Goal: Register for event/course

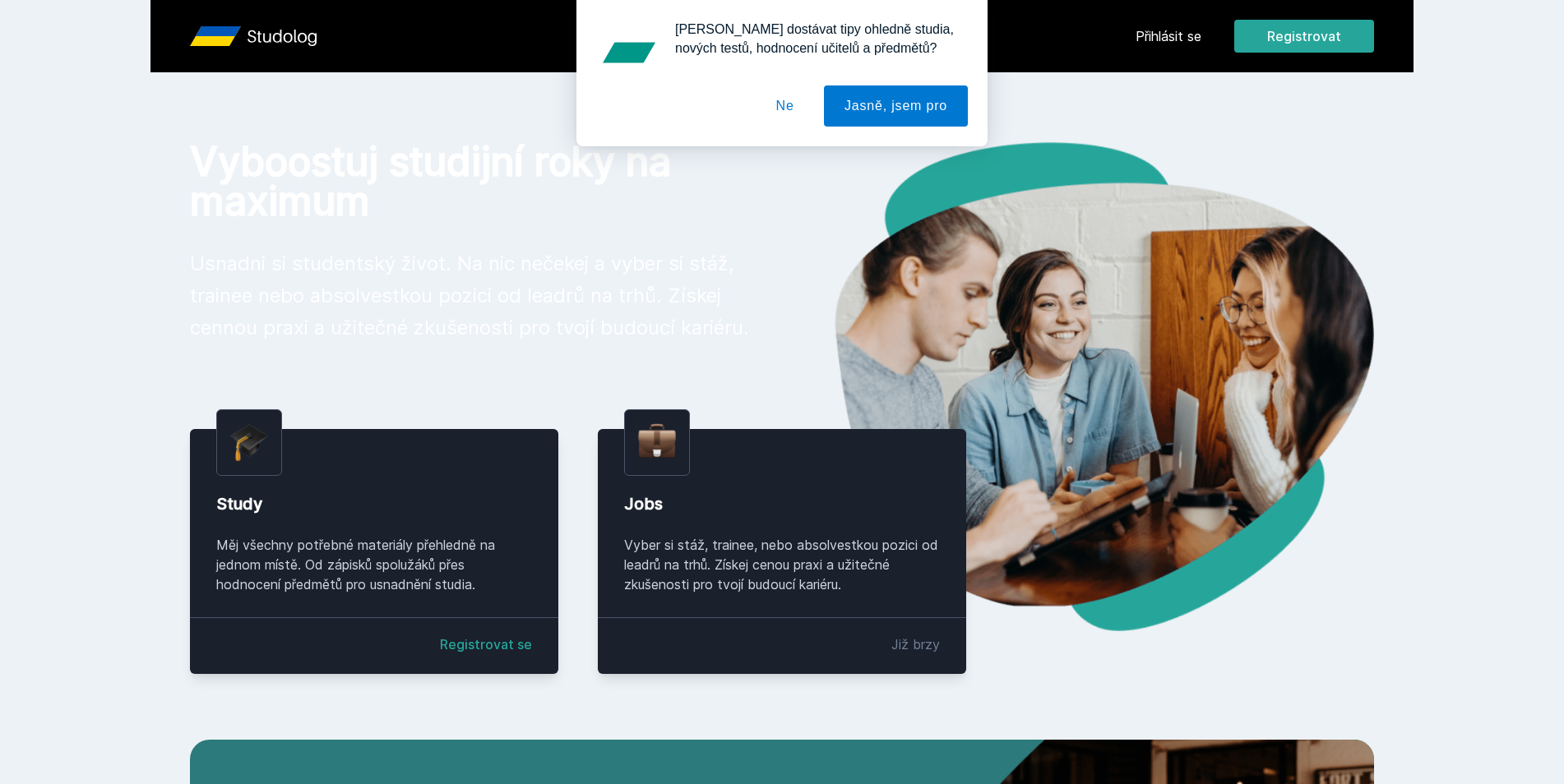
scroll to position [82, 0]
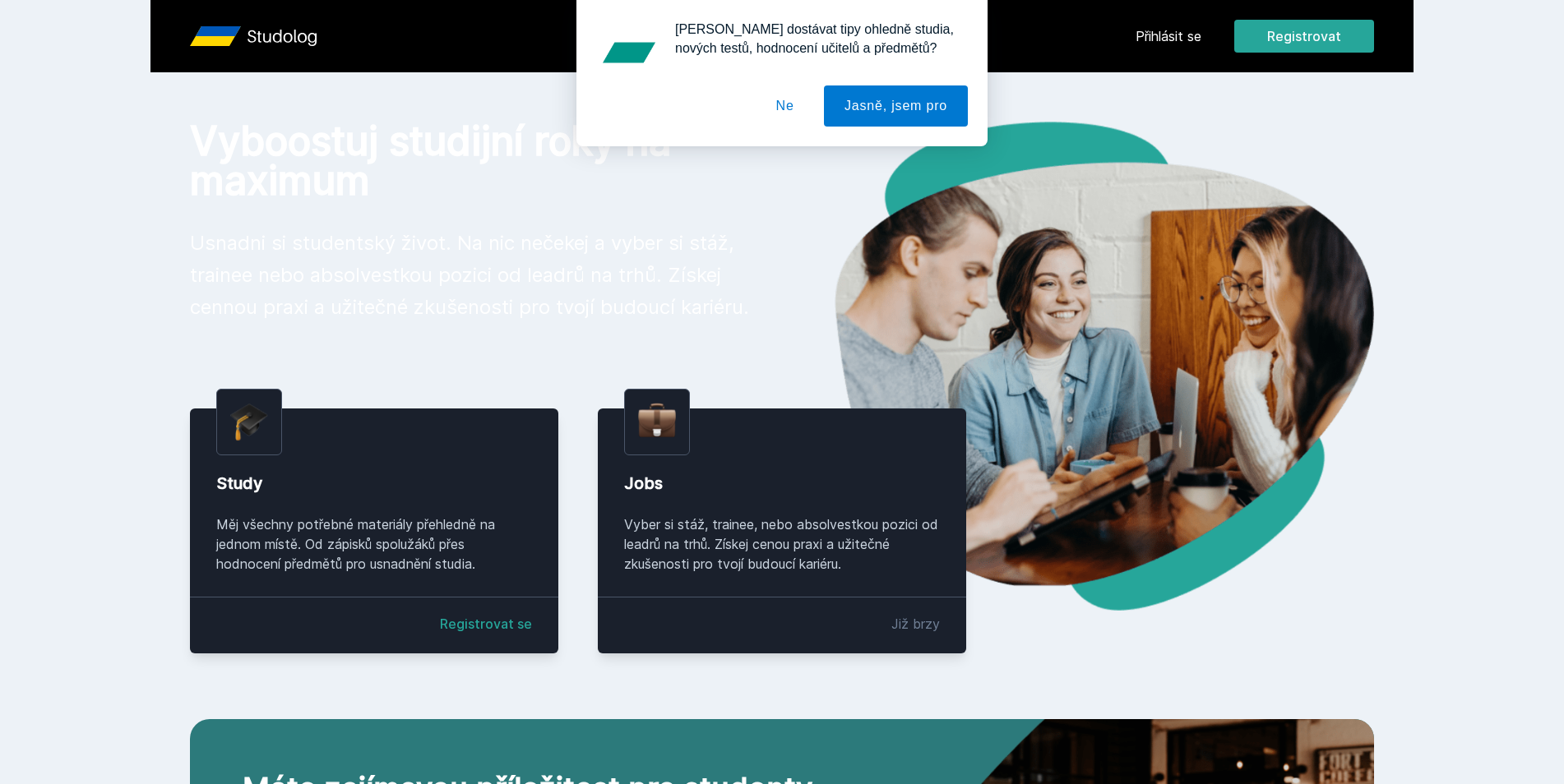
click at [797, 99] on button "Ne" at bounding box center [785, 106] width 59 height 41
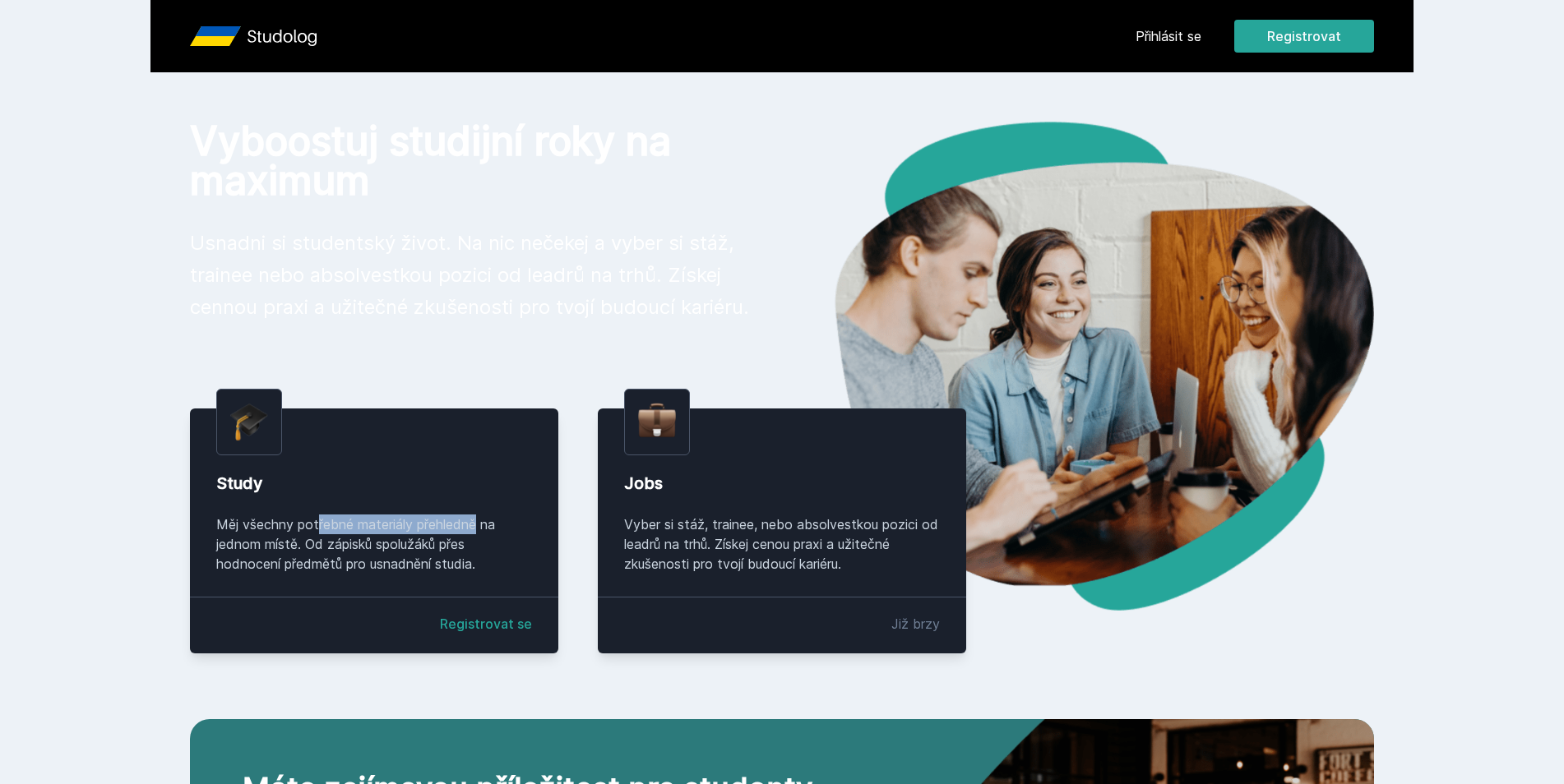
drag, startPoint x: 249, startPoint y: 522, endPoint x: 424, endPoint y: 525, distance: 175.0
click at [417, 525] on div "Měj všechny potřebné materiály přehledně na jednom místě. Od zápisků spolužáků …" at bounding box center [374, 545] width 316 height 59
click at [430, 537] on div "Měj všechny potřebné materiály přehledně na jednom místě. Od zápisků spolužáků …" at bounding box center [374, 545] width 316 height 59
click at [474, 629] on link "Registrovat se" at bounding box center [485, 624] width 92 height 20
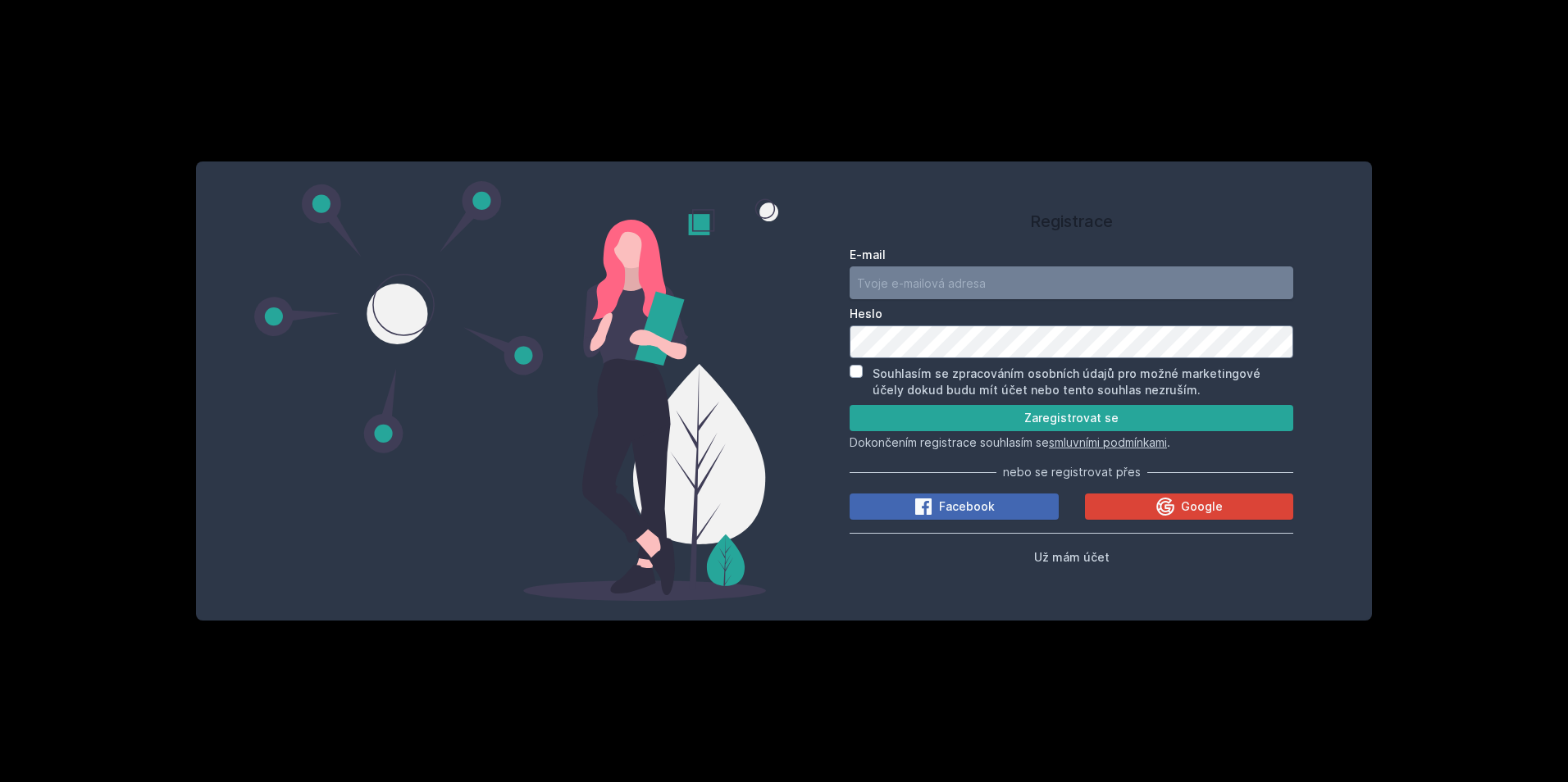
click at [918, 268] on input "E-mail" at bounding box center [1071, 283] width 444 height 33
click at [967, 429] on button "Zaregistrovat se" at bounding box center [1071, 417] width 444 height 26
click at [963, 422] on button "Zaregistrovat se" at bounding box center [1071, 417] width 444 height 26
click at [1023, 422] on button "Zaregistrovat se" at bounding box center [1071, 417] width 444 height 26
click at [1439, 473] on div "Registrace E-mail [GEOGRAPHIC_DATA] Souhlasím se zpracováním osobních údajů pro…" at bounding box center [784, 391] width 1568 height 782
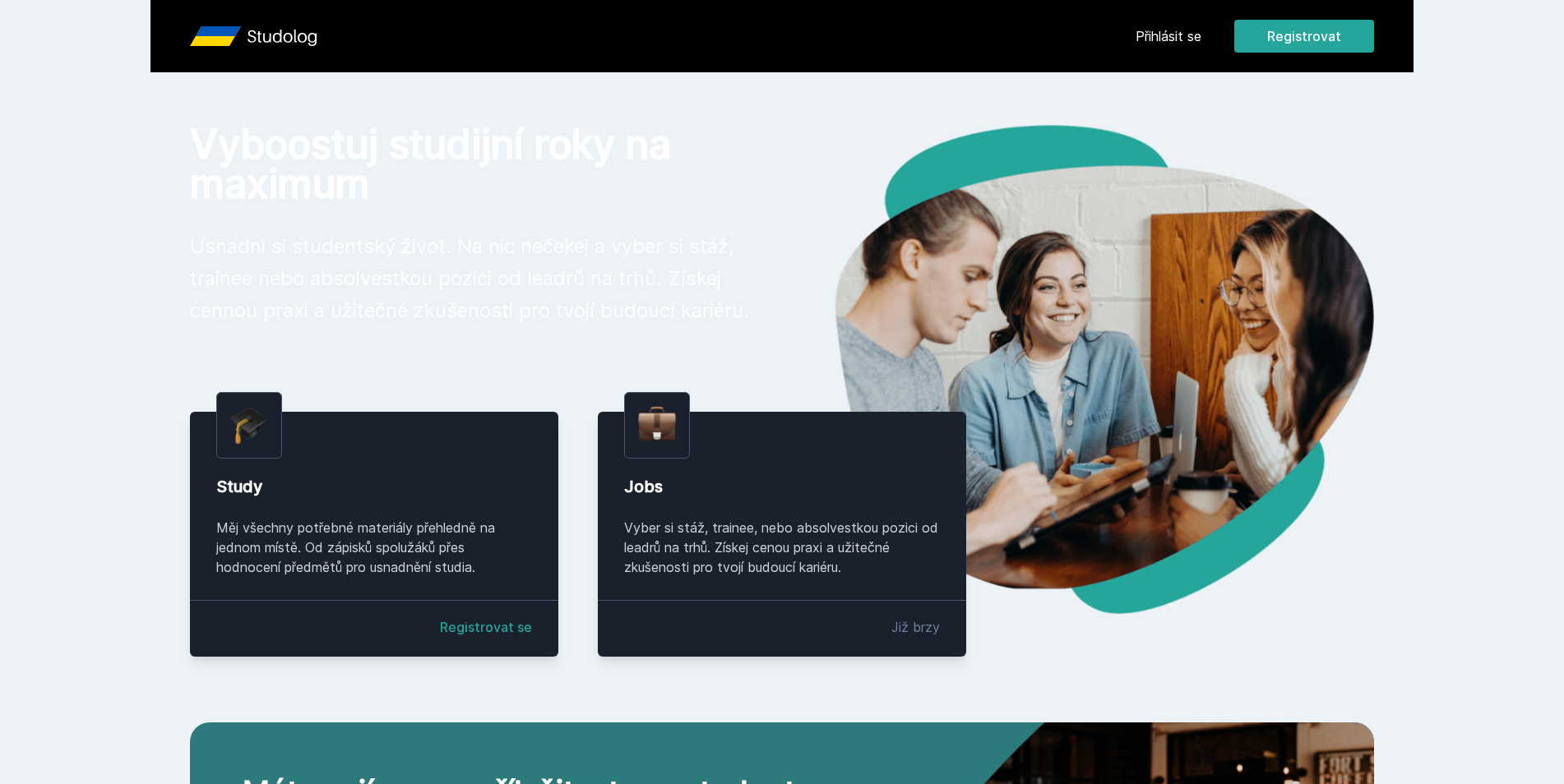
scroll to position [82, 0]
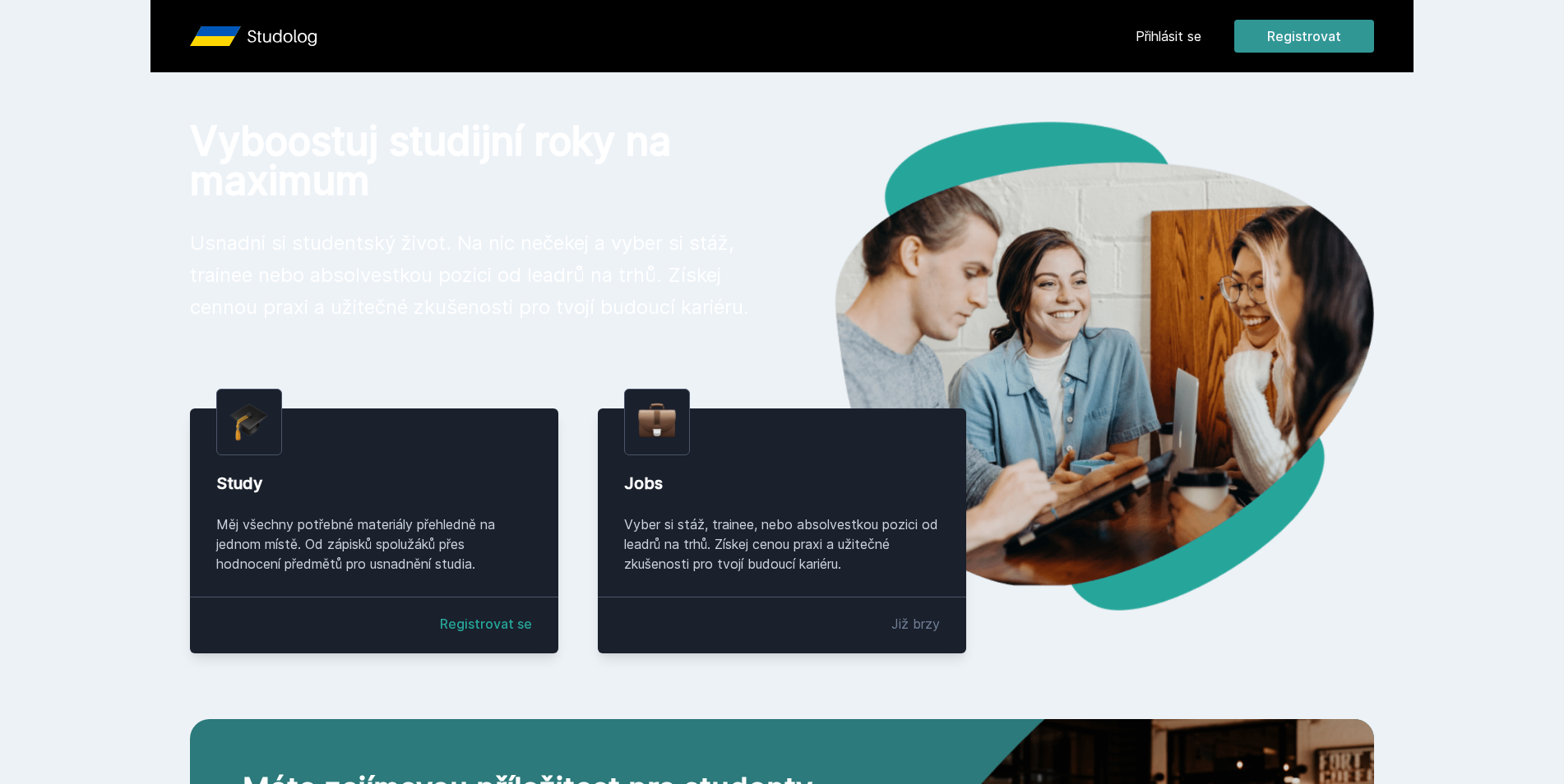
click at [1336, 41] on button "Registrovat" at bounding box center [1304, 36] width 140 height 33
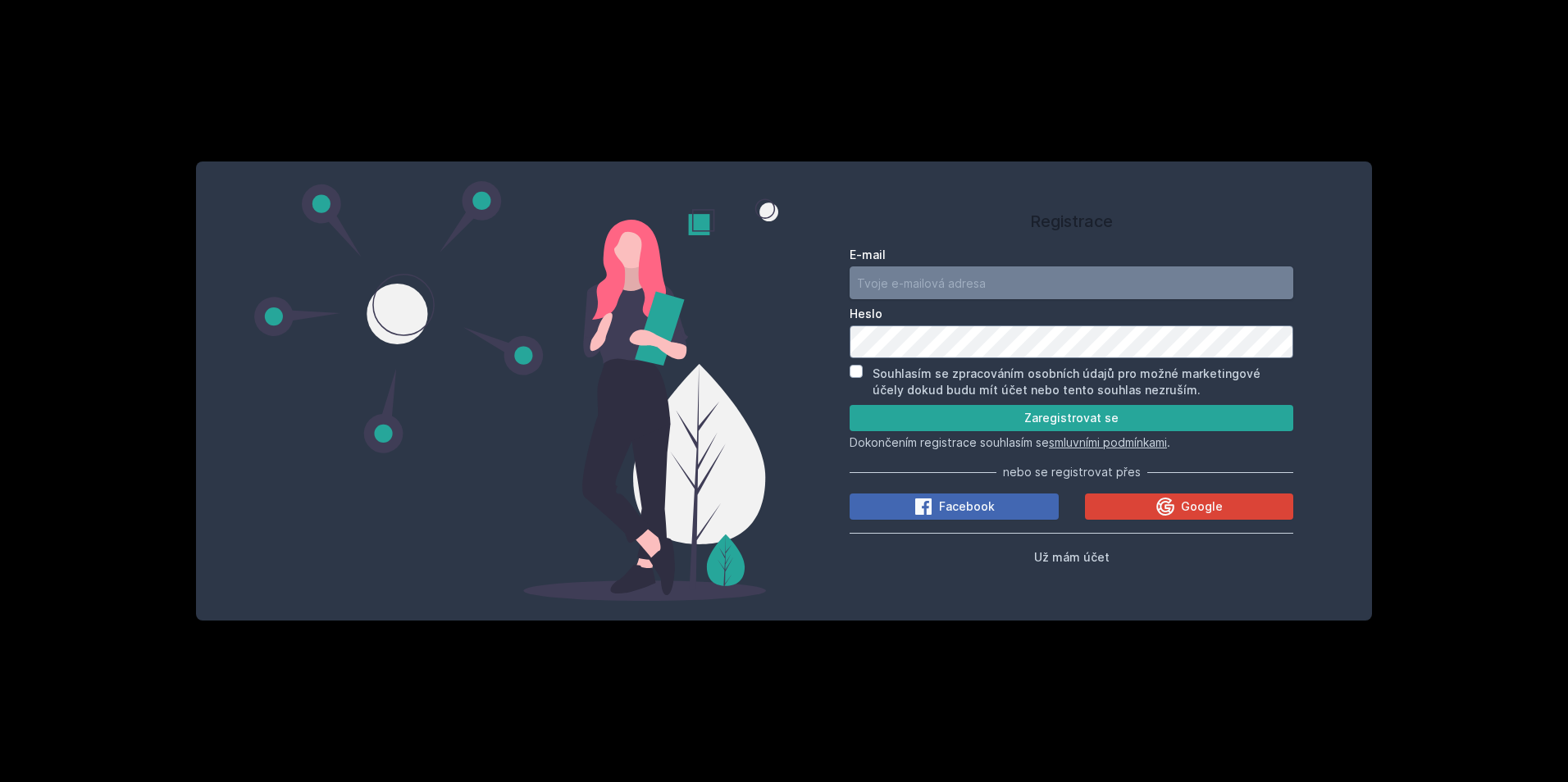
click at [920, 281] on input "E-mail" at bounding box center [1071, 283] width 444 height 33
click at [937, 283] on input "E-mail" at bounding box center [1071, 283] width 444 height 33
click at [951, 283] on input "E-mail" at bounding box center [1071, 283] width 444 height 33
type input "m"
type input "[EMAIL_ADDRESS][PERSON_NAME][DOMAIN_NAME]"
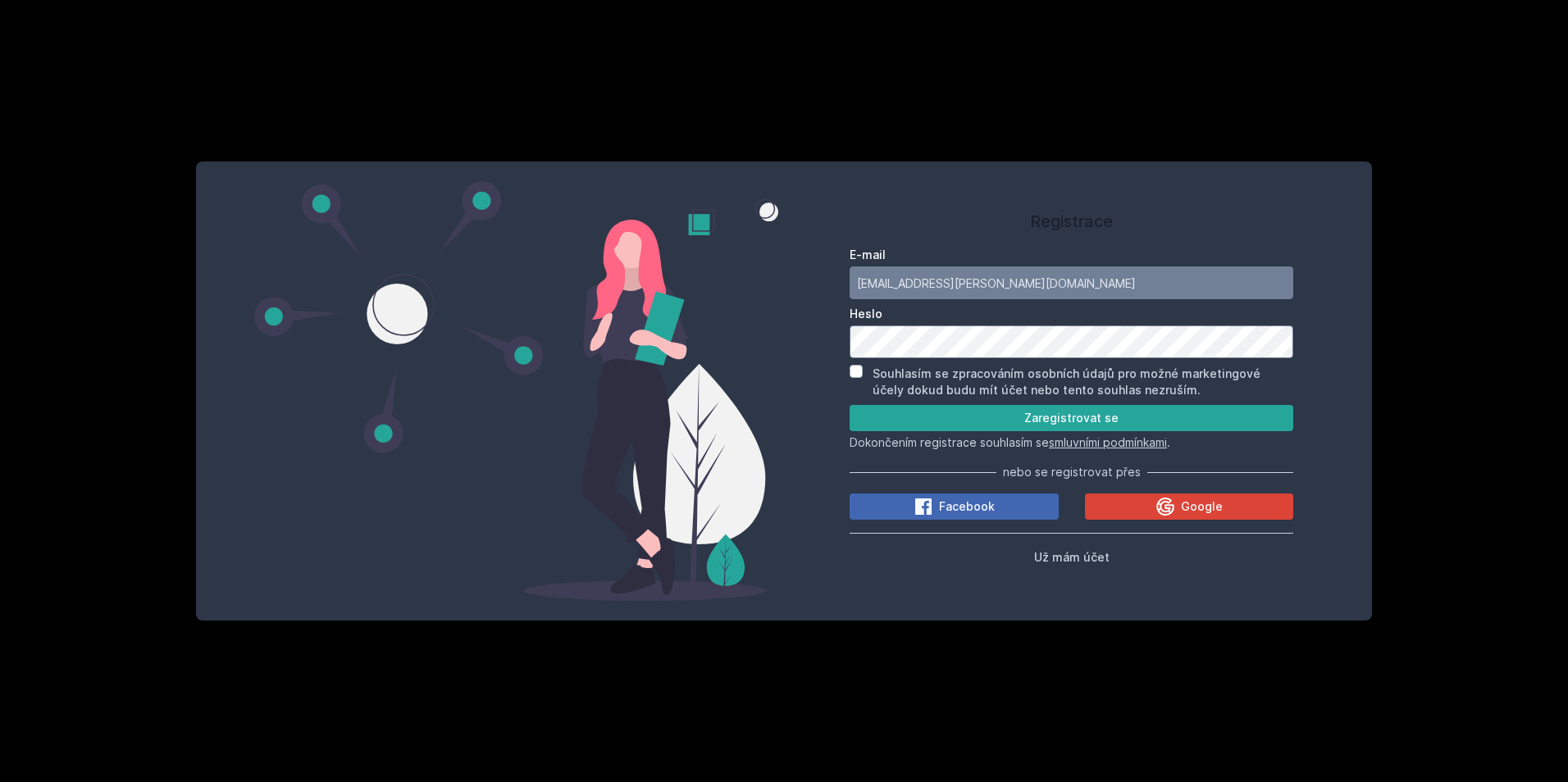
click at [863, 373] on div "Souhlasím se zpracováním osobních údajů pro možné marketingové účely dokud budu…" at bounding box center [1071, 381] width 444 height 33
click at [863, 366] on div "Souhlasím se zpracováním osobních údajů pro možné marketingové účely dokud budu…" at bounding box center [1071, 381] width 444 height 33
click at [859, 373] on input "Souhlasím se zpracováním osobních údajů pro možné marketingové účely dokud budu…" at bounding box center [856, 371] width 13 height 13
checkbox input "true"
click at [903, 420] on button "Zaregistrovat se" at bounding box center [1071, 417] width 444 height 26
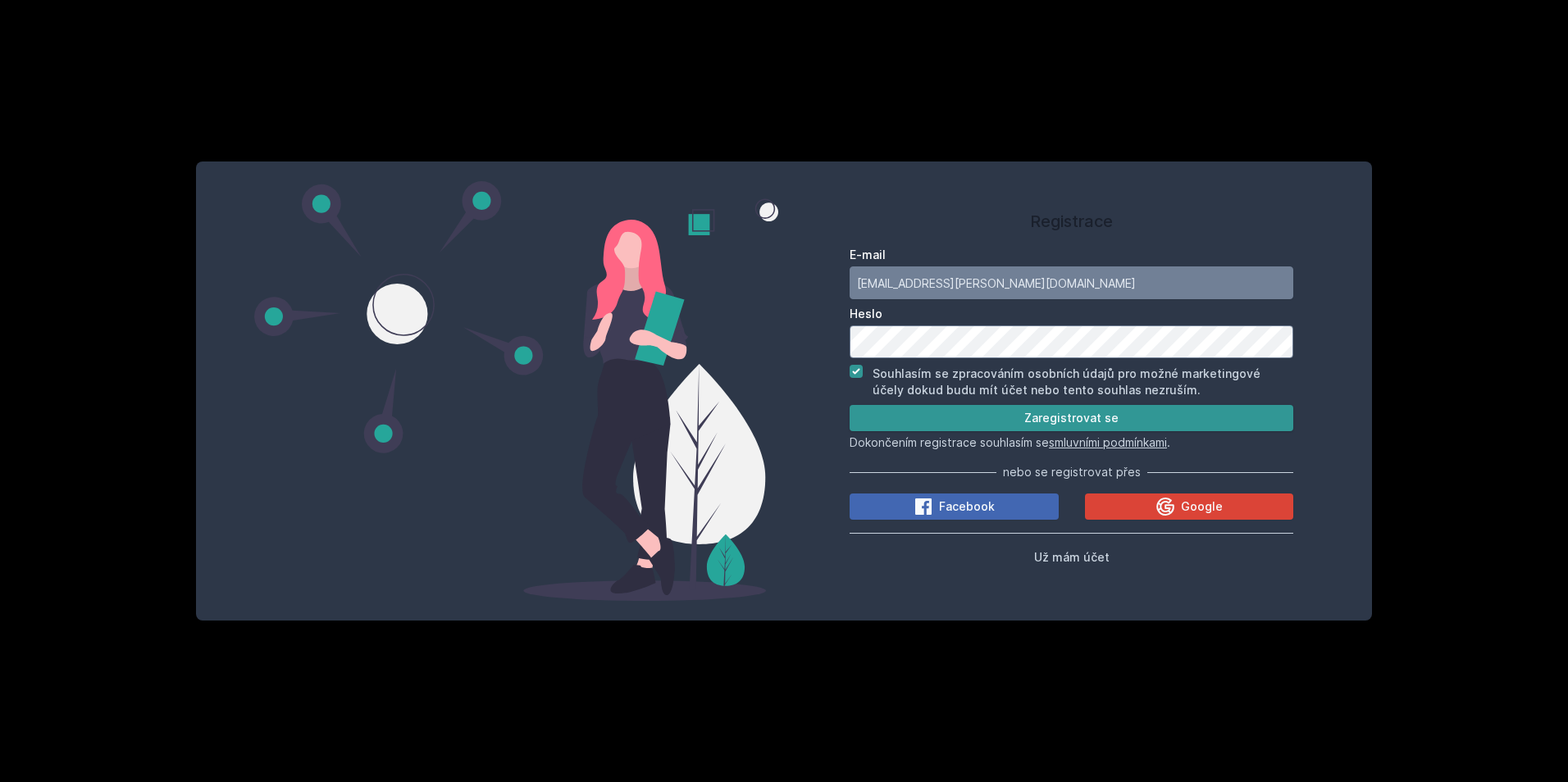
click at [946, 425] on button "Zaregistrovat se" at bounding box center [1071, 417] width 444 height 26
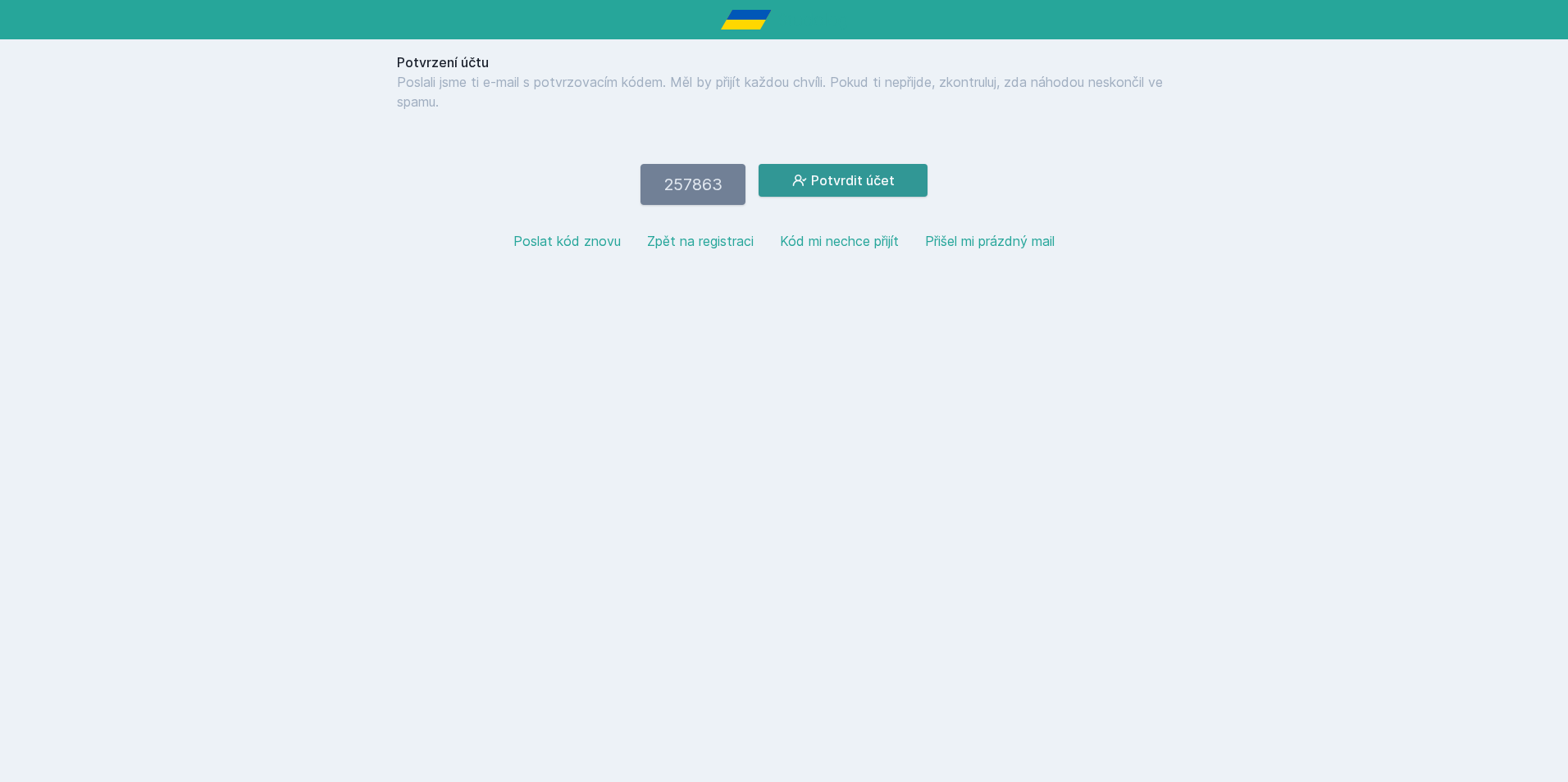
type input "257863"
click at [840, 190] on button "Potvrdit účet" at bounding box center [843, 180] width 169 height 33
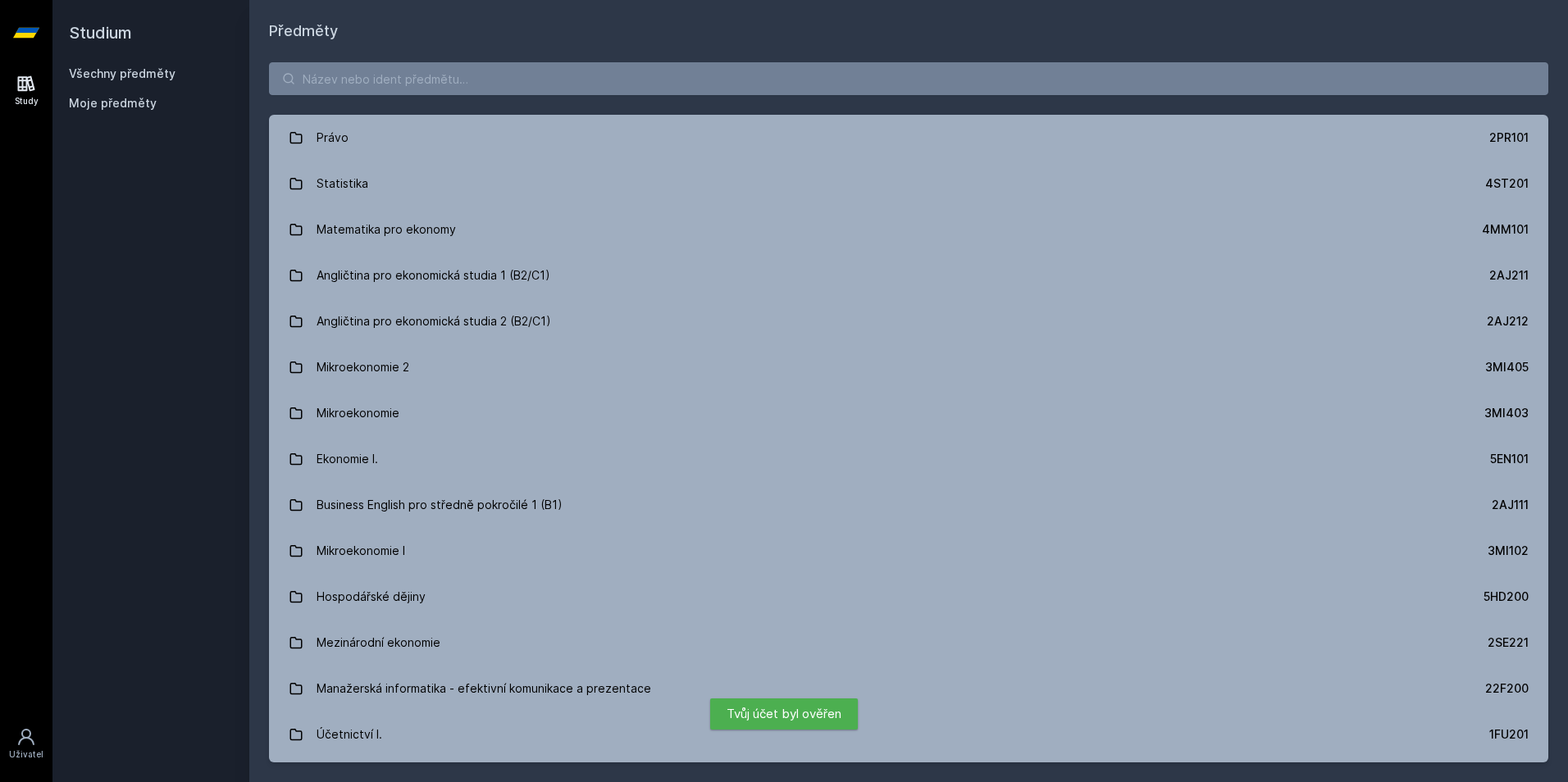
click at [31, 33] on icon at bounding box center [26, 32] width 26 height 10
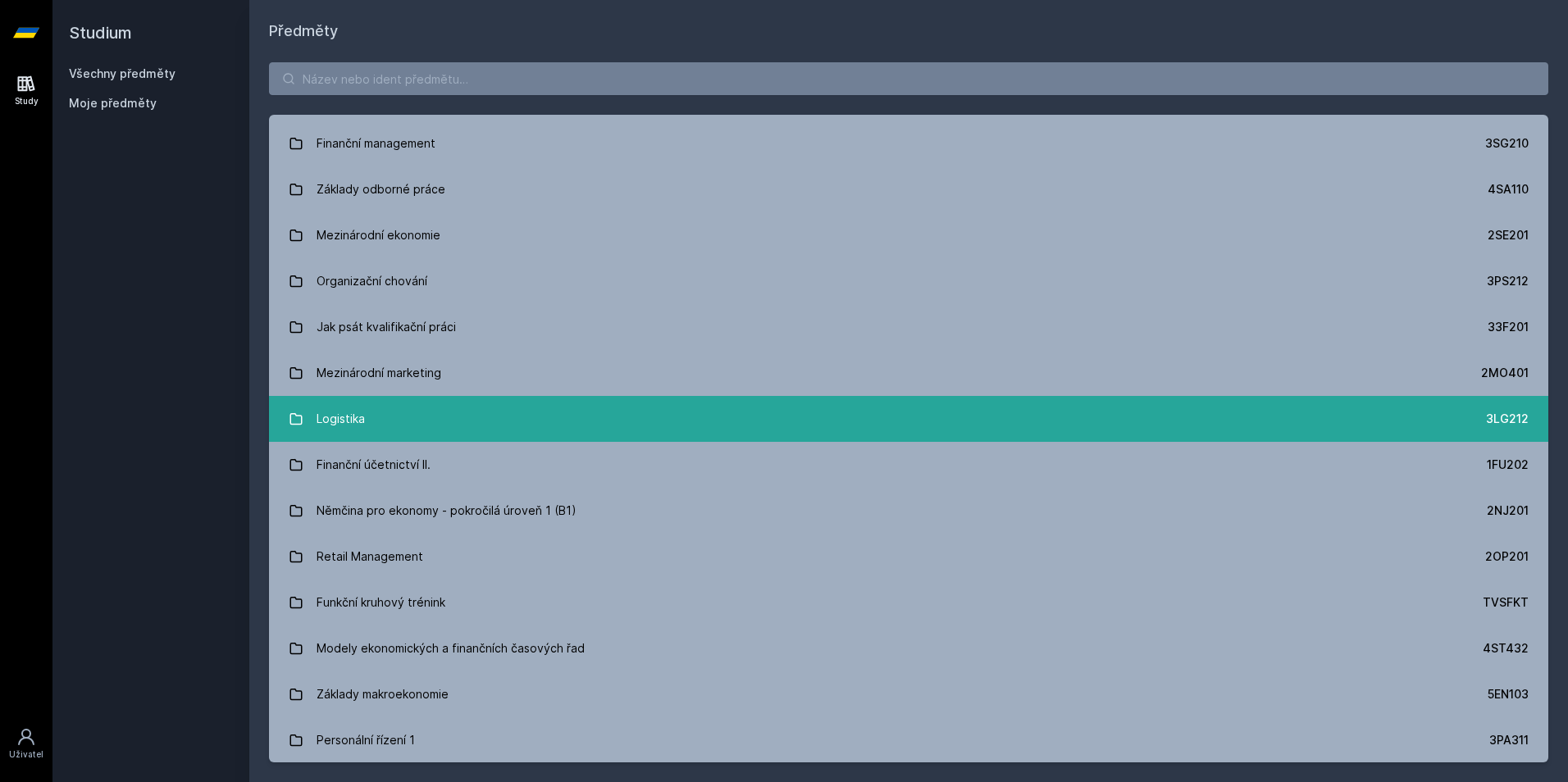
scroll to position [2763, 0]
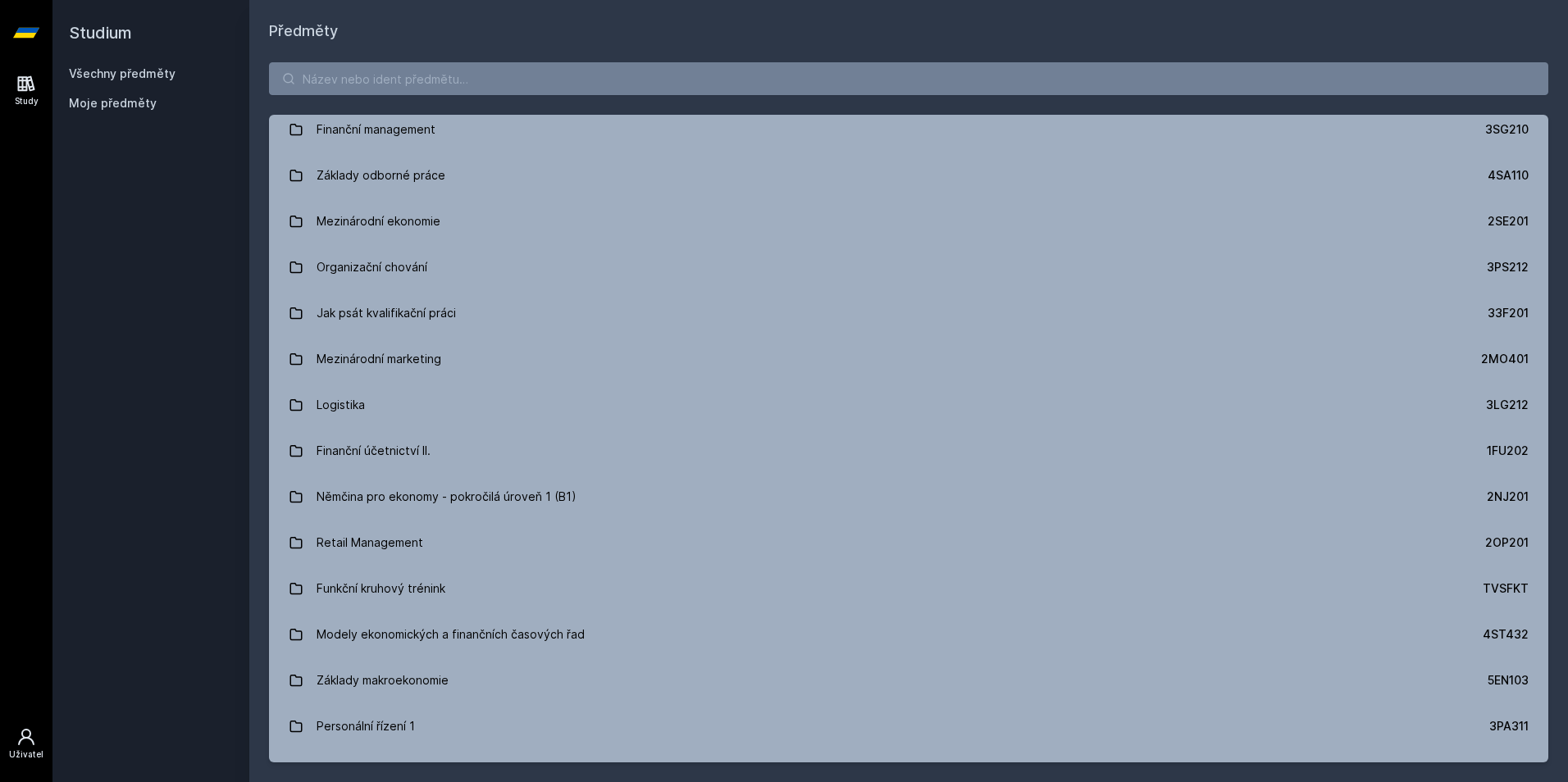
click at [22, 731] on icon at bounding box center [26, 737] width 20 height 20
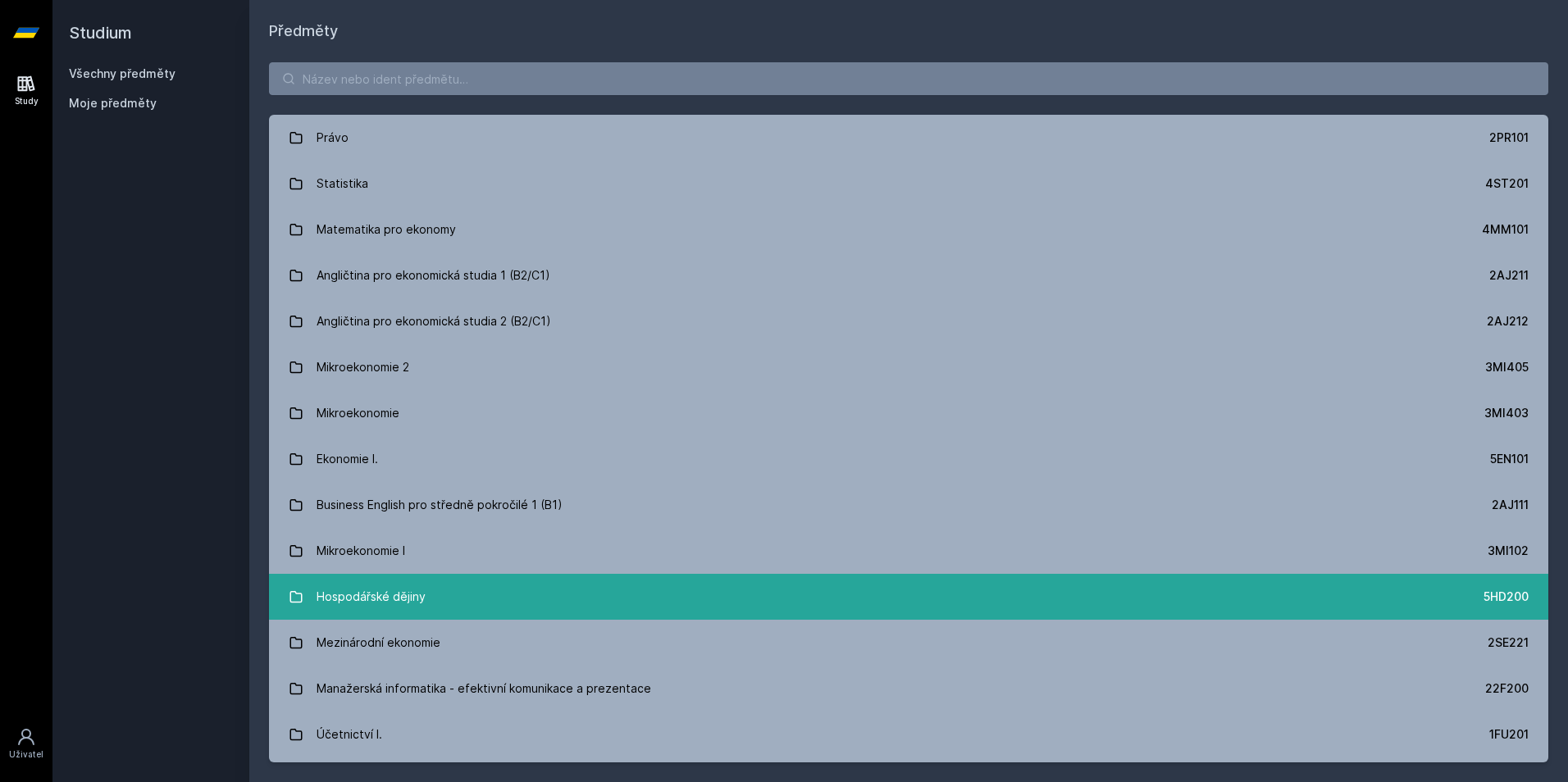
click at [438, 599] on link "Hospodářské dějiny 5HD200" at bounding box center [908, 596] width 1279 height 46
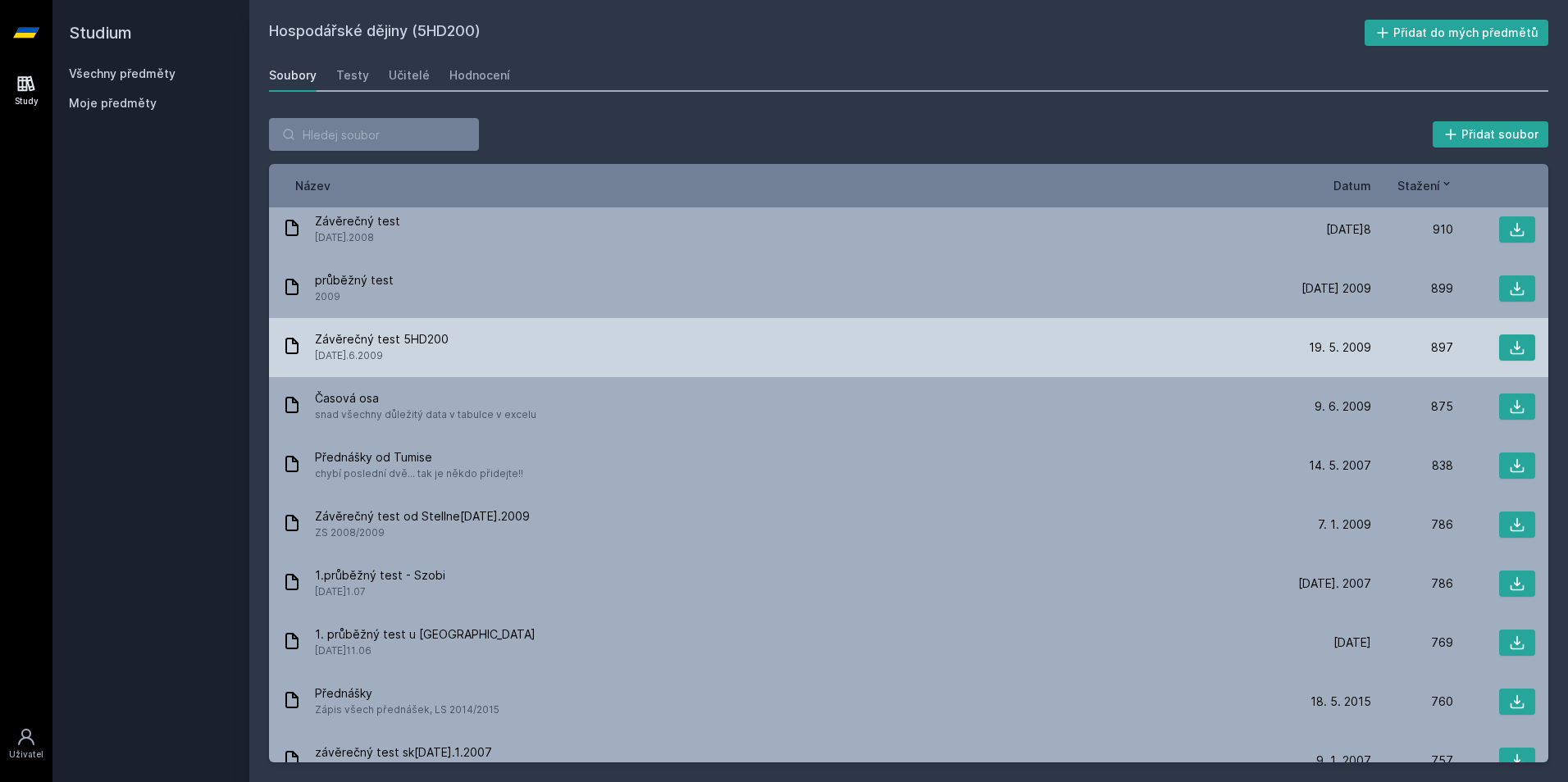
scroll to position [1216, 0]
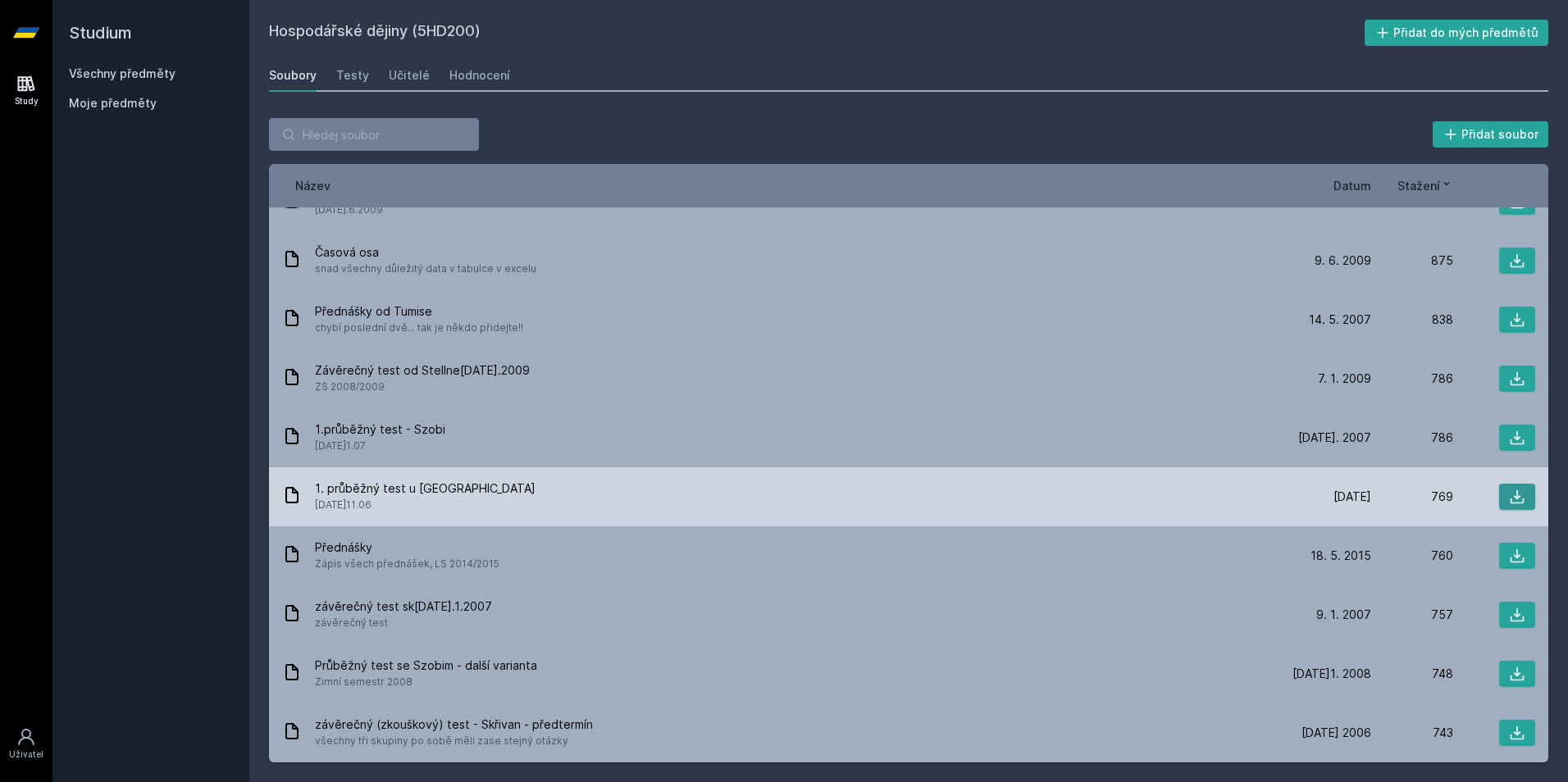
click at [1509, 500] on icon at bounding box center [1517, 496] width 16 height 16
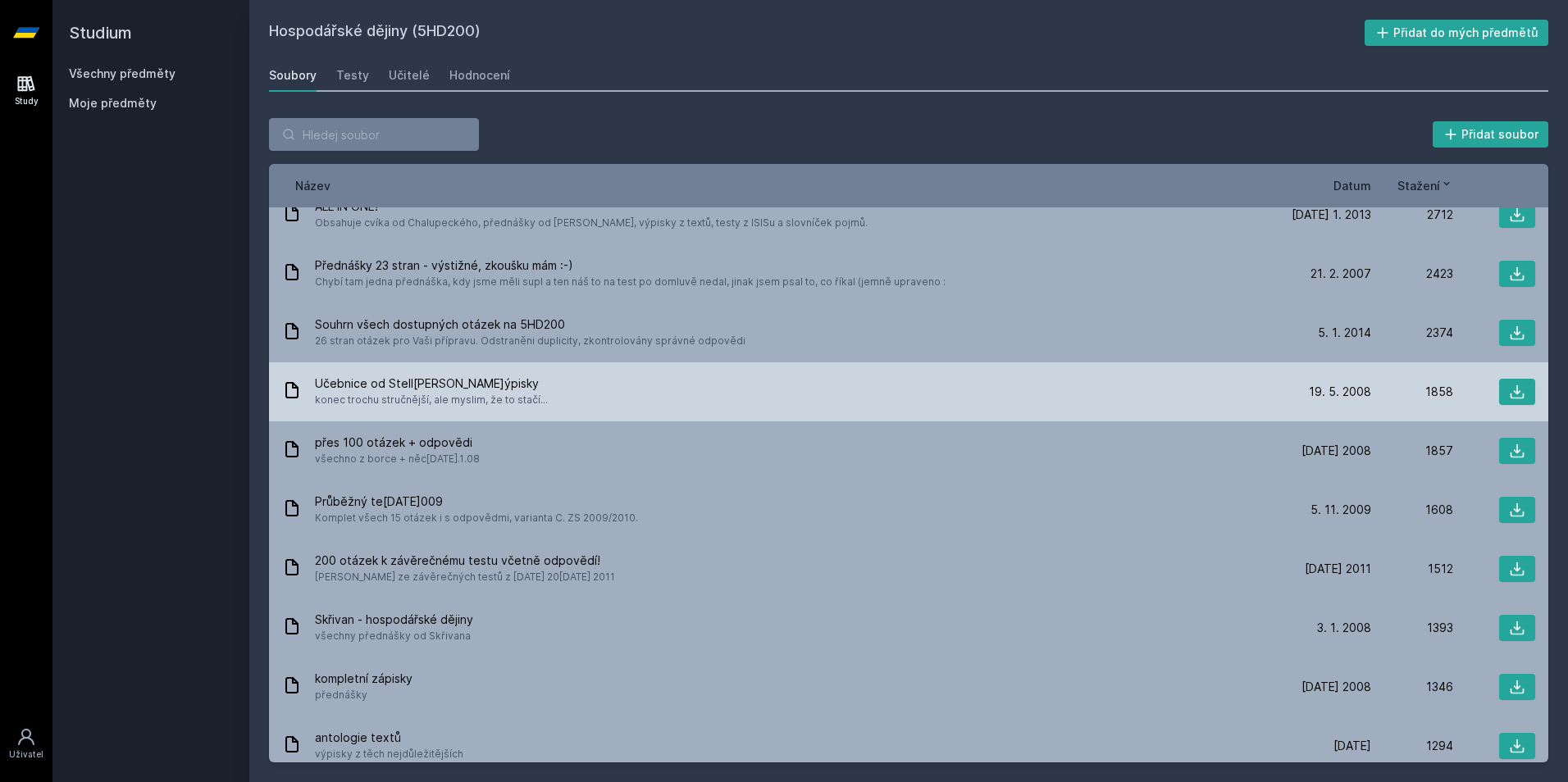
scroll to position [0, 0]
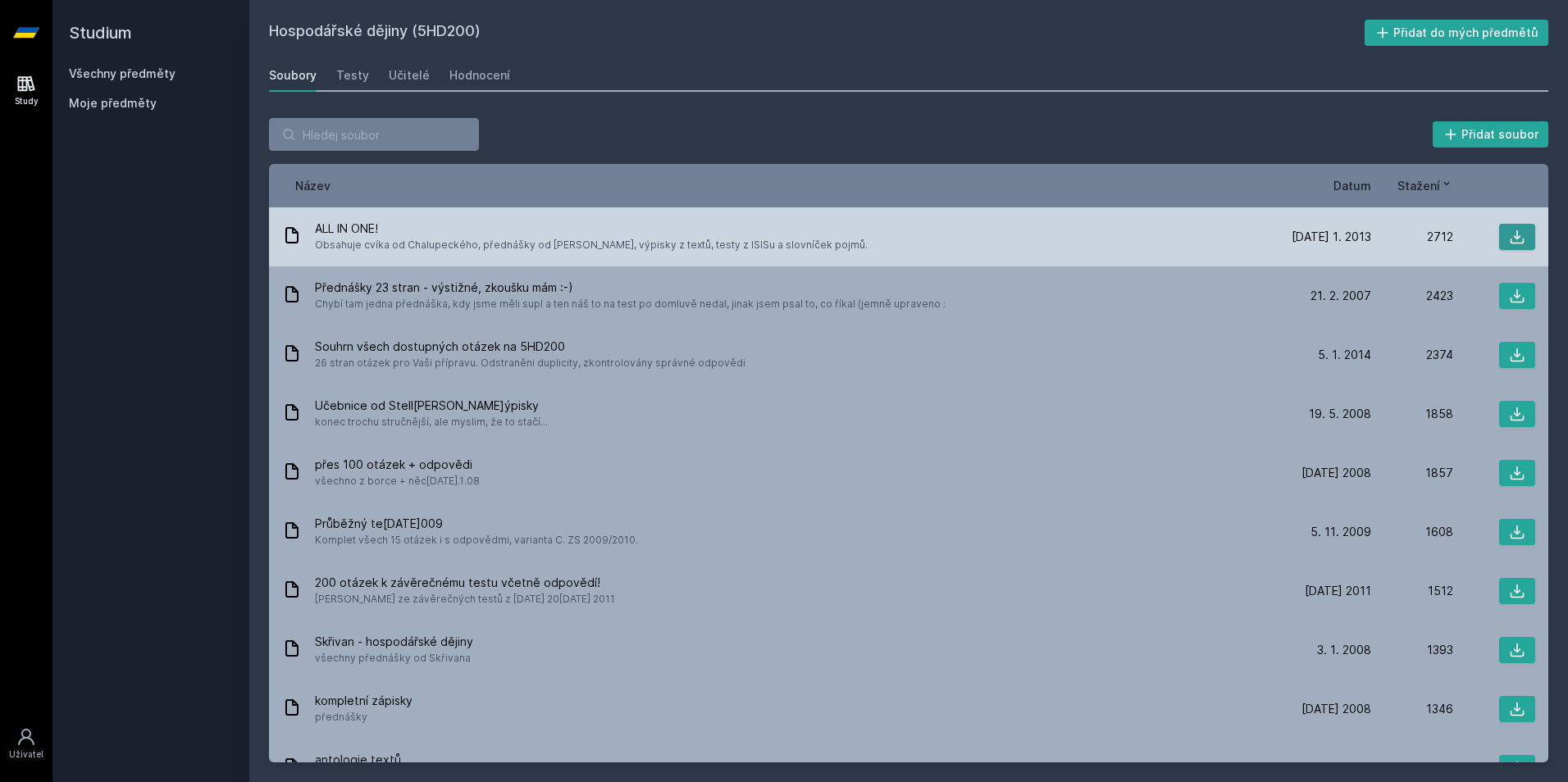
click at [1509, 230] on icon at bounding box center [1517, 237] width 16 height 16
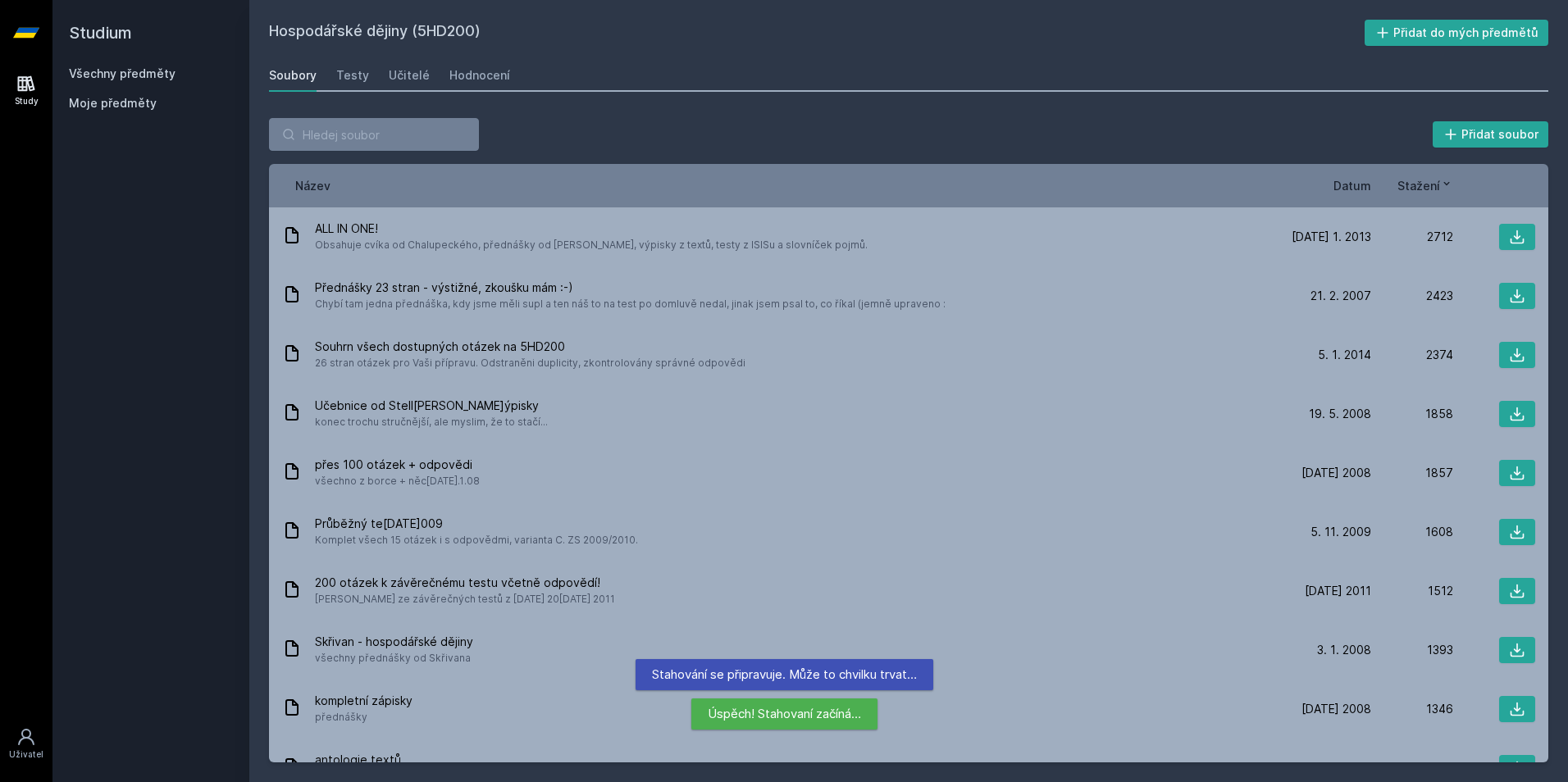
click at [1040, 84] on div "Soubory Testy Učitelé Hodnocení" at bounding box center [908, 75] width 1279 height 33
click at [349, 66] on link "Testy" at bounding box center [352, 75] width 33 height 33
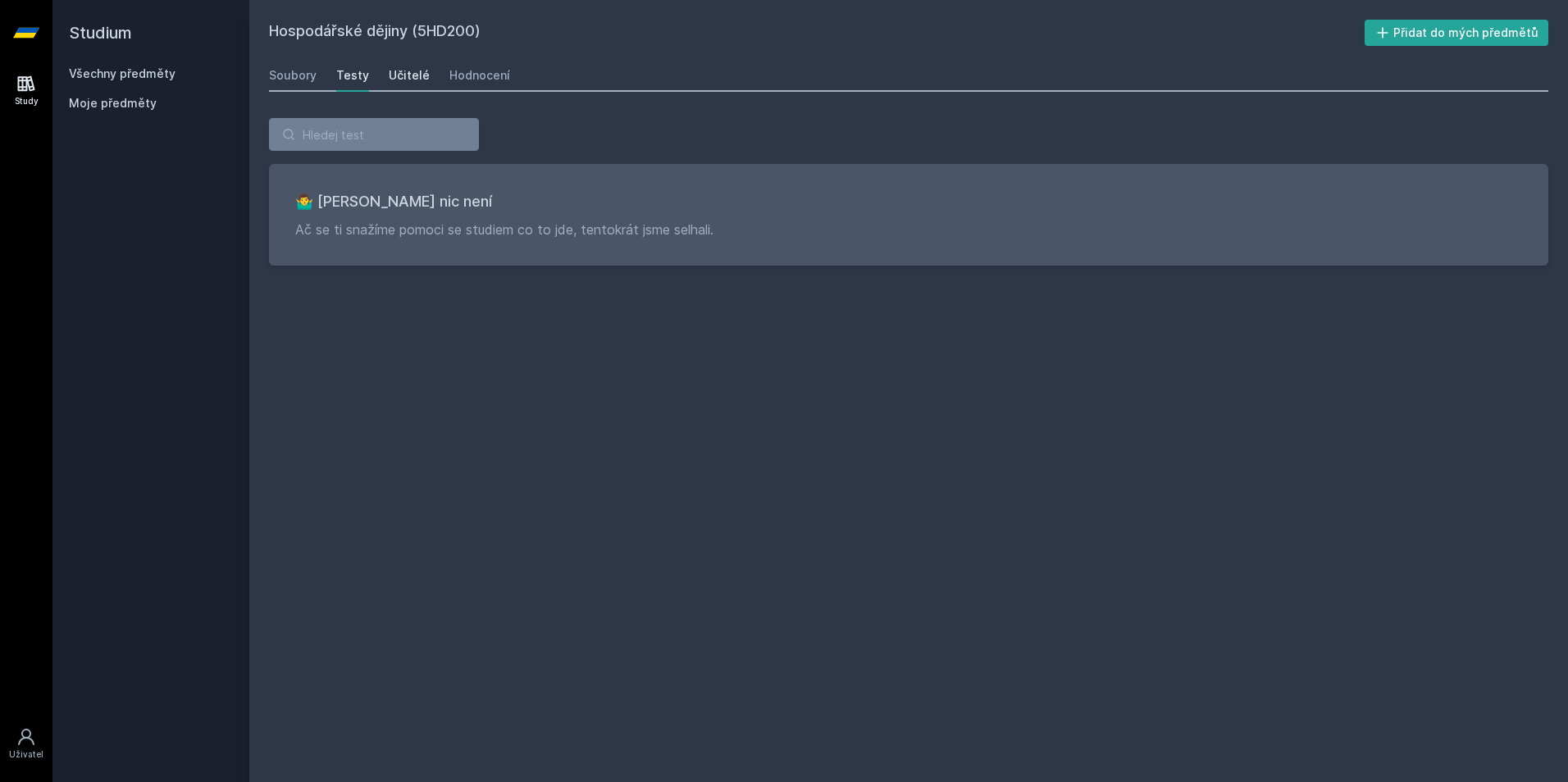
click at [392, 76] on div "Učitelé" at bounding box center [410, 75] width 41 height 16
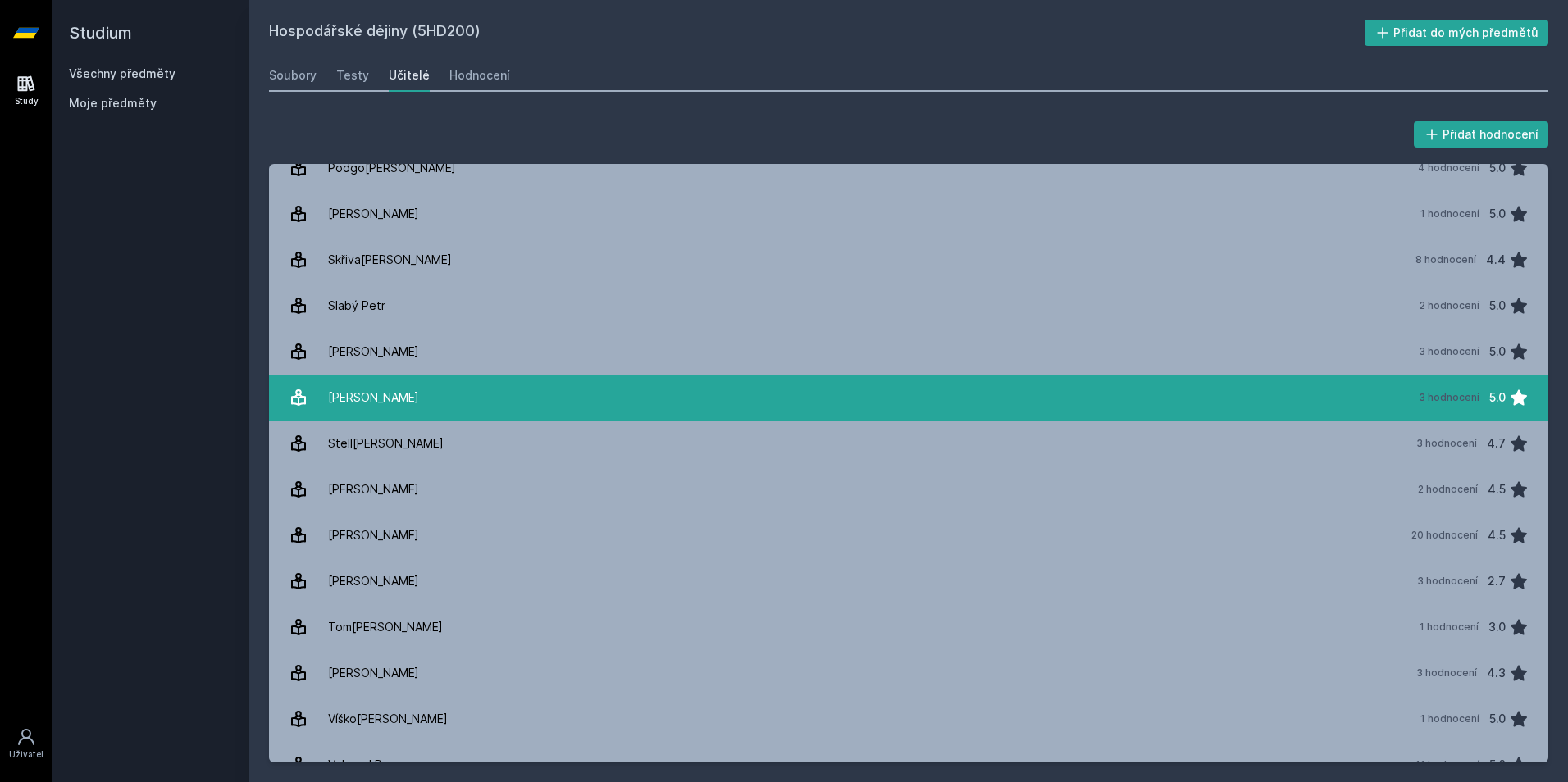
scroll to position [825, 0]
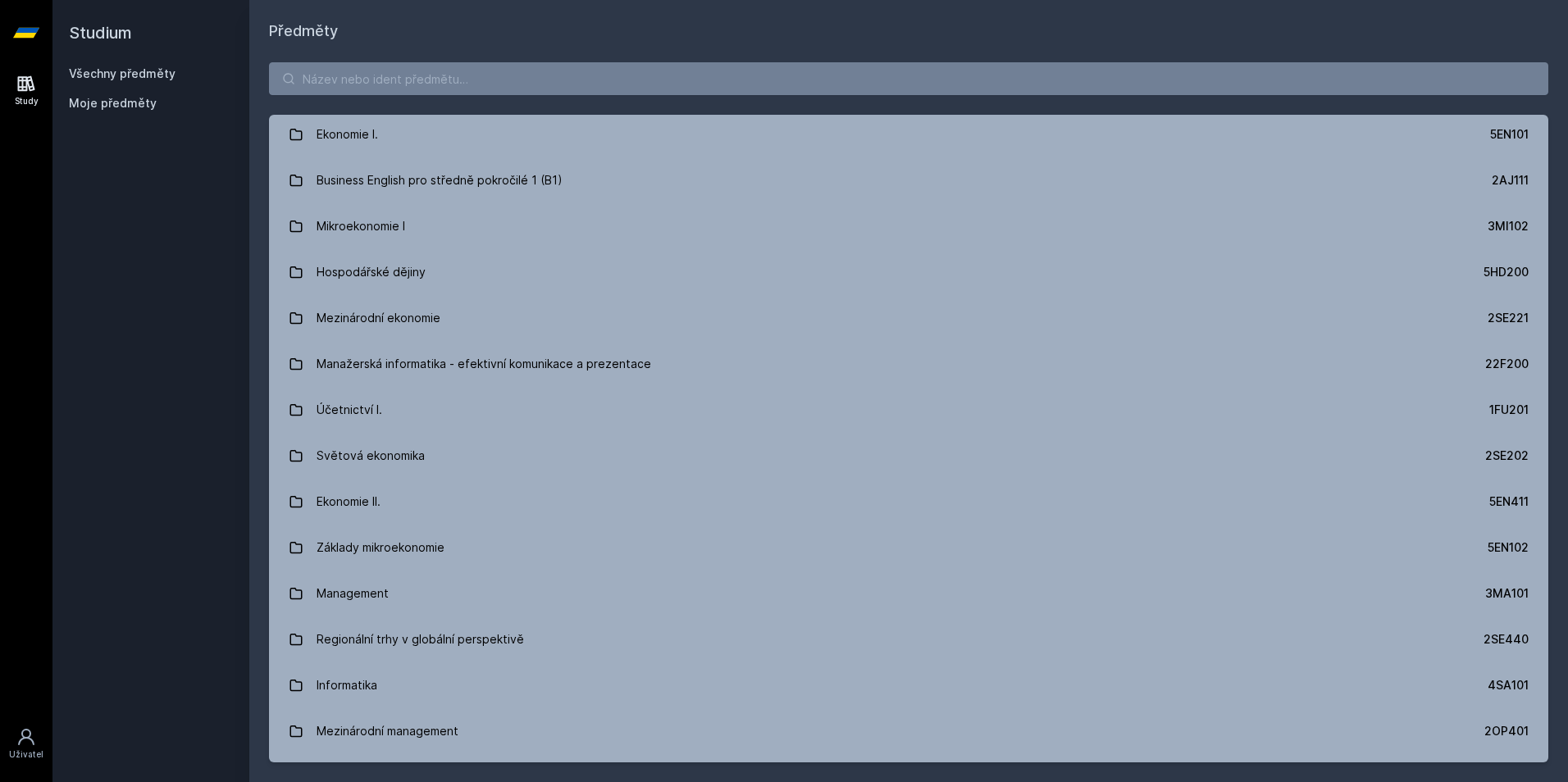
scroll to position [328, 0]
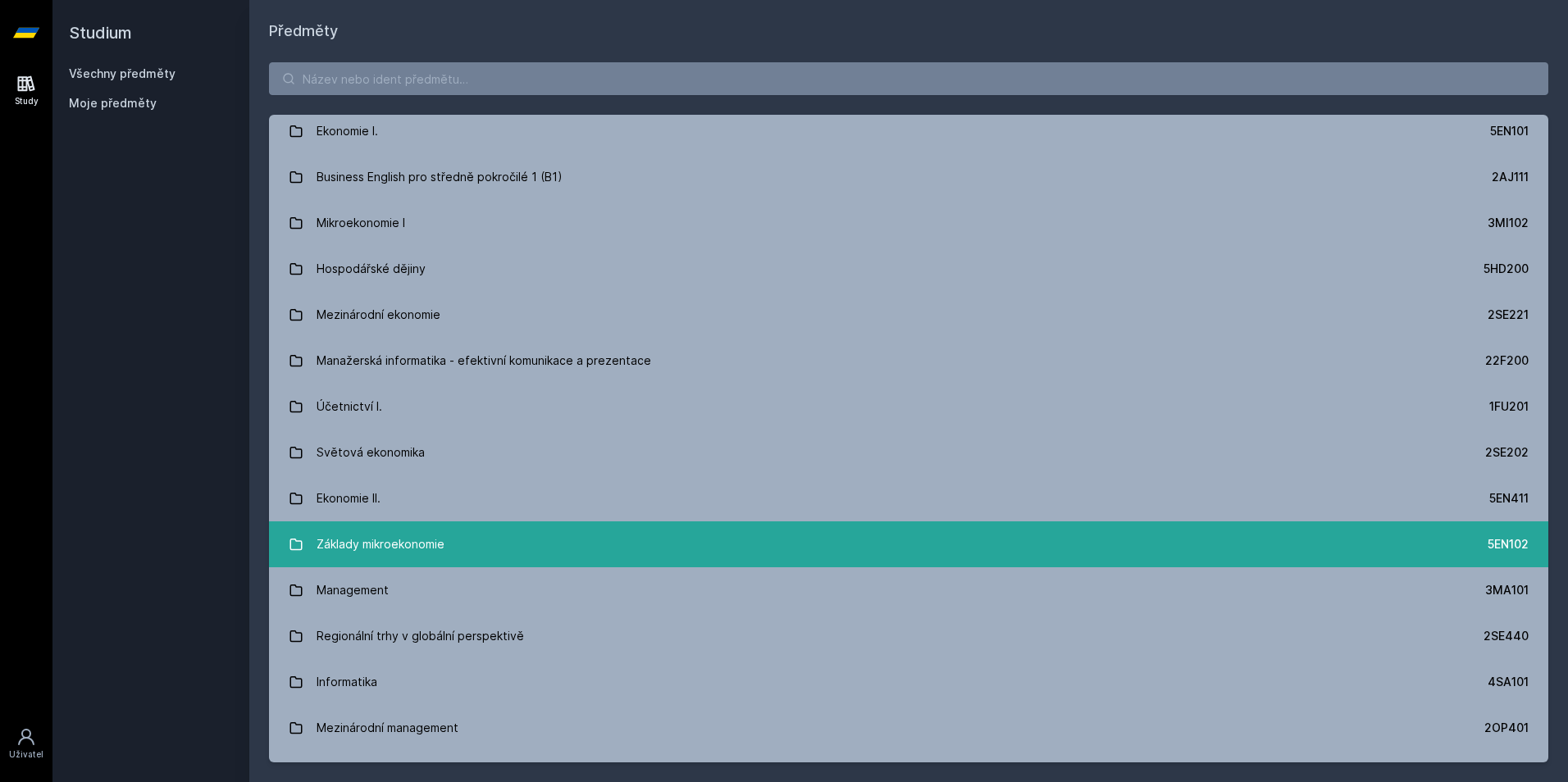
click at [466, 545] on link "Základy mikroekonomie 5EN102" at bounding box center [908, 544] width 1279 height 46
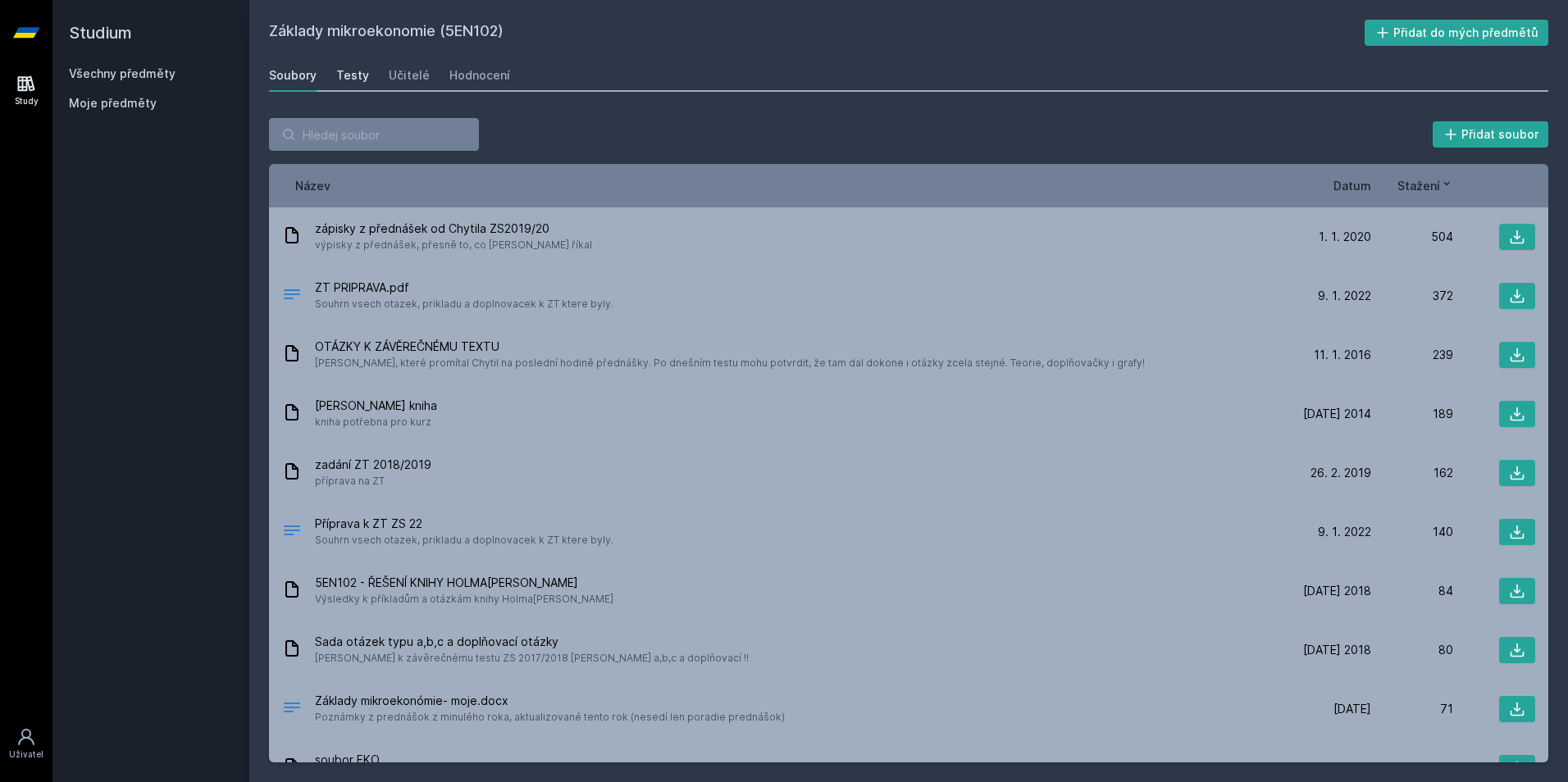
click at [353, 87] on link "Testy" at bounding box center [352, 75] width 33 height 33
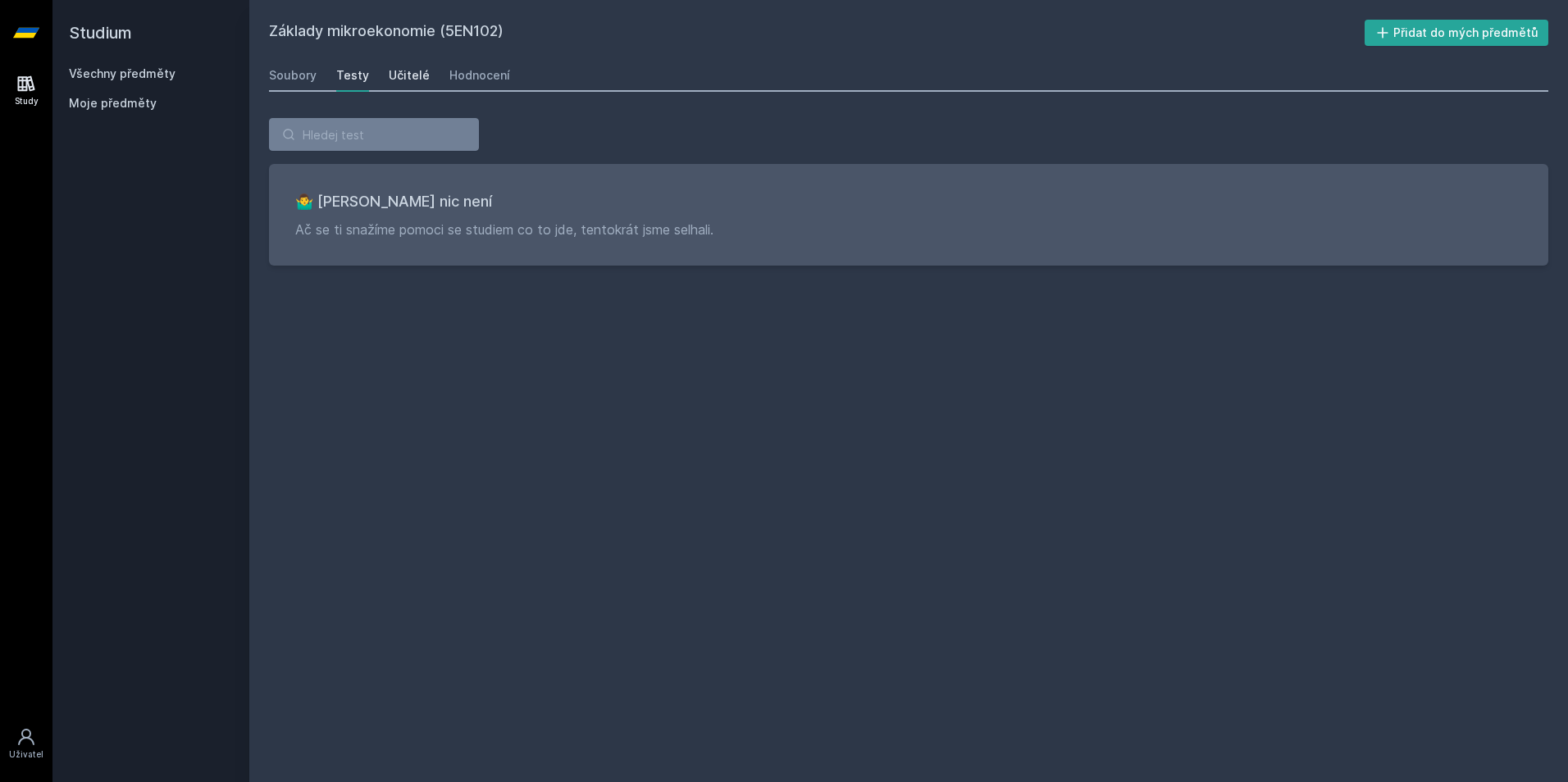
click at [419, 84] on link "Učitelé" at bounding box center [410, 75] width 41 height 33
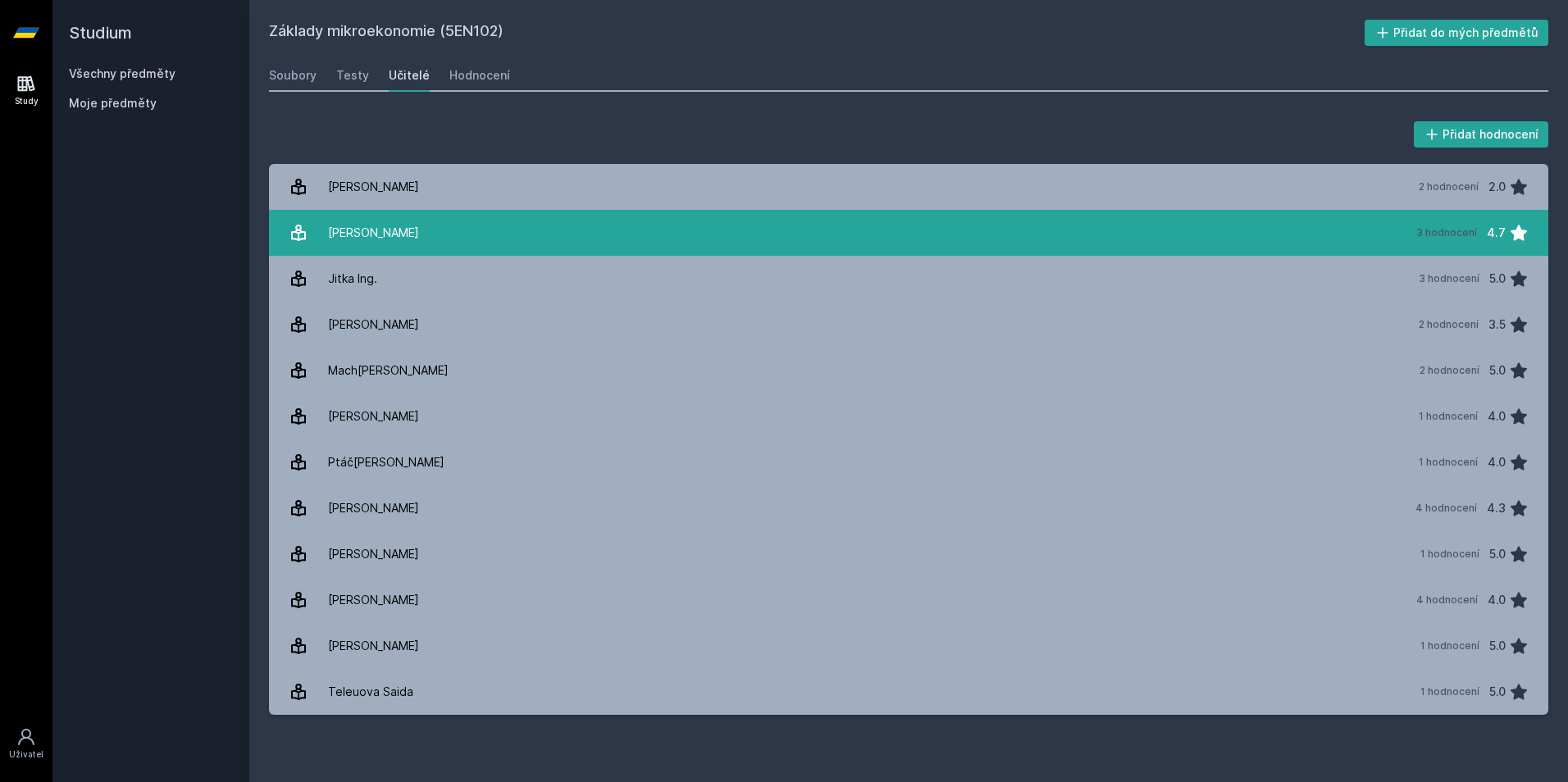
click at [392, 239] on div "[PERSON_NAME]" at bounding box center [373, 233] width 91 height 33
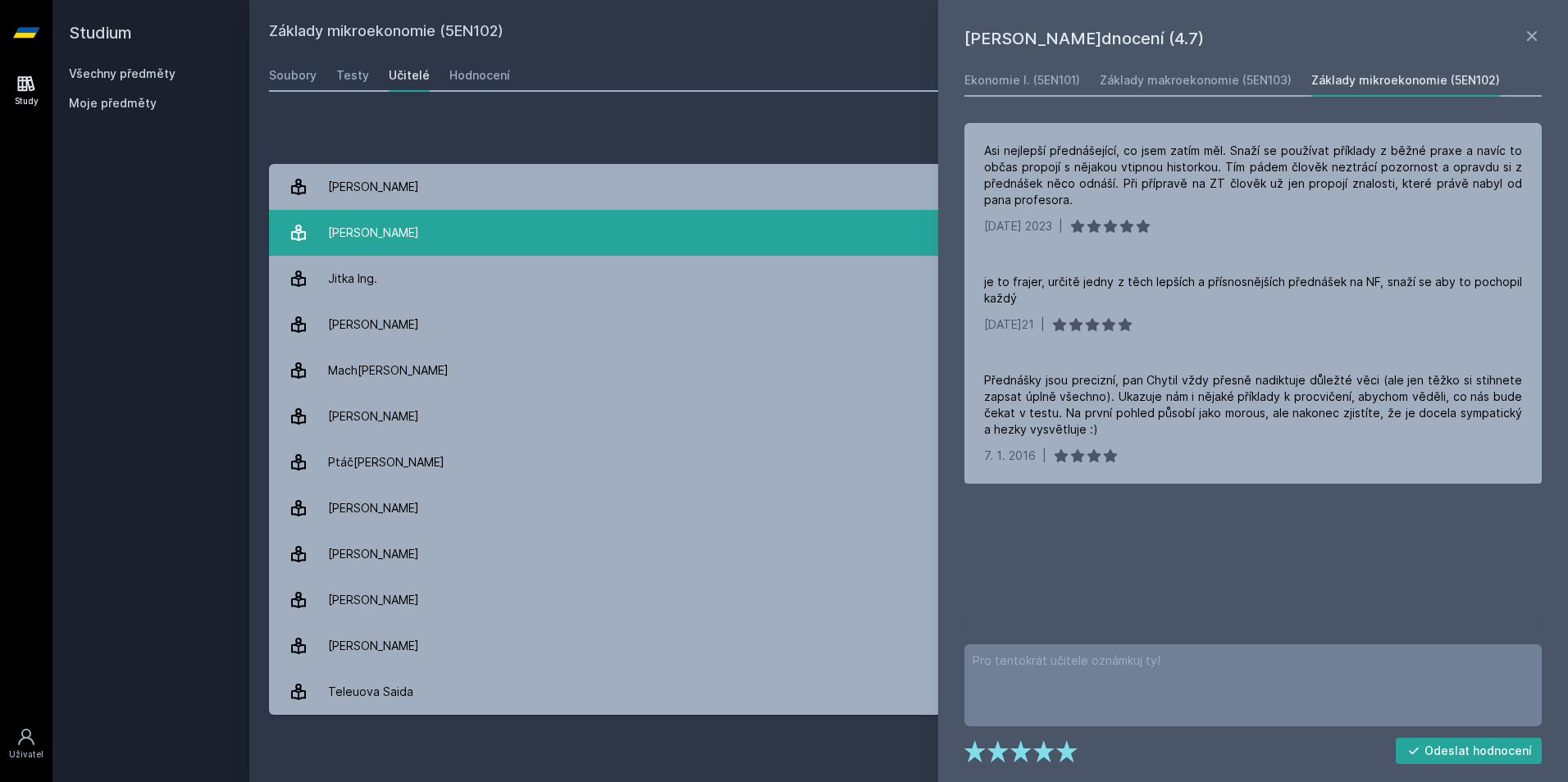
click at [392, 239] on div "[PERSON_NAME]" at bounding box center [373, 233] width 91 height 33
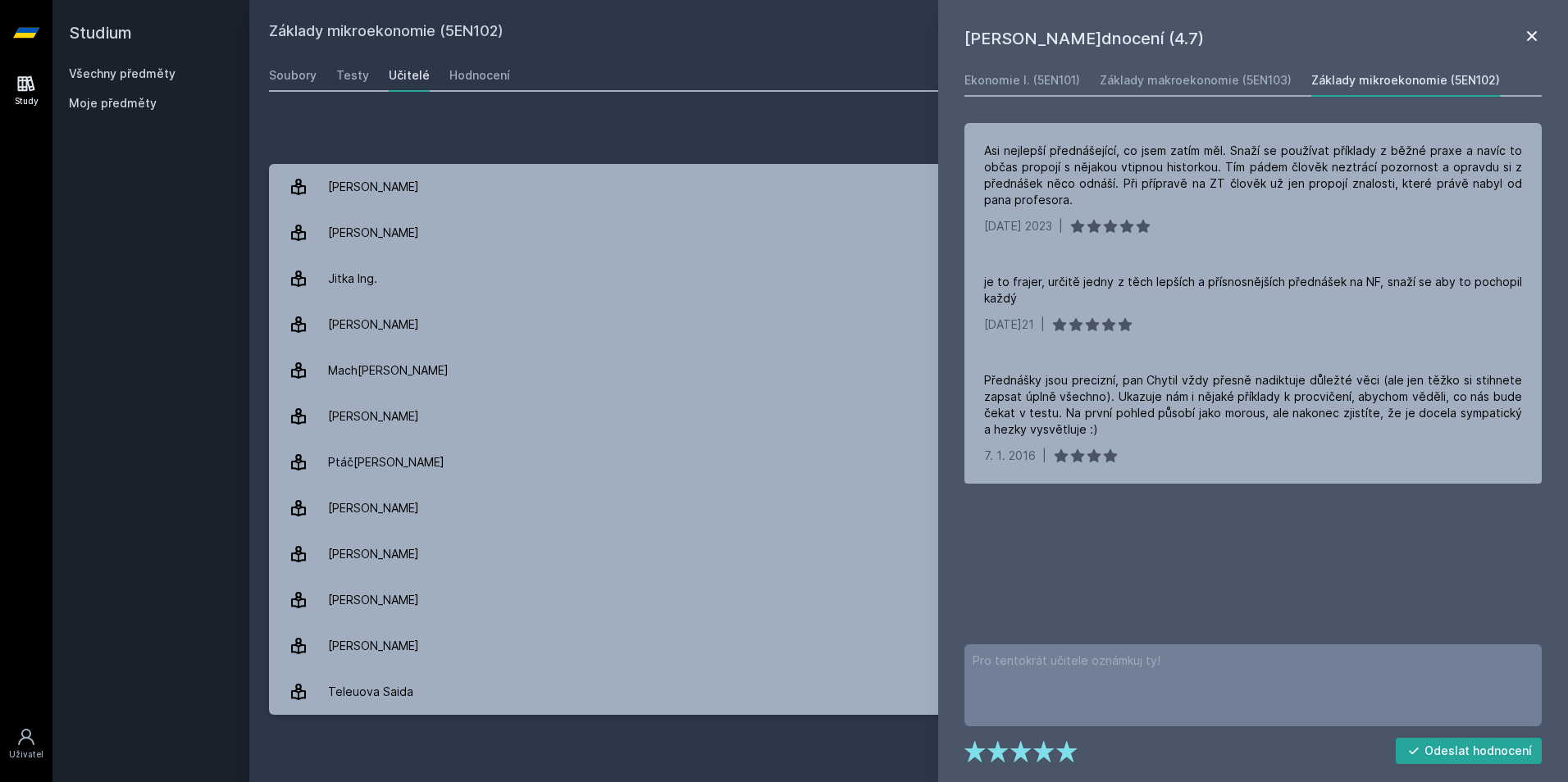
click at [1533, 36] on icon at bounding box center [1532, 36] width 20 height 20
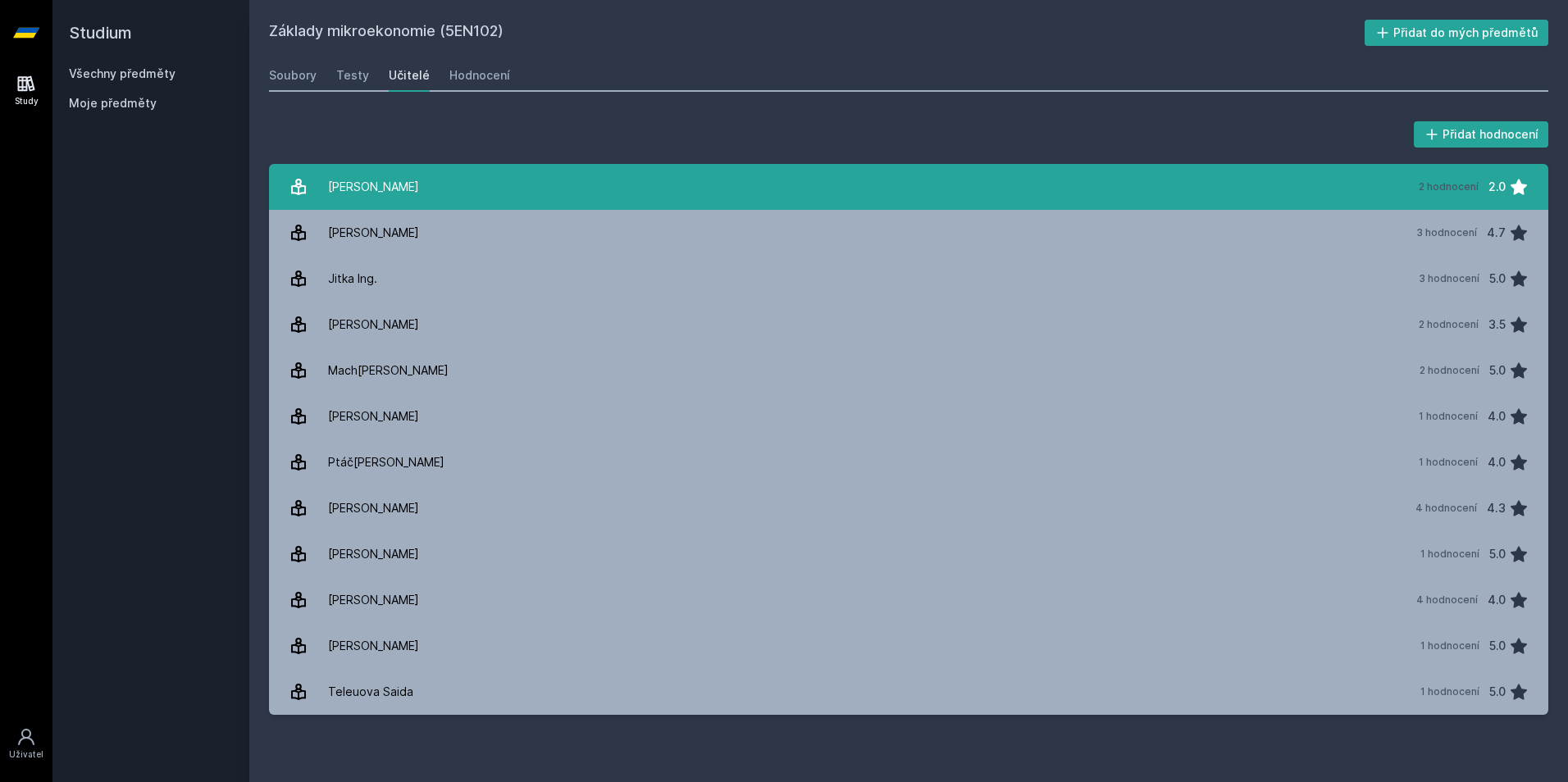
click at [1095, 189] on link "[PERSON_NAME] 2 hodnocení 2.0" at bounding box center [908, 187] width 1279 height 46
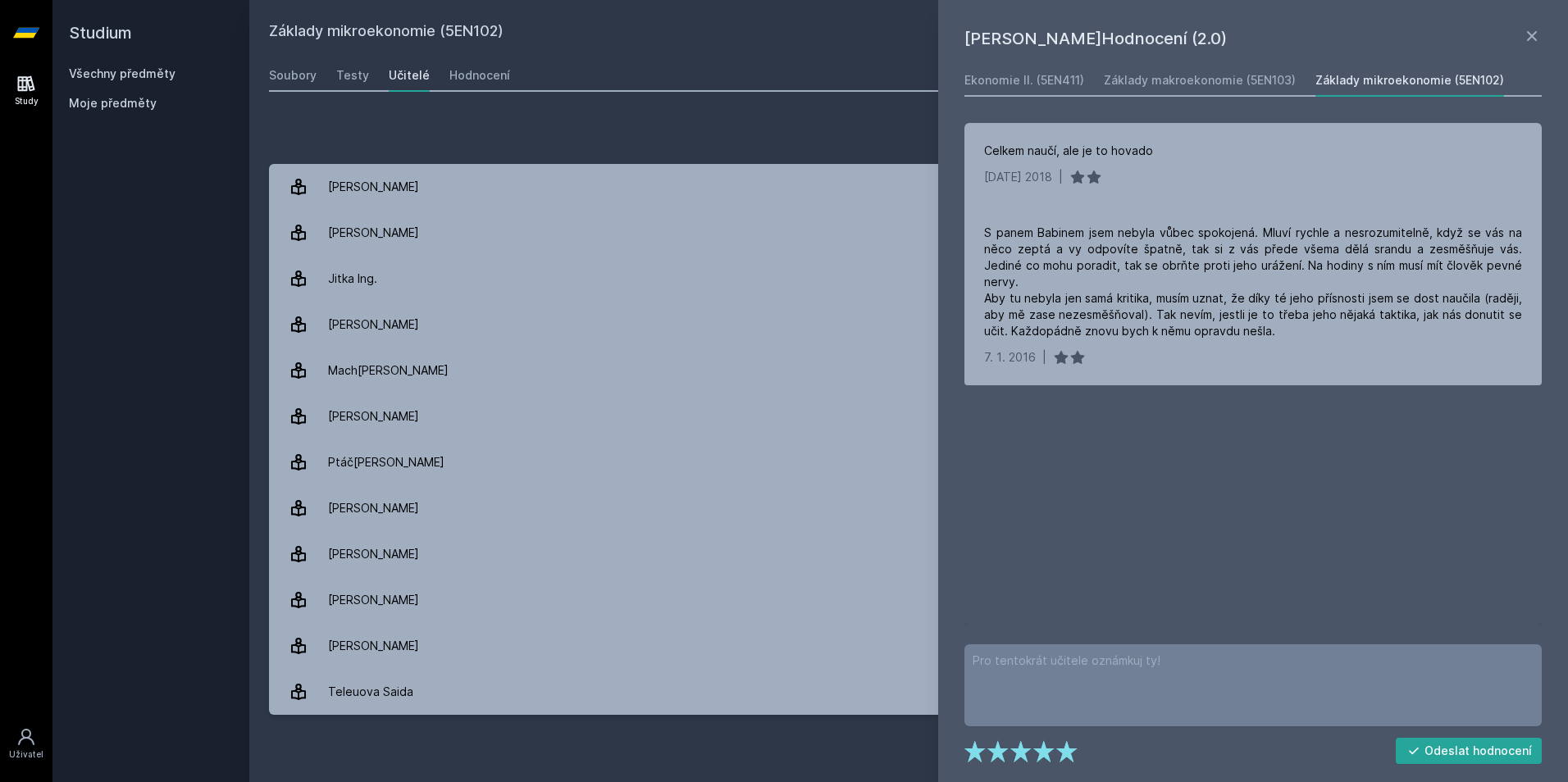
click at [827, 120] on div "Přidat hodnocení" at bounding box center [908, 134] width 1279 height 33
click at [1534, 38] on icon at bounding box center [1531, 36] width 10 height 10
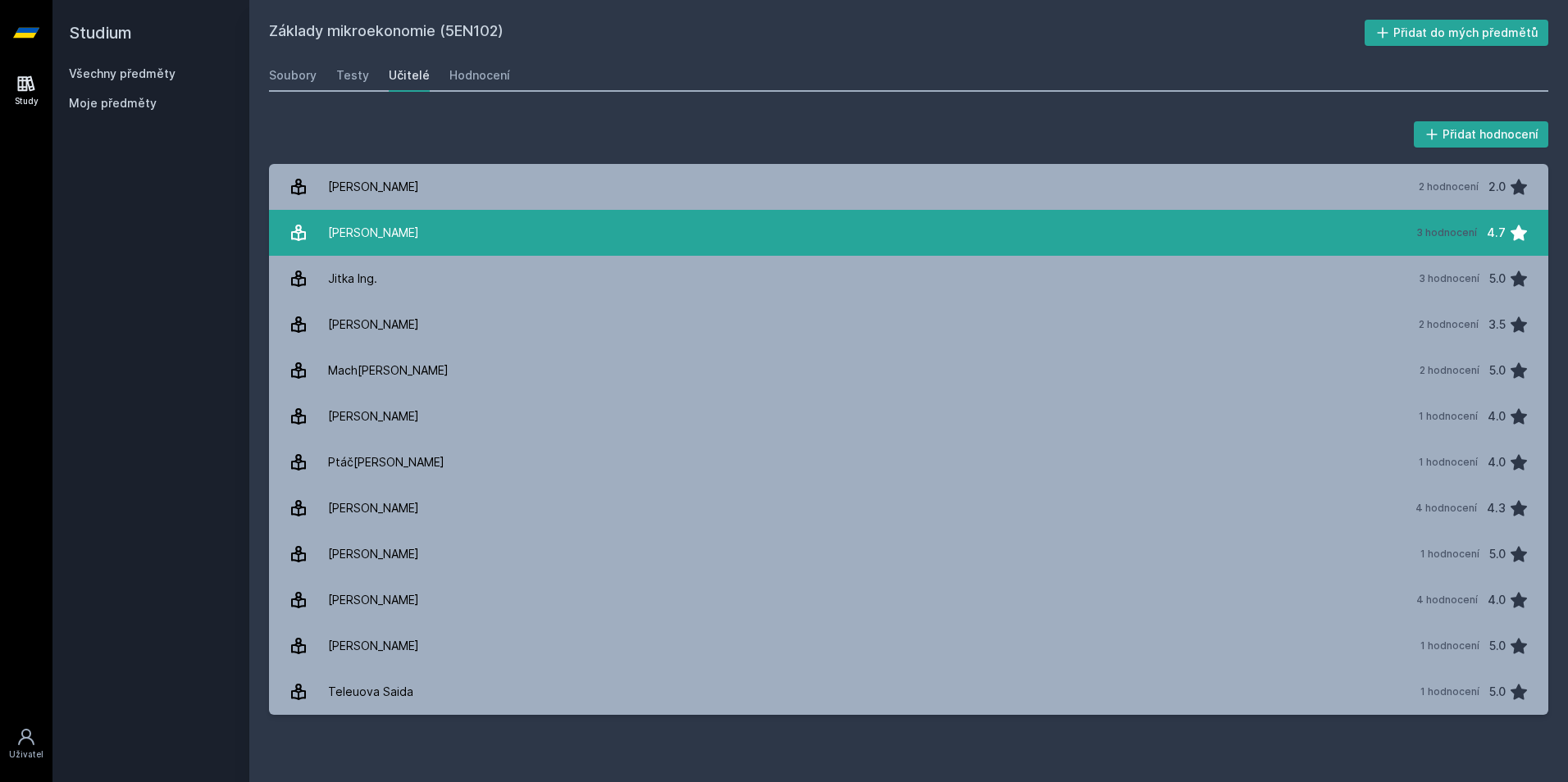
click at [865, 230] on link "Chytil [PERSON_NAME] 3 hodnocení 4.7" at bounding box center [908, 233] width 1279 height 46
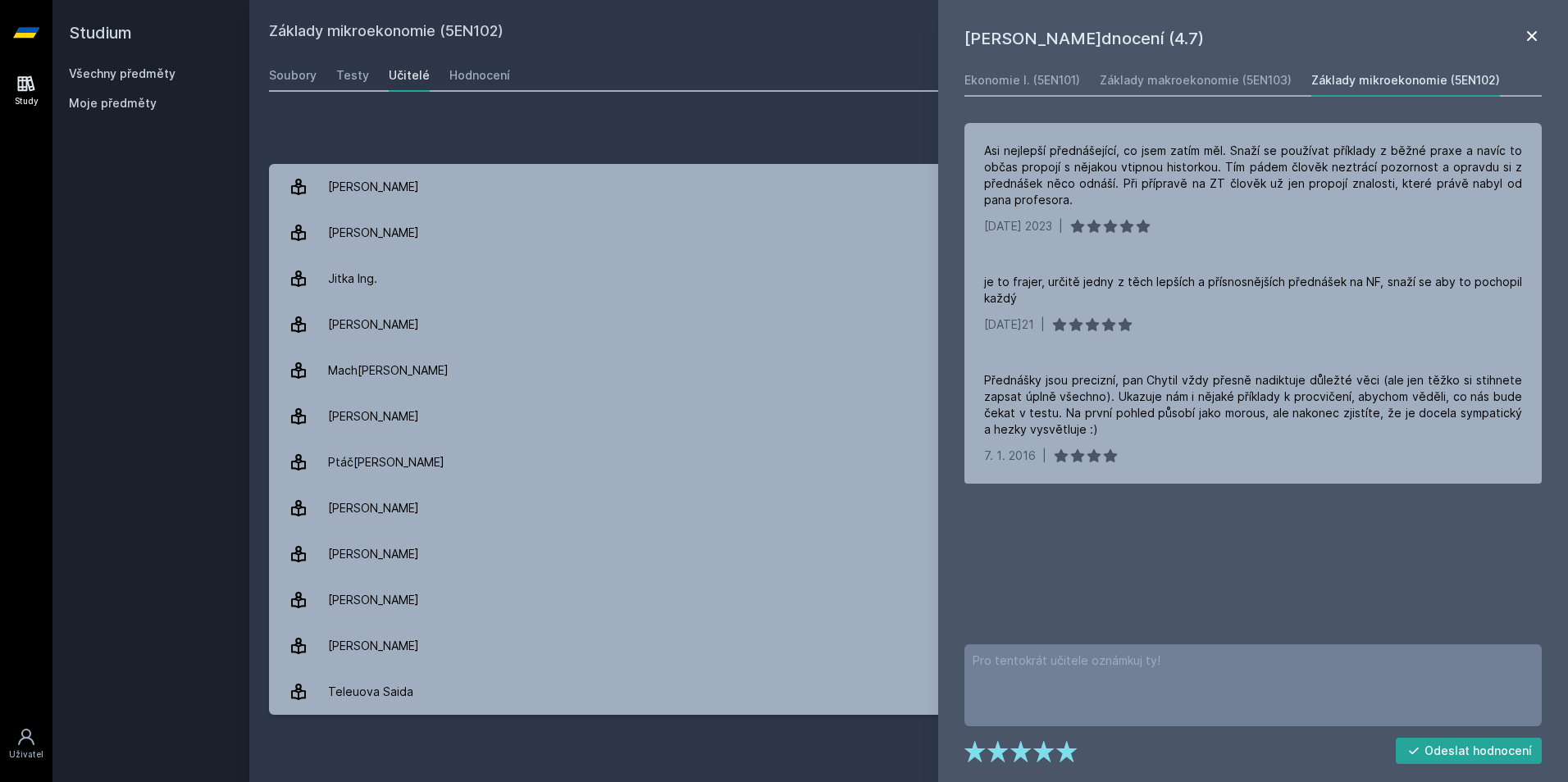
click at [1535, 35] on icon at bounding box center [1532, 36] width 20 height 20
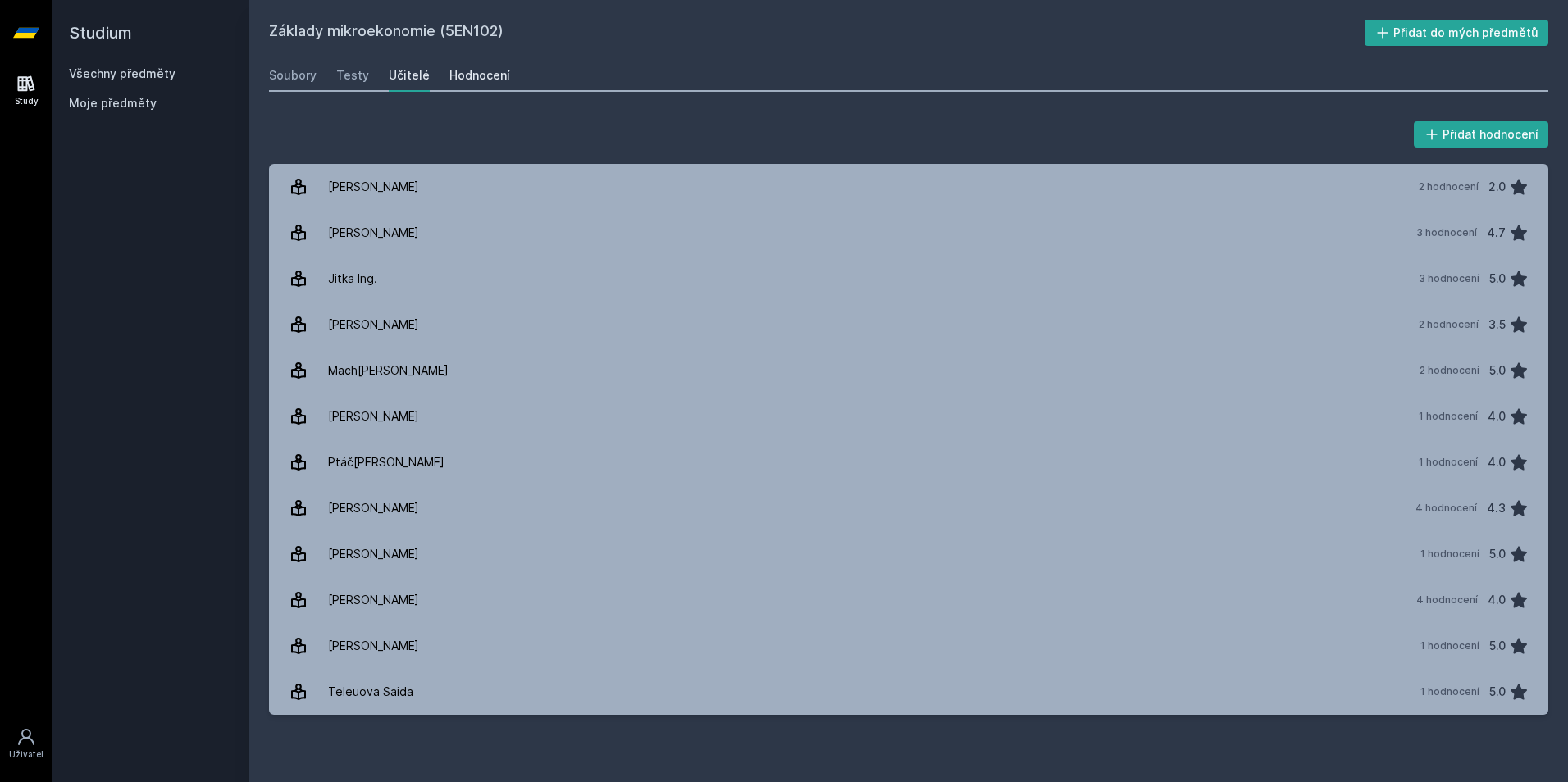
click at [484, 77] on div "Hodnocení" at bounding box center [480, 75] width 61 height 16
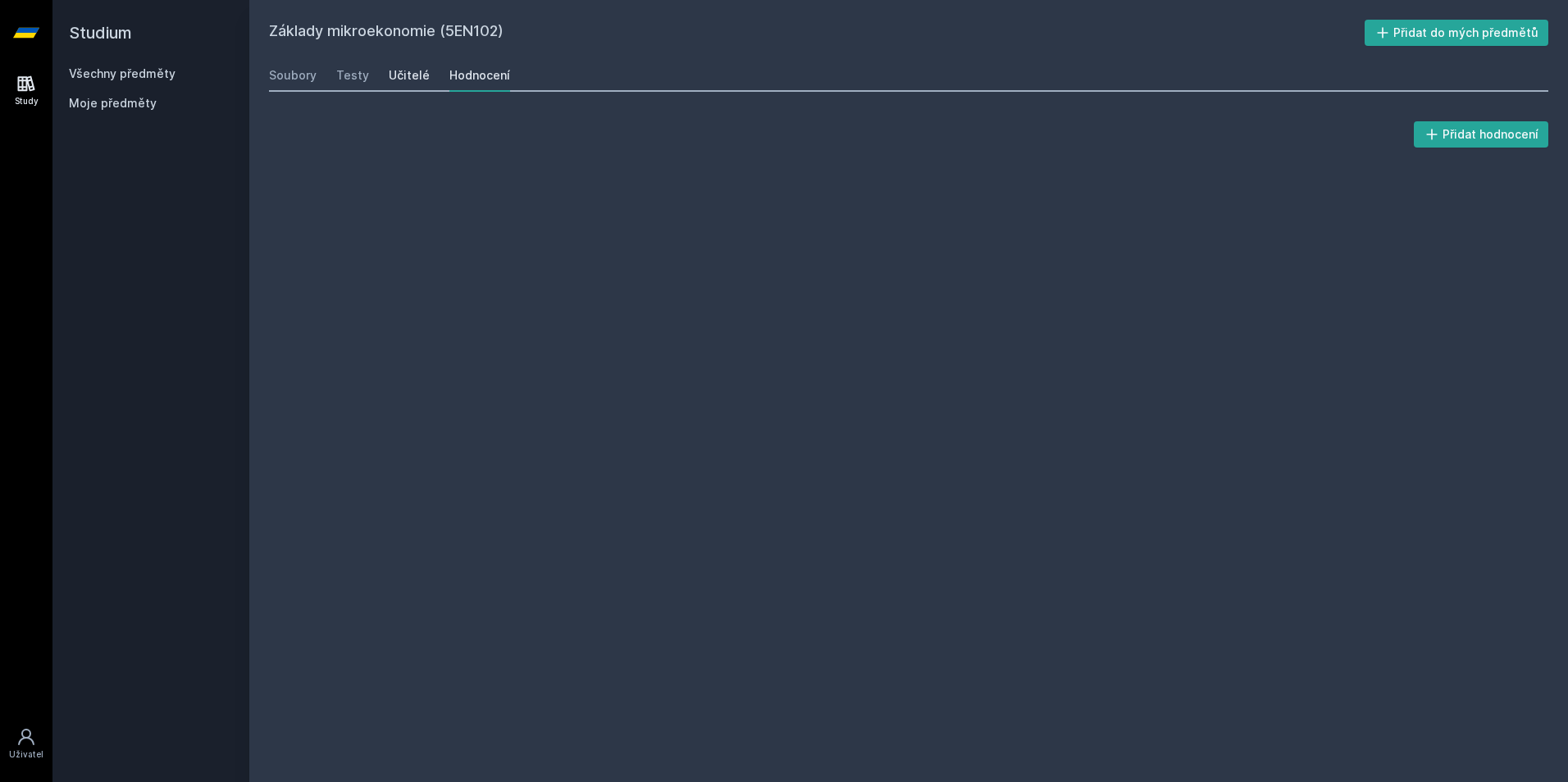
click at [403, 71] on div "Učitelé" at bounding box center [410, 75] width 41 height 16
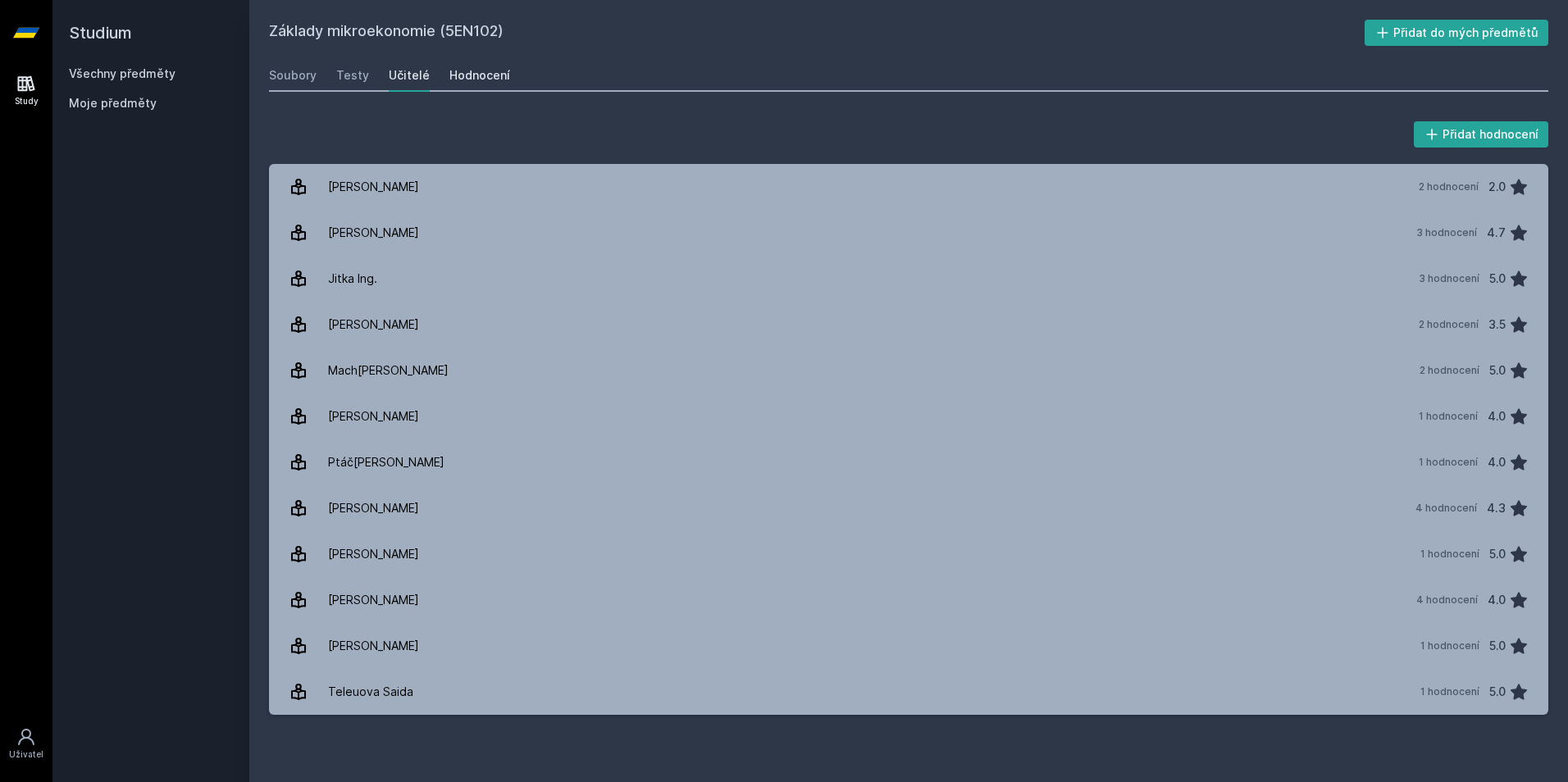
click at [457, 75] on div "Hodnocení" at bounding box center [480, 75] width 61 height 16
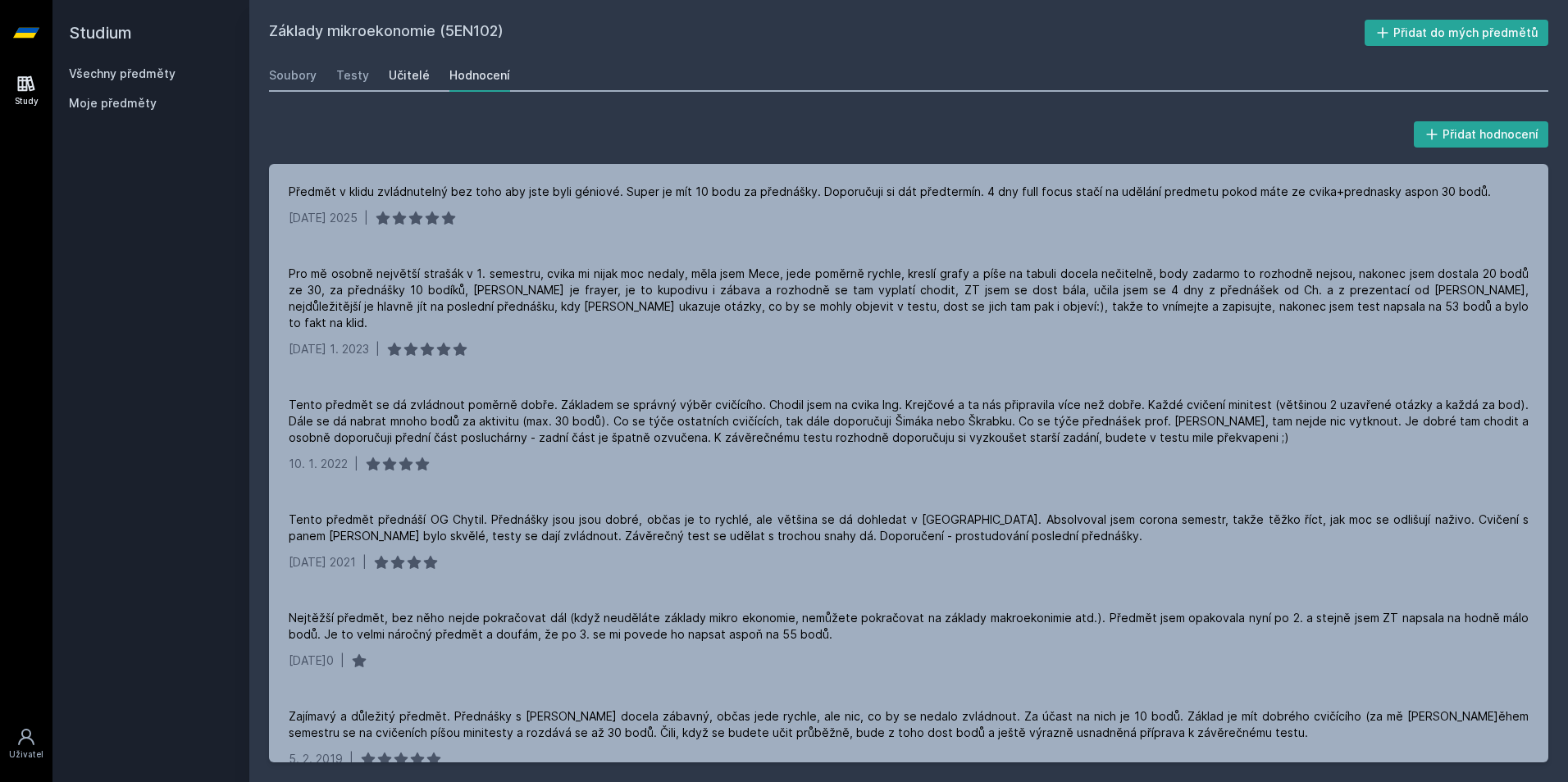
click at [393, 76] on div "Učitelé" at bounding box center [410, 75] width 41 height 16
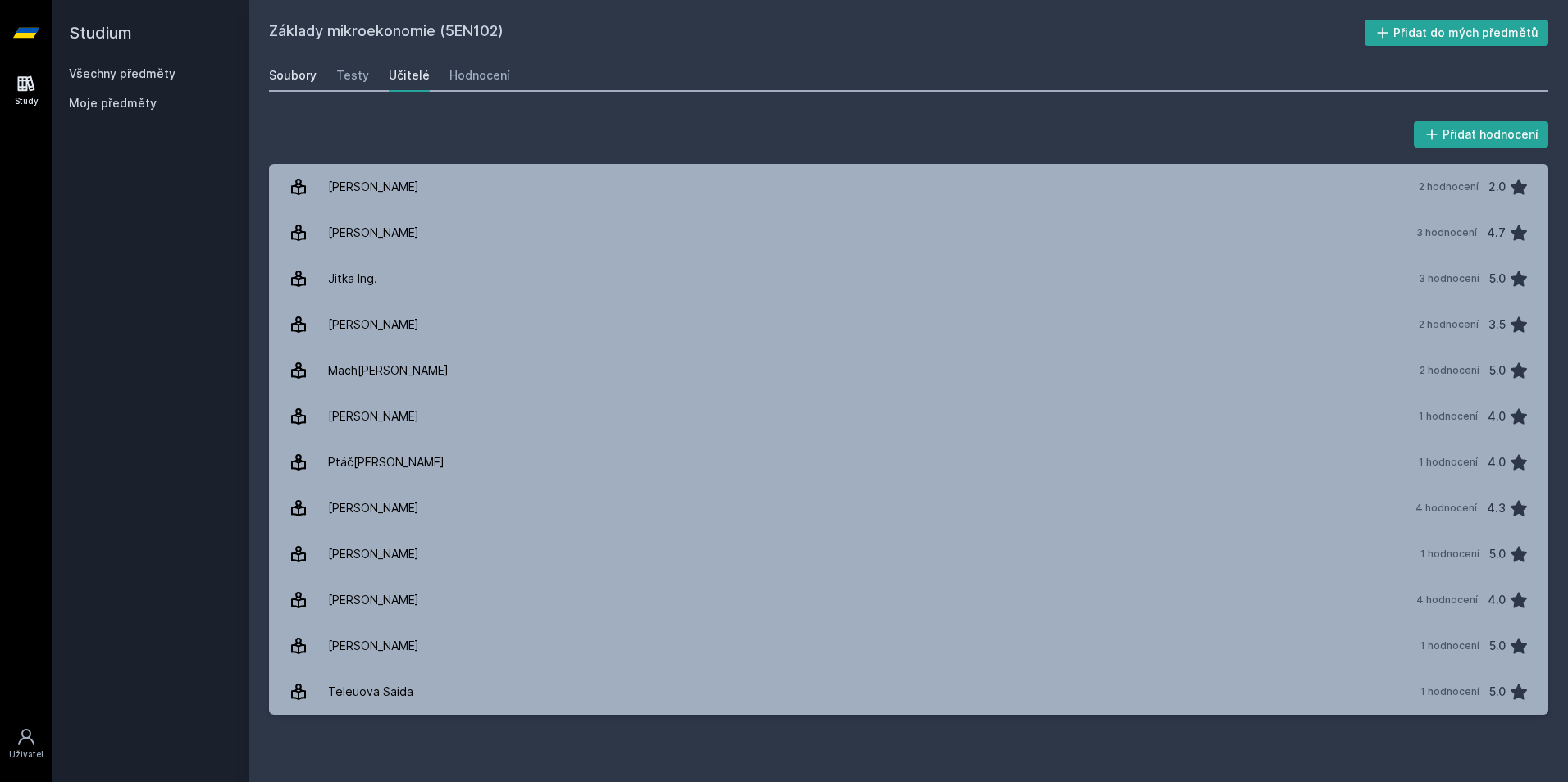
click at [278, 75] on div "Soubory" at bounding box center [292, 75] width 48 height 16
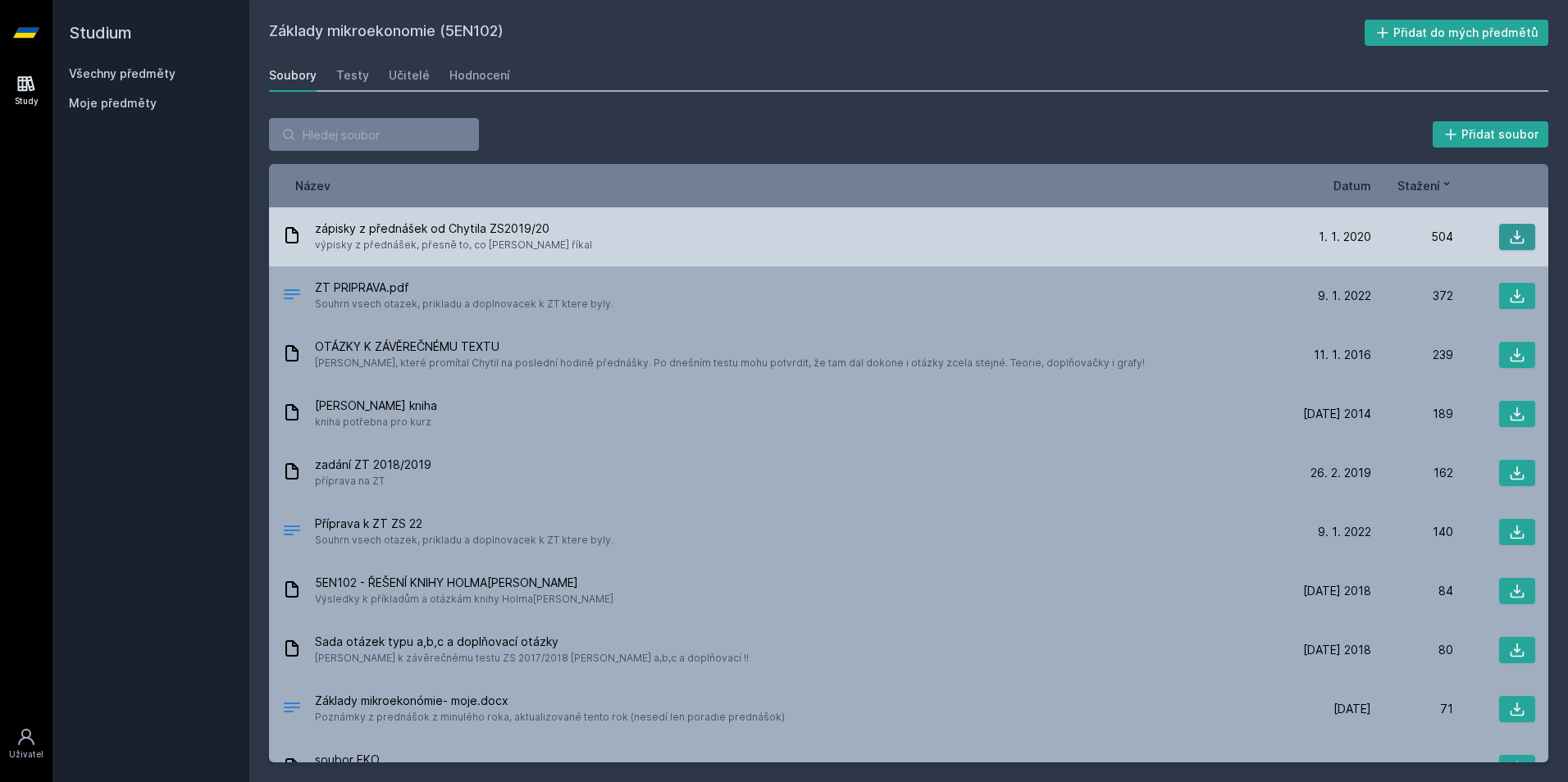
click at [1509, 233] on icon at bounding box center [1517, 237] width 16 height 16
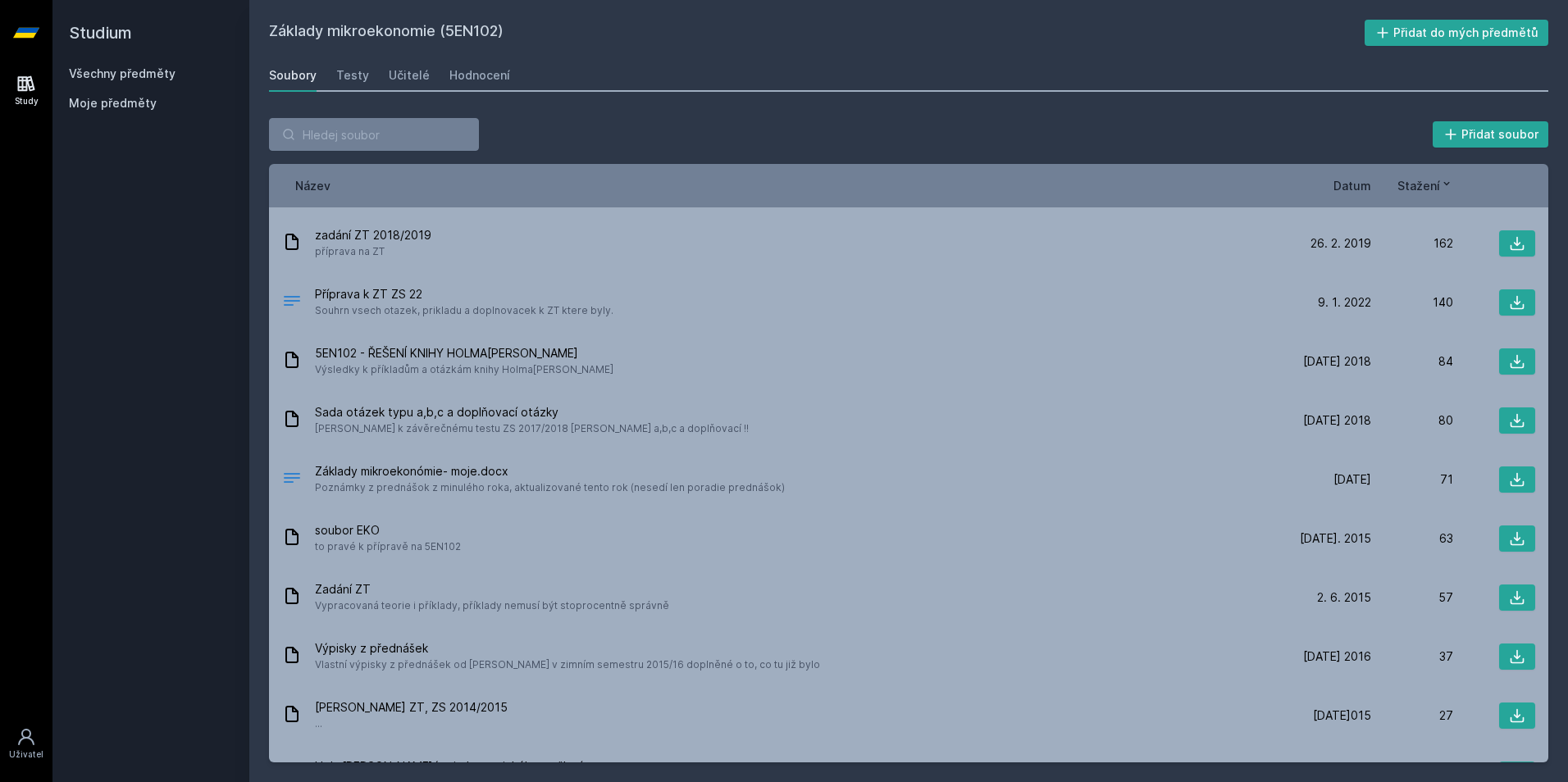
scroll to position [246, 0]
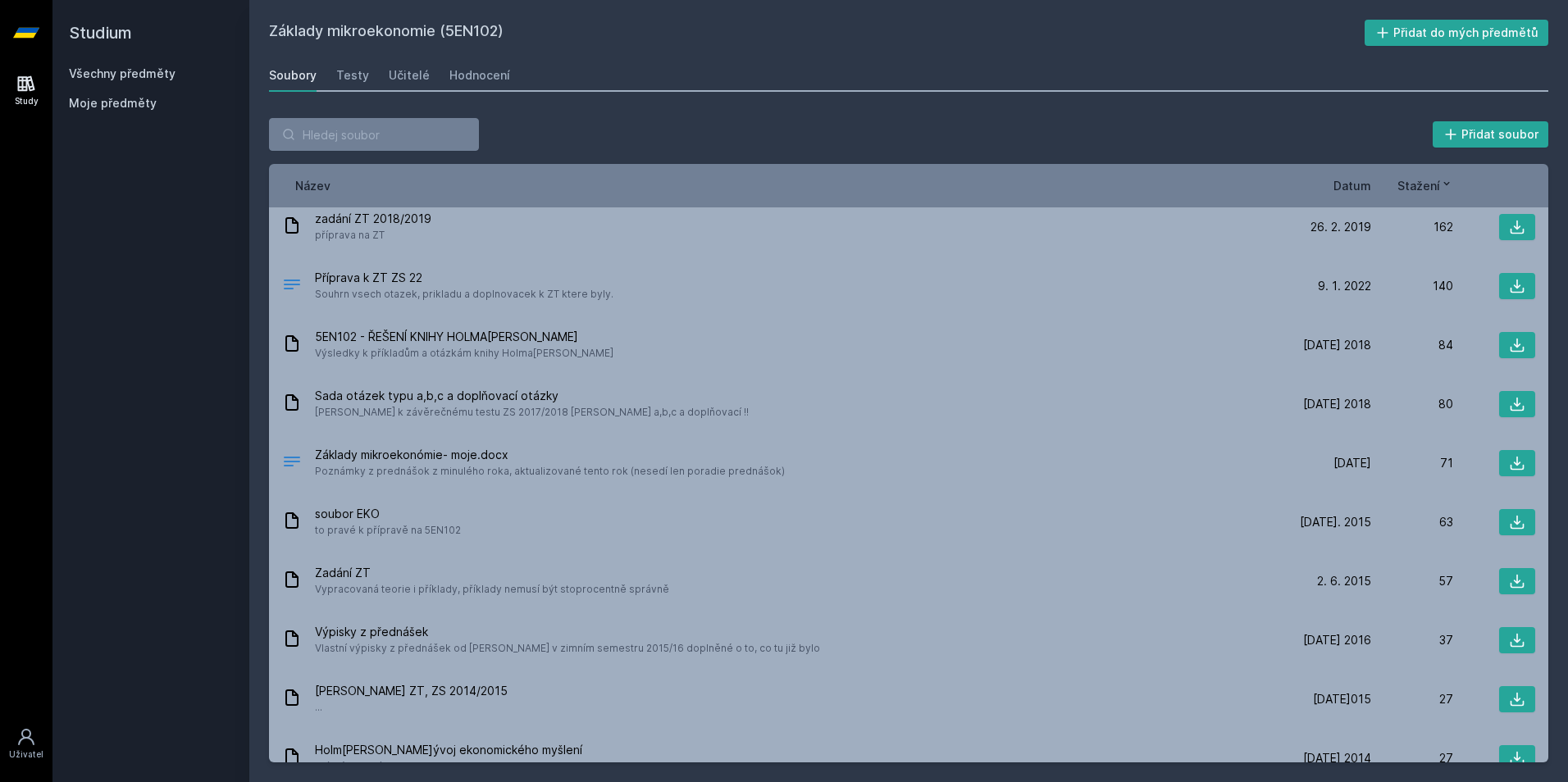
click at [1101, 67] on div "Soubory Testy Učitelé Hodnocení" at bounding box center [908, 75] width 1279 height 33
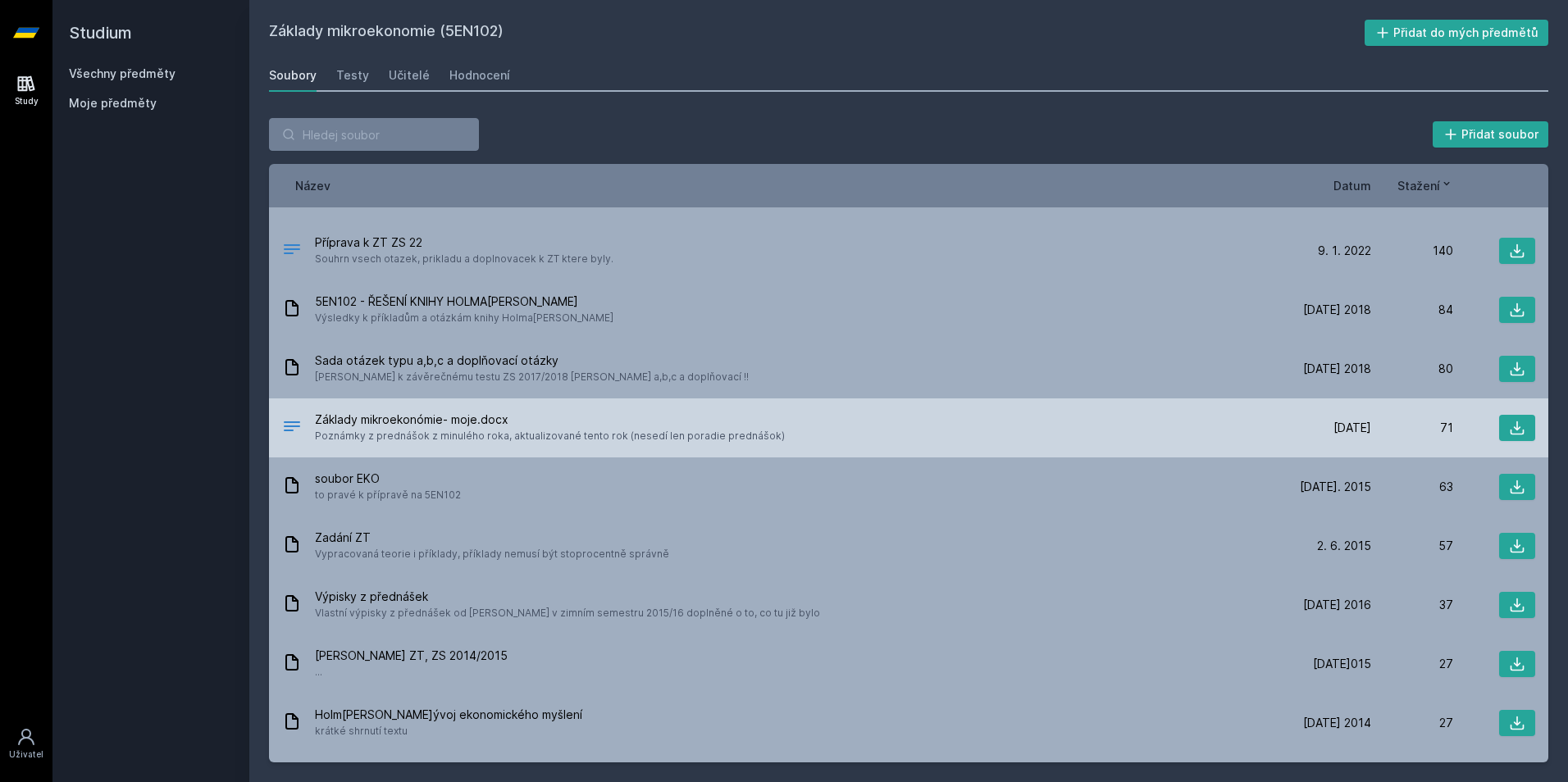
scroll to position [390, 0]
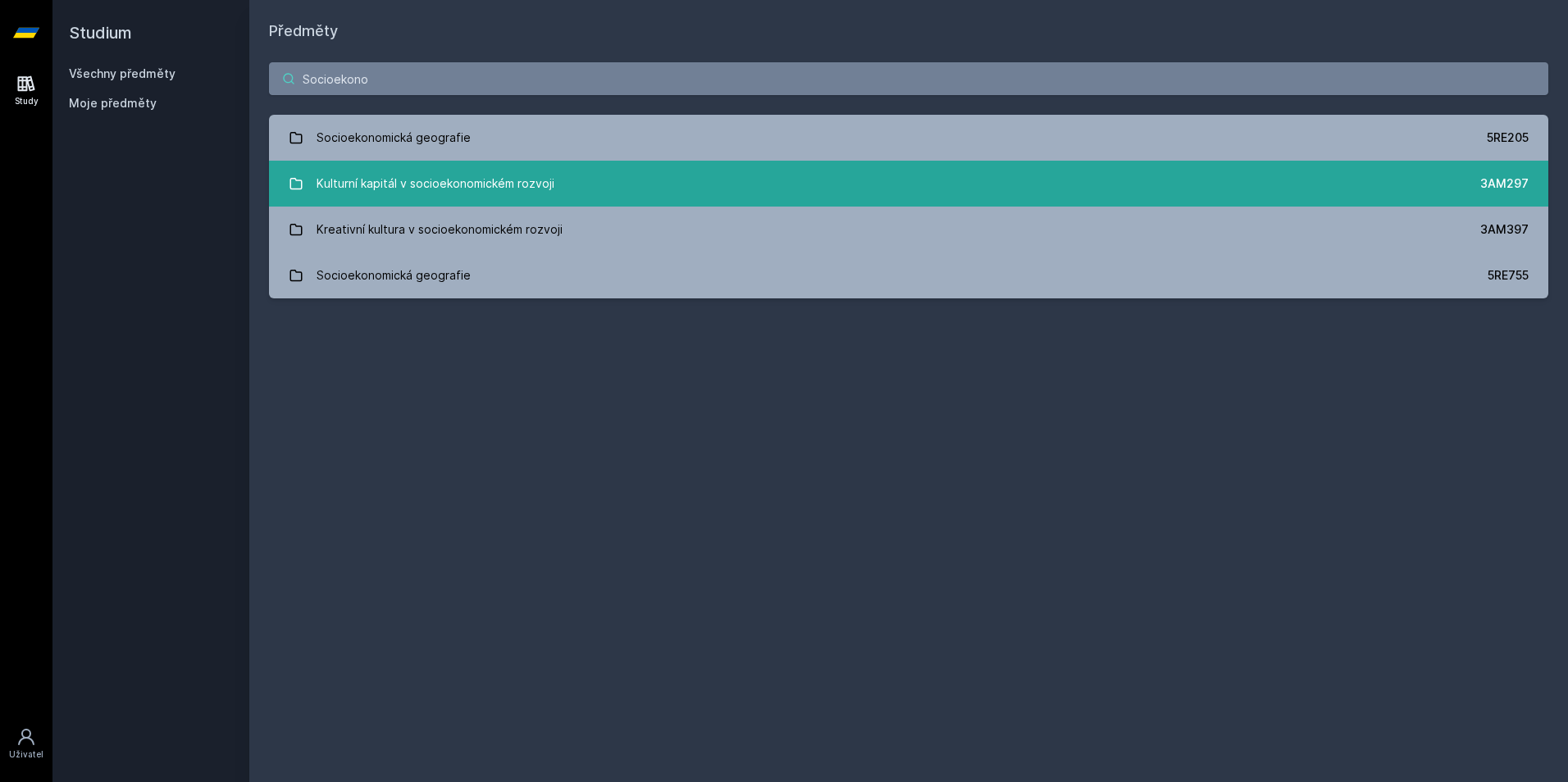
type input "Socioekono"
click at [770, 162] on link "Kulturní kapitál v socioekonomickém rozvoji 3AM297" at bounding box center [908, 183] width 1279 height 46
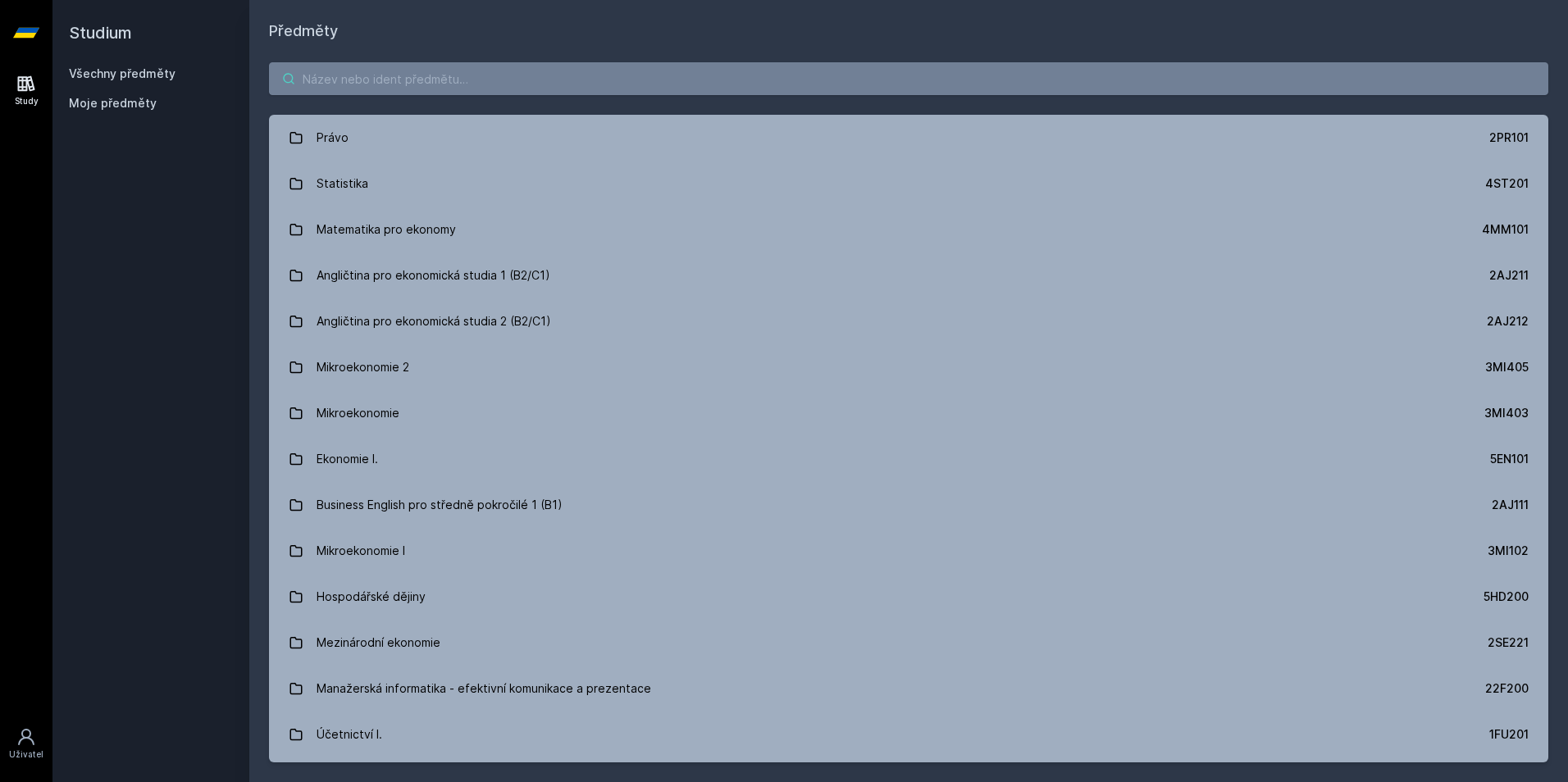
click at [377, 83] on input "search" at bounding box center [908, 78] width 1279 height 33
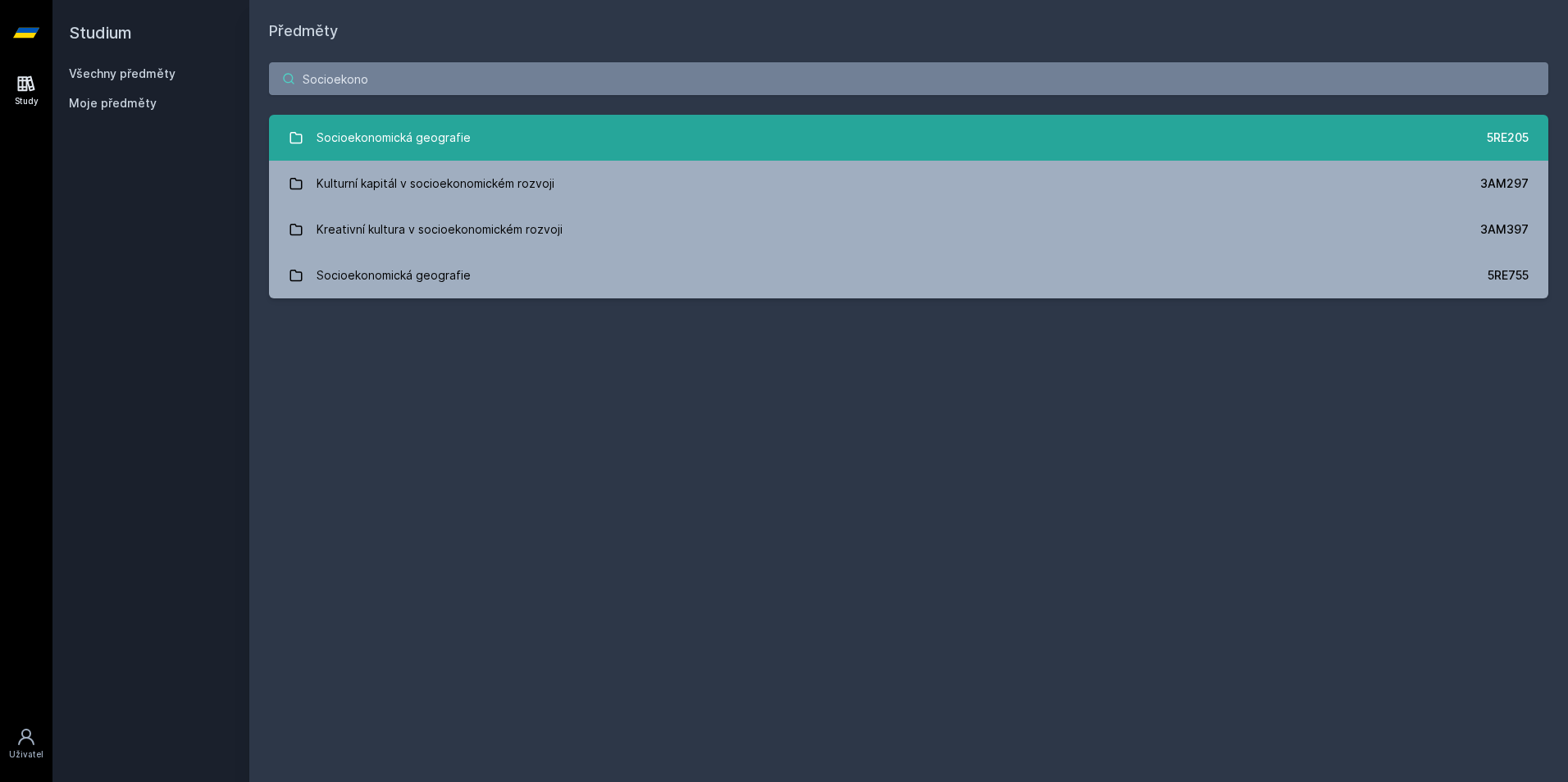
type input "Socioekono"
click at [427, 139] on div "Socioekonomická geografie" at bounding box center [393, 137] width 154 height 33
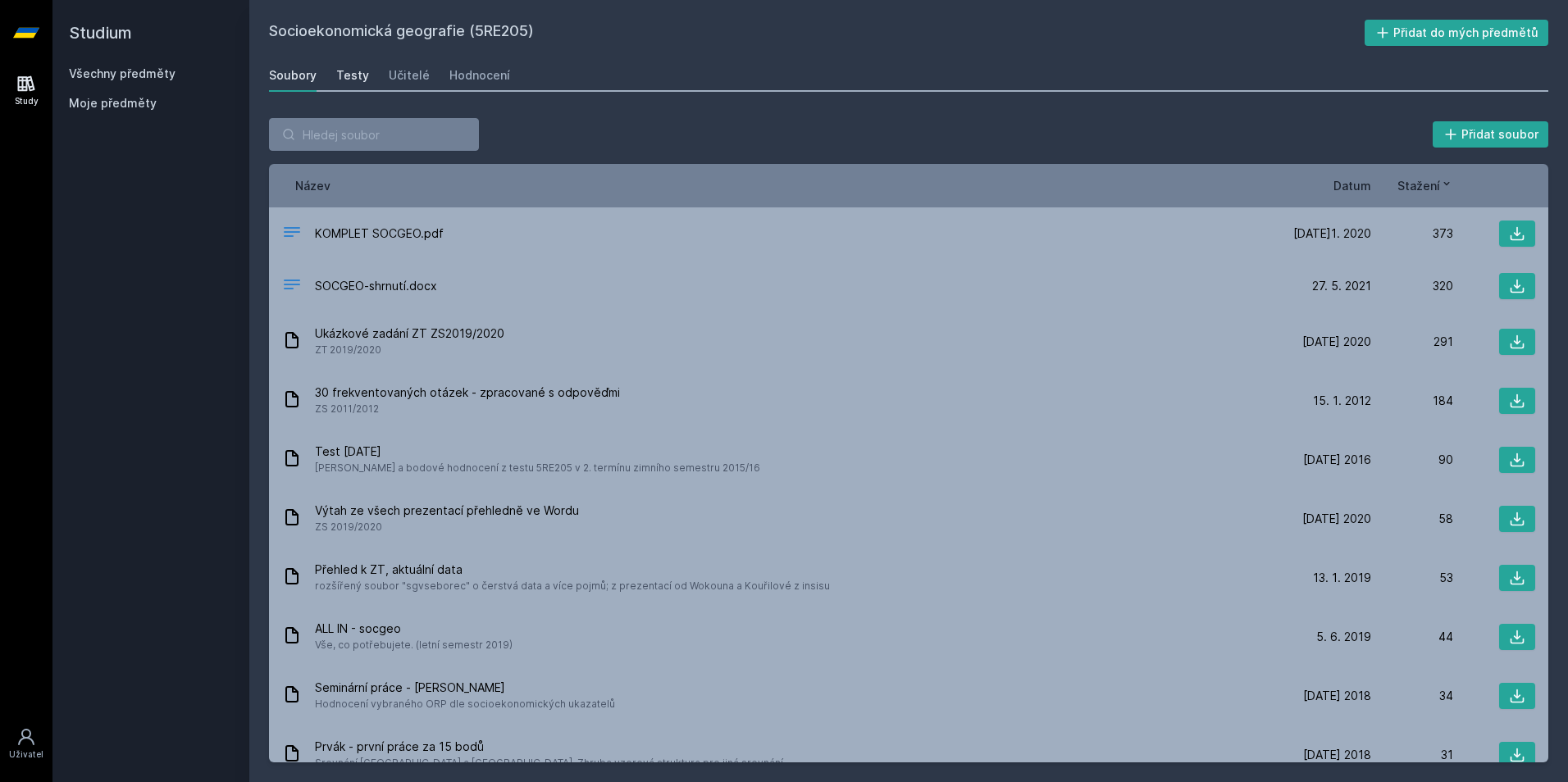
click at [344, 71] on div "Testy" at bounding box center [352, 75] width 33 height 16
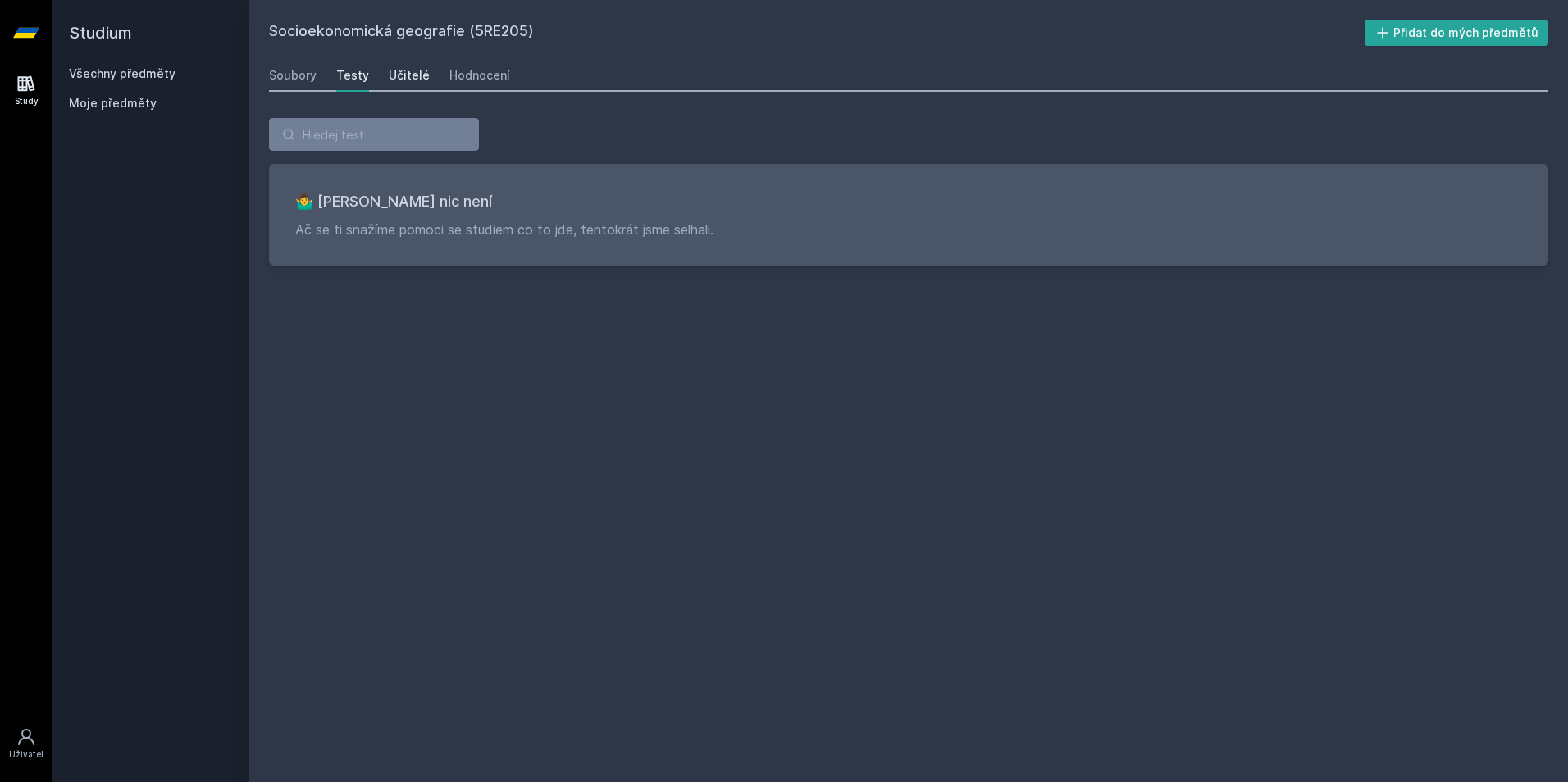
click at [415, 73] on div "Učitelé" at bounding box center [410, 75] width 41 height 16
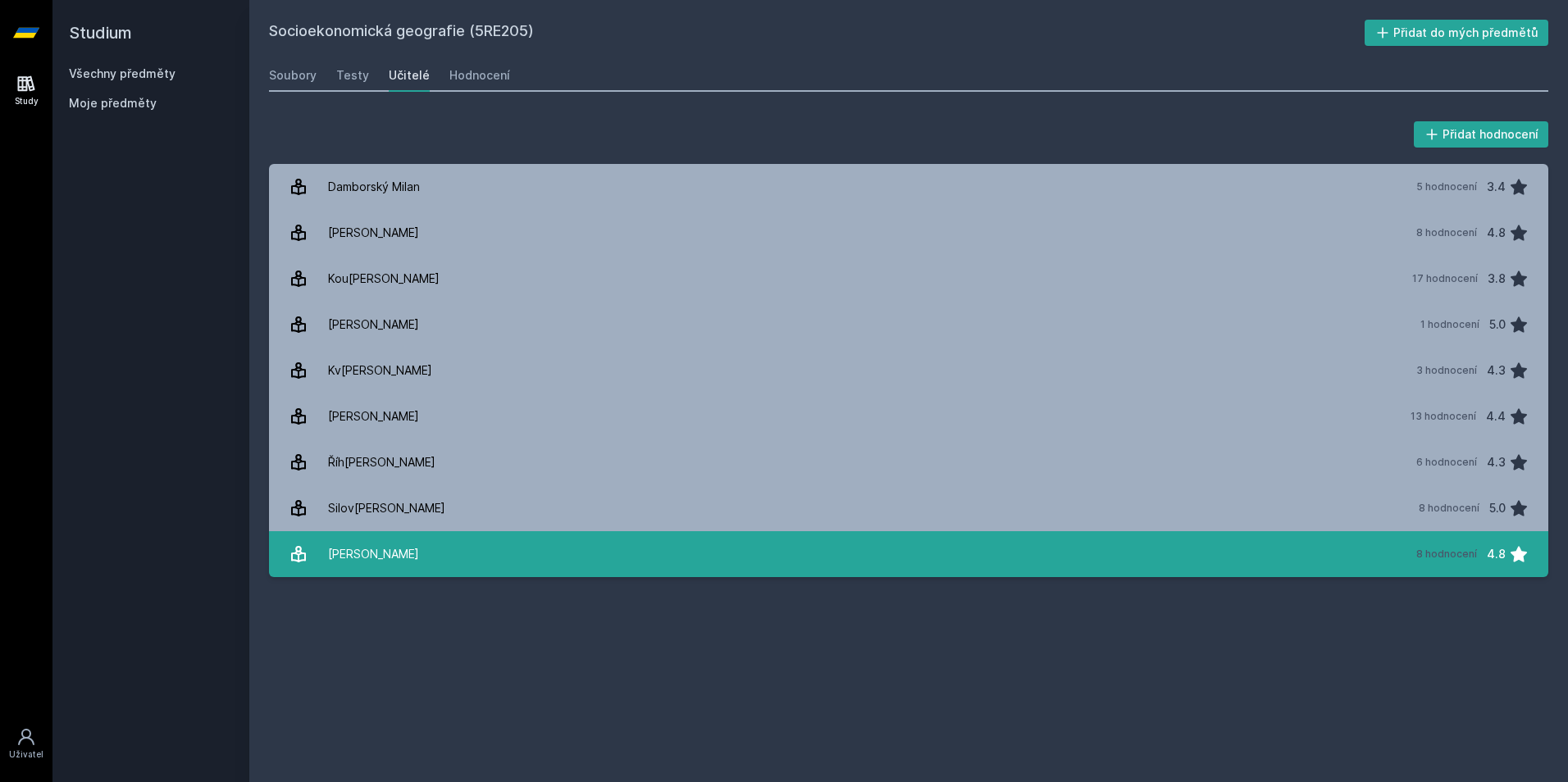
click at [398, 547] on div "[PERSON_NAME]" at bounding box center [373, 554] width 91 height 33
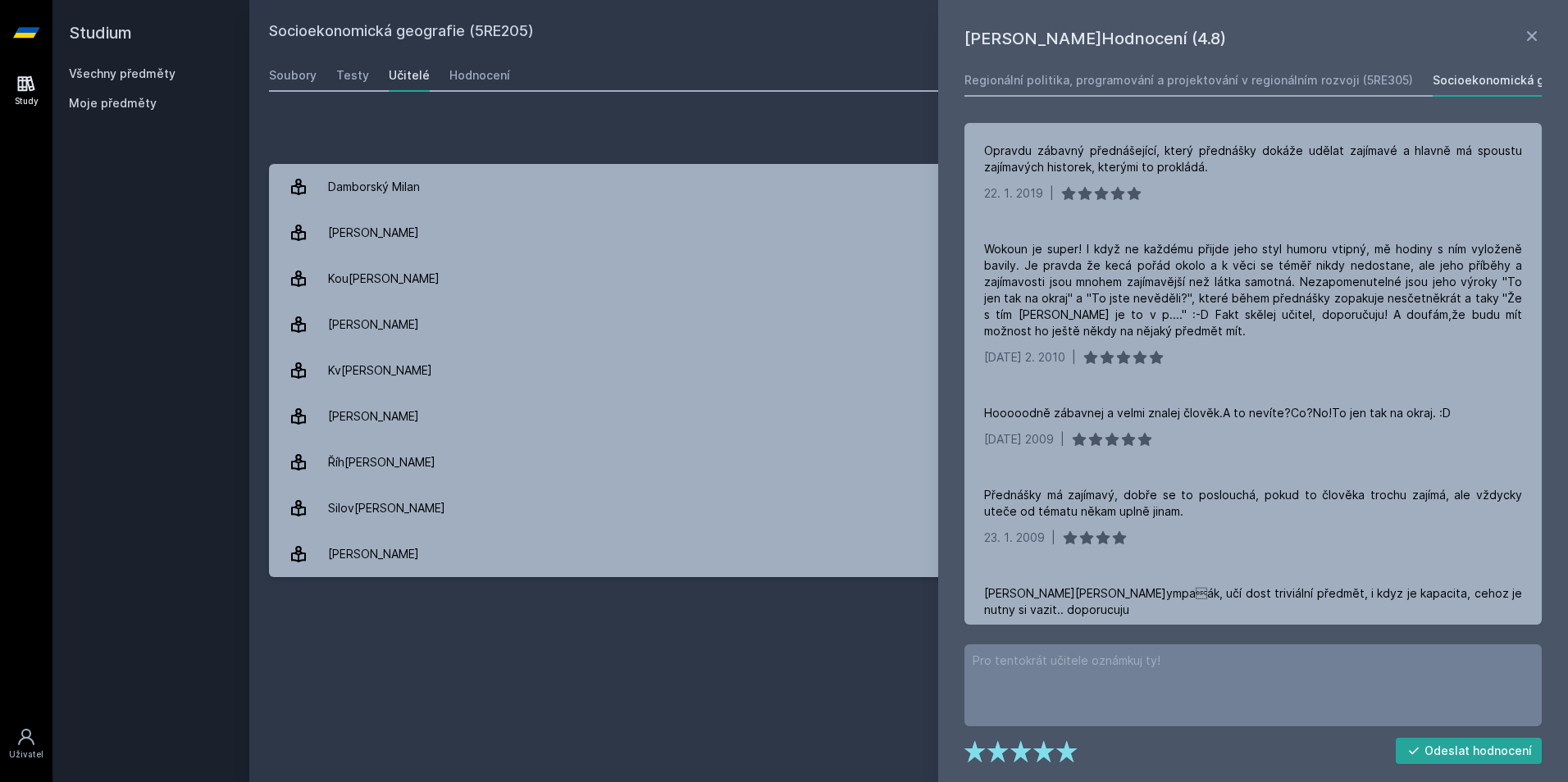
click at [824, 99] on div "Přidat hodnocení [PERSON_NAME] – Hodnocení (4.8) Regionální politika, programov…" at bounding box center [909, 347] width 1318 height 498
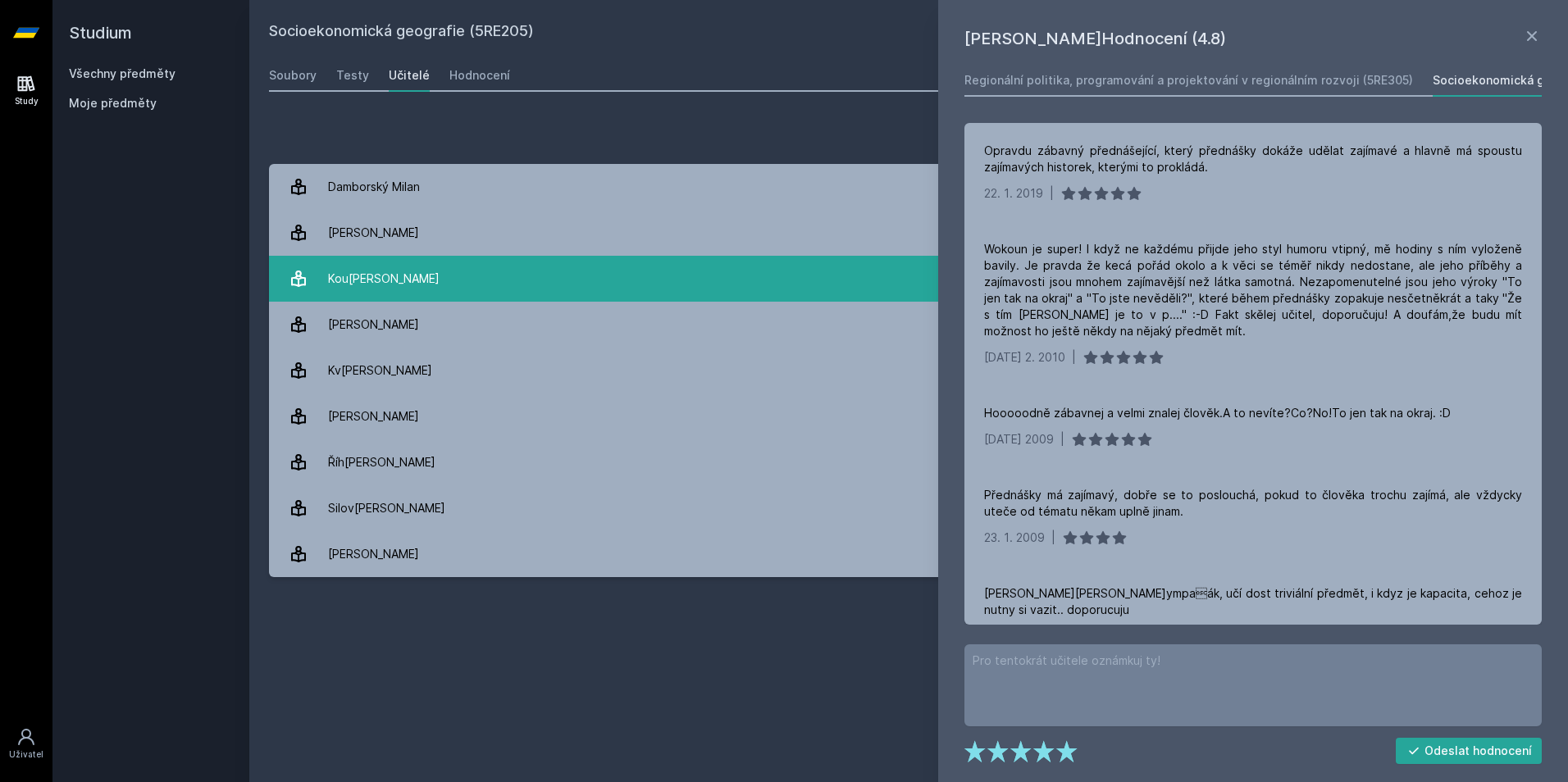
click at [408, 278] on link "[PERSON_NAME] 17 hodnocení 3.8" at bounding box center [908, 278] width 1279 height 46
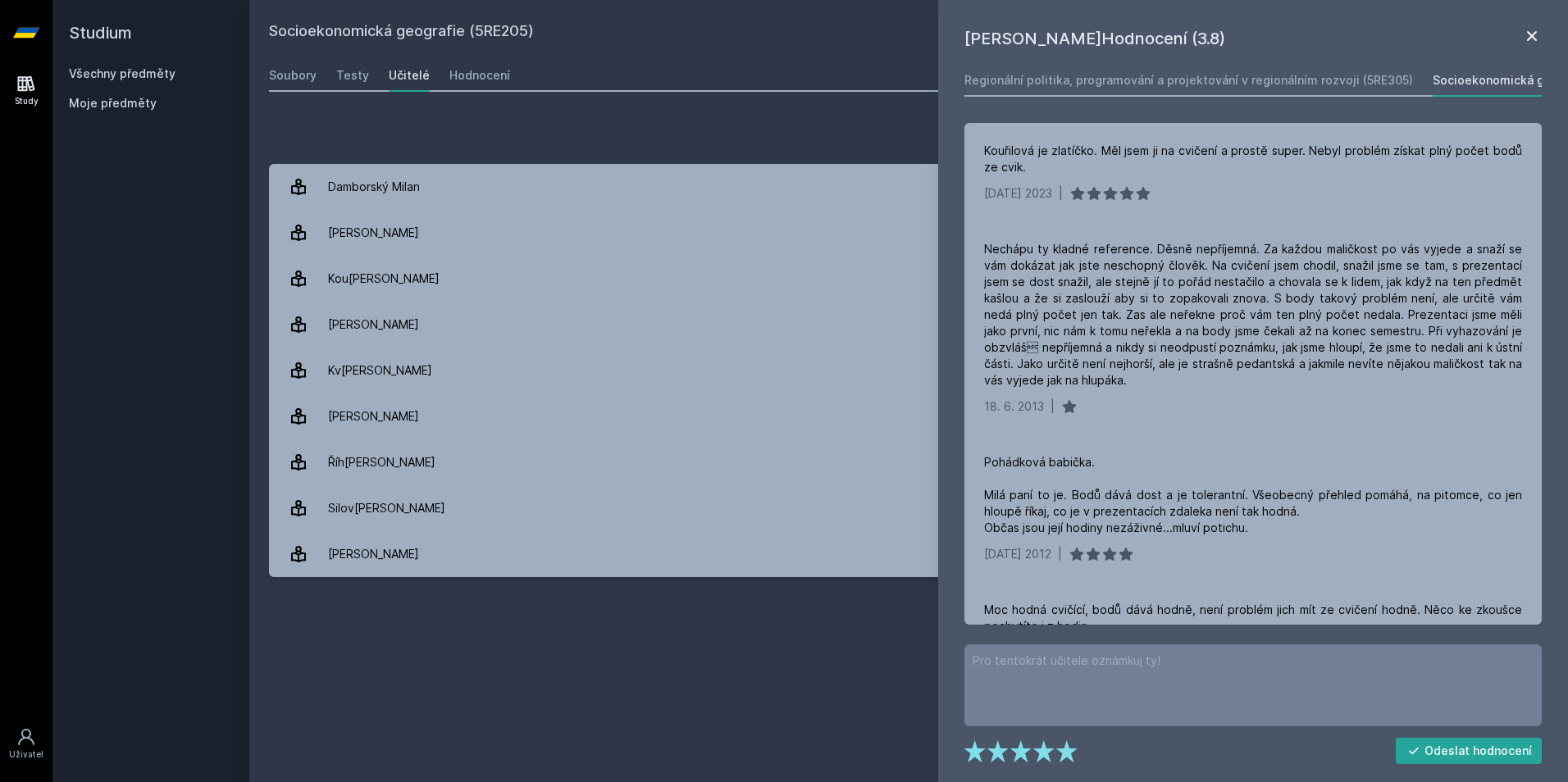
click at [1528, 31] on icon at bounding box center [1532, 36] width 20 height 20
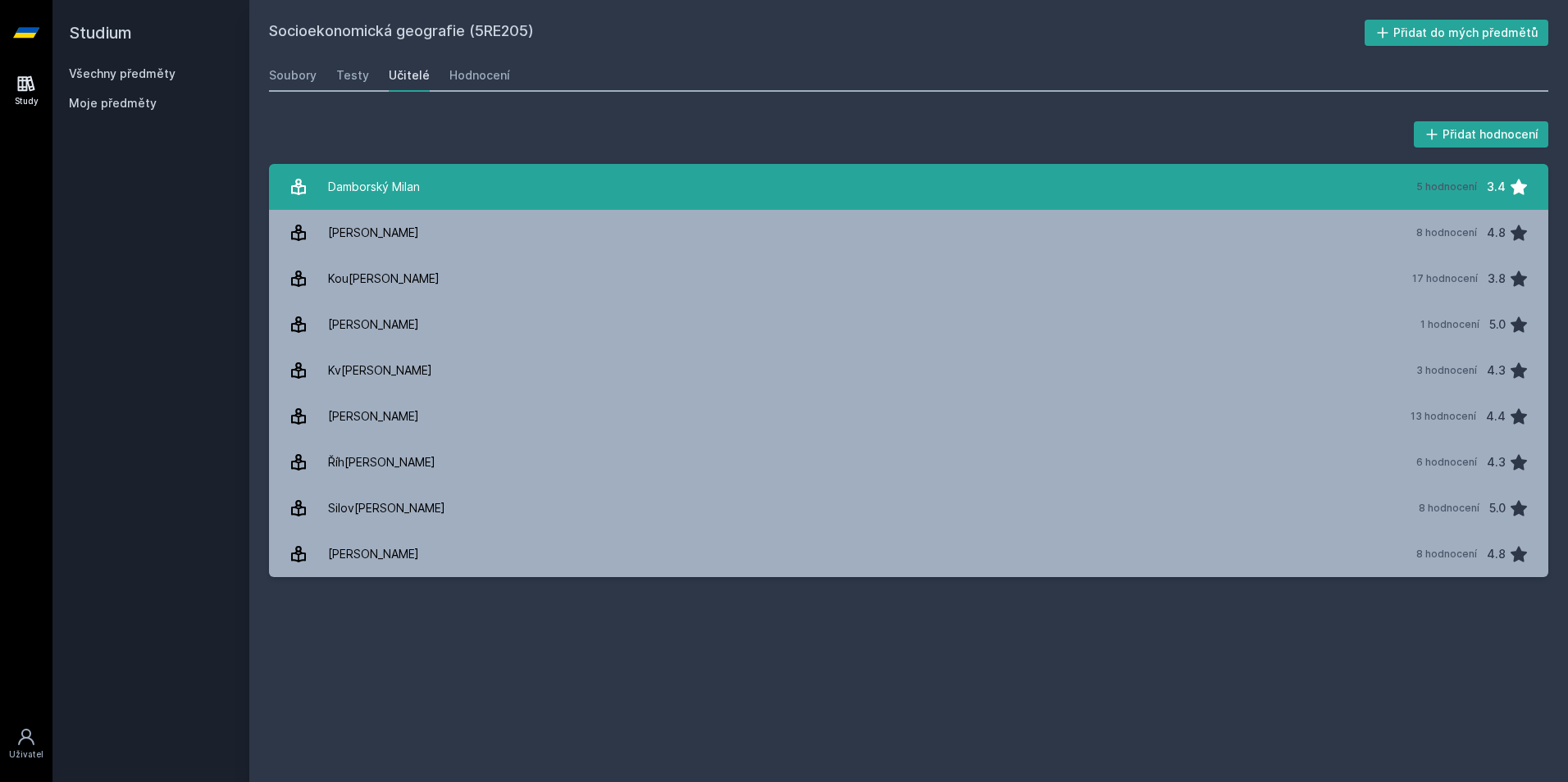
click at [1076, 203] on link "Damborský Milan 5 hodnocení 3.4" at bounding box center [908, 187] width 1279 height 46
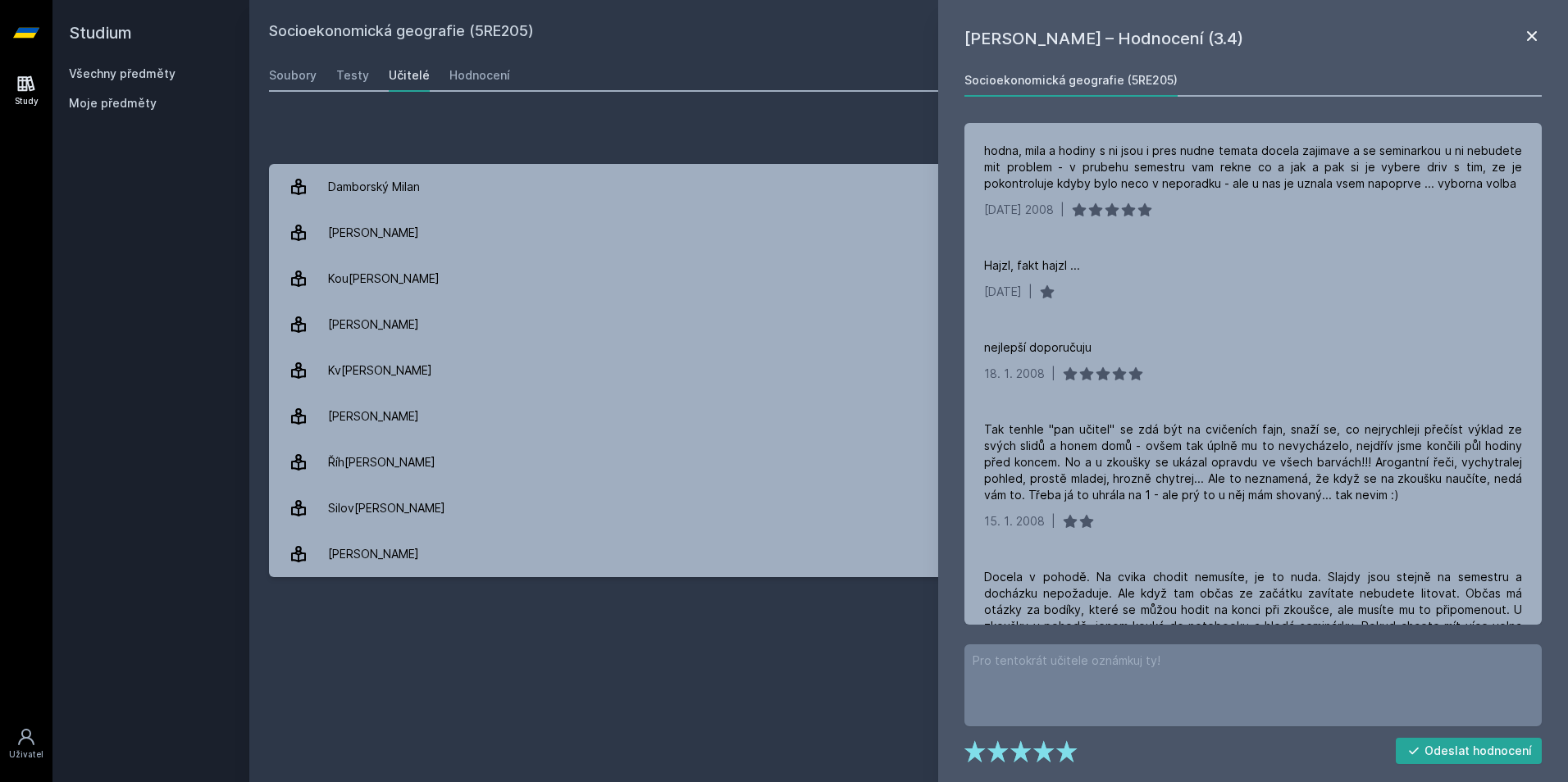
click at [1529, 33] on icon at bounding box center [1531, 36] width 10 height 10
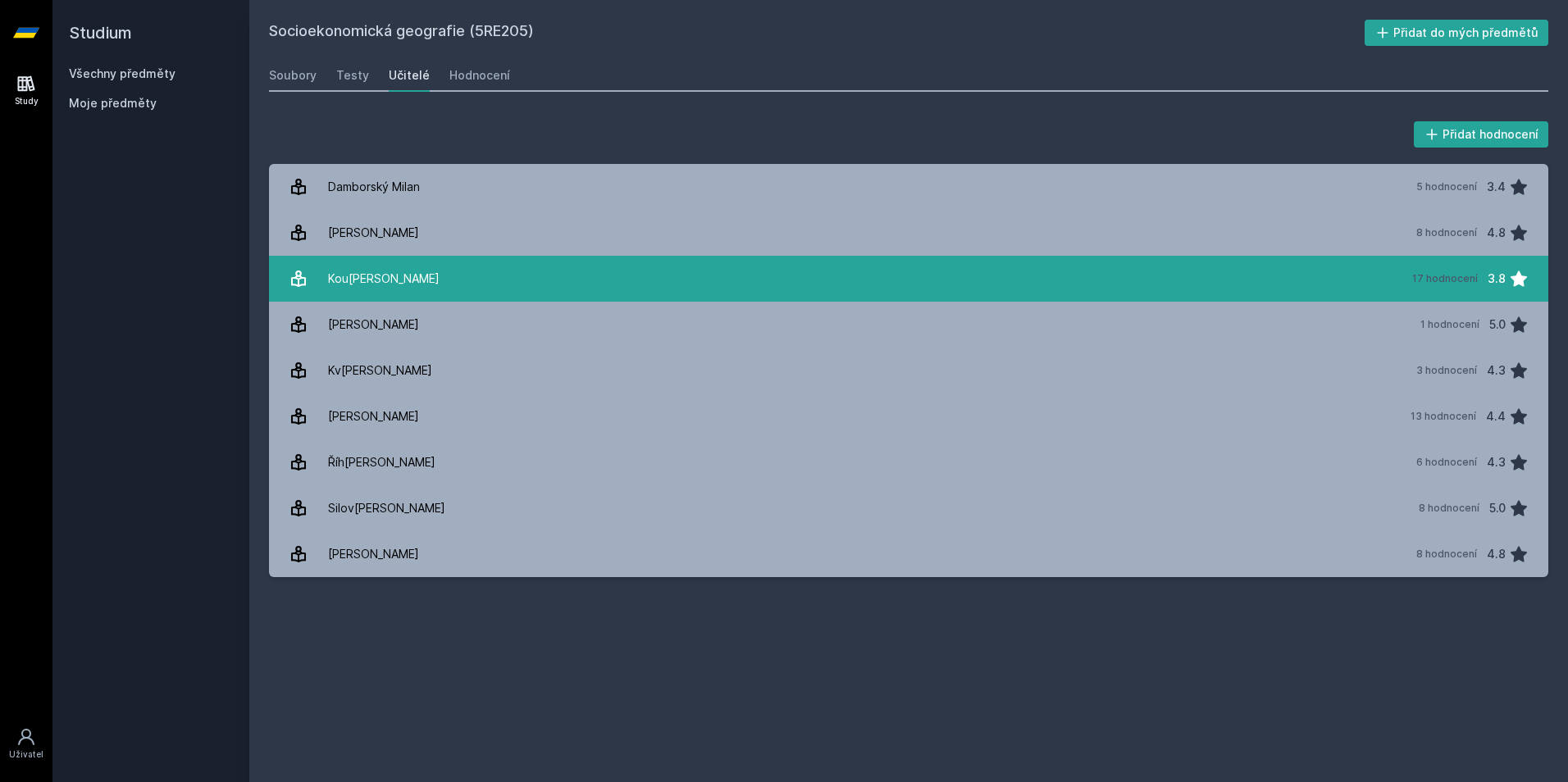
click at [409, 269] on link "[PERSON_NAME] 17 hodnocení 3.8" at bounding box center [908, 278] width 1279 height 46
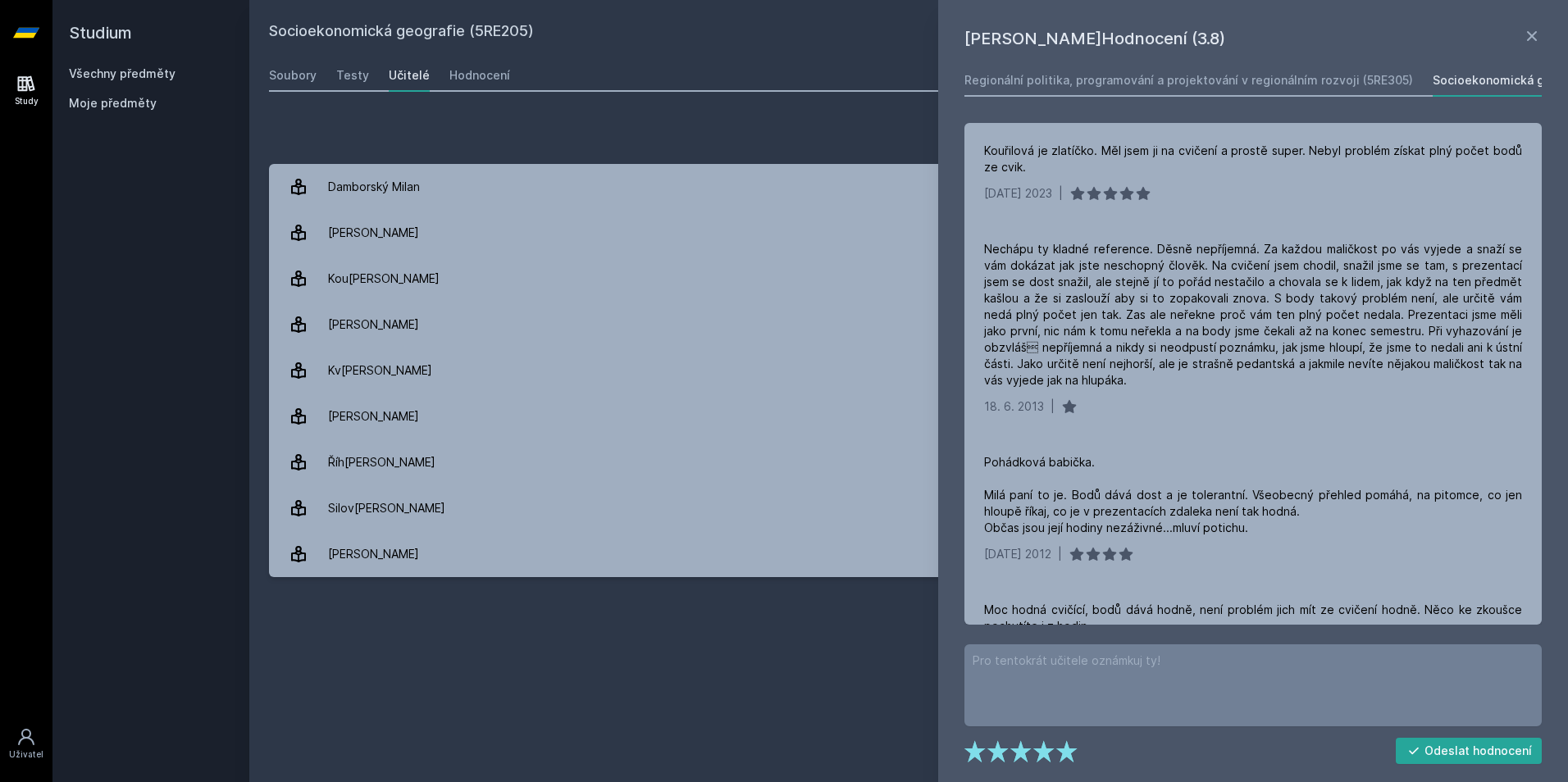
click at [894, 114] on div "Přidat hodnocení [PERSON_NAME]Hodnocení (3.8) Regionální politika, programování…" at bounding box center [909, 347] width 1318 height 498
click at [1280, 81] on div "Regionální politika, programování a projektování v regionálním rozvoji (5RE305)" at bounding box center [1188, 80] width 448 height 16
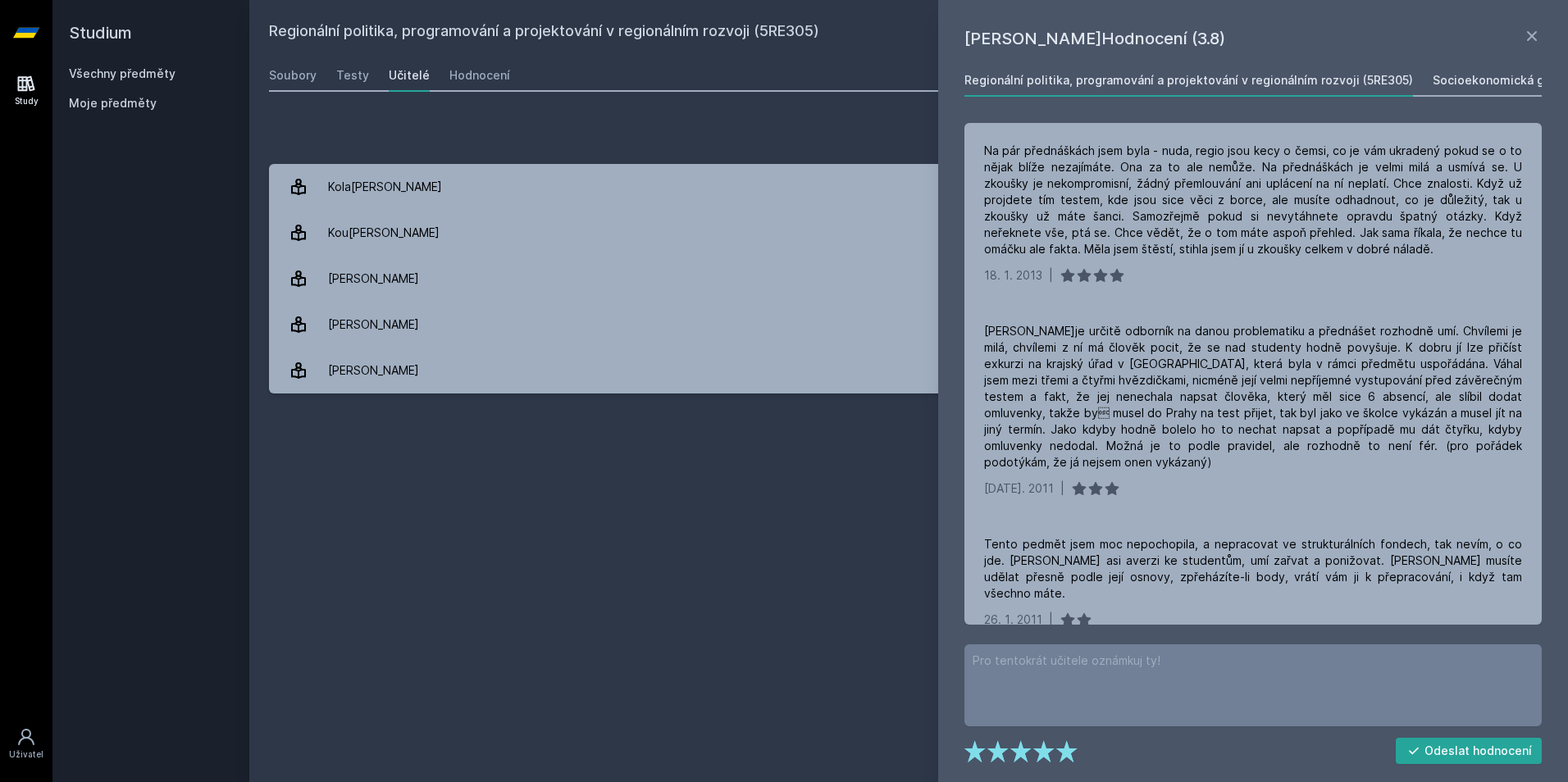
click at [1455, 80] on div "Socioekonomická geografie (5RE205)" at bounding box center [1538, 80] width 213 height 16
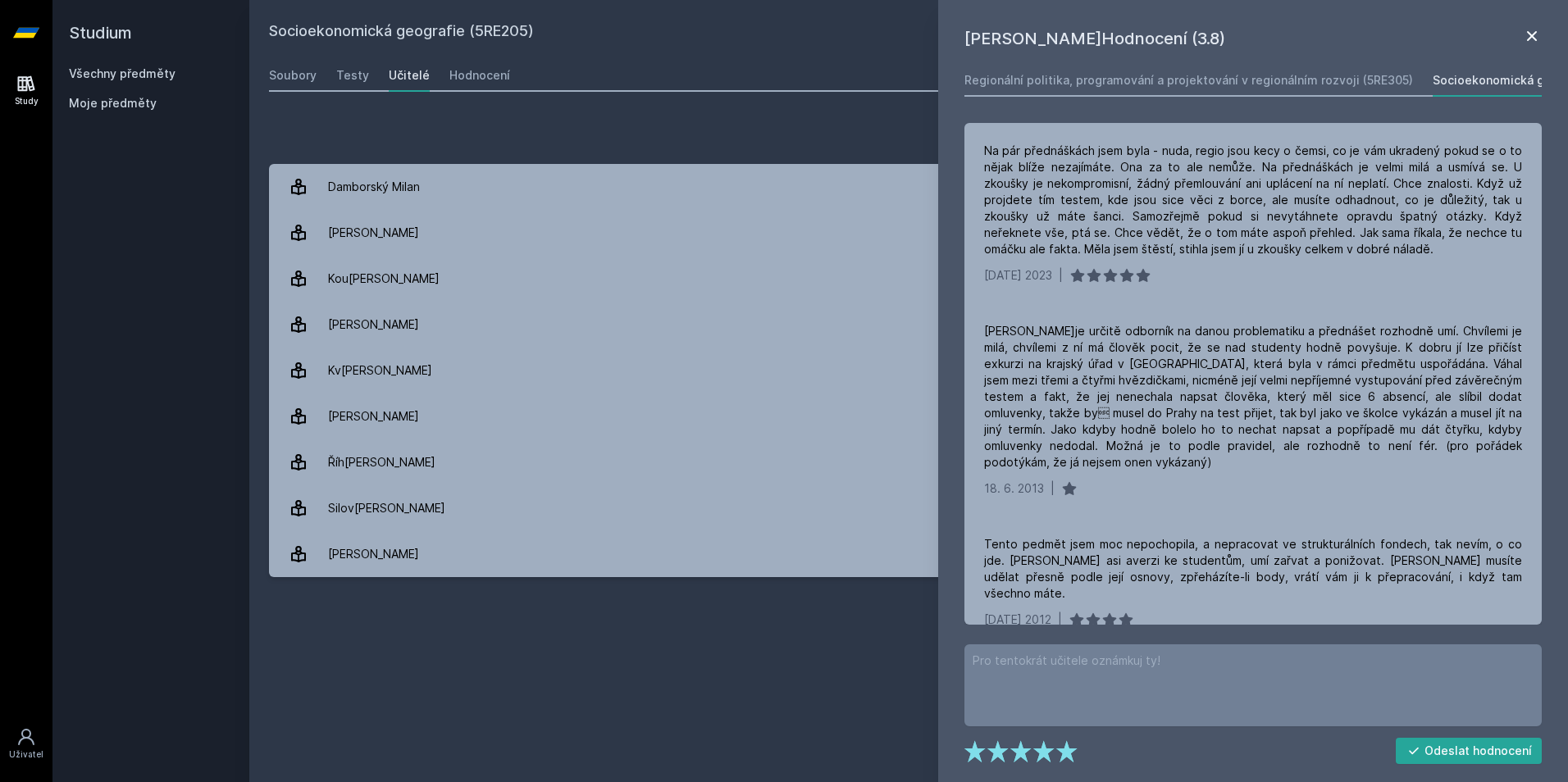
click at [1533, 34] on icon at bounding box center [1531, 36] width 10 height 10
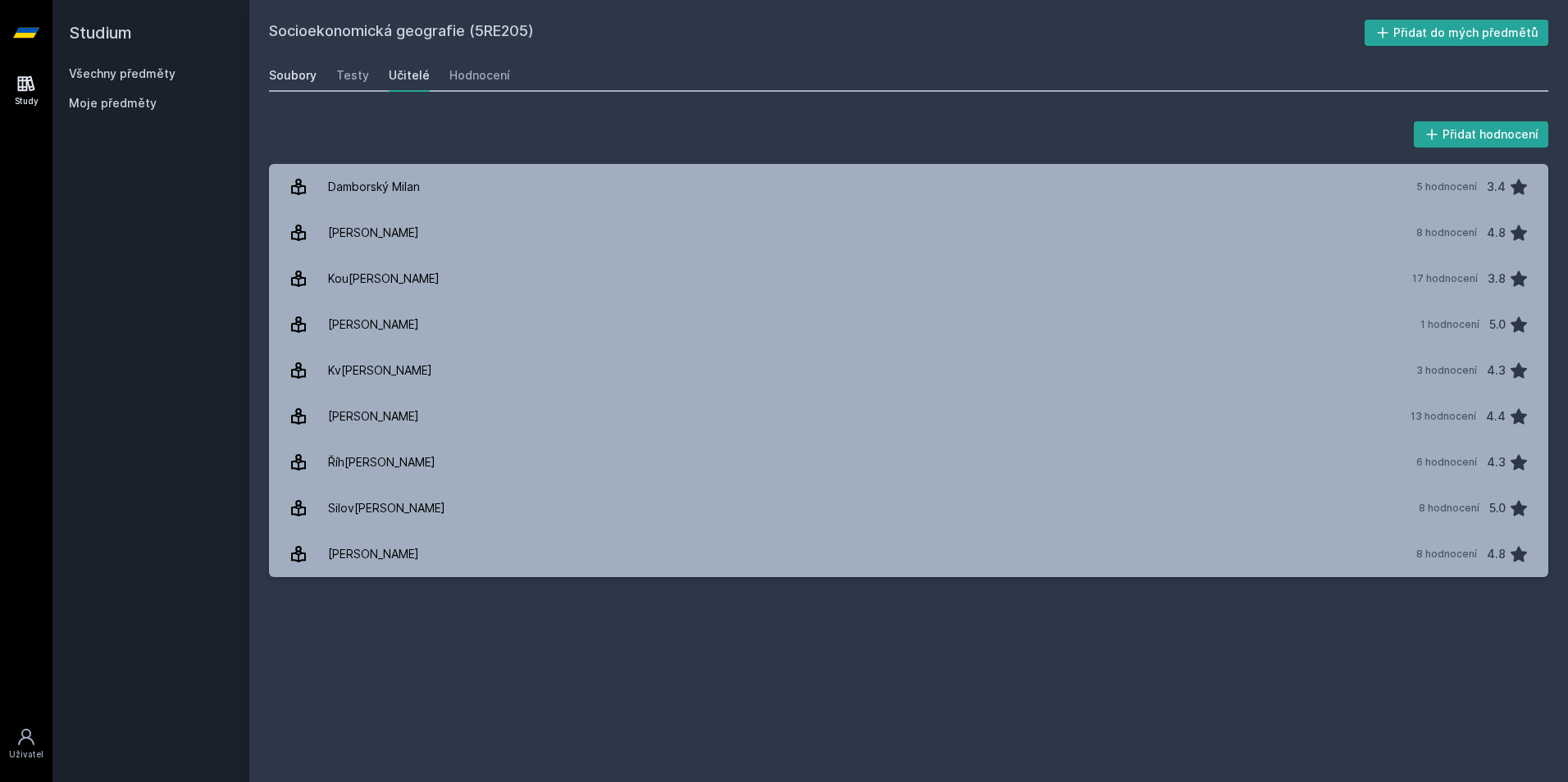
click at [307, 73] on div "Soubory" at bounding box center [292, 75] width 48 height 16
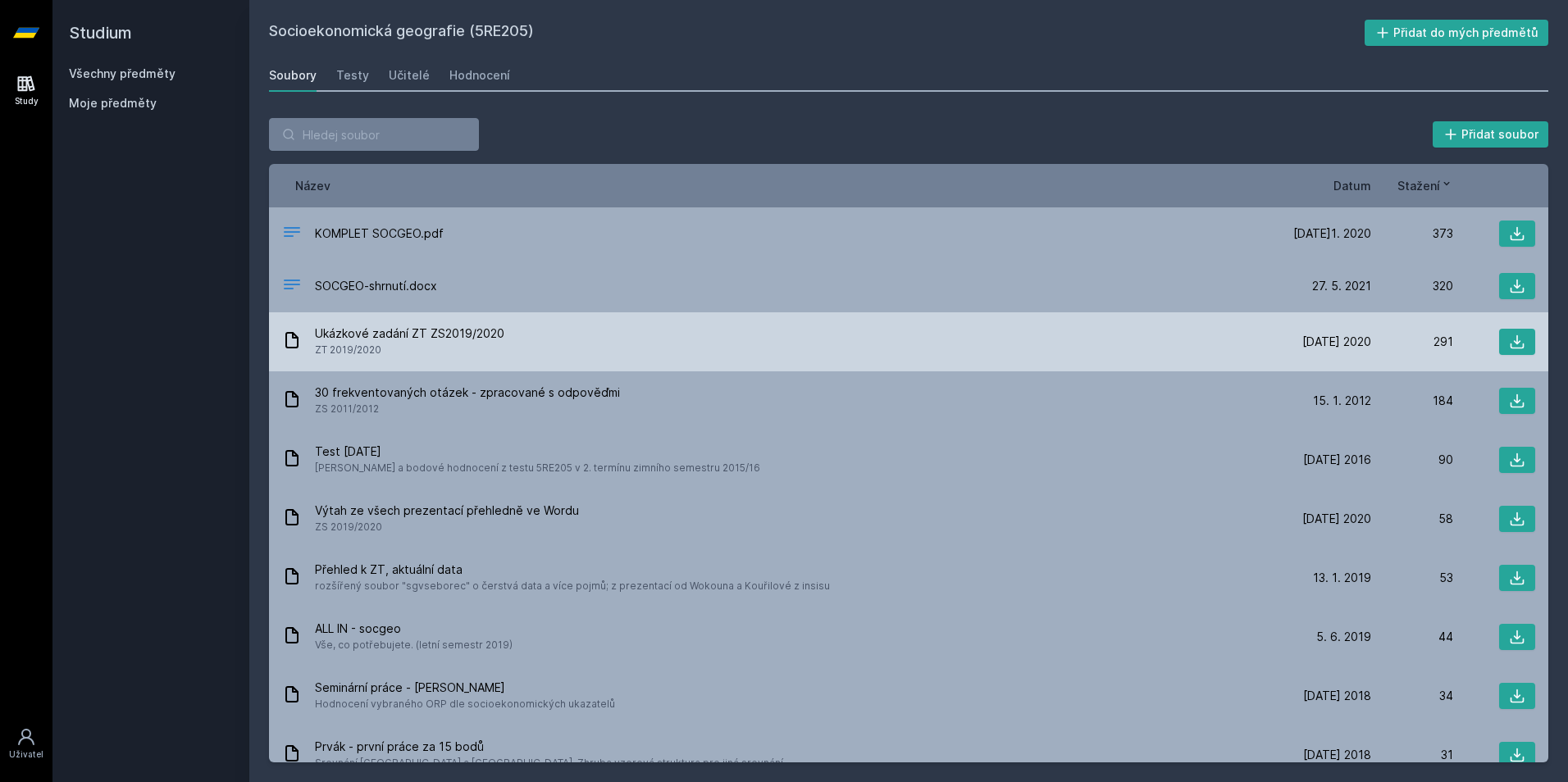
scroll to position [82, 0]
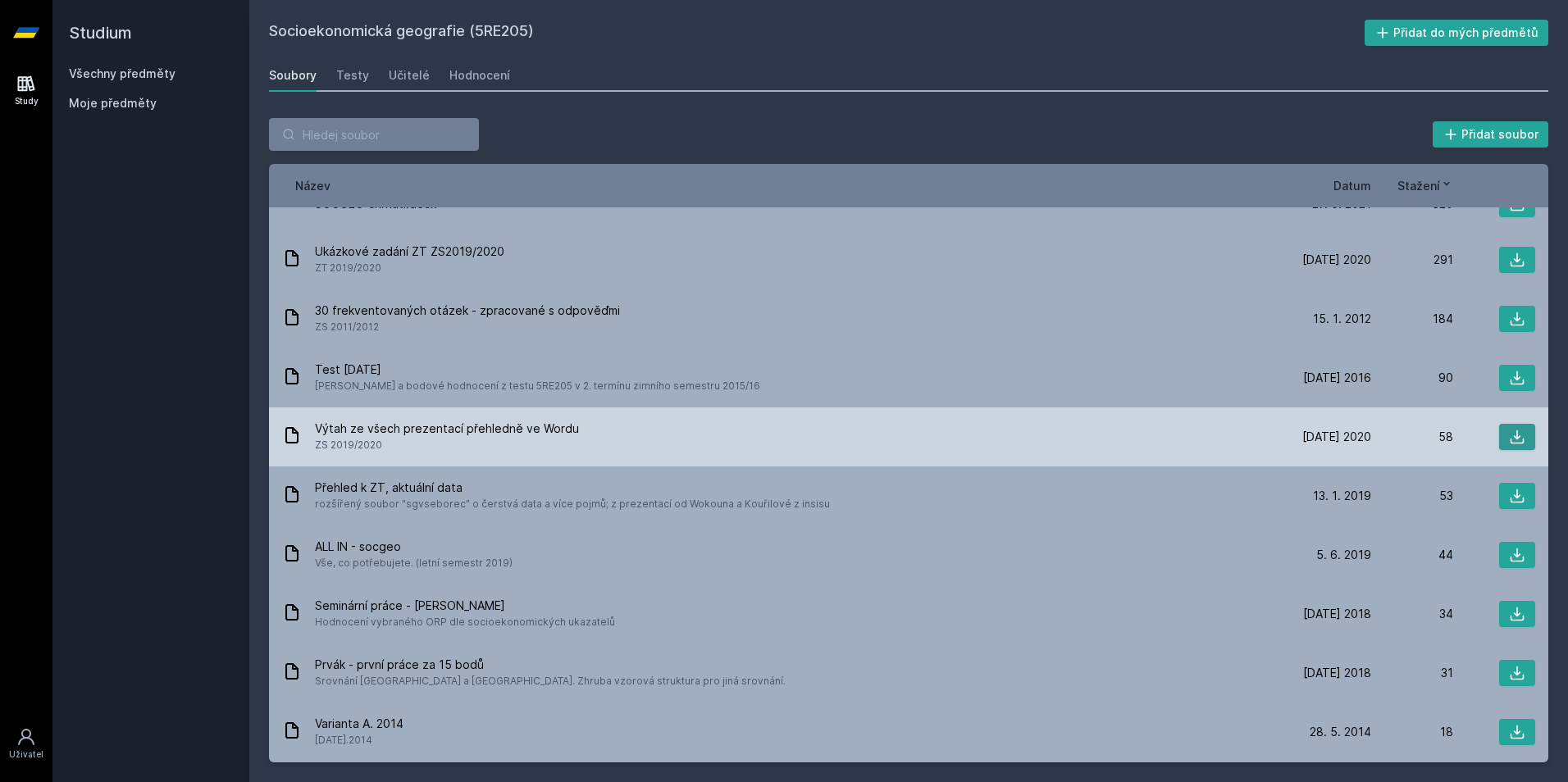
click at [1514, 438] on icon at bounding box center [1517, 437] width 16 height 16
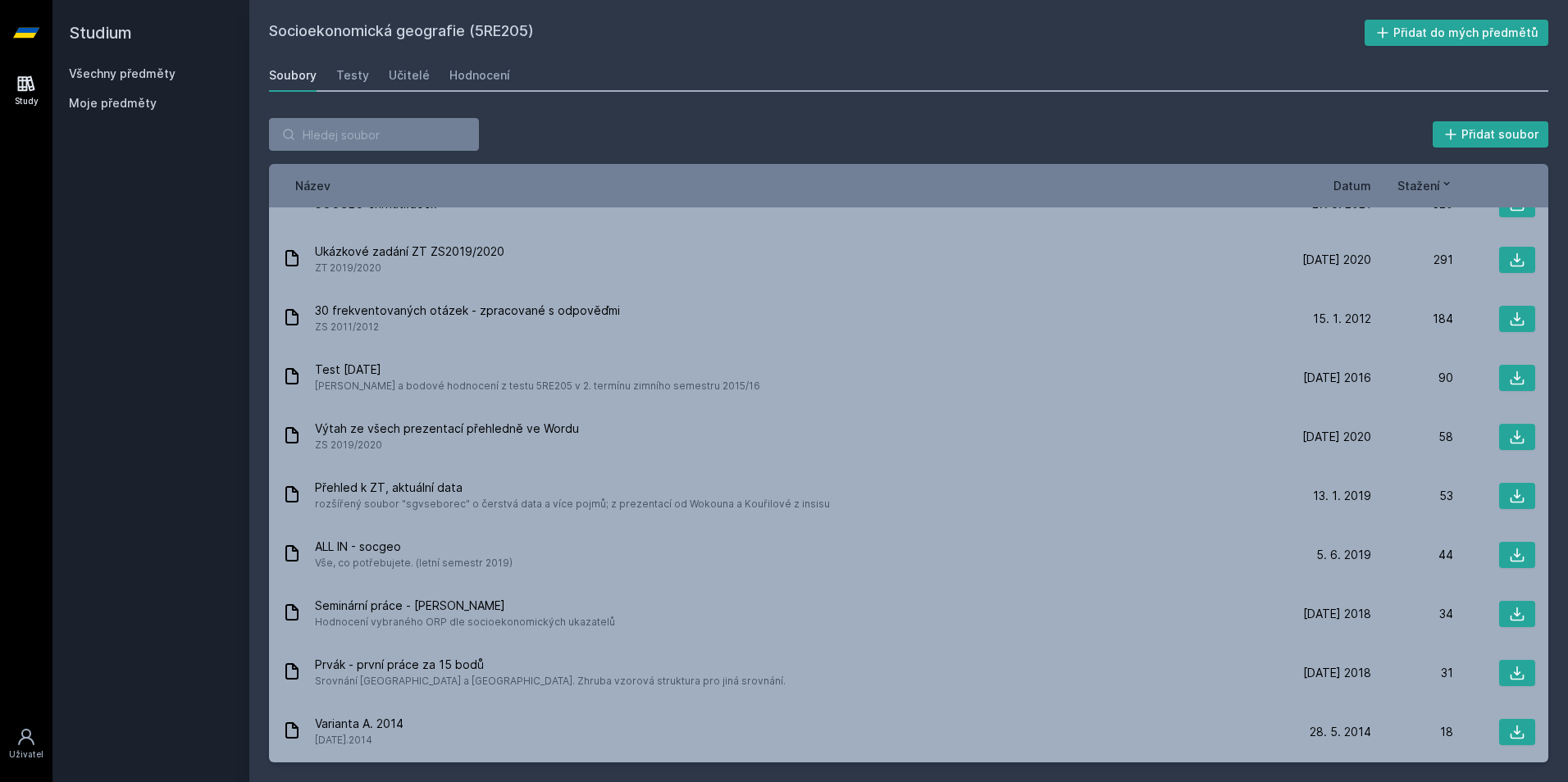
click at [739, 112] on div "Přidat soubor Řazení: Název Datum Stažení Název Datum Stažení KOMPLET SOCGEO.pd…" at bounding box center [909, 441] width 1318 height 684
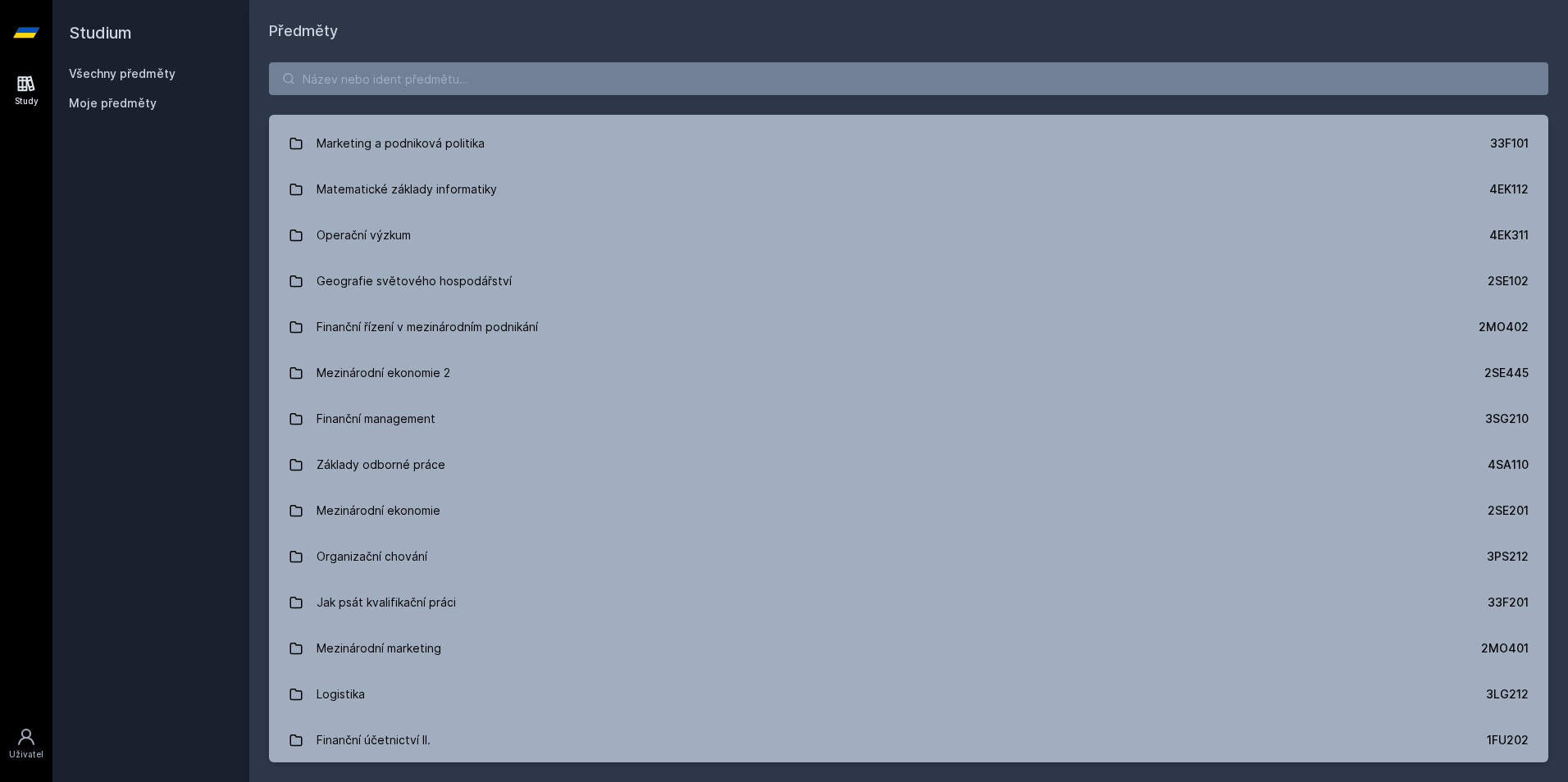
scroll to position [2542, 0]
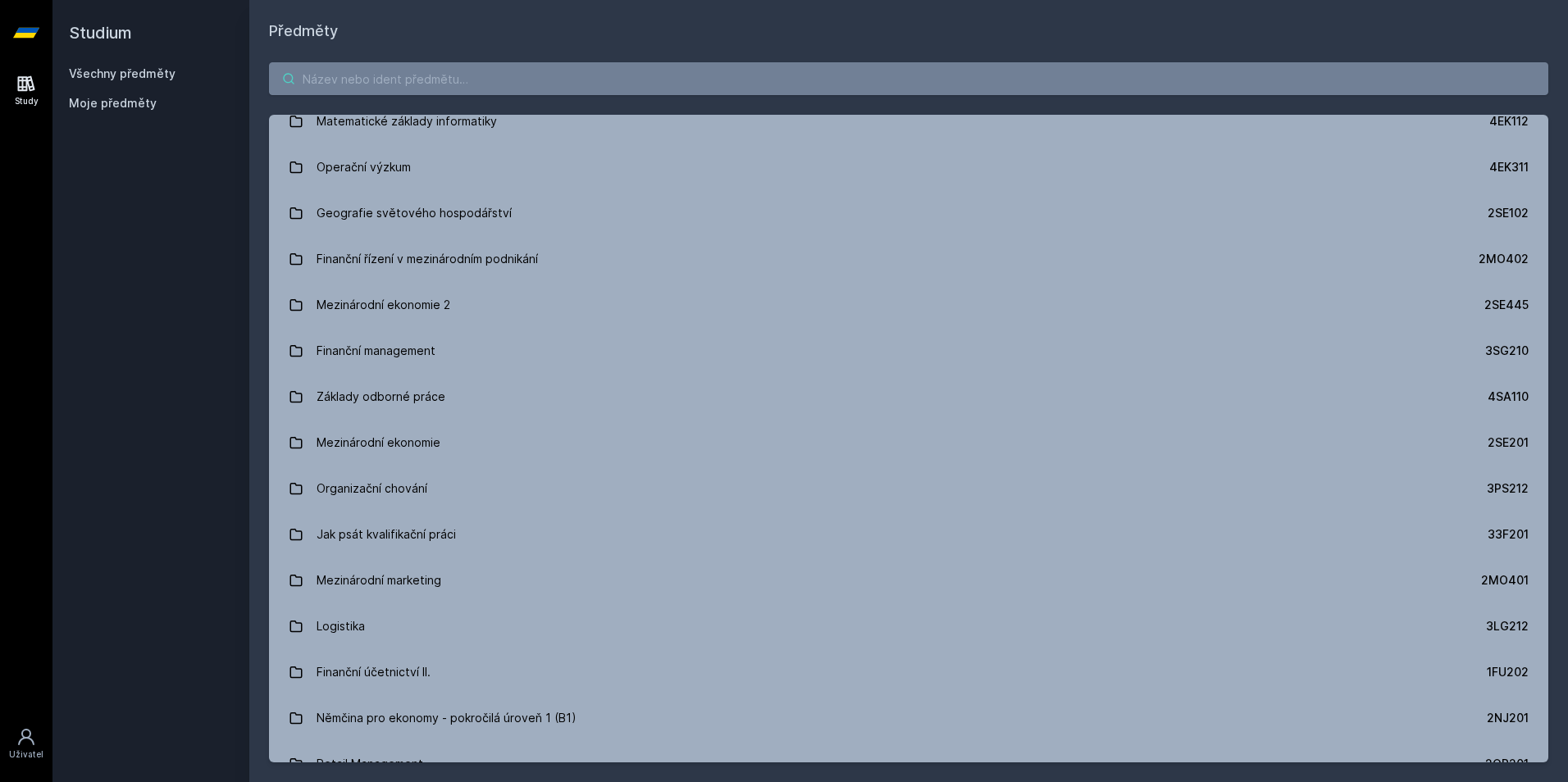
click at [412, 83] on input "search" at bounding box center [908, 78] width 1279 height 33
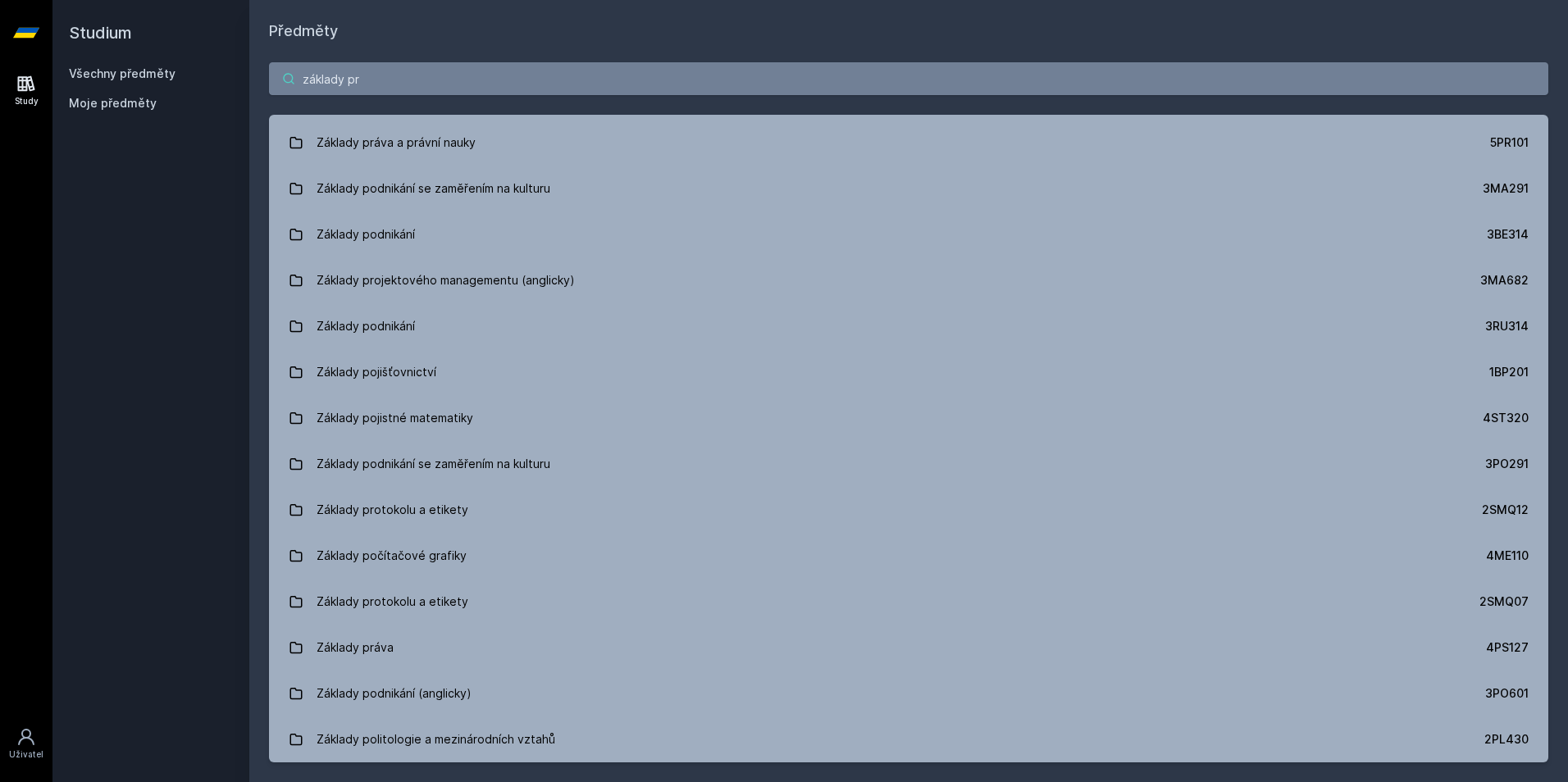
scroll to position [0, 0]
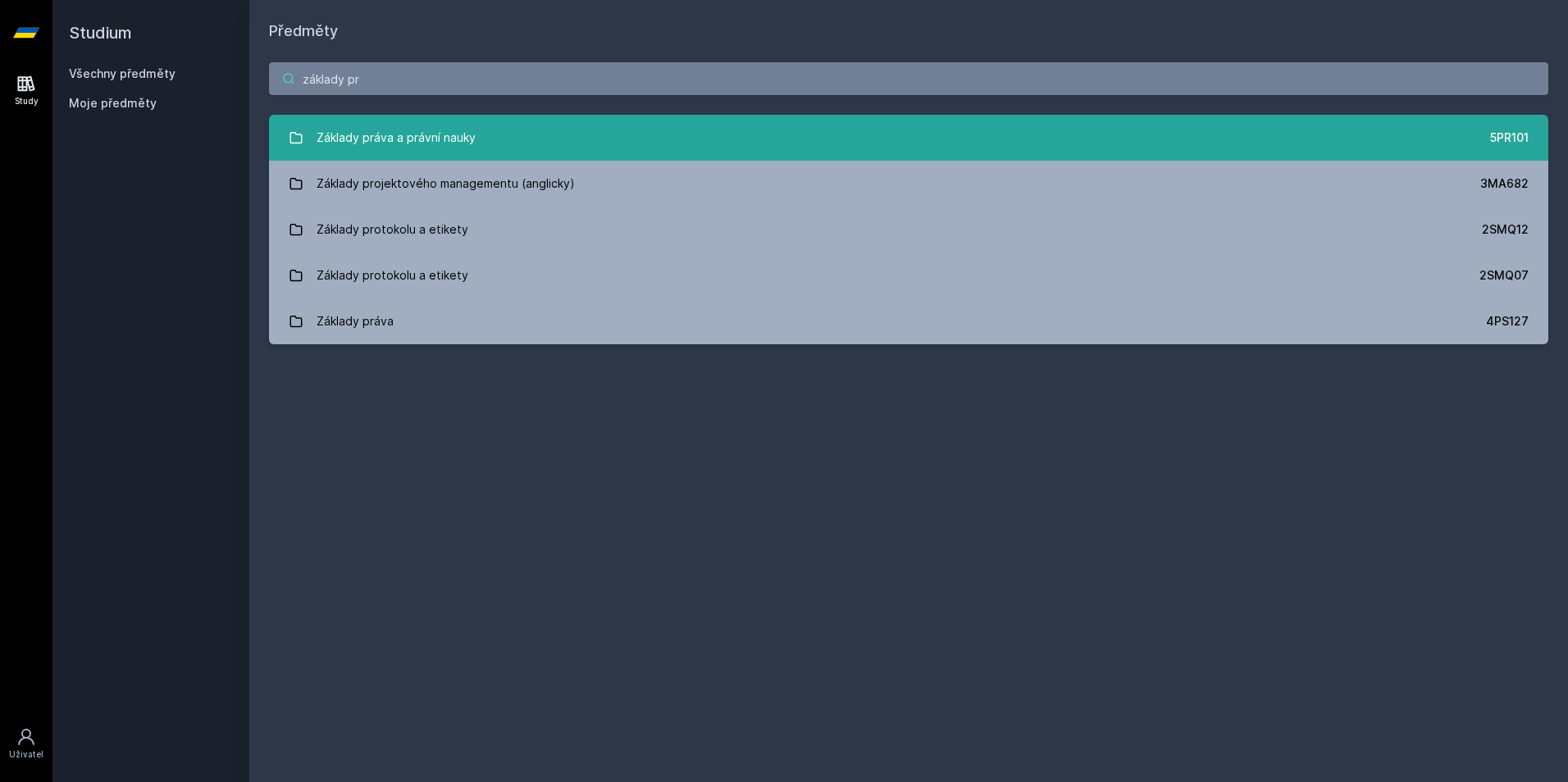
type input "základy pr"
click at [427, 132] on div "Základy práva a právní nauky" at bounding box center [395, 137] width 159 height 33
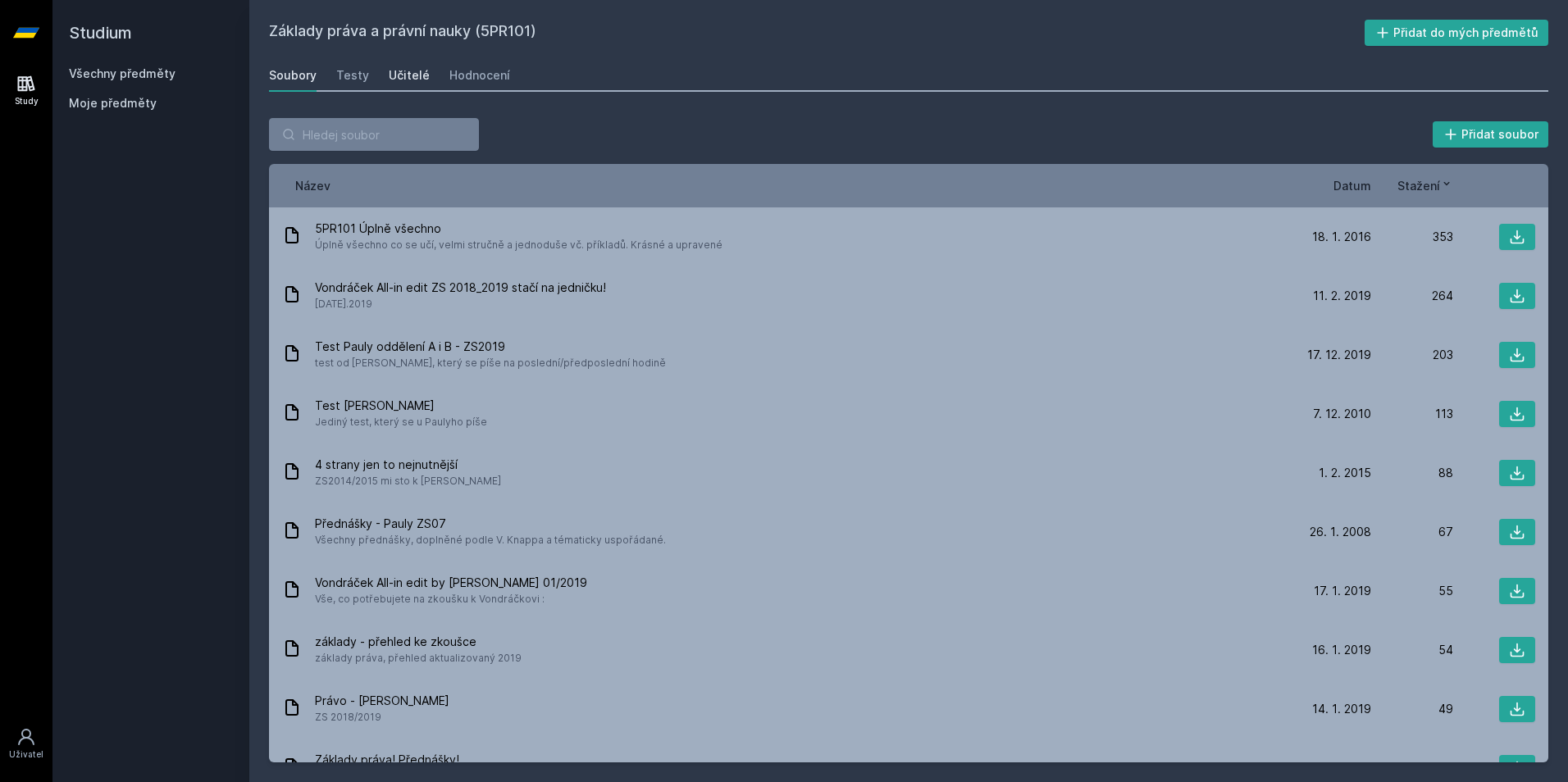
click at [396, 71] on div "Učitelé" at bounding box center [410, 75] width 41 height 16
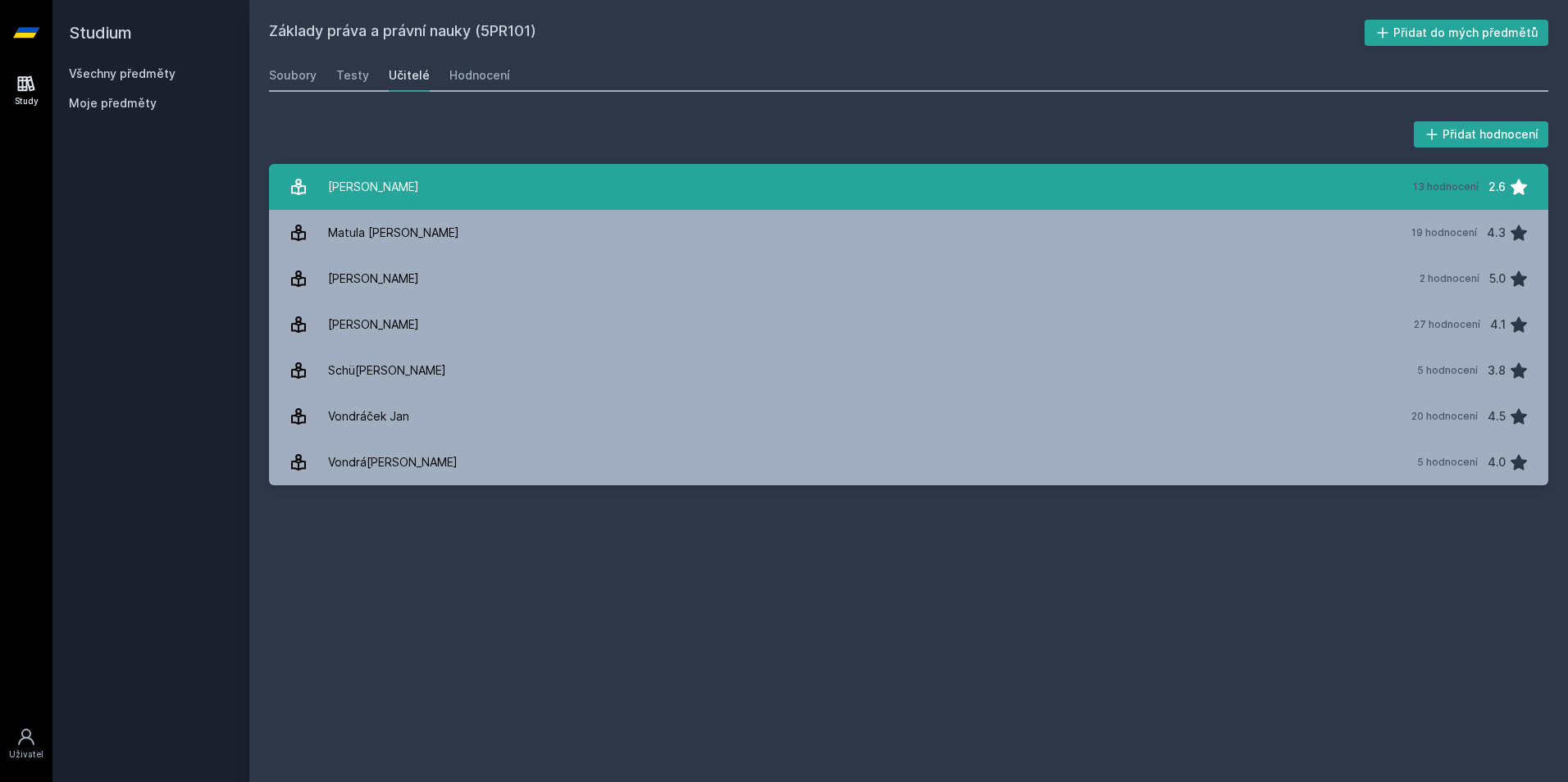
click at [417, 193] on link "Mates[PERSON_NAME] 13 hodnocení 2.6" at bounding box center [908, 187] width 1279 height 46
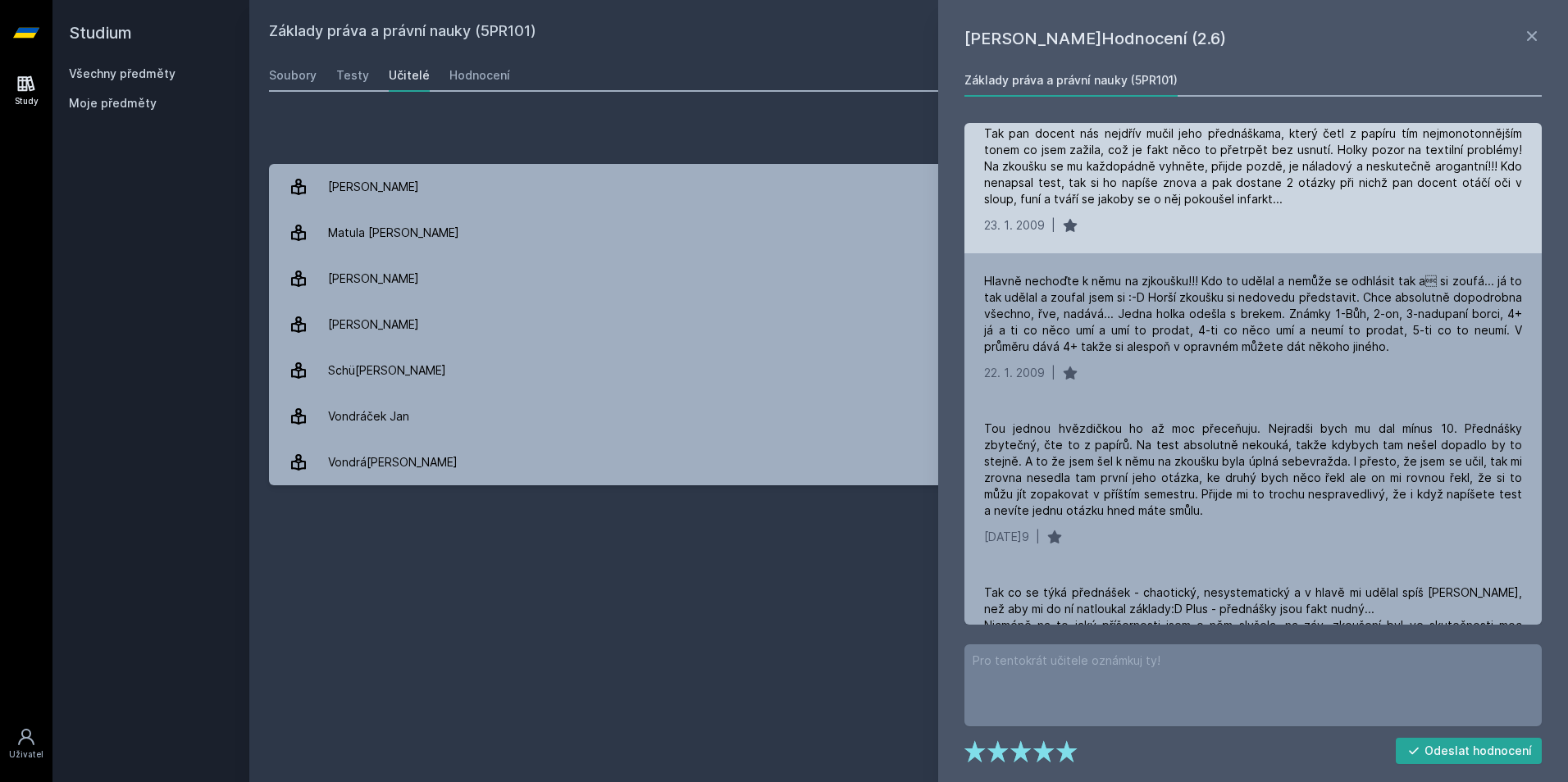
scroll to position [410, 0]
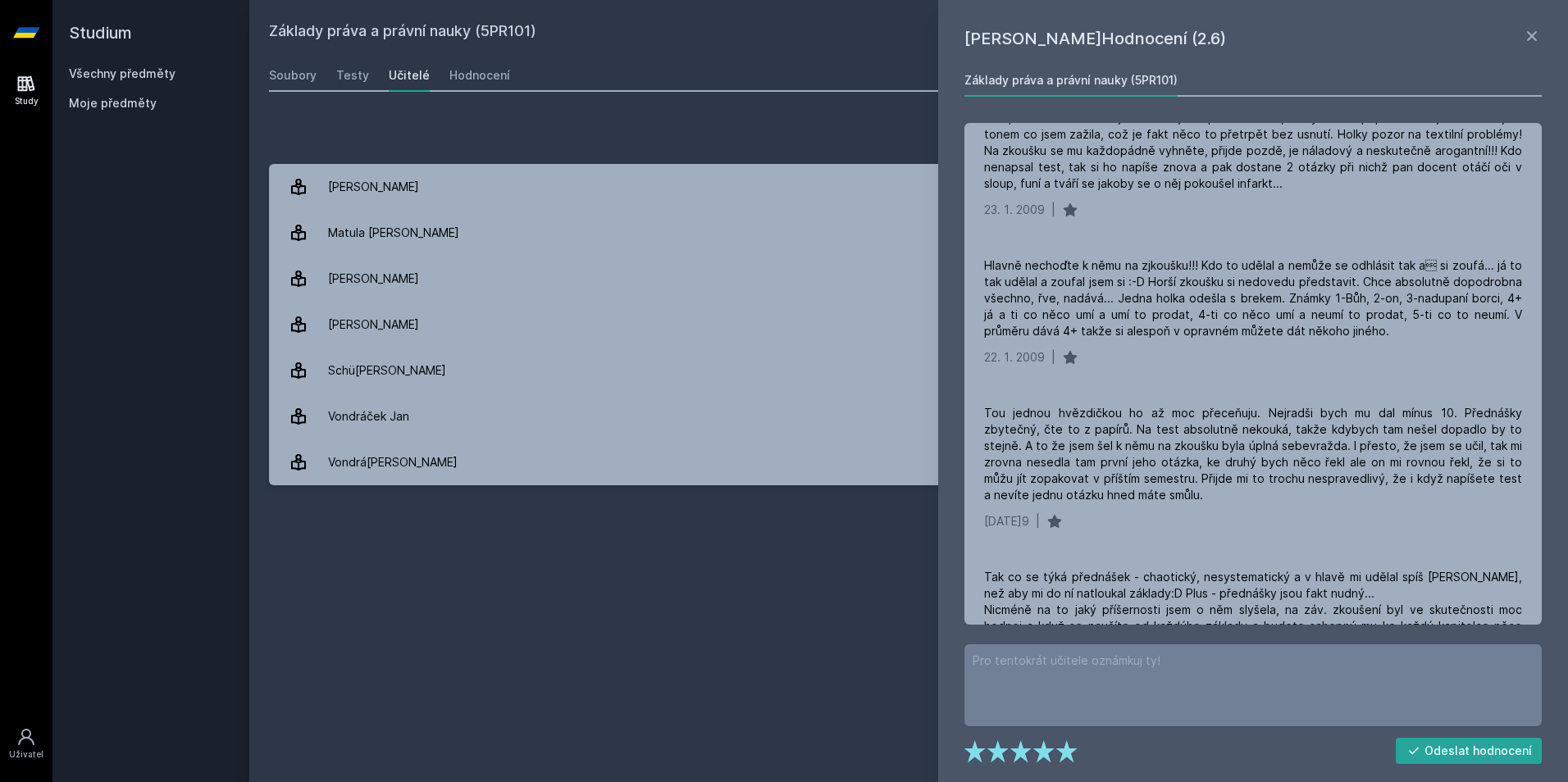
click at [772, 138] on div "Přidat hodnocení" at bounding box center [908, 134] width 1279 height 33
click at [1521, 33] on h1 "[PERSON_NAME]Hodnocení (2.6)" at bounding box center [1243, 38] width 558 height 24
click at [1523, 32] on icon at bounding box center [1532, 36] width 20 height 20
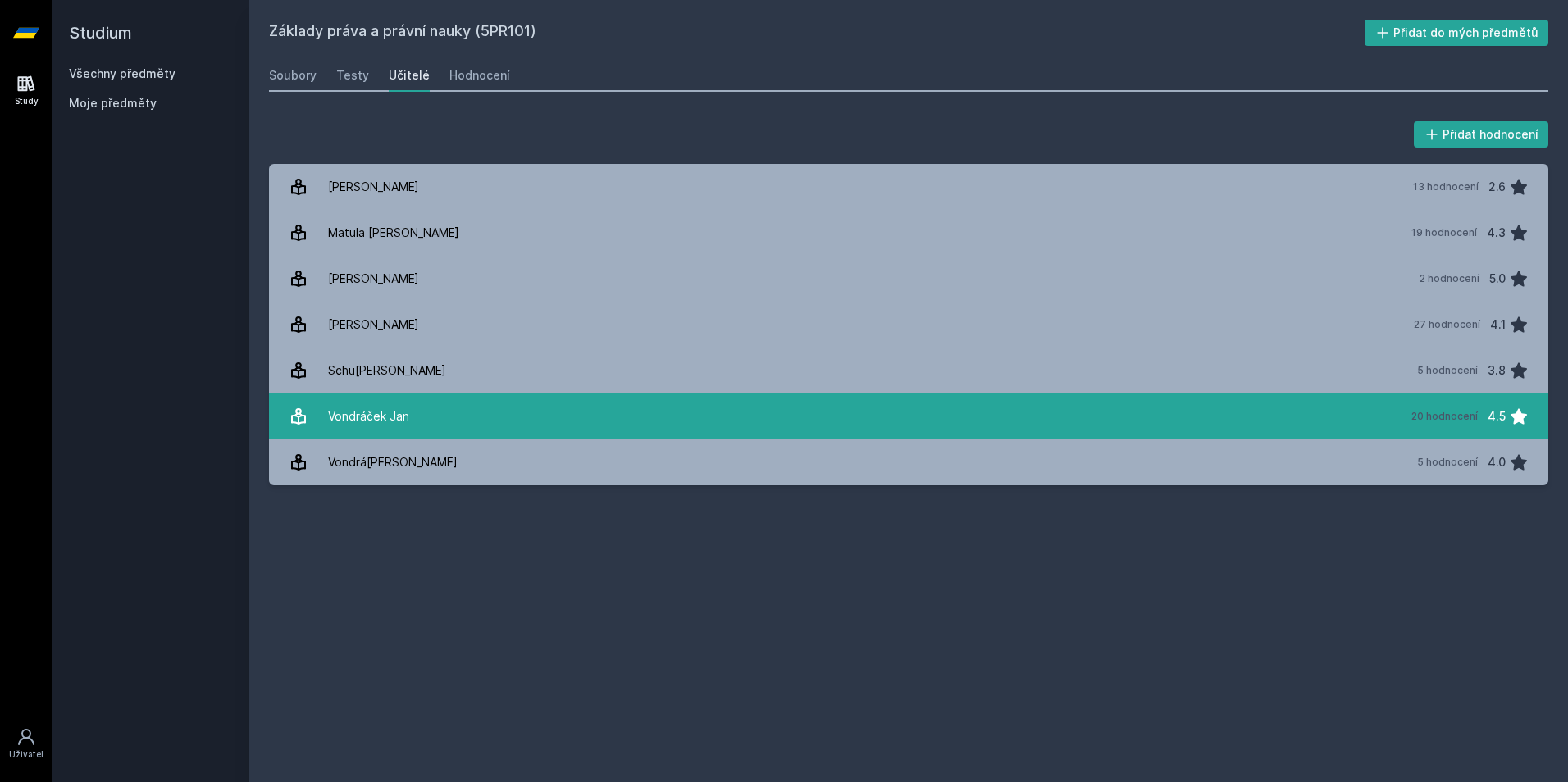
click at [476, 397] on link "Vondr[PERSON_NAME][DATE] 20 hodnocení 4.5" at bounding box center [908, 416] width 1279 height 46
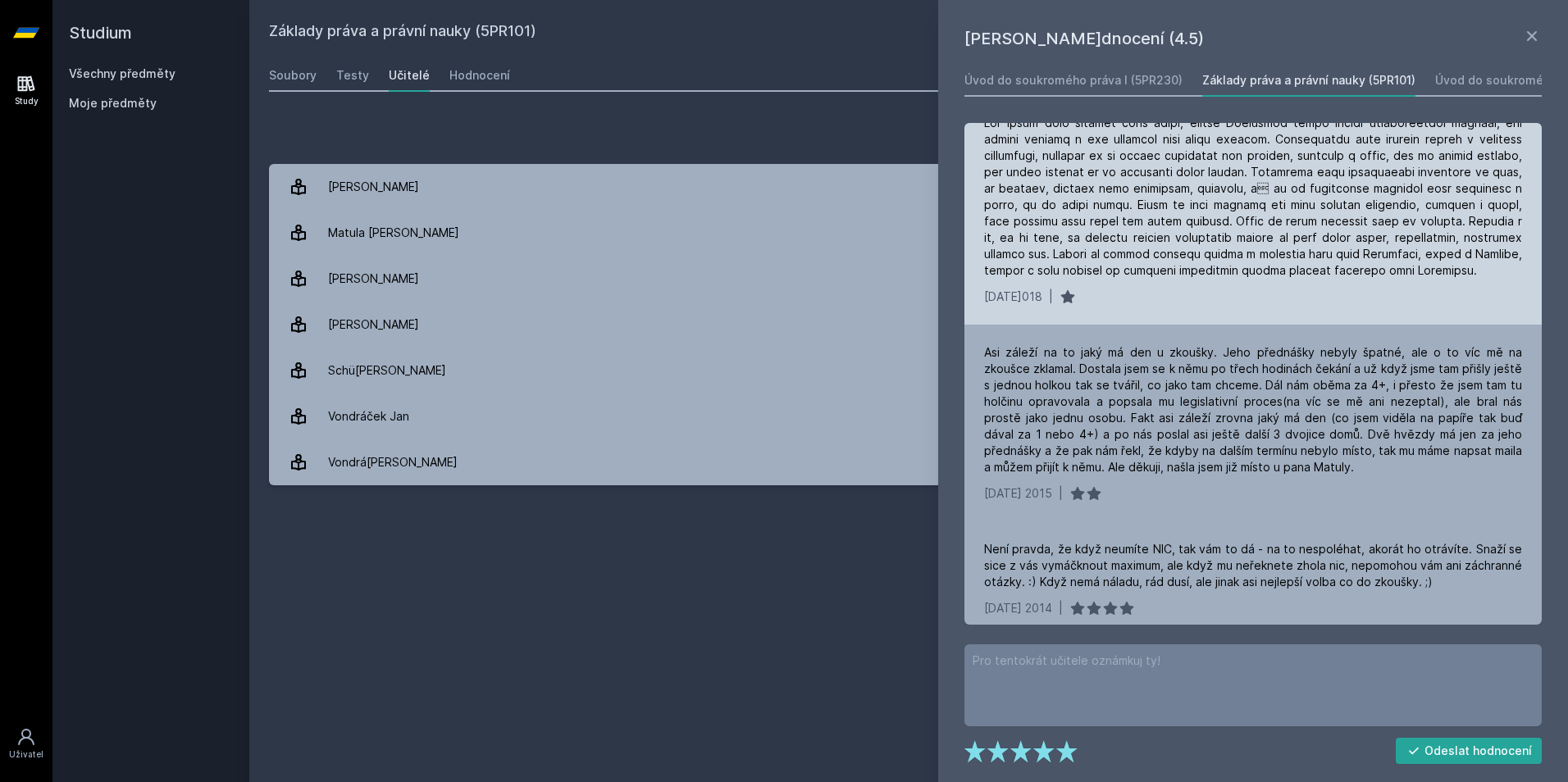
scroll to position [492, 0]
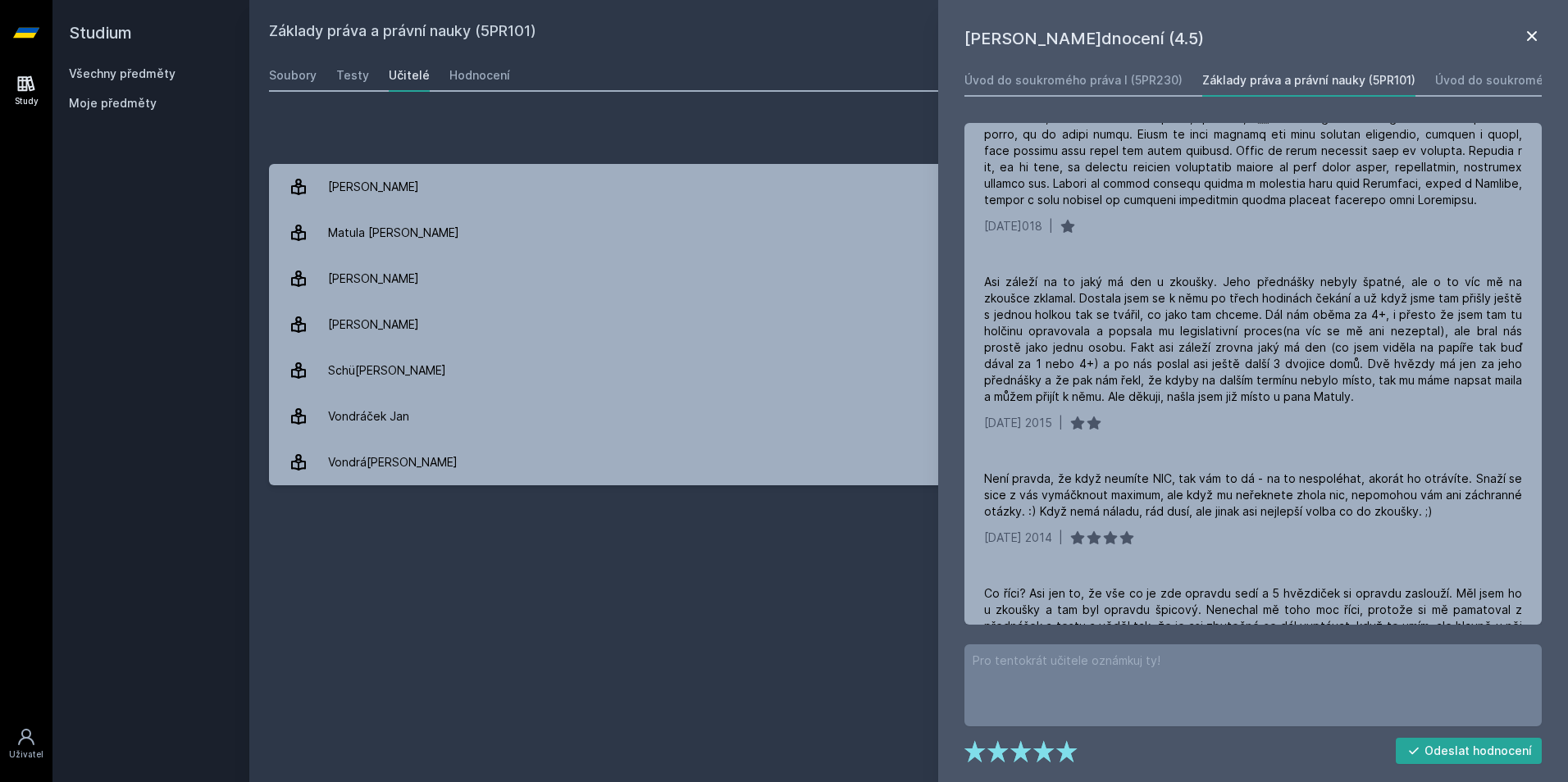
click at [1525, 42] on icon at bounding box center [1532, 36] width 20 height 20
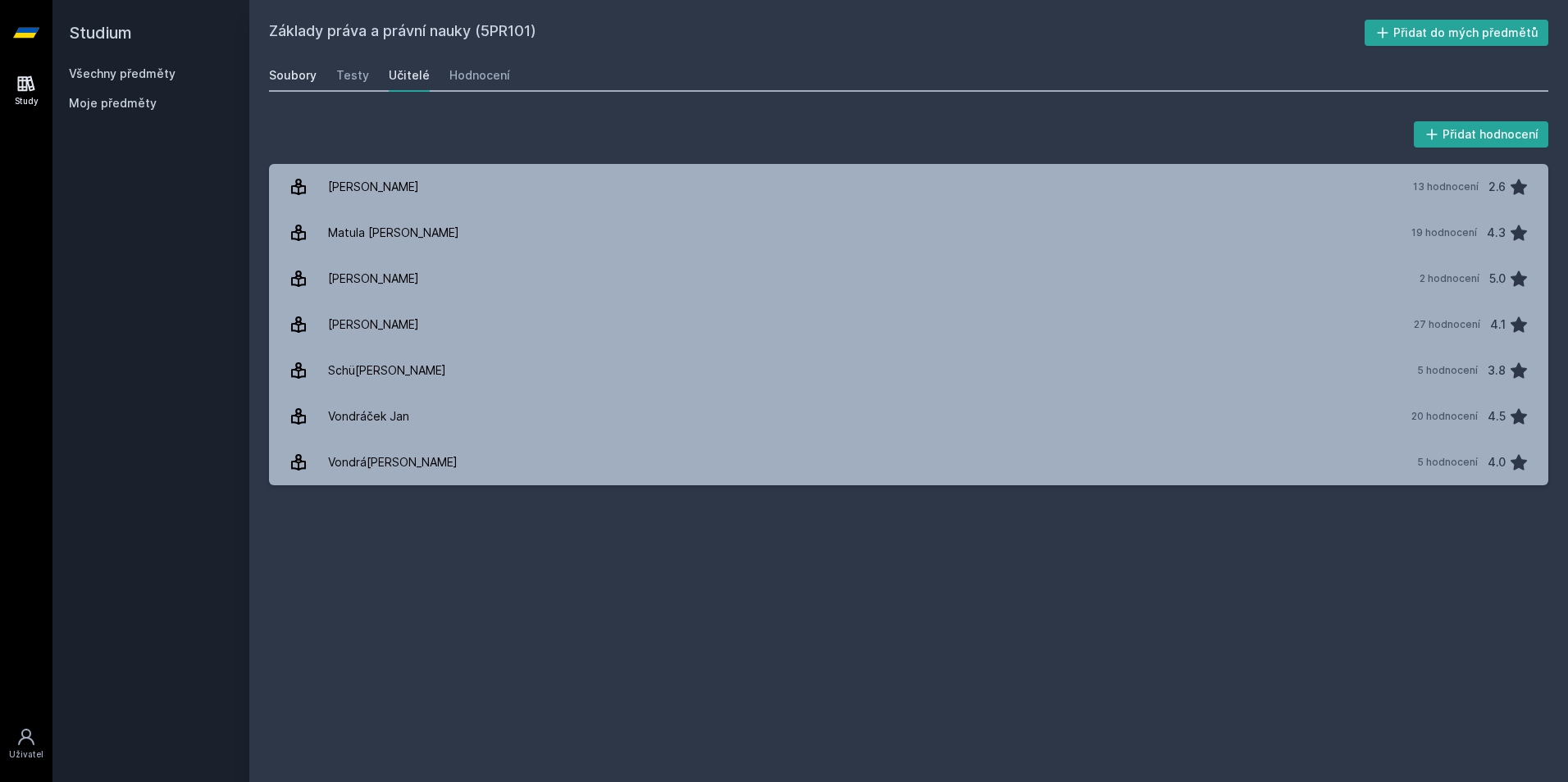
click at [294, 81] on div "Soubory" at bounding box center [292, 75] width 48 height 16
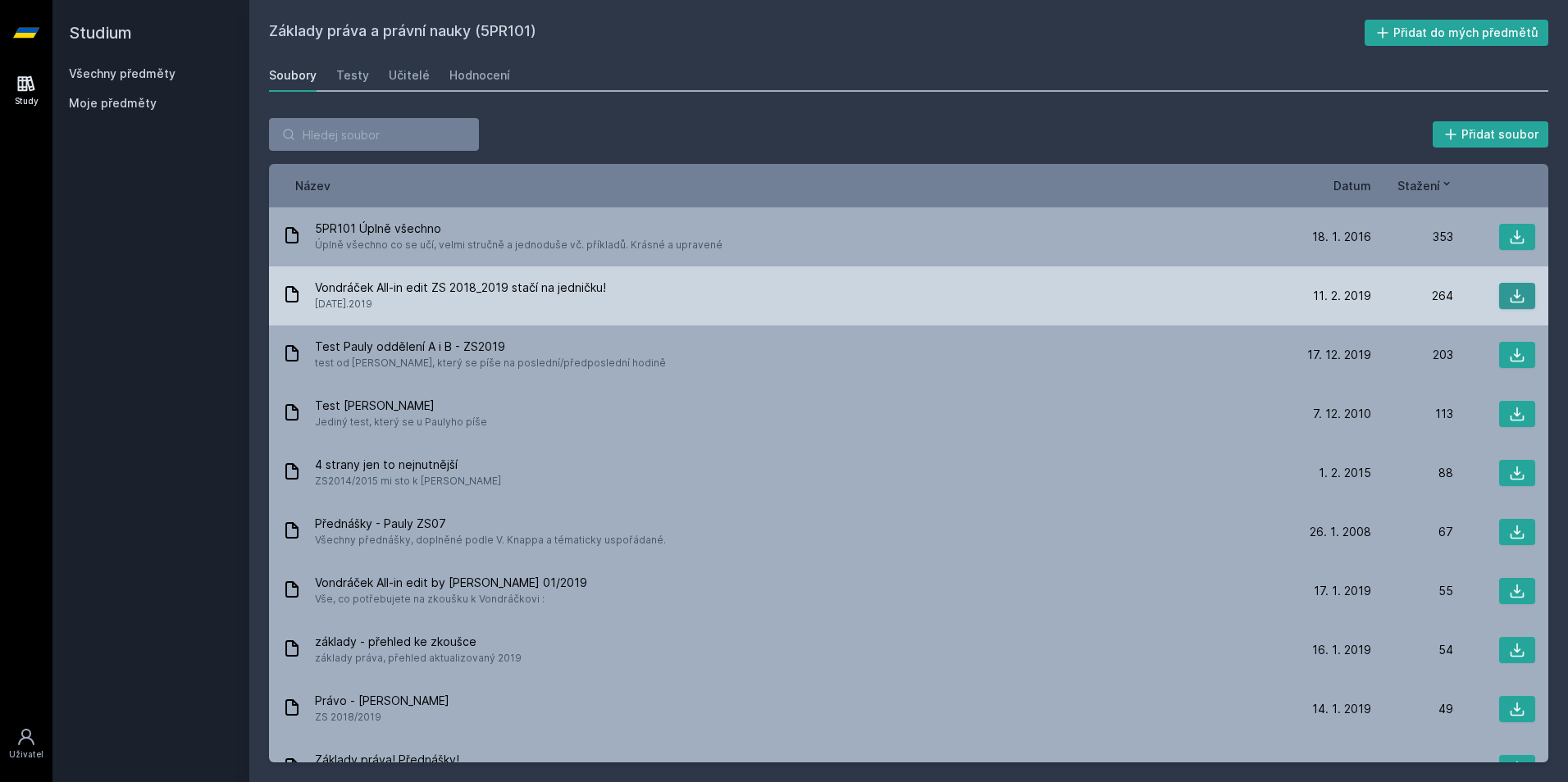
click at [1520, 297] on button at bounding box center [1517, 295] width 36 height 26
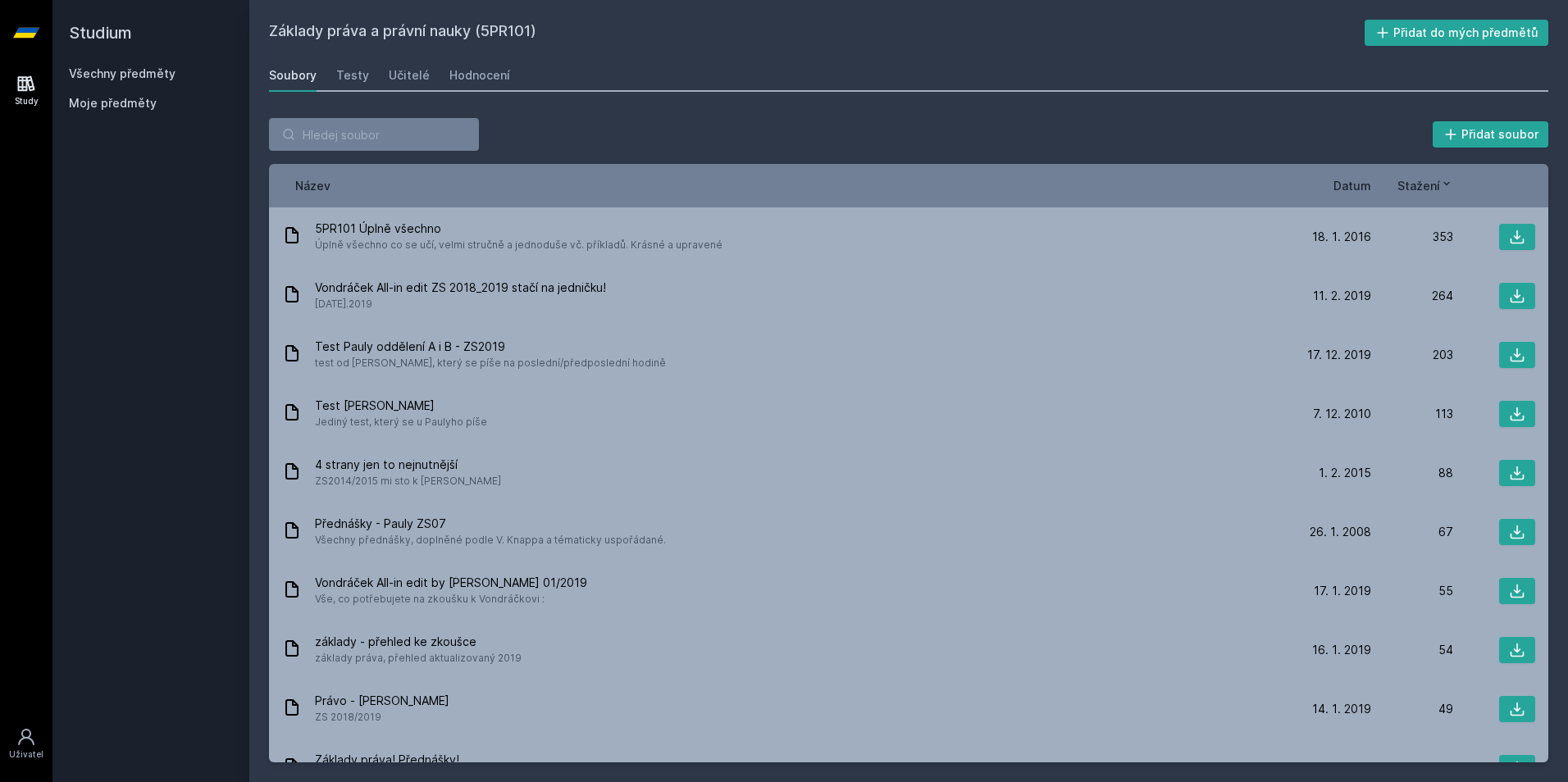
click at [1083, 36] on h2 "Základy práva a právní nauky (5PR101)" at bounding box center [816, 32] width 1096 height 26
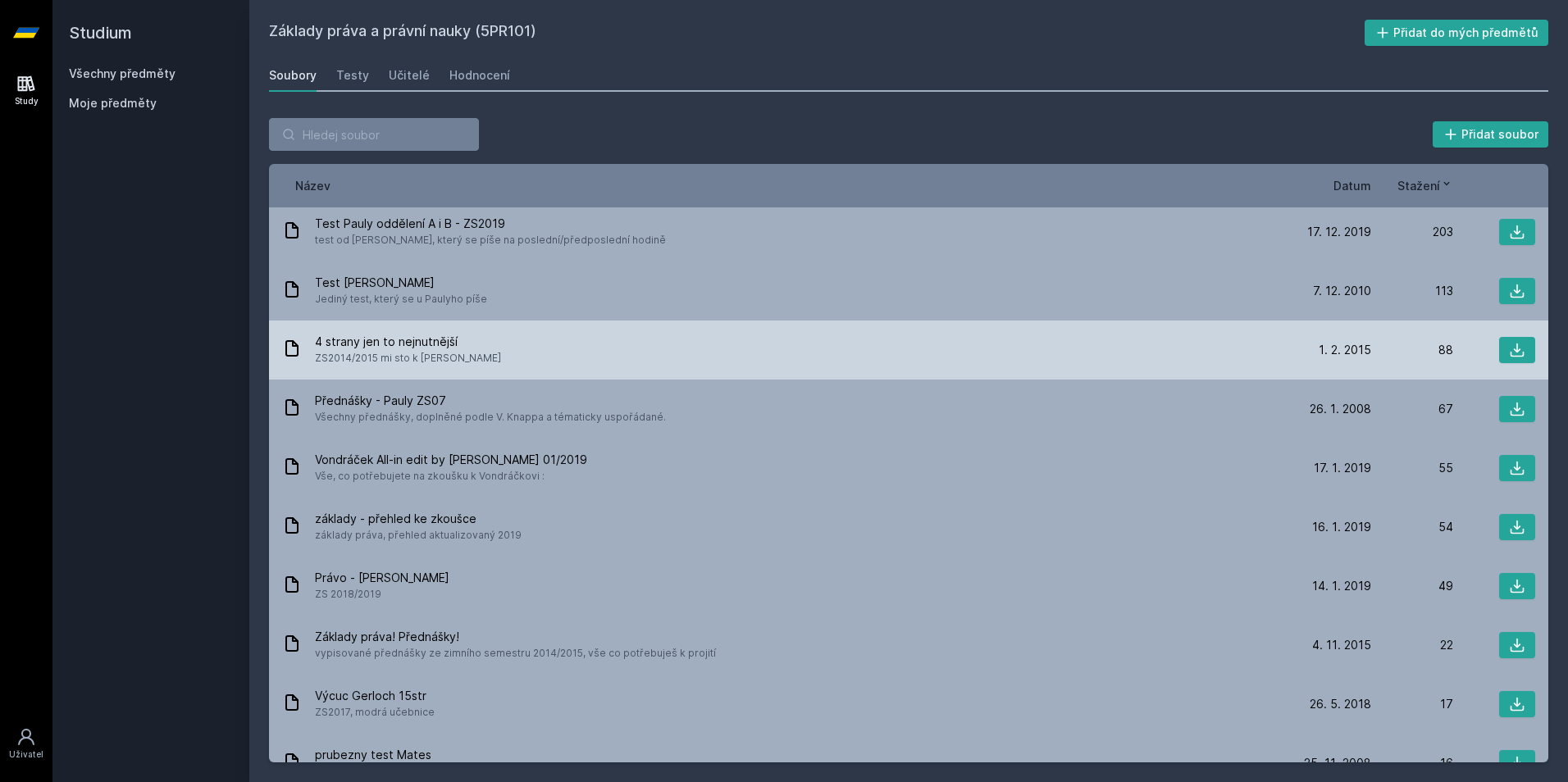
scroll to position [246, 0]
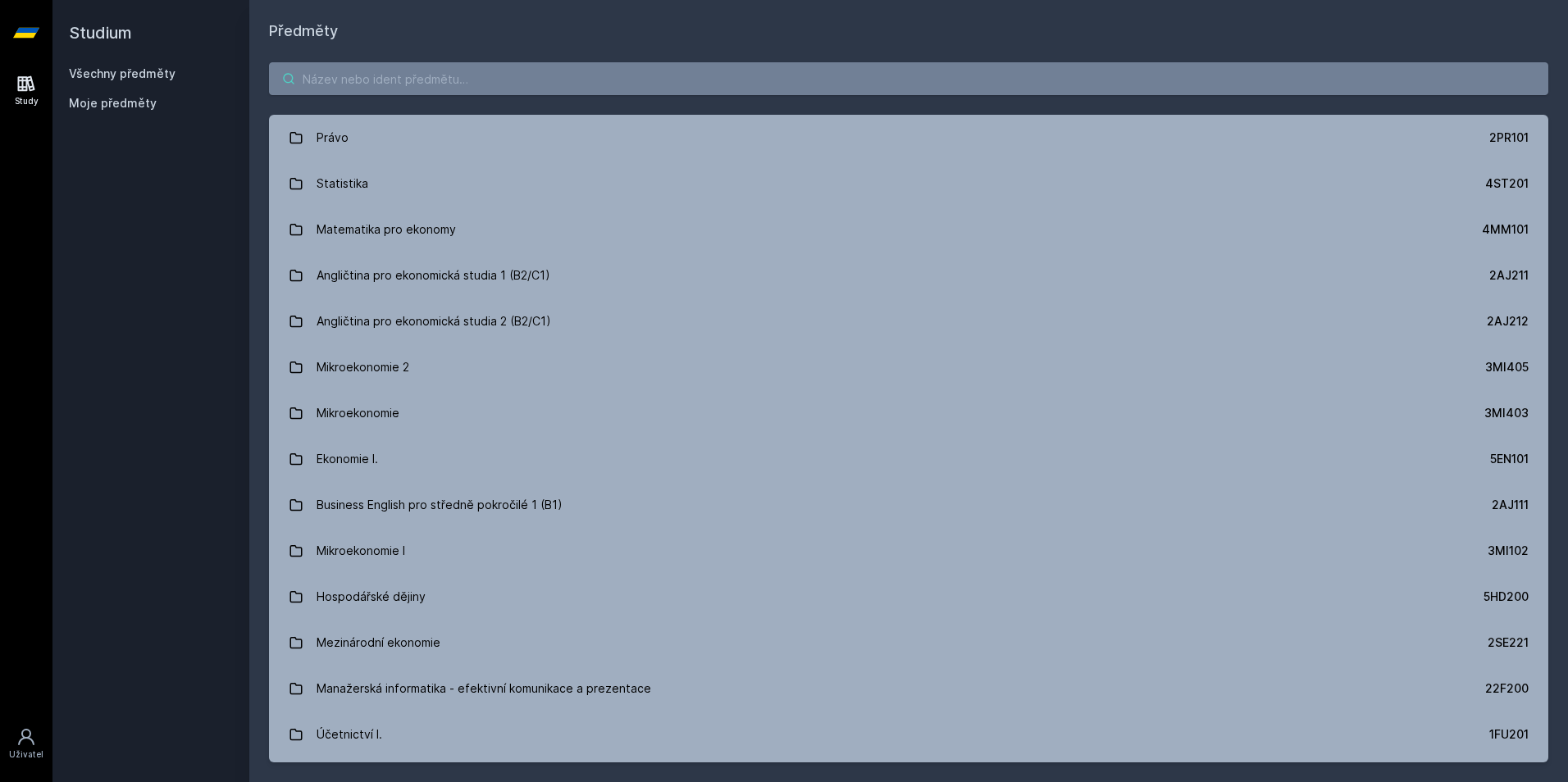
click at [402, 84] on input "search" at bounding box center [908, 78] width 1279 height 33
click at [431, 83] on input "search" at bounding box center [908, 78] width 1279 height 33
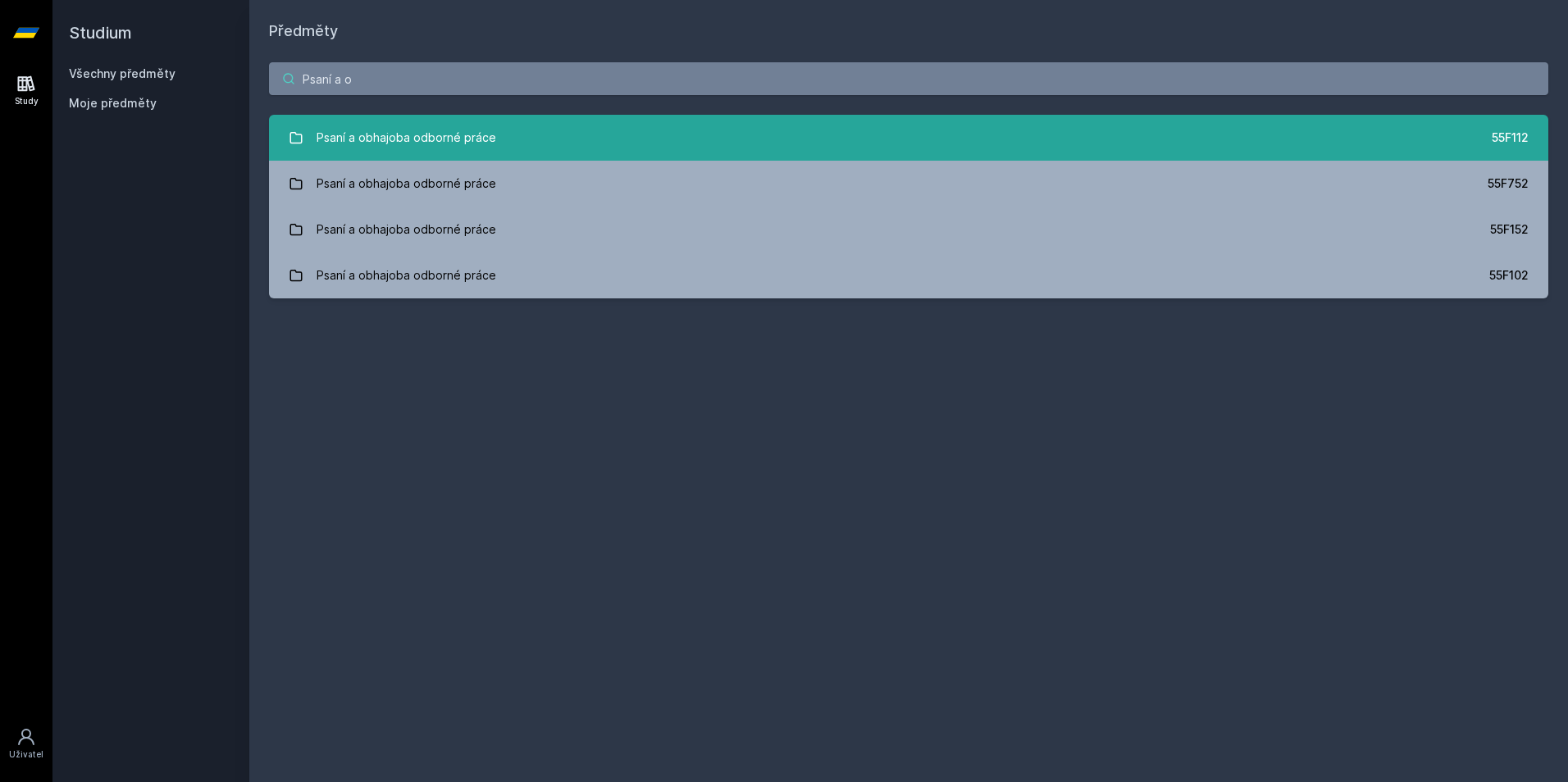
type input "Psaní a o"
click at [424, 115] on link "Psaní a obhajoba odborné práce 55F112" at bounding box center [908, 137] width 1279 height 46
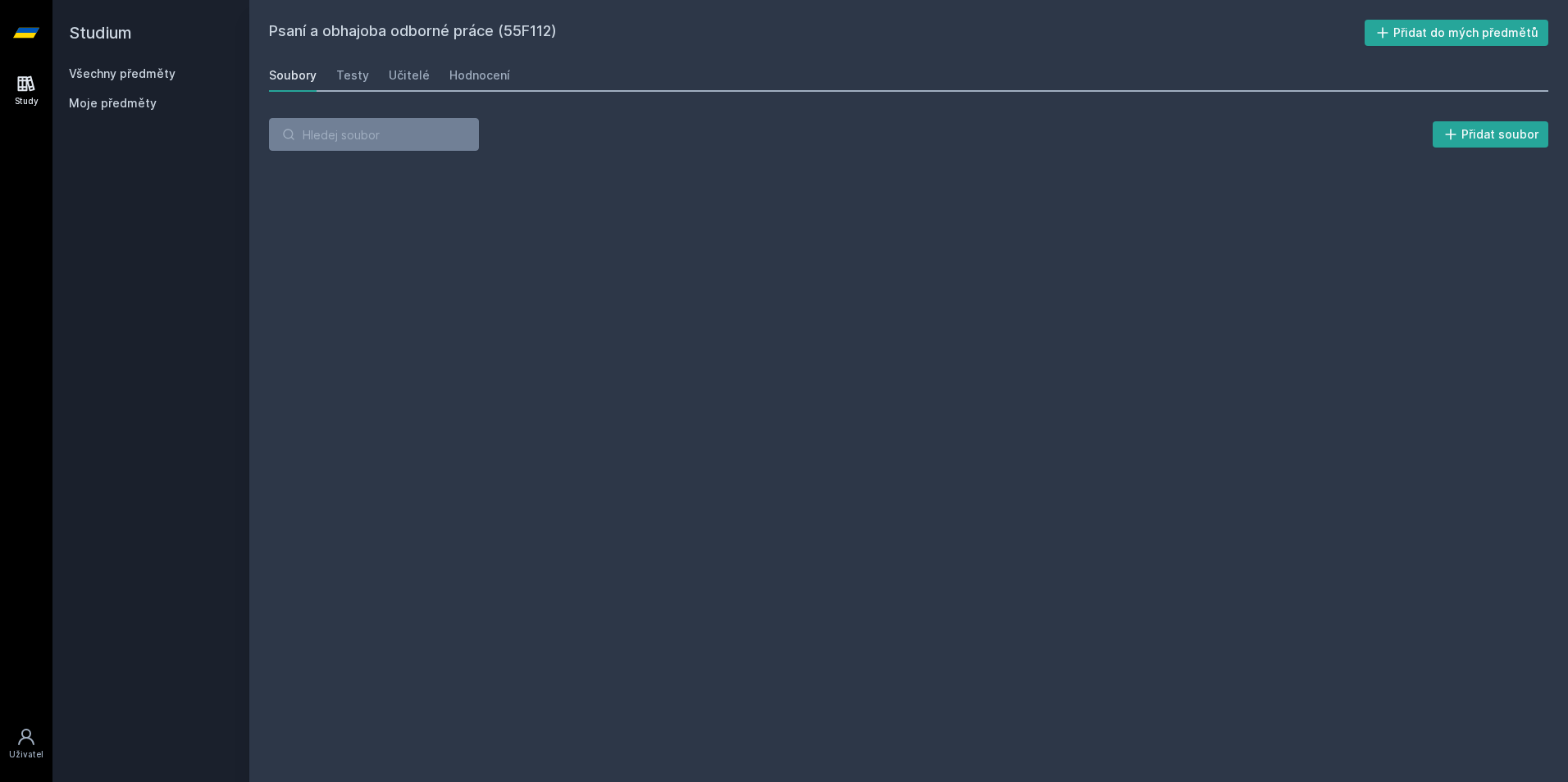
click at [424, 74] on div "Soubory Testy Učitelé Hodnocení" at bounding box center [908, 75] width 1279 height 33
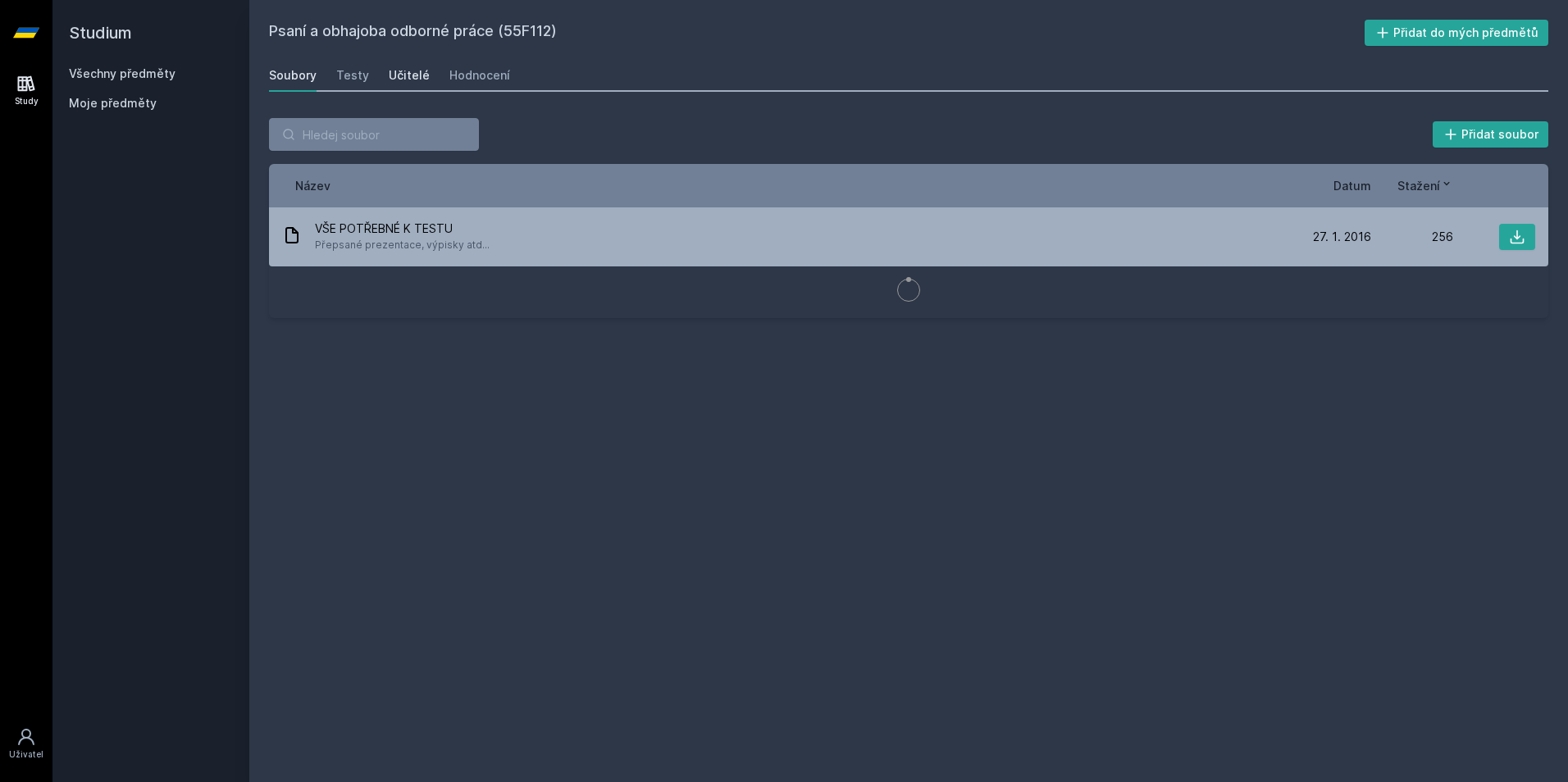
click at [419, 77] on div "Učitelé" at bounding box center [410, 75] width 41 height 16
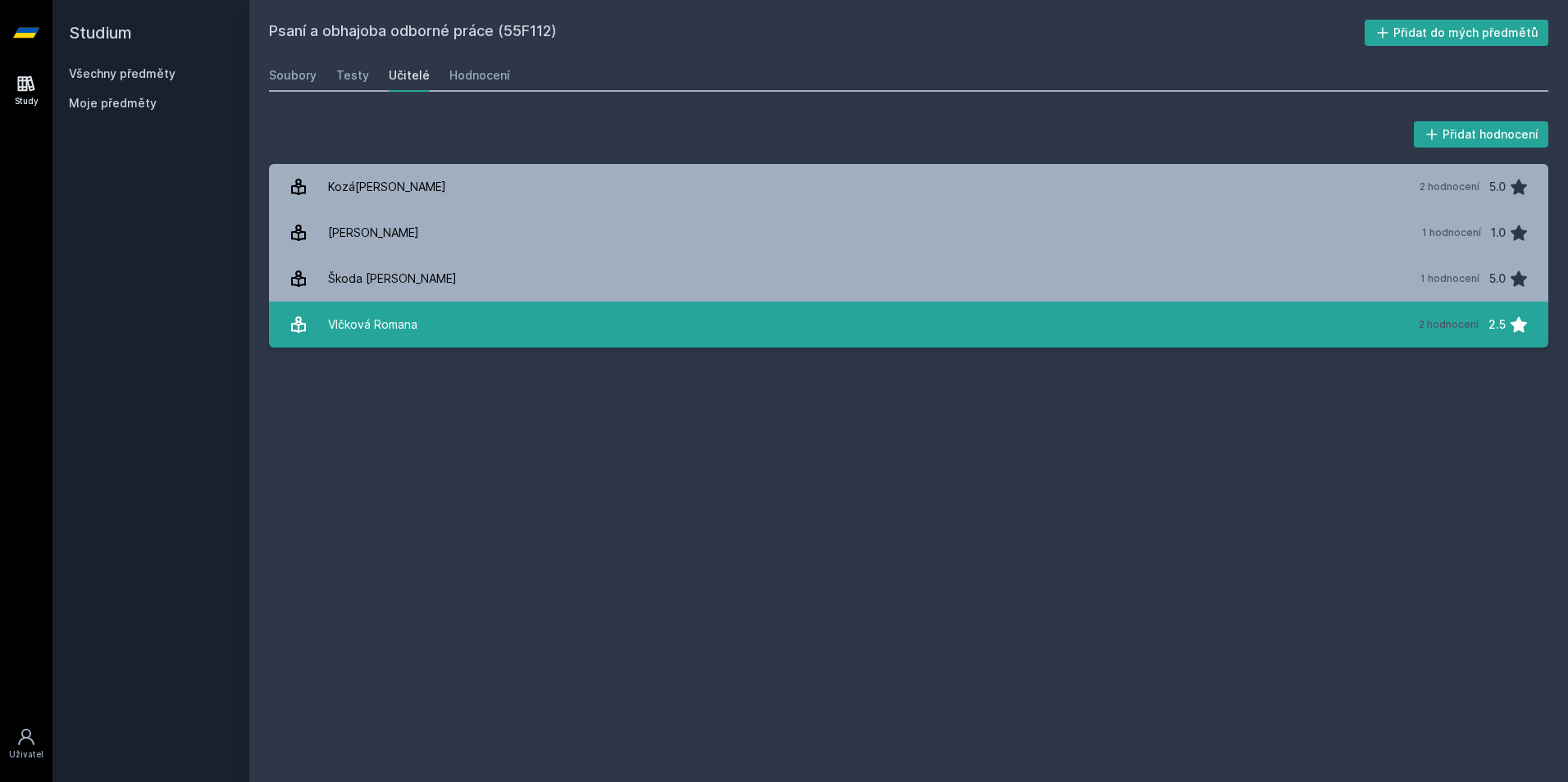
click at [382, 314] on div "Vlčková Romana" at bounding box center [373, 324] width 90 height 33
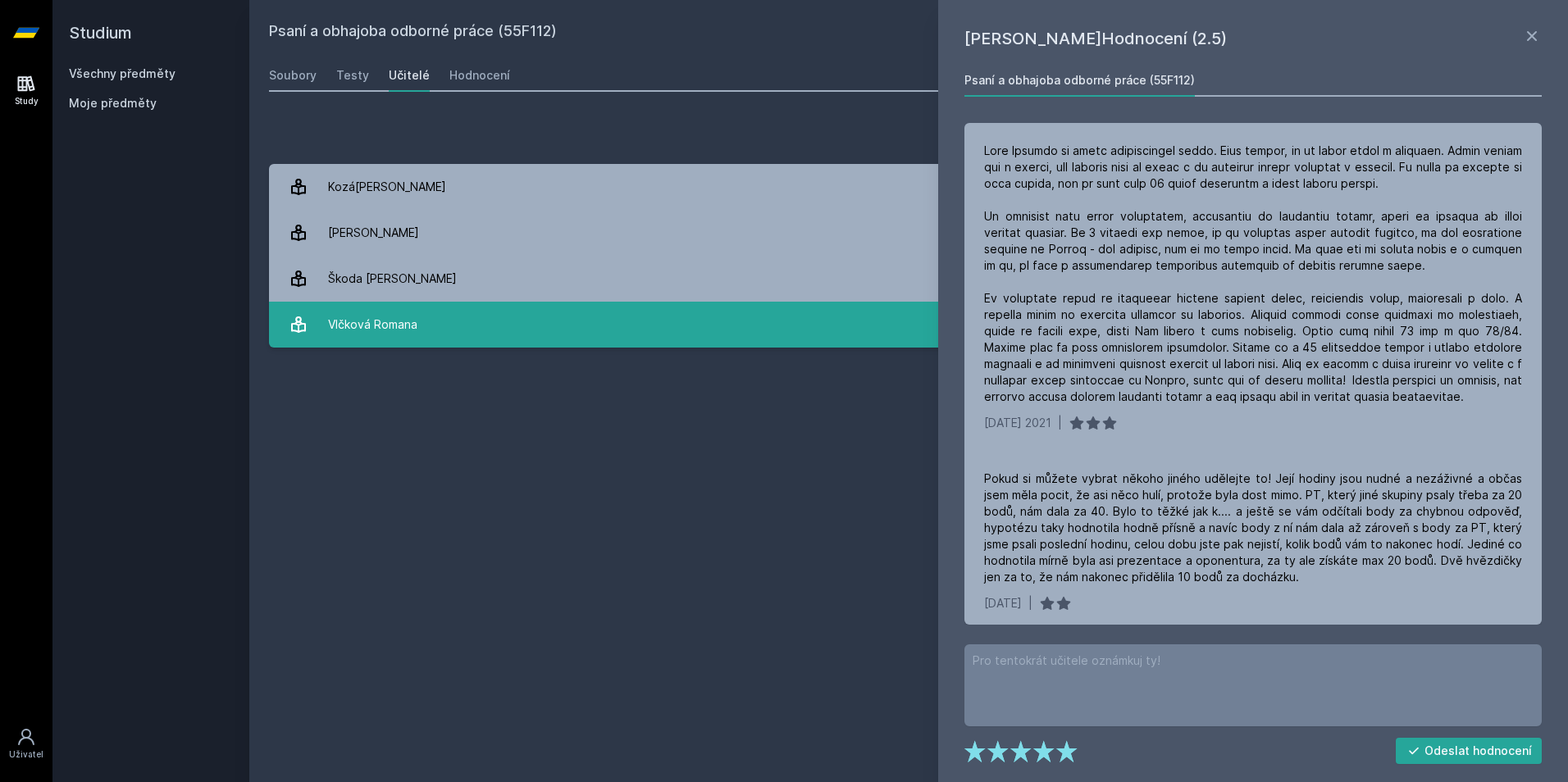
click at [382, 314] on div "Vlčková Romana" at bounding box center [373, 324] width 90 height 33
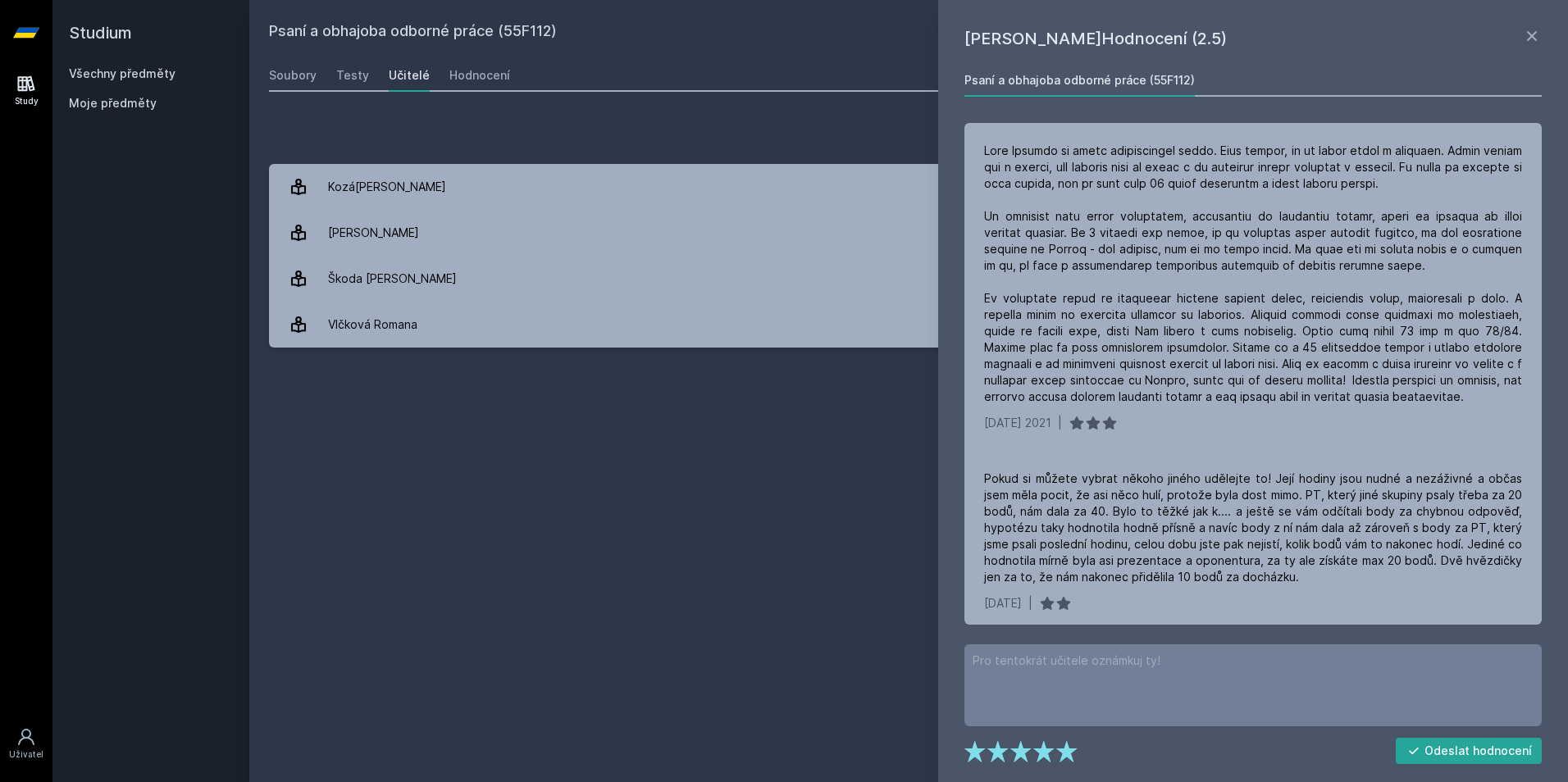
click at [1516, 27] on h1 "[PERSON_NAME]Hodnocení (2.5)" at bounding box center [1243, 38] width 558 height 24
click at [1537, 27] on icon at bounding box center [1532, 36] width 20 height 20
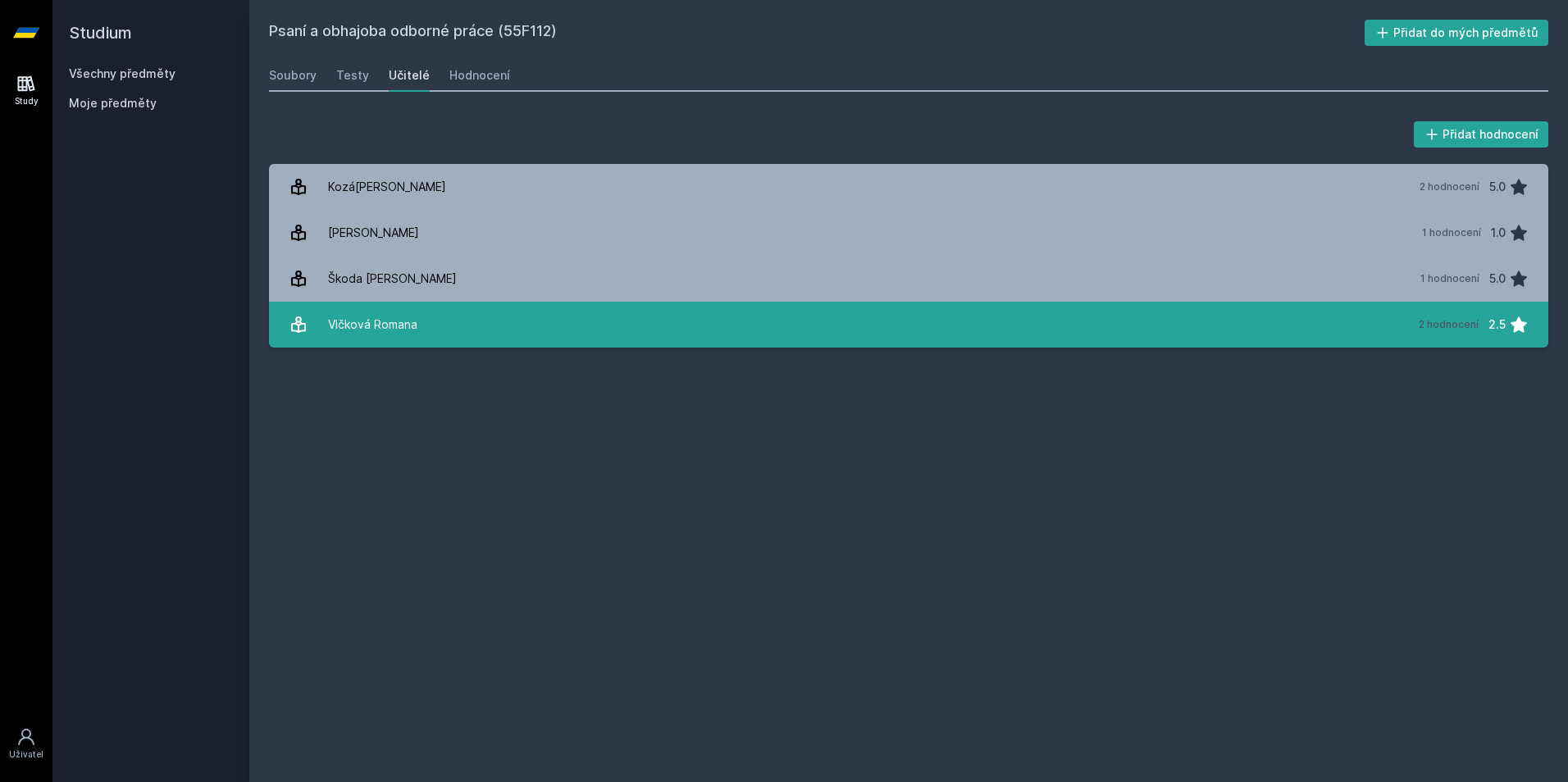
click at [1088, 312] on link "Vlčková Romana 2 hodnocení 2.5" at bounding box center [908, 324] width 1279 height 46
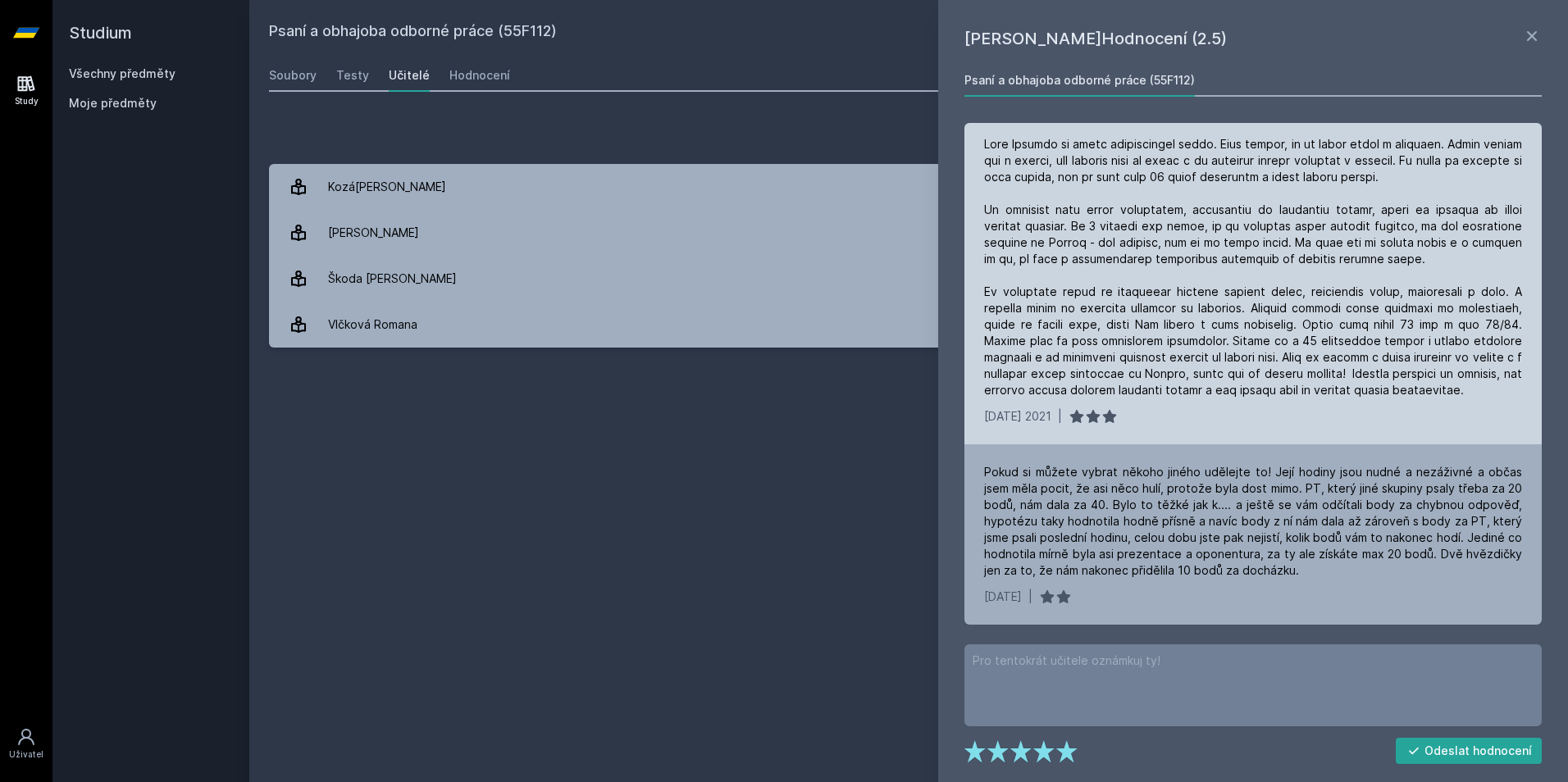
scroll to position [23, 0]
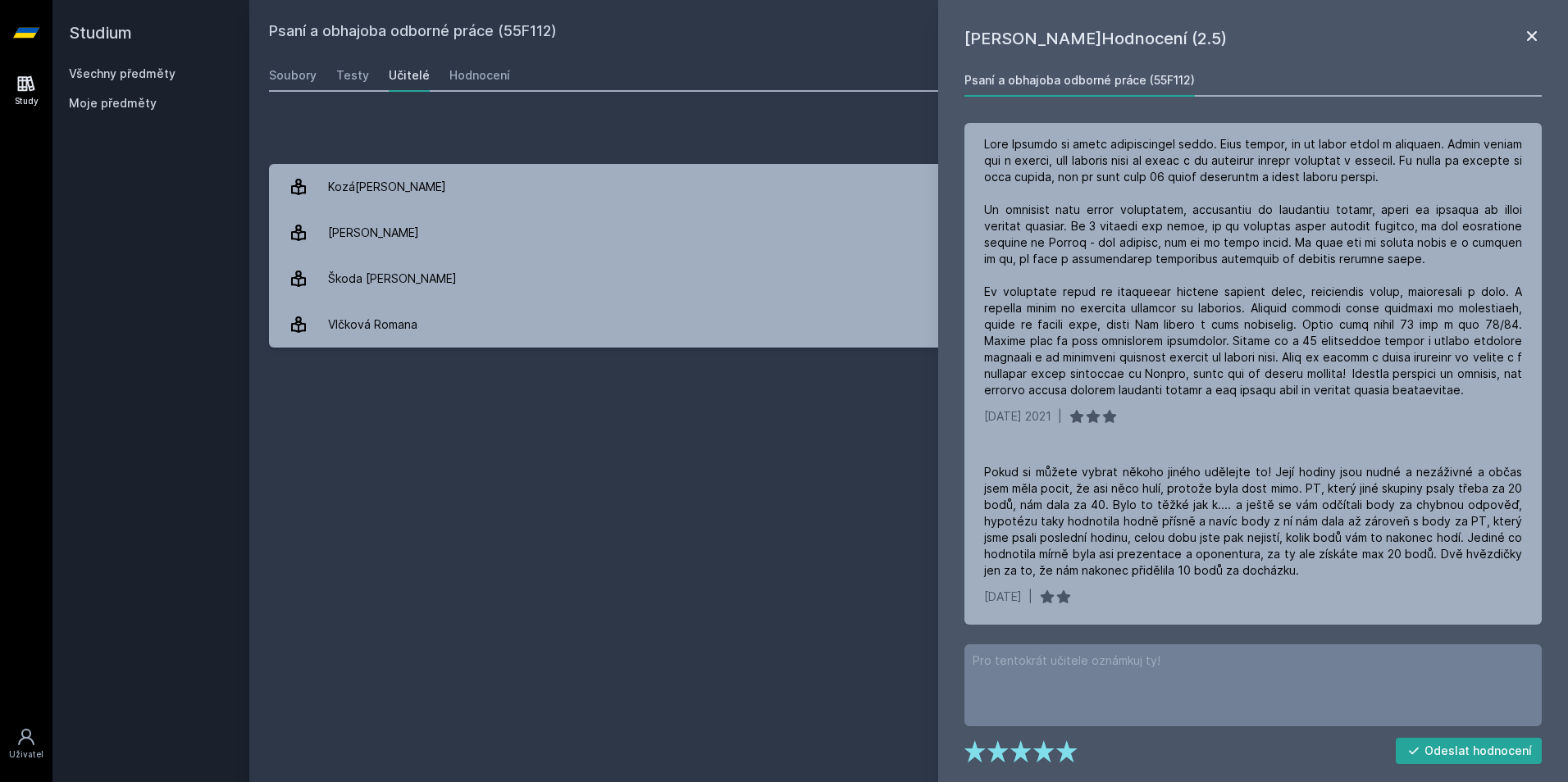
click at [1526, 37] on icon at bounding box center [1532, 36] width 20 height 20
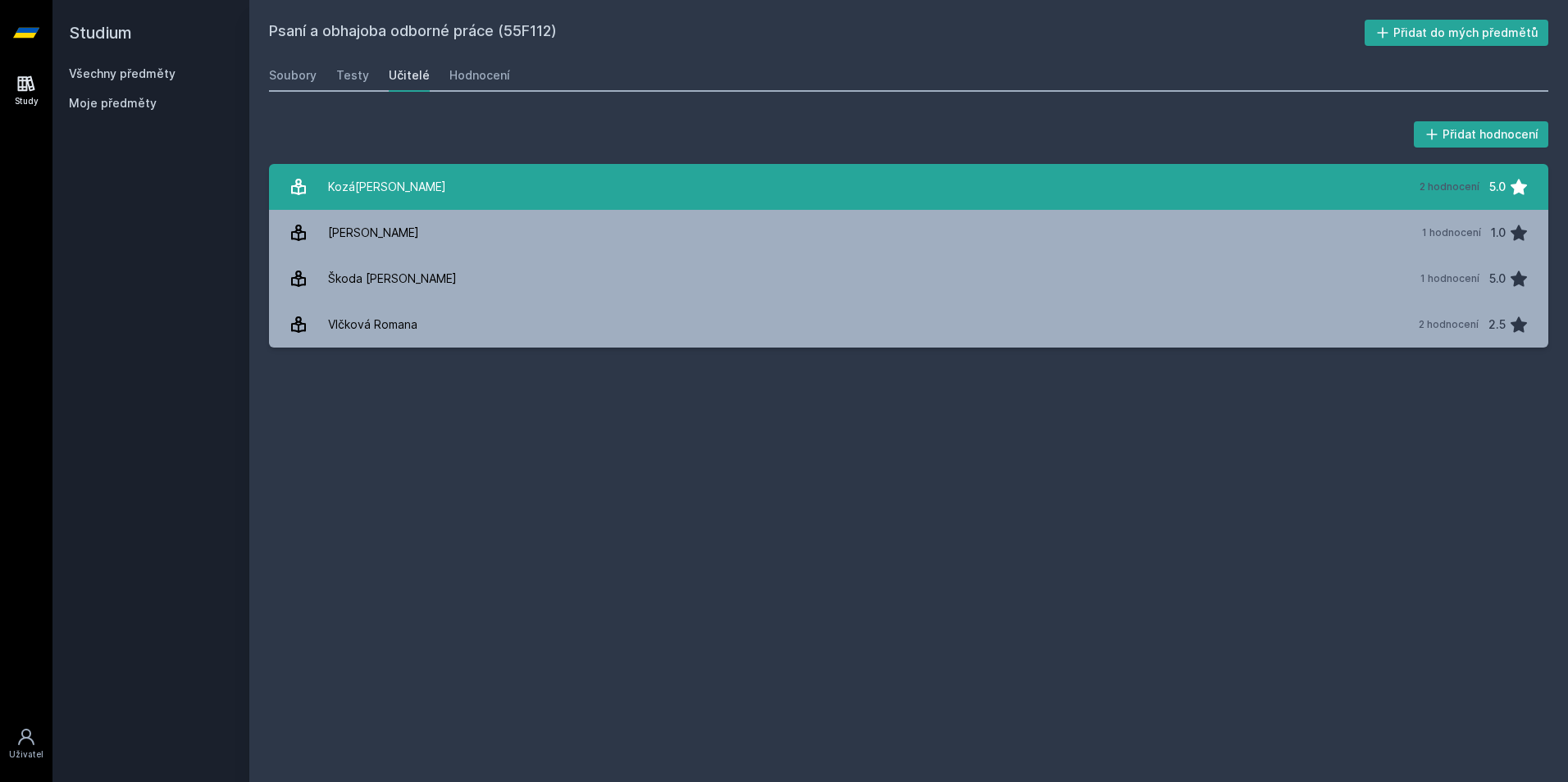
click at [710, 192] on link "Koz[DATE][PERSON_NAME] 2 hodnocení 5.0" at bounding box center [908, 187] width 1279 height 46
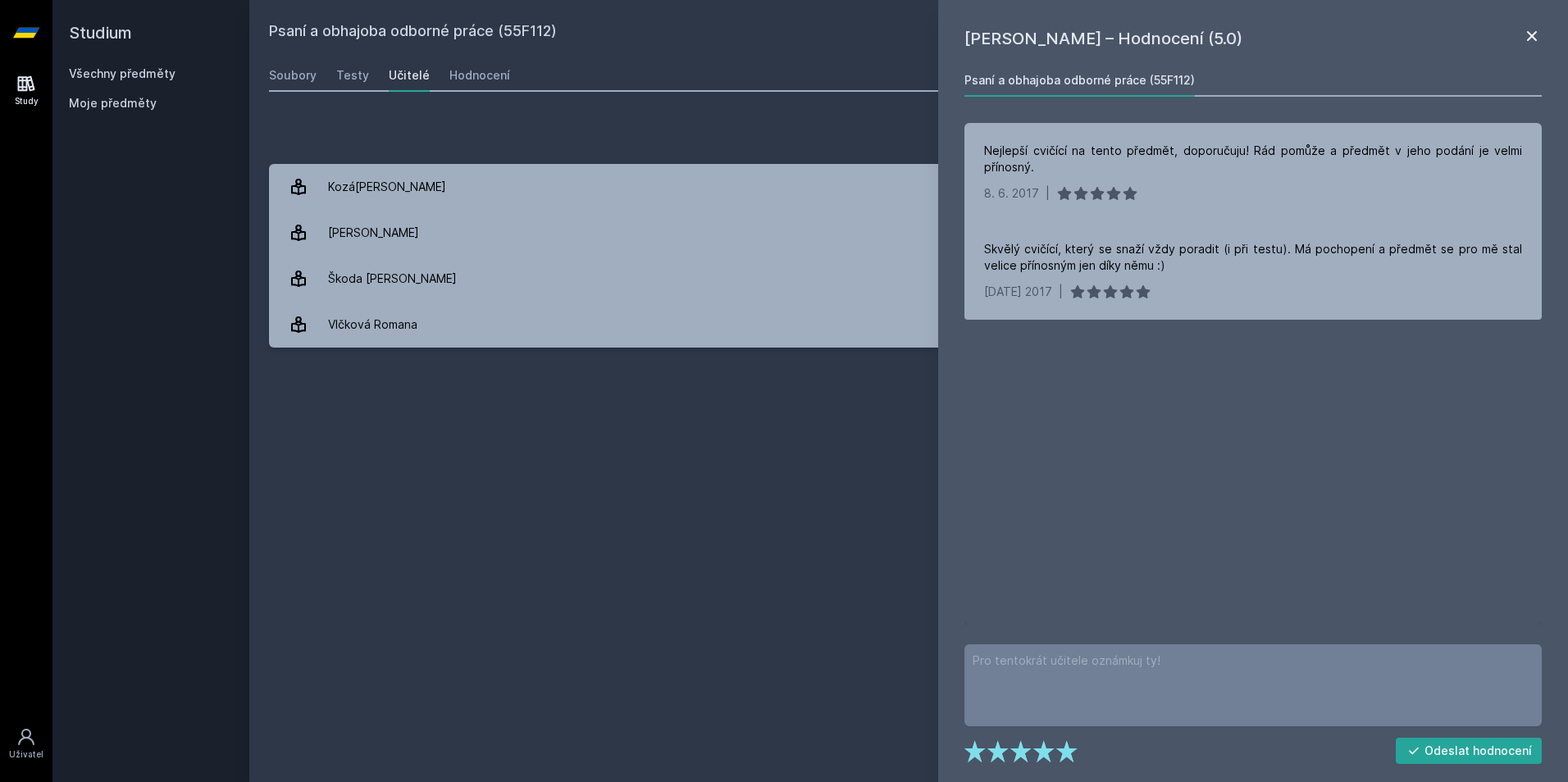
click at [1526, 29] on icon at bounding box center [1532, 36] width 20 height 20
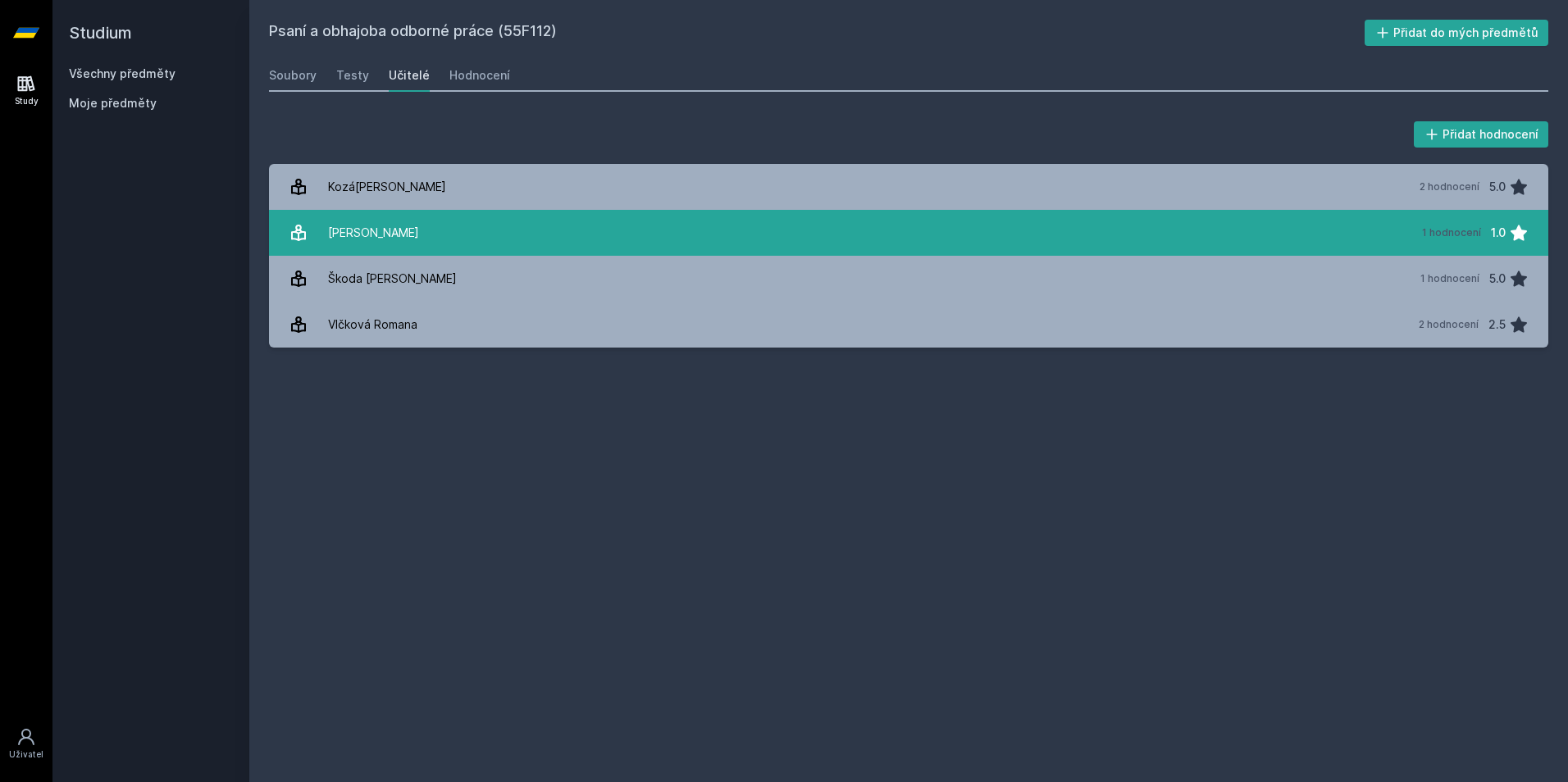
click at [507, 216] on link "Kunca T[PERSON_NAME] 1 hodnocení 1.0" at bounding box center [908, 233] width 1279 height 46
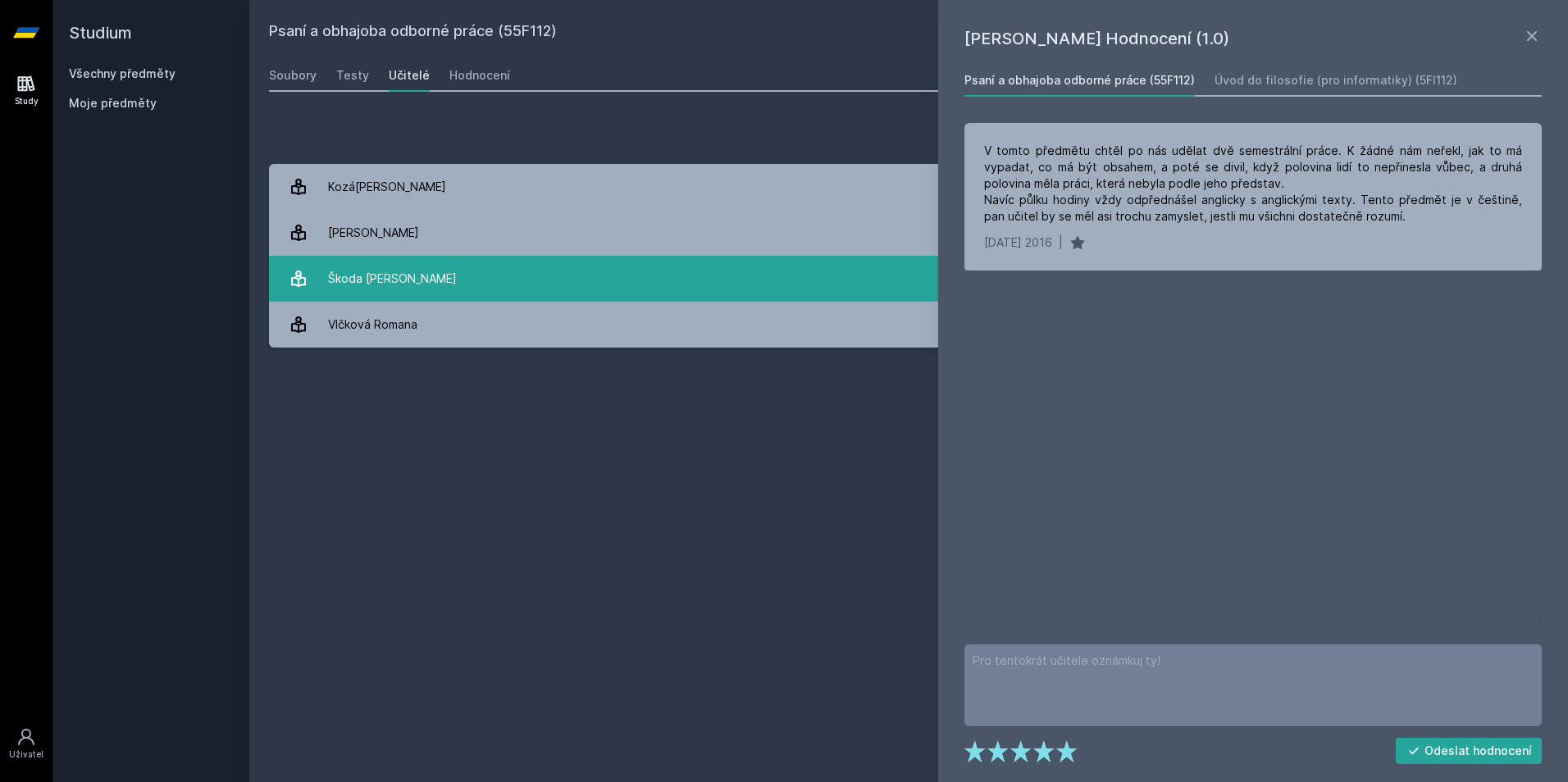
click at [497, 266] on link "Škoda Ji[PERSON_NAME] 1 hodnocení 5.0" at bounding box center [908, 278] width 1279 height 46
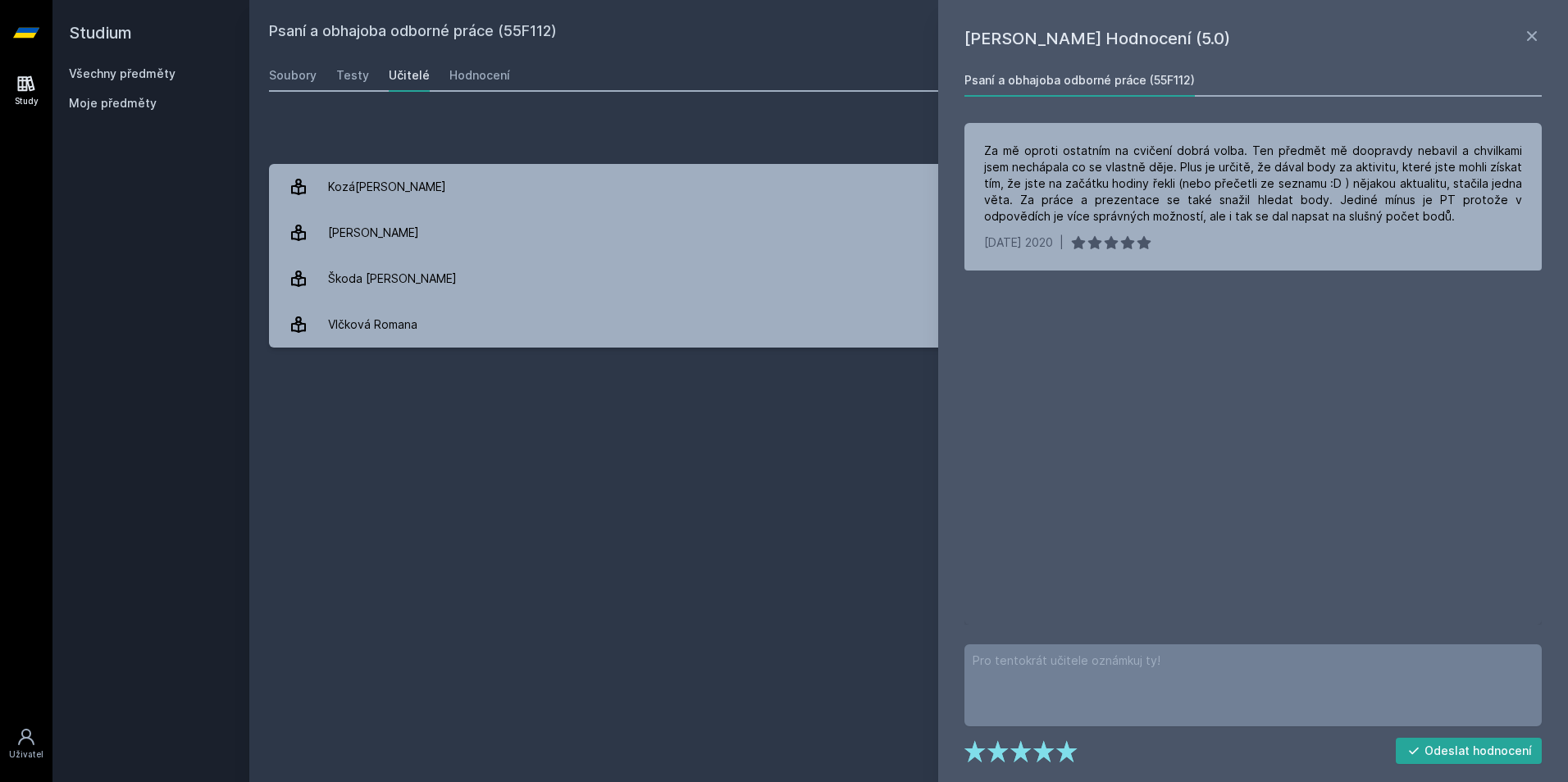
click at [1547, 25] on div "[PERSON_NAME]Hodnocení (5.0) Psaní a obhajoba odborné práce (55F112) Za mě opro…" at bounding box center [1253, 391] width 630 height 782
click at [1536, 25] on div "[PERSON_NAME]Hodnocení (5.0) Psaní a obhajoba odborné práce (55F112) Za mě opro…" at bounding box center [1253, 391] width 630 height 782
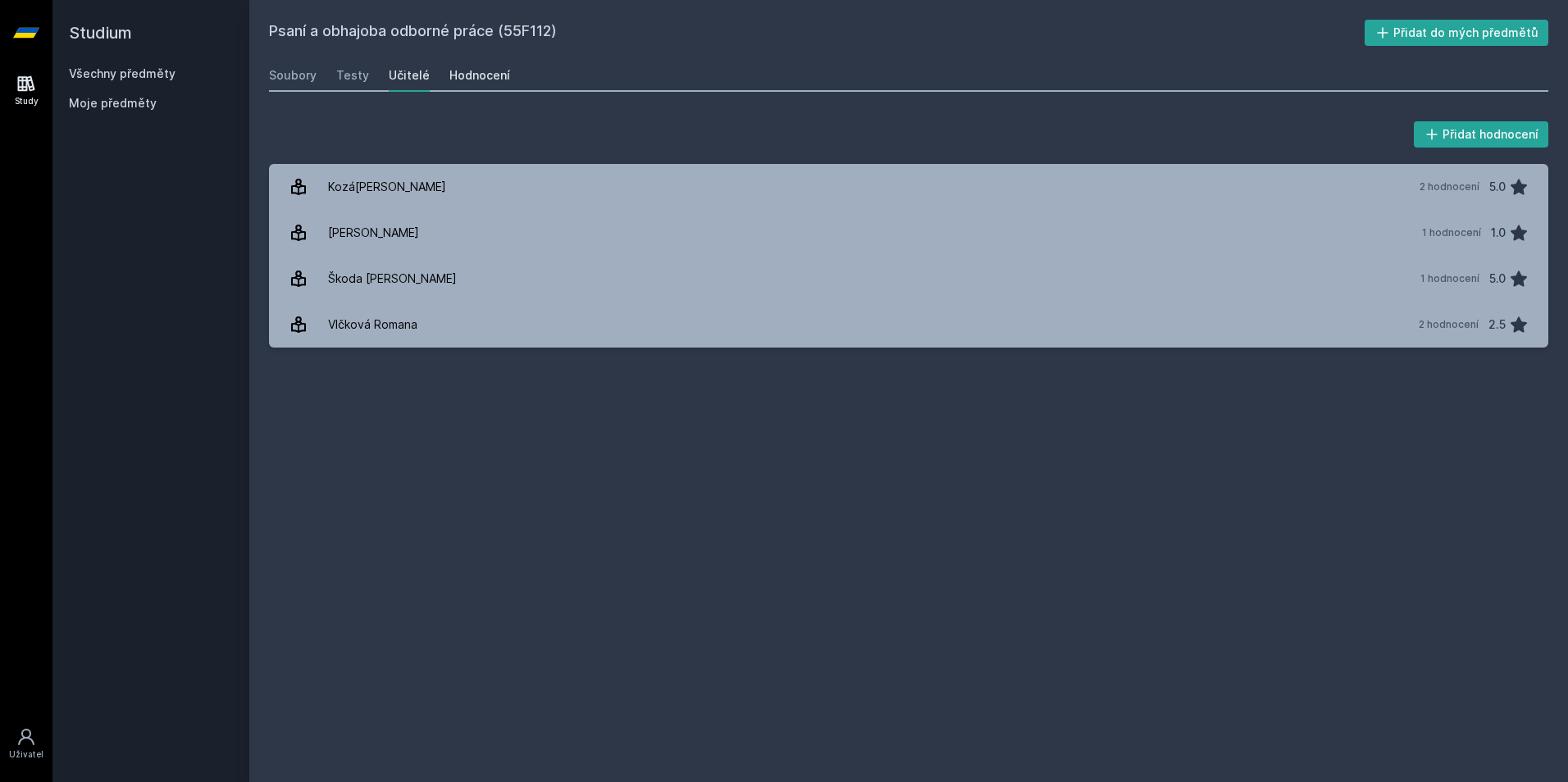
click at [481, 75] on div "Hodnocení" at bounding box center [480, 75] width 61 height 16
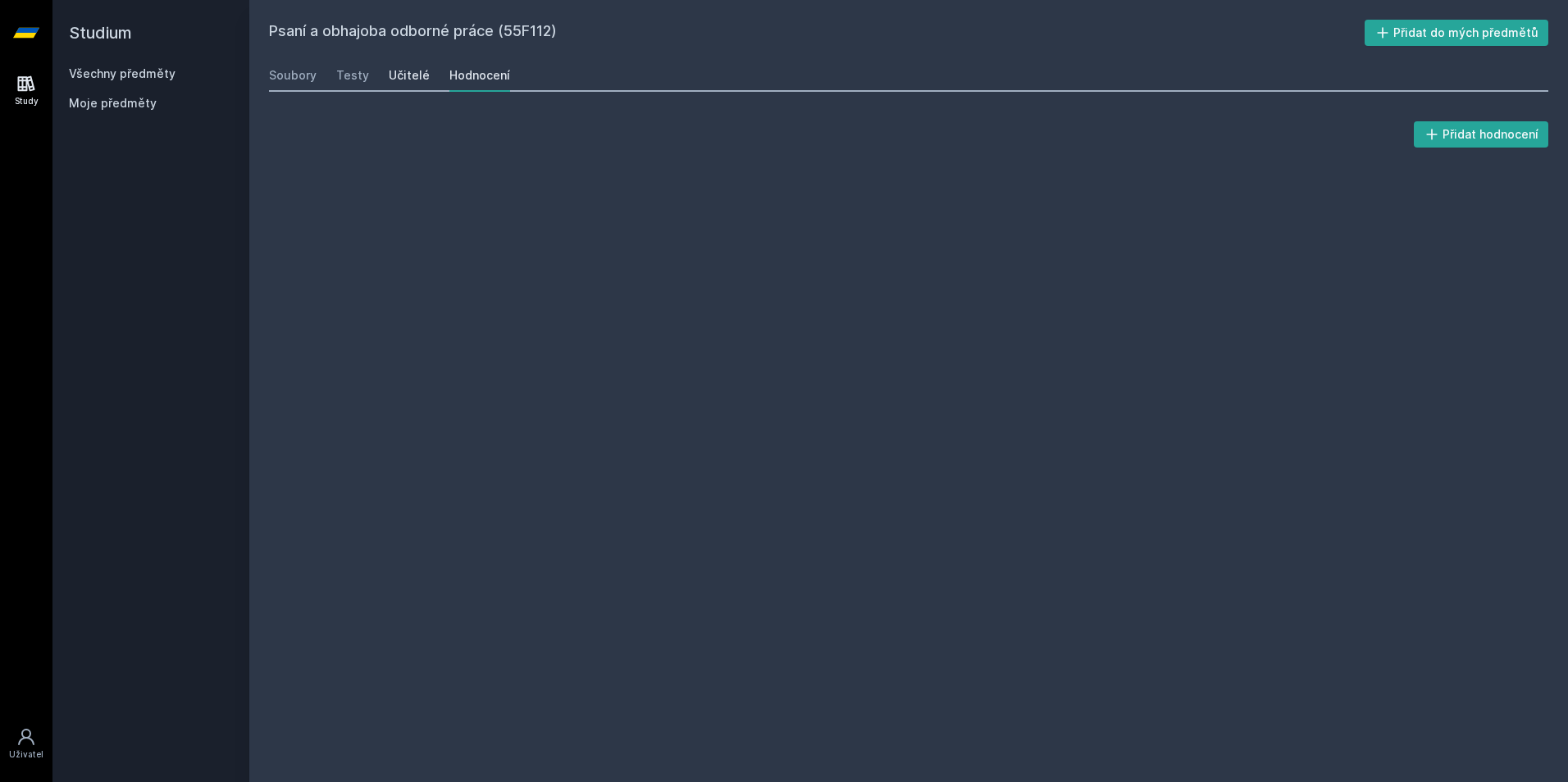
click at [401, 75] on div "Učitelé" at bounding box center [410, 75] width 41 height 16
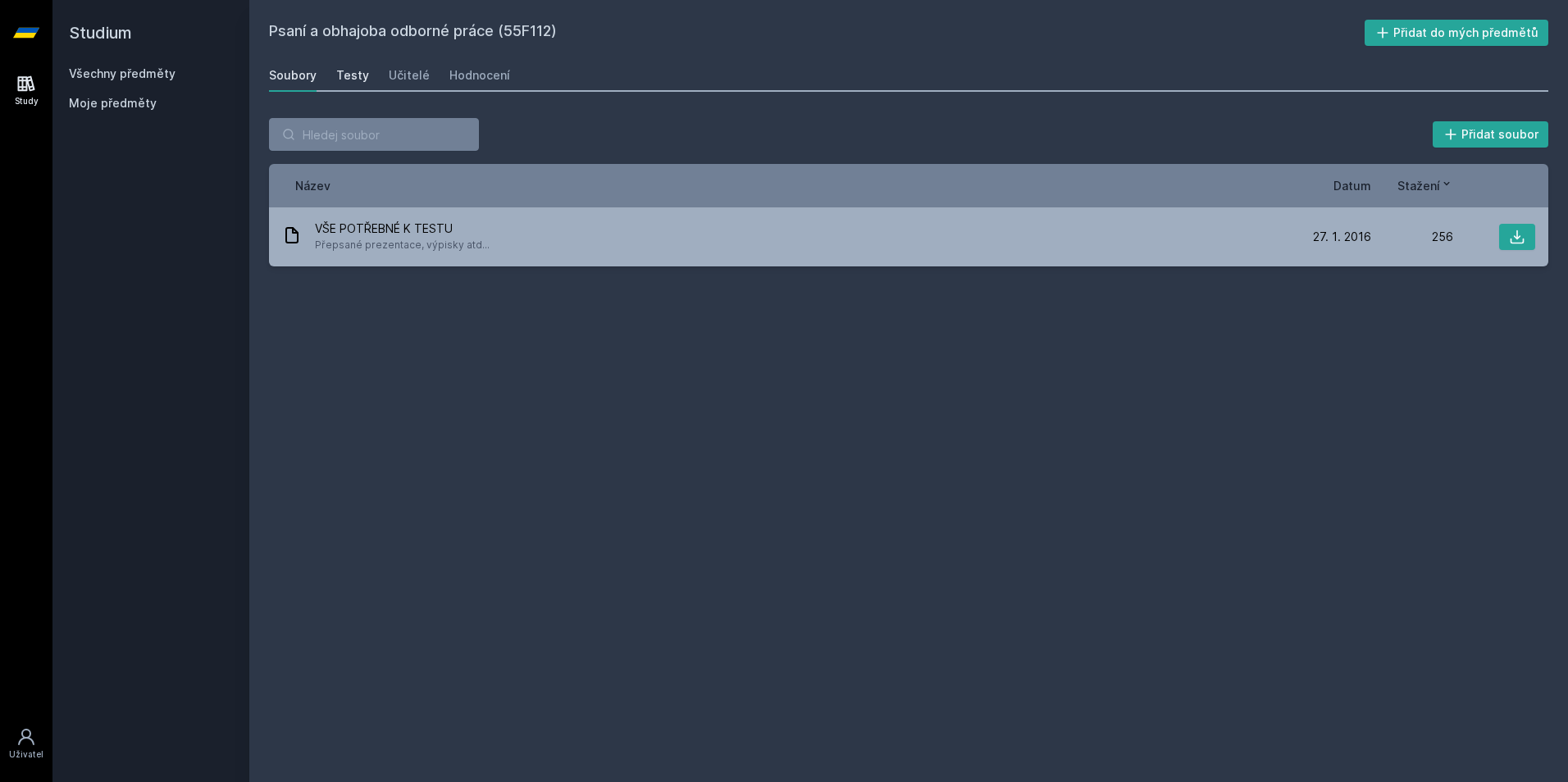
click at [359, 87] on link "Testy" at bounding box center [352, 75] width 33 height 33
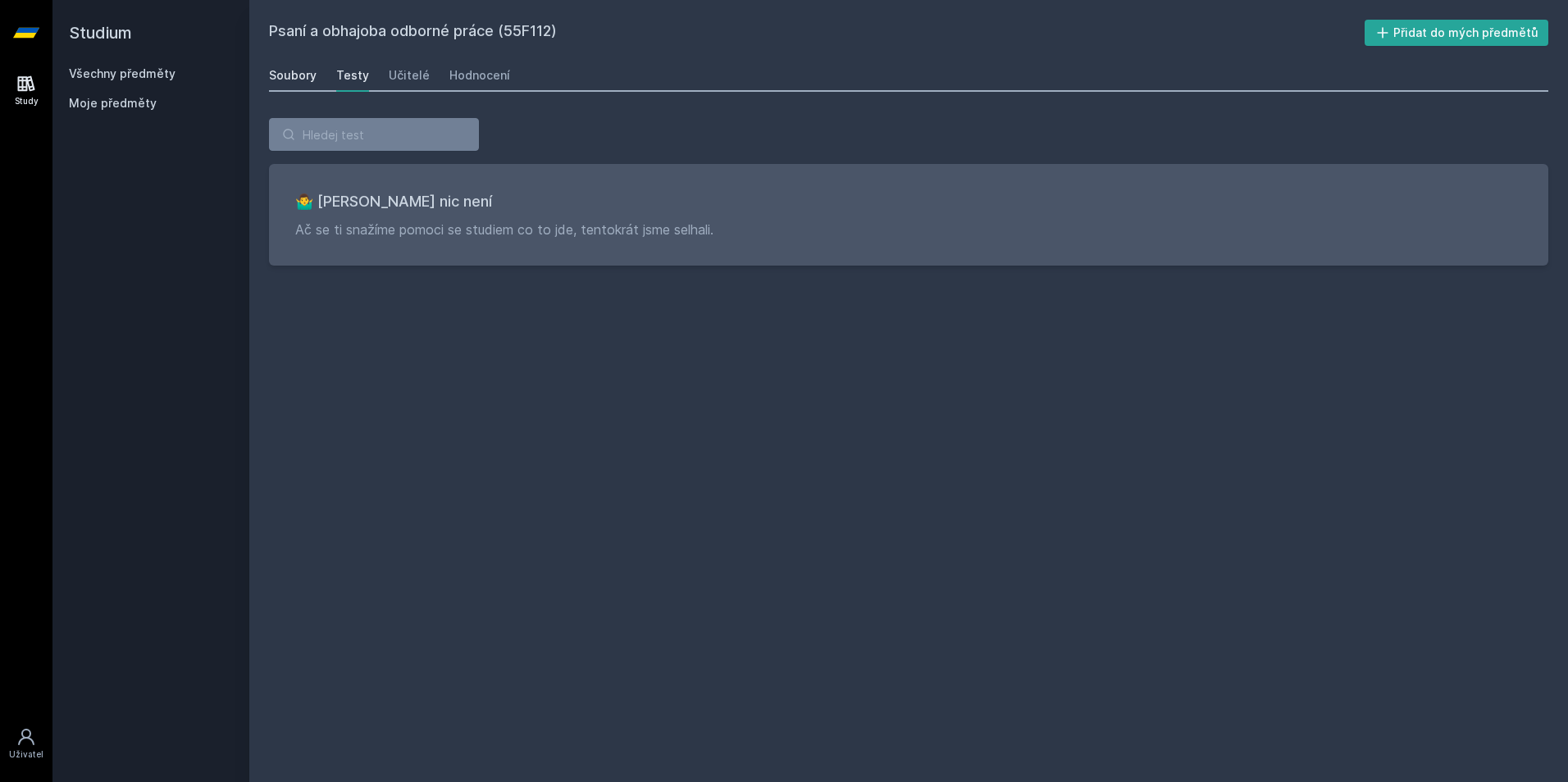
click at [295, 77] on div "Soubory" at bounding box center [292, 75] width 48 height 16
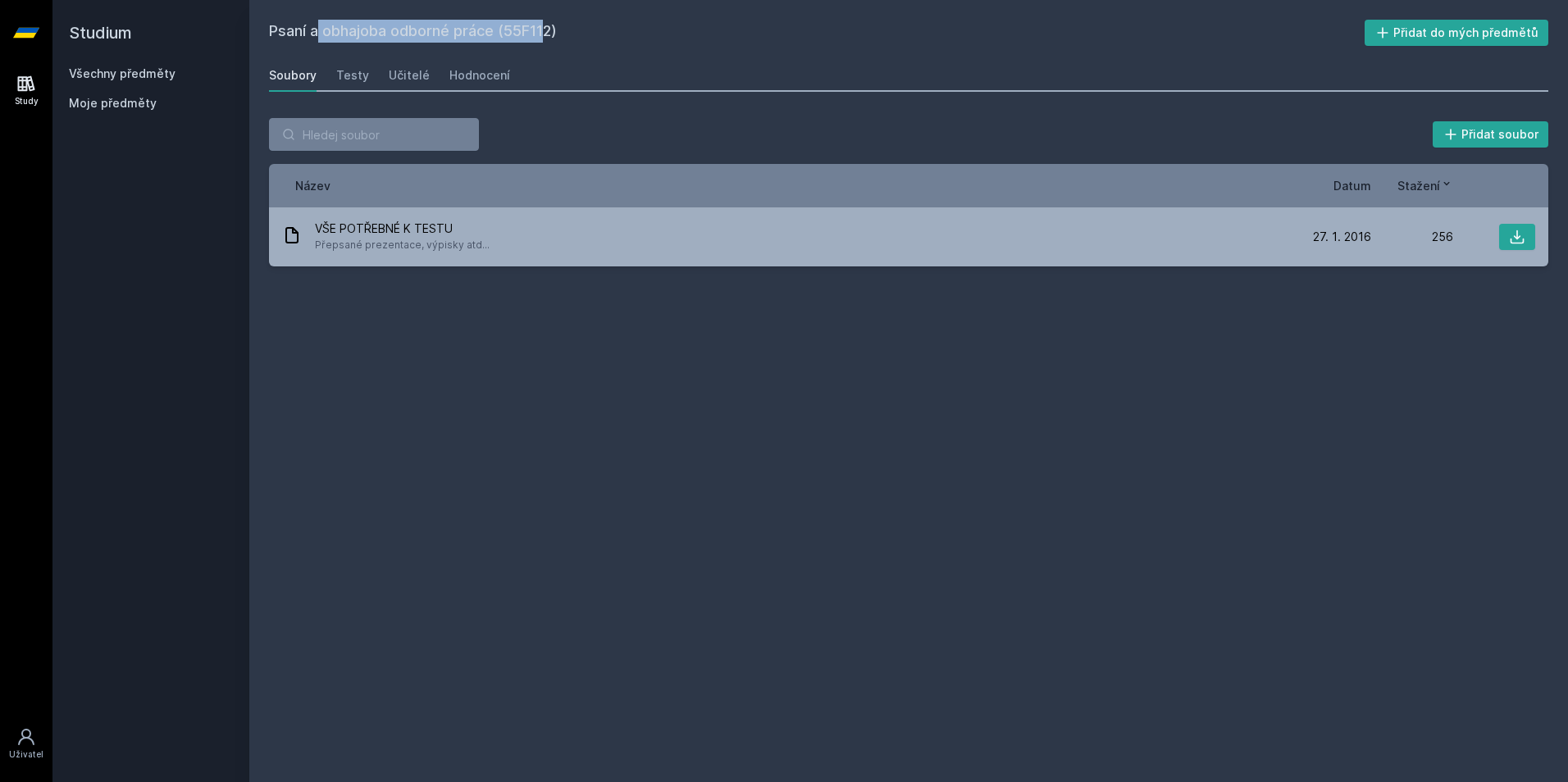
drag, startPoint x: 265, startPoint y: 34, endPoint x: 497, endPoint y: 37, distance: 232.0
click at [497, 37] on div "Psaní a obhajoba odborné práce (55F112) Přidat do mých předmětů [GEOGRAPHIC_DAT…" at bounding box center [909, 391] width 1318 height 782
copy h2 "Psaní a obhajoba odborné práce"
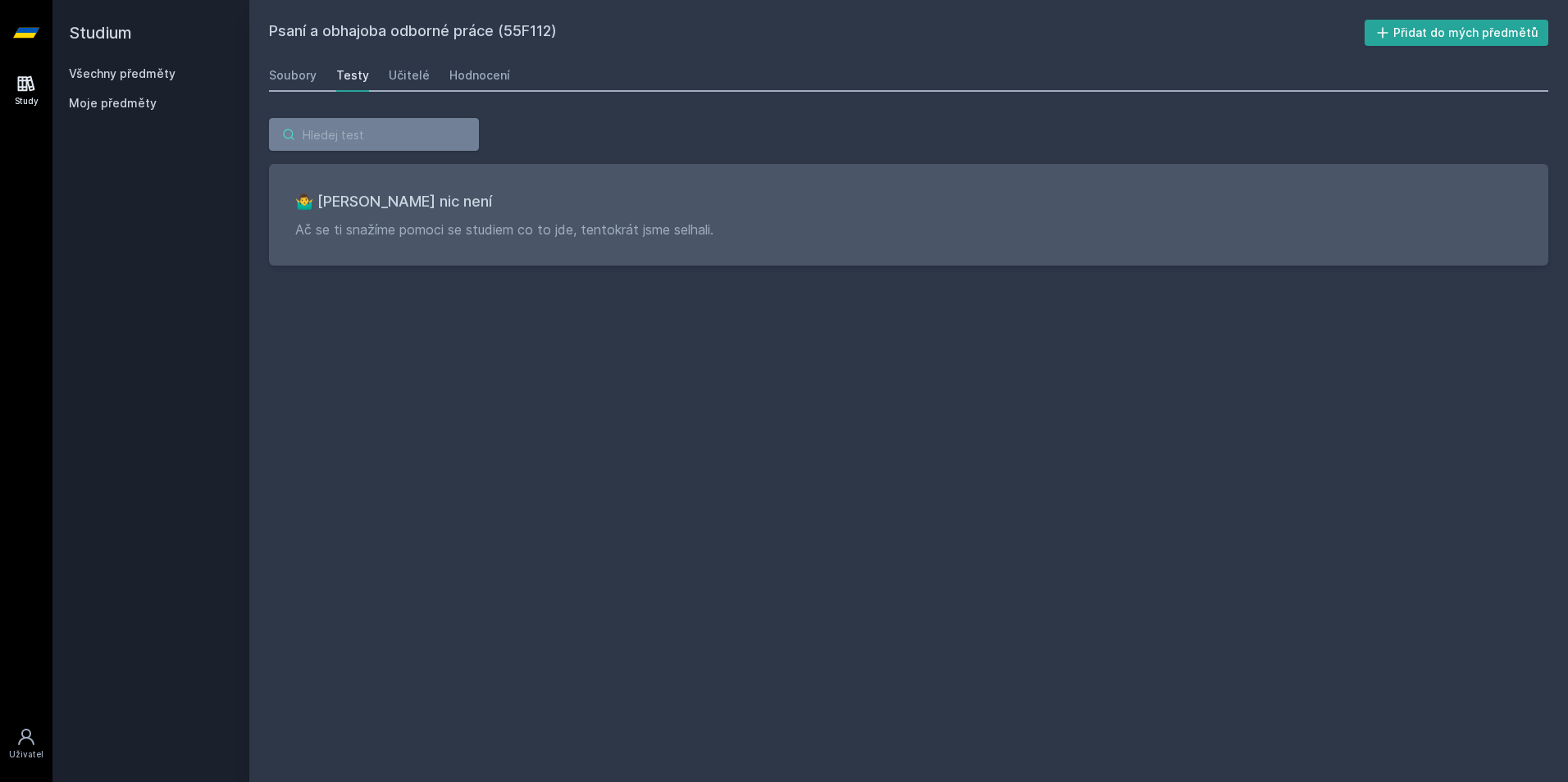
click at [359, 137] on input "search" at bounding box center [374, 134] width 210 height 33
paste input "Psaní a obhajoba odborné práce"
type input "Psaní a obhajoba odborné práce"
click at [27, 33] on icon at bounding box center [26, 32] width 26 height 10
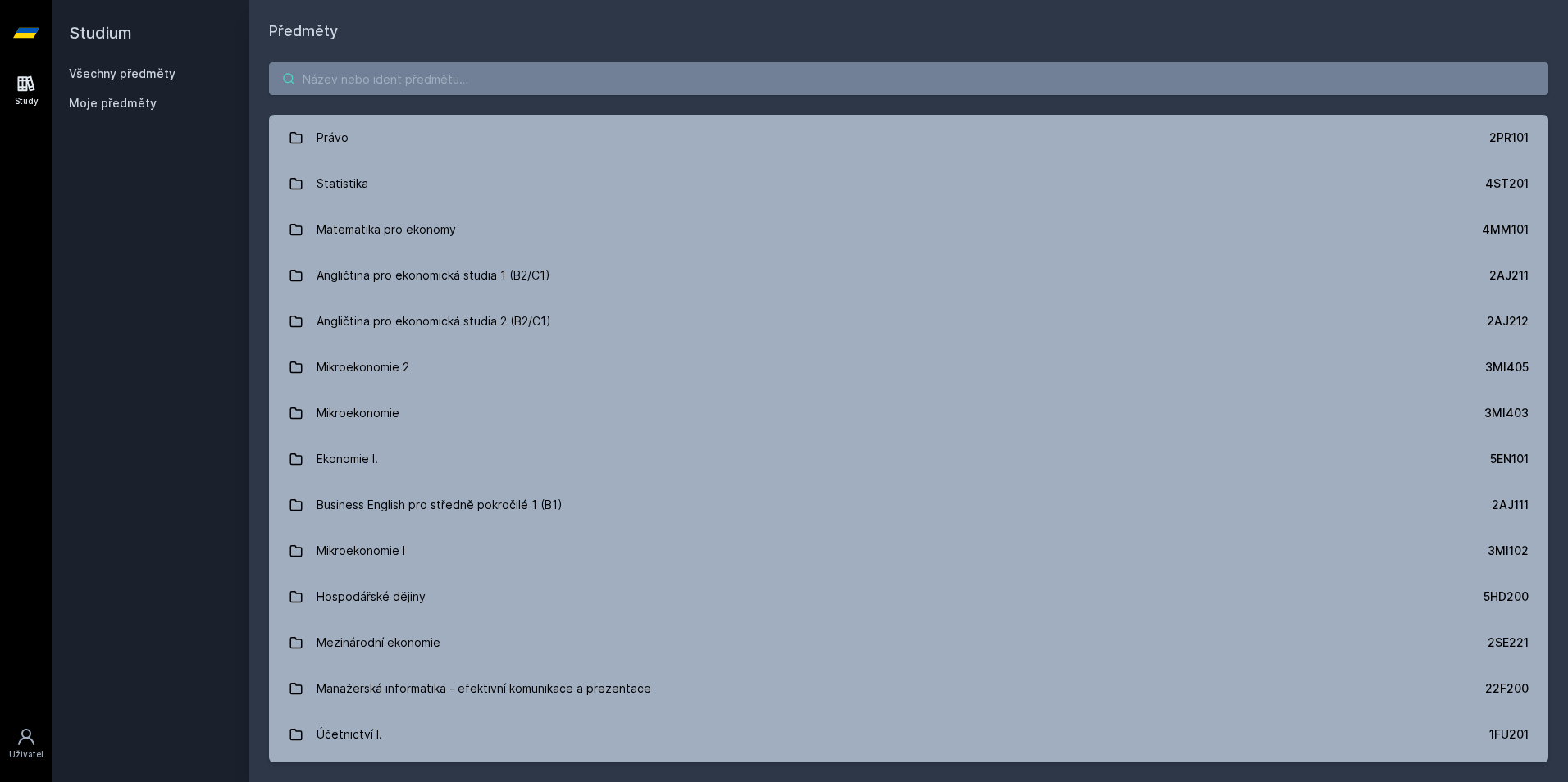
click at [414, 82] on input "search" at bounding box center [908, 78] width 1279 height 33
paste input "Psaní a obhajoba odborné práce"
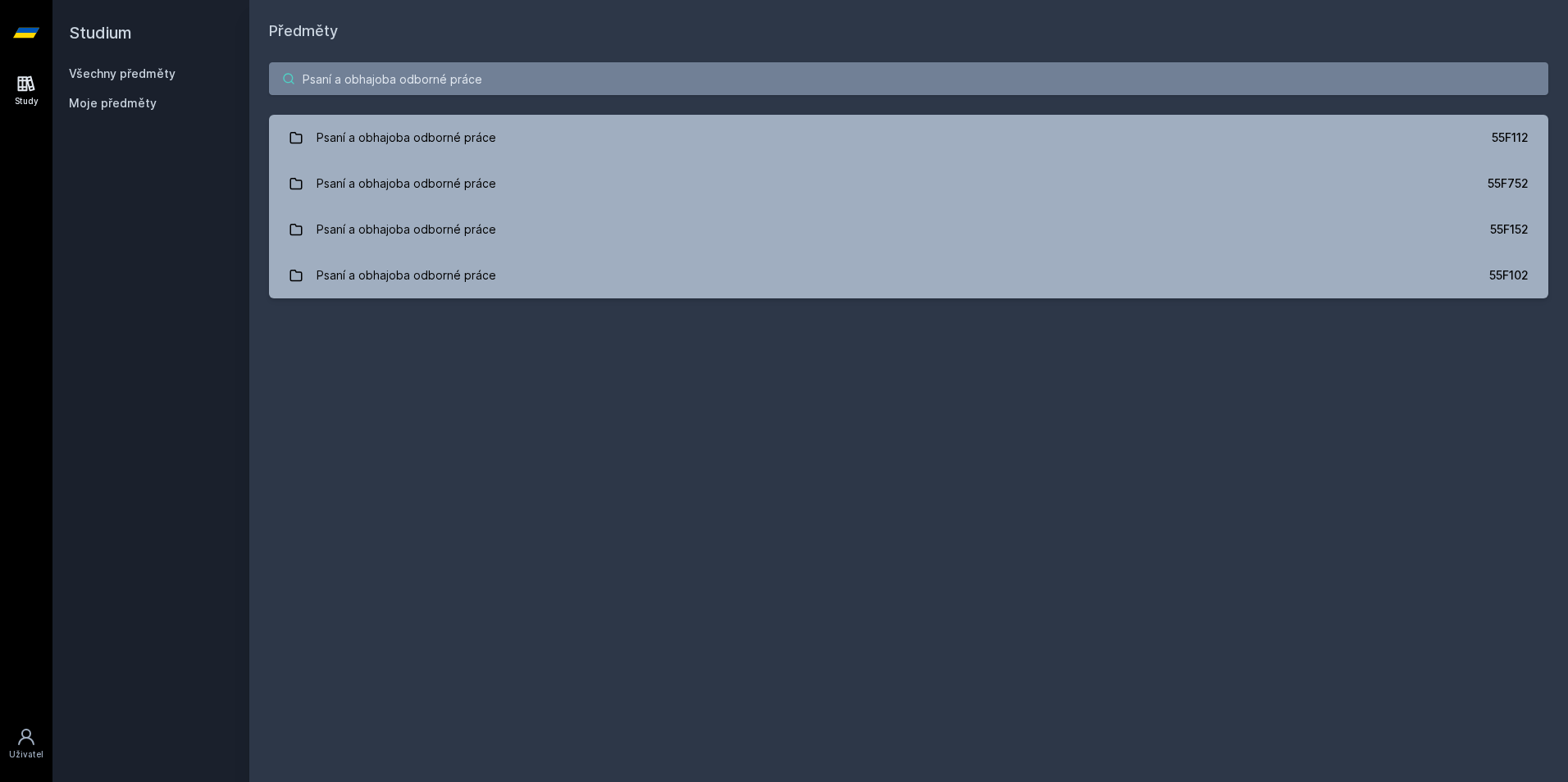
type input "Psaní a obhajoba odborné práce"
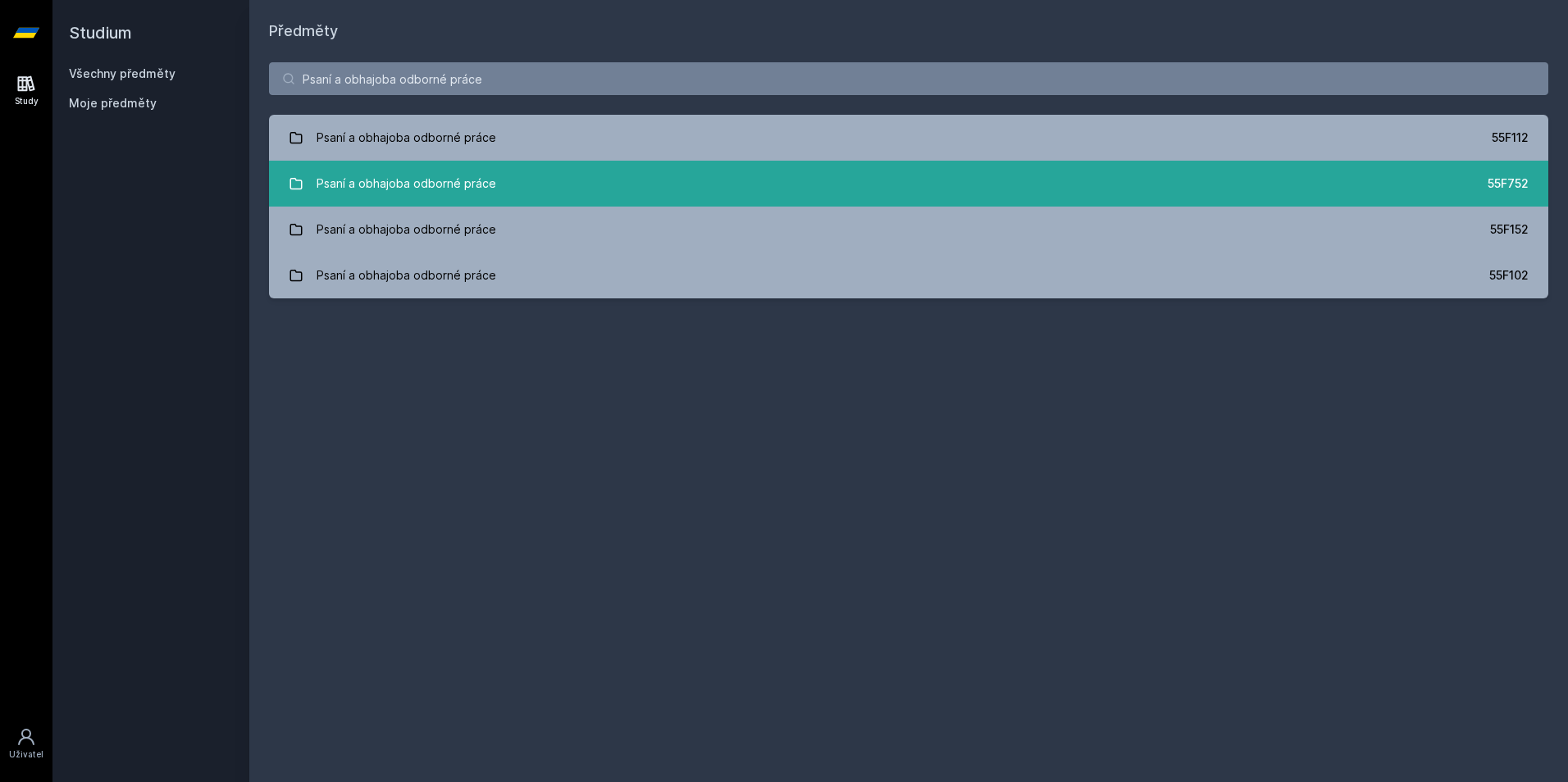
click at [427, 178] on div "Psaní a obhajoba odborné práce" at bounding box center [406, 183] width 180 height 33
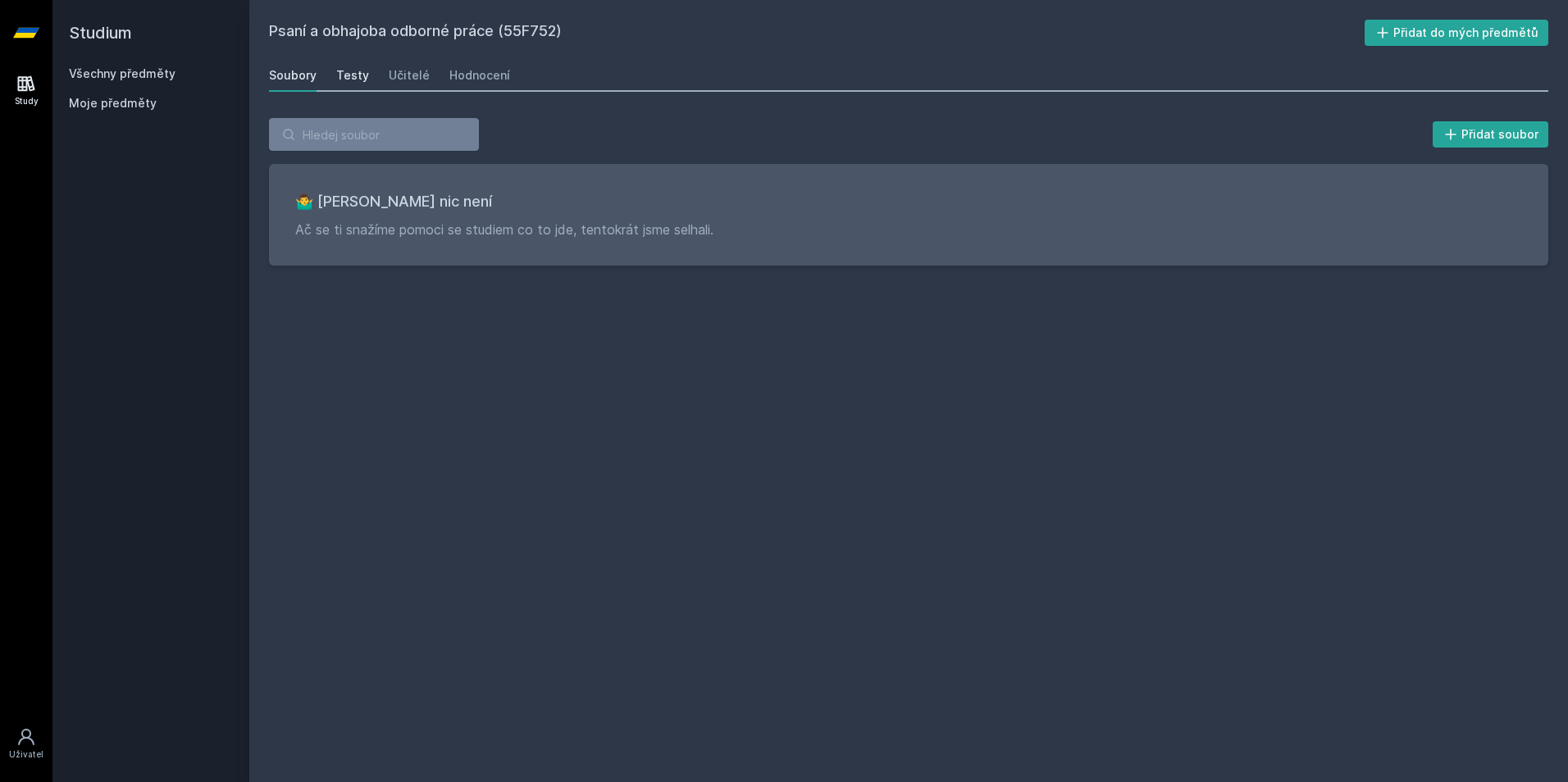
click at [350, 77] on div "Testy" at bounding box center [352, 75] width 33 height 16
click at [398, 76] on div "Učitelé" at bounding box center [410, 75] width 41 height 16
click at [451, 76] on div "Hodnocení" at bounding box center [480, 75] width 61 height 16
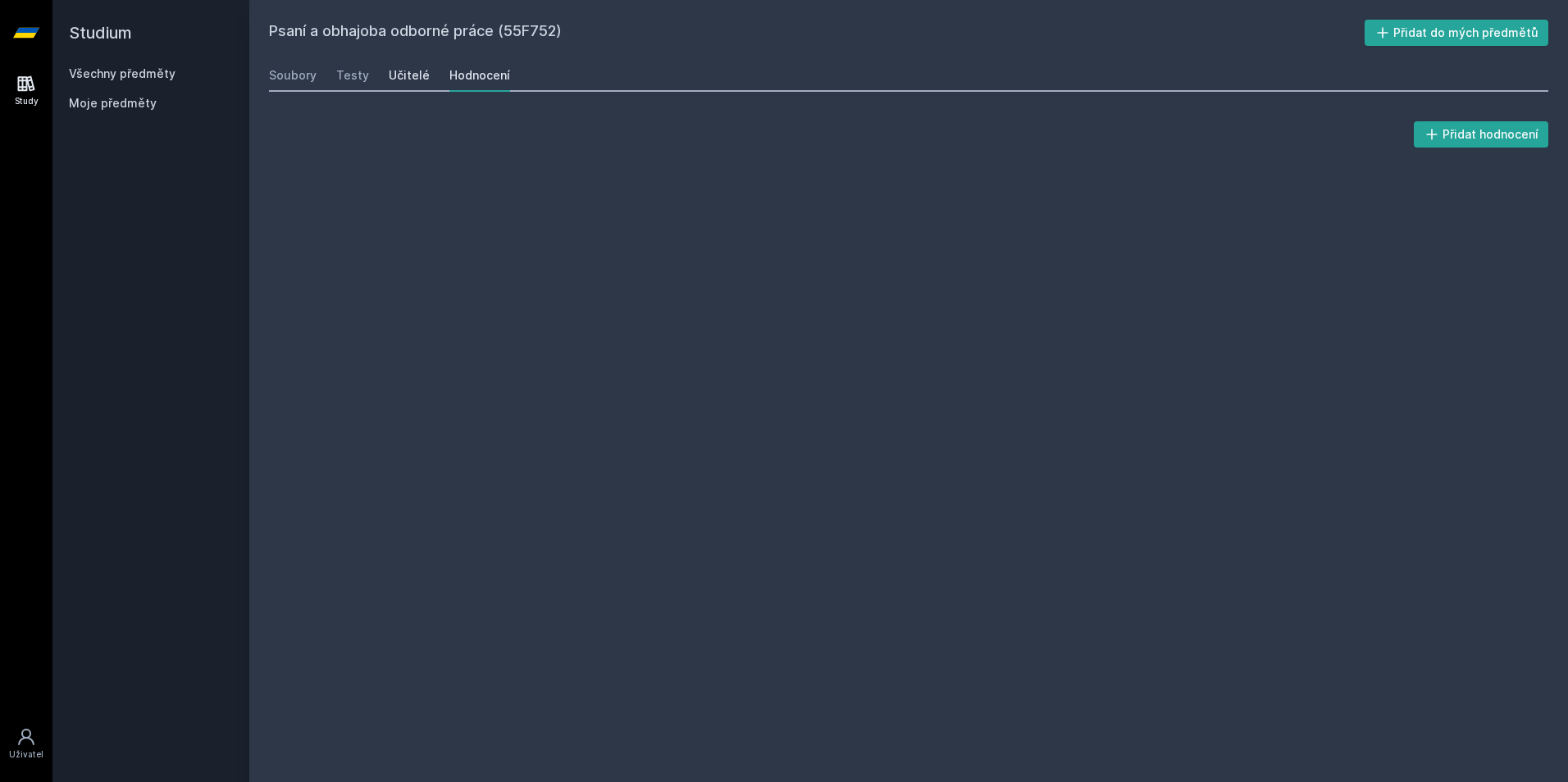
click at [392, 85] on link "Učitelé" at bounding box center [410, 75] width 41 height 33
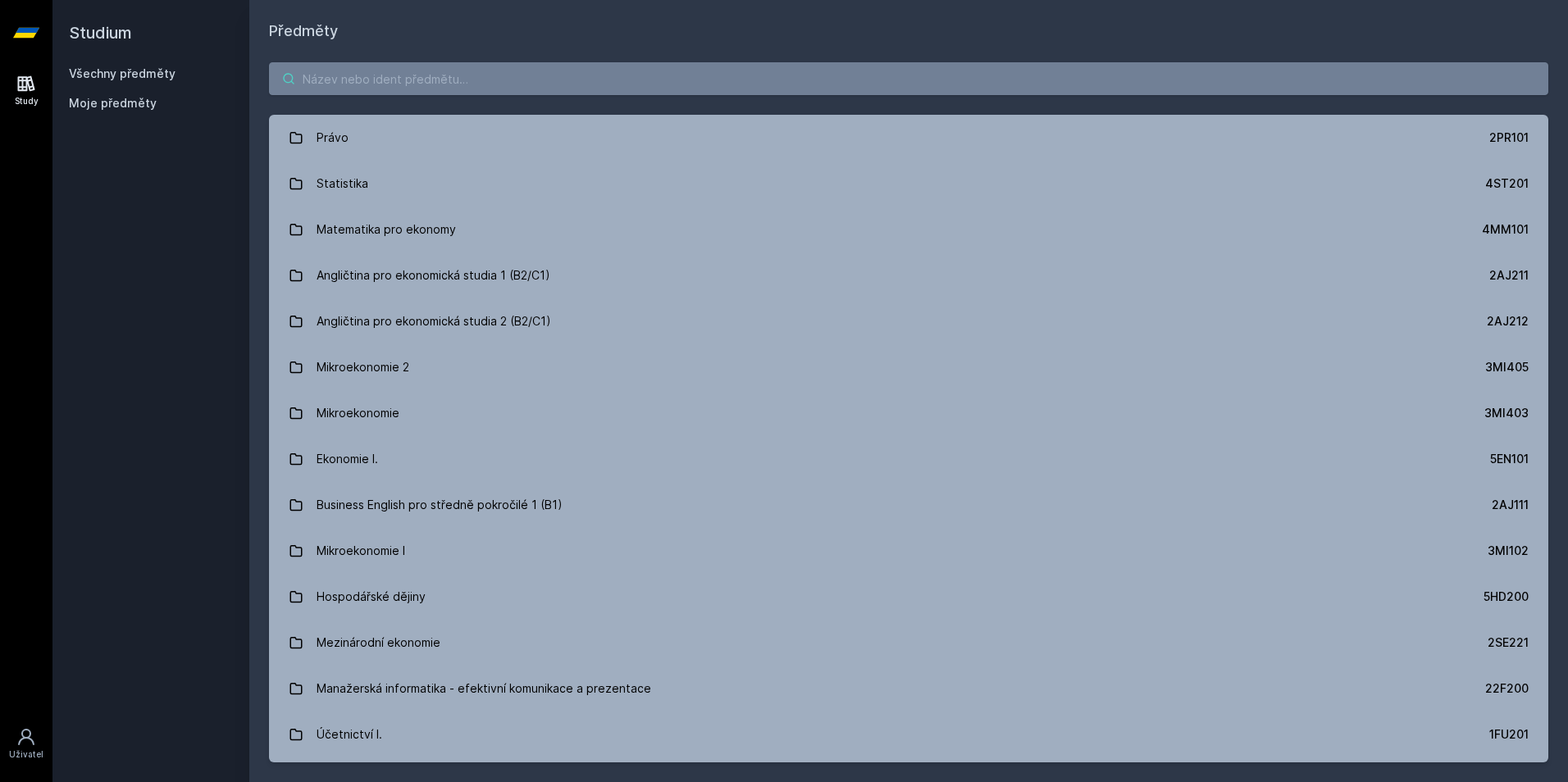
click at [365, 89] on input "search" at bounding box center [908, 78] width 1279 height 33
paste input "Psaní a obhajoba odborné práce"
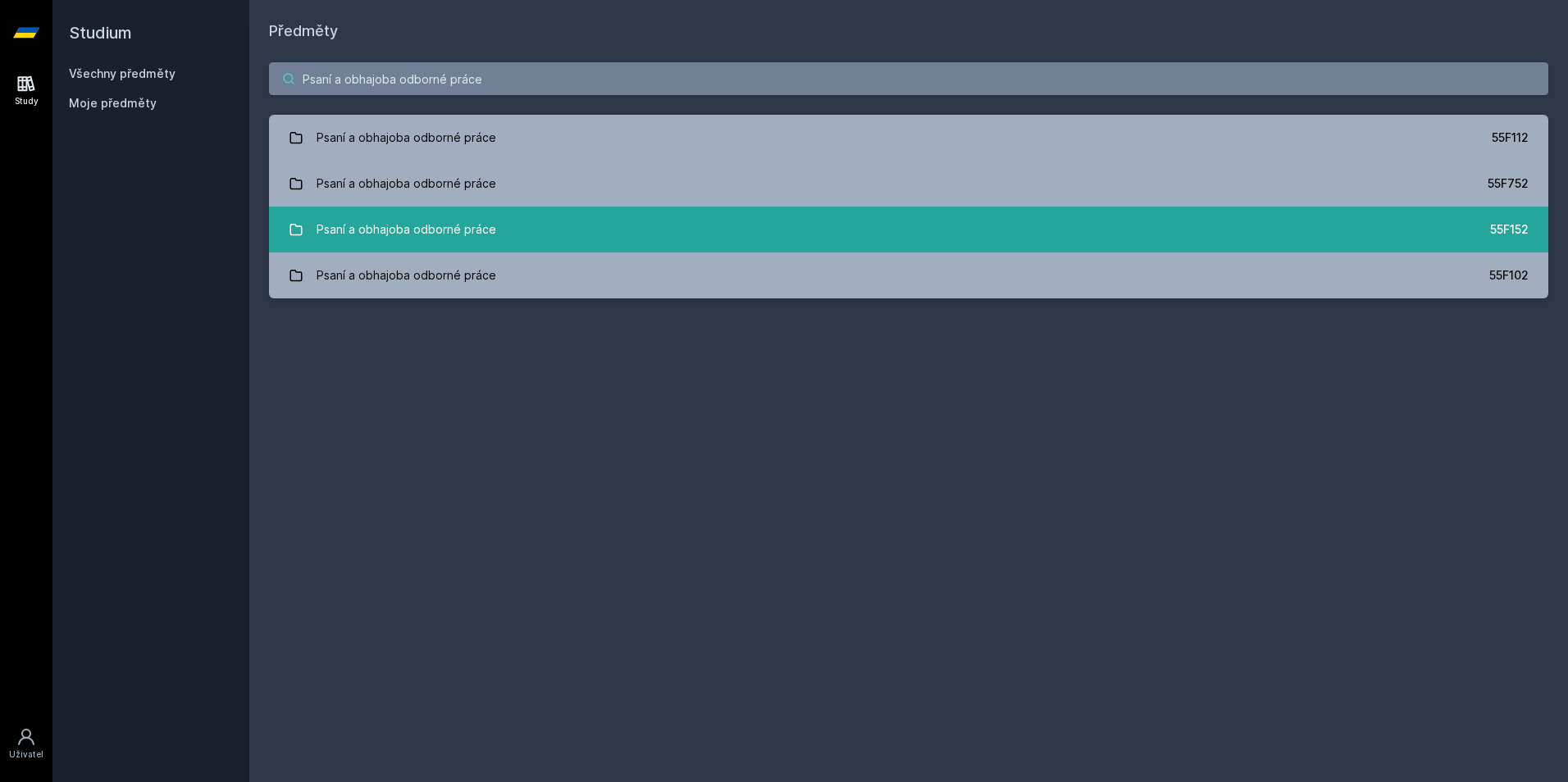
type input "Psaní a obhajoba odborné práce"
click at [418, 228] on div "Psaní a obhajoba odborné práce" at bounding box center [406, 229] width 180 height 33
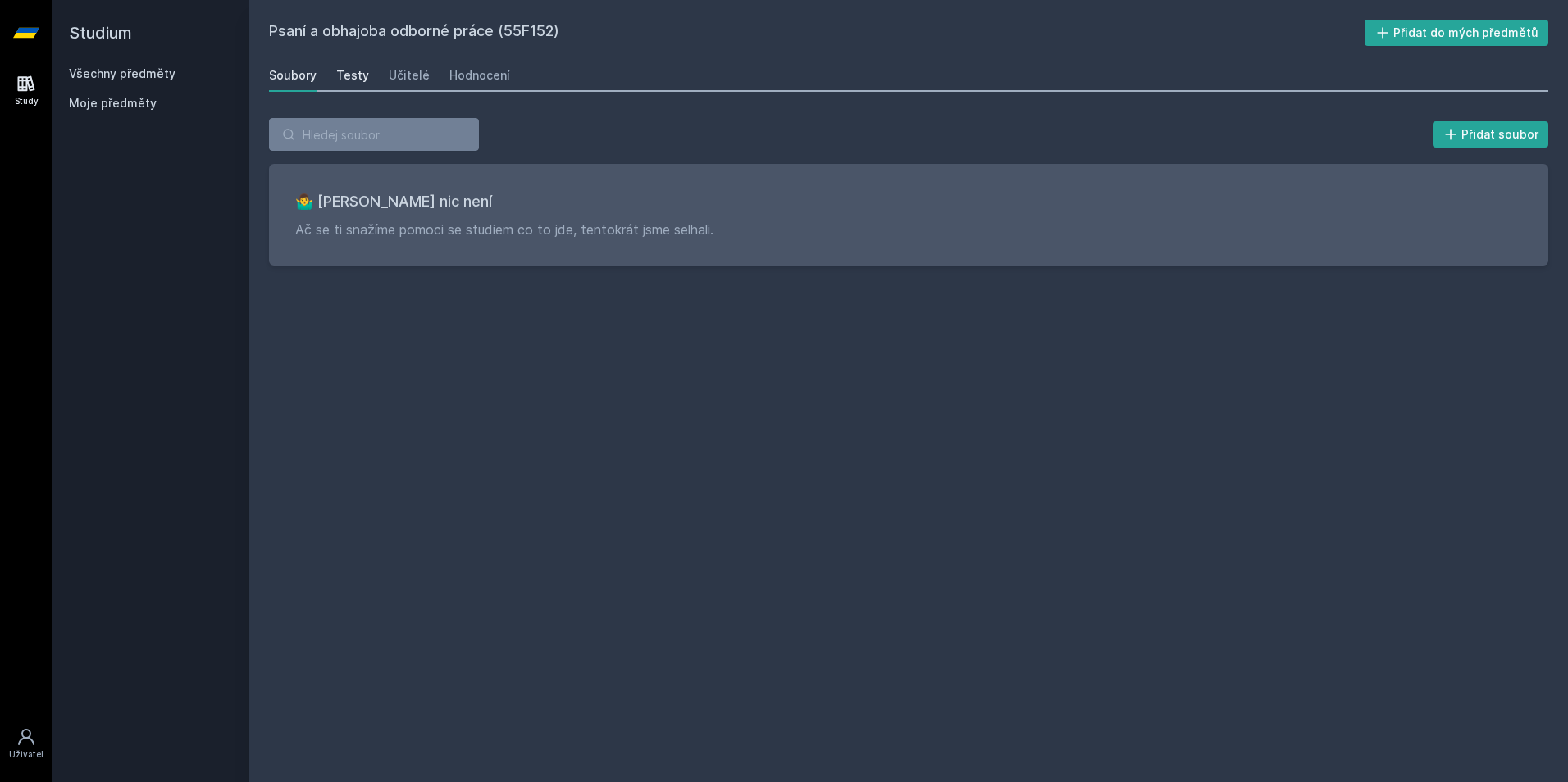
click at [364, 76] on div "Testy" at bounding box center [352, 75] width 33 height 16
click at [405, 77] on div "Učitelé" at bounding box center [410, 75] width 41 height 16
click at [451, 75] on div "Hodnocení" at bounding box center [480, 75] width 61 height 16
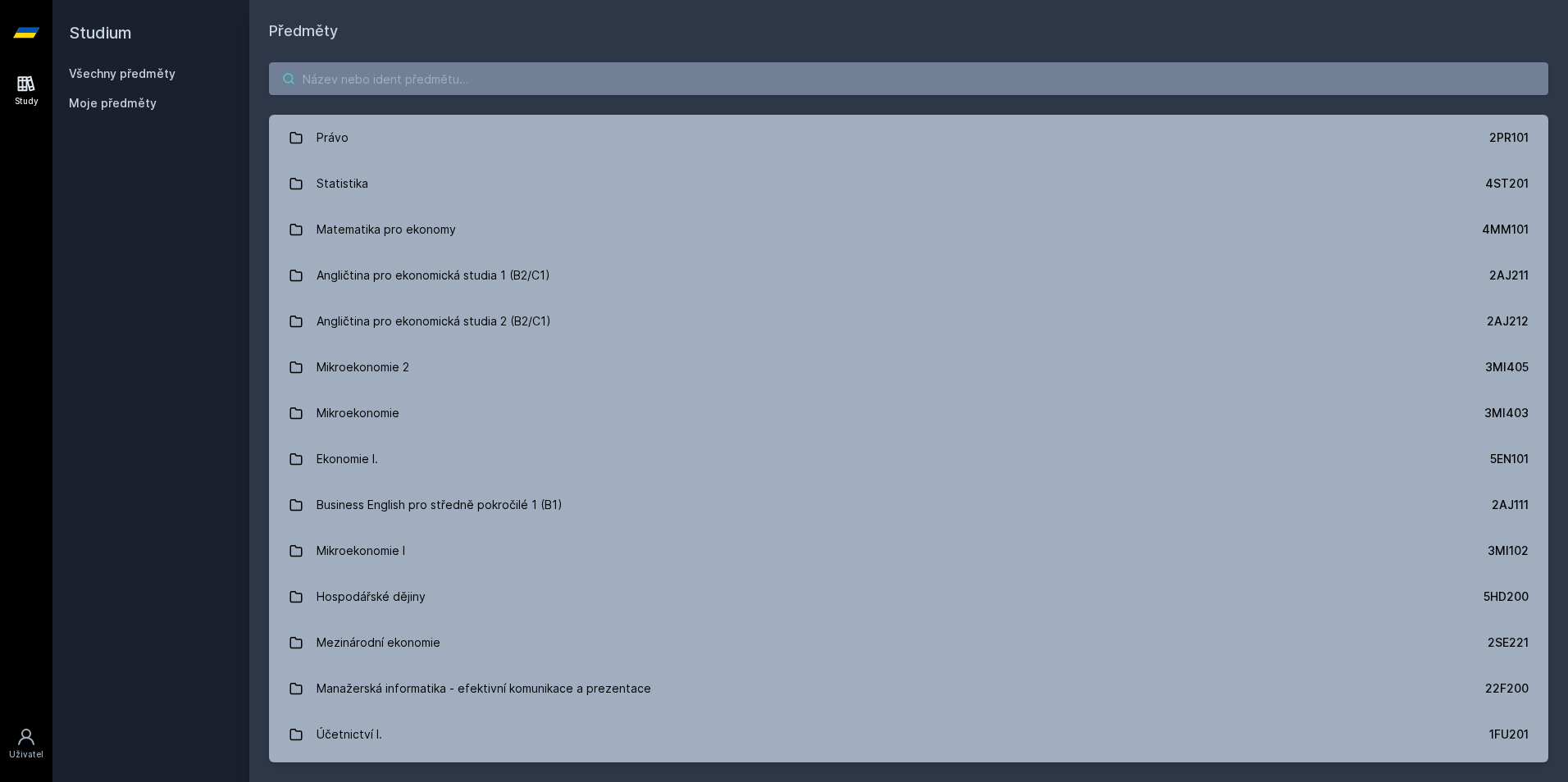
click at [415, 87] on input "search" at bounding box center [908, 78] width 1279 height 33
paste input "Psaní a obhajoba odborné práce"
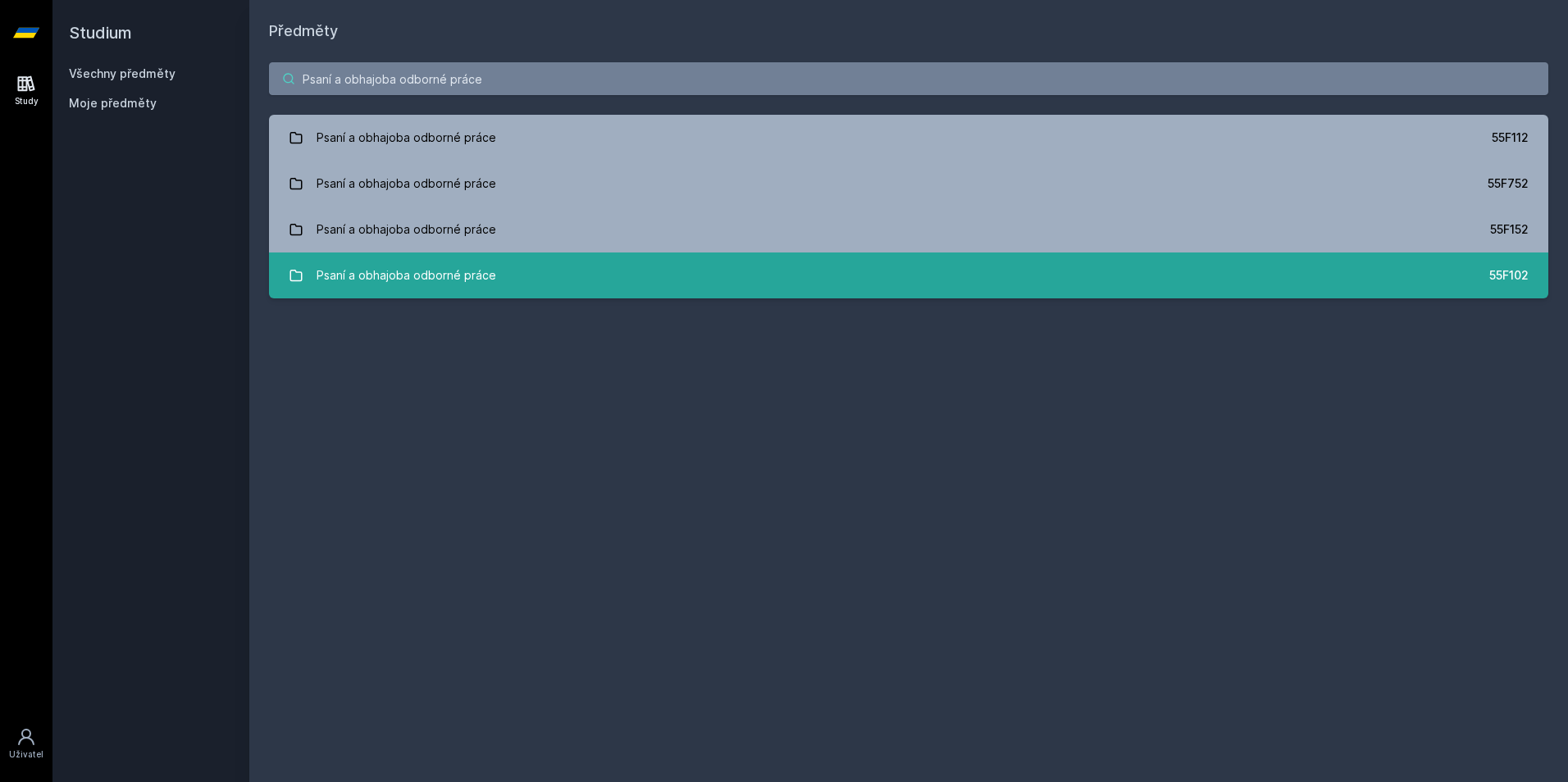
type input "Psaní a obhajoba odborné práce"
click at [409, 280] on div "Psaní a obhajoba odborné práce" at bounding box center [406, 276] width 180 height 33
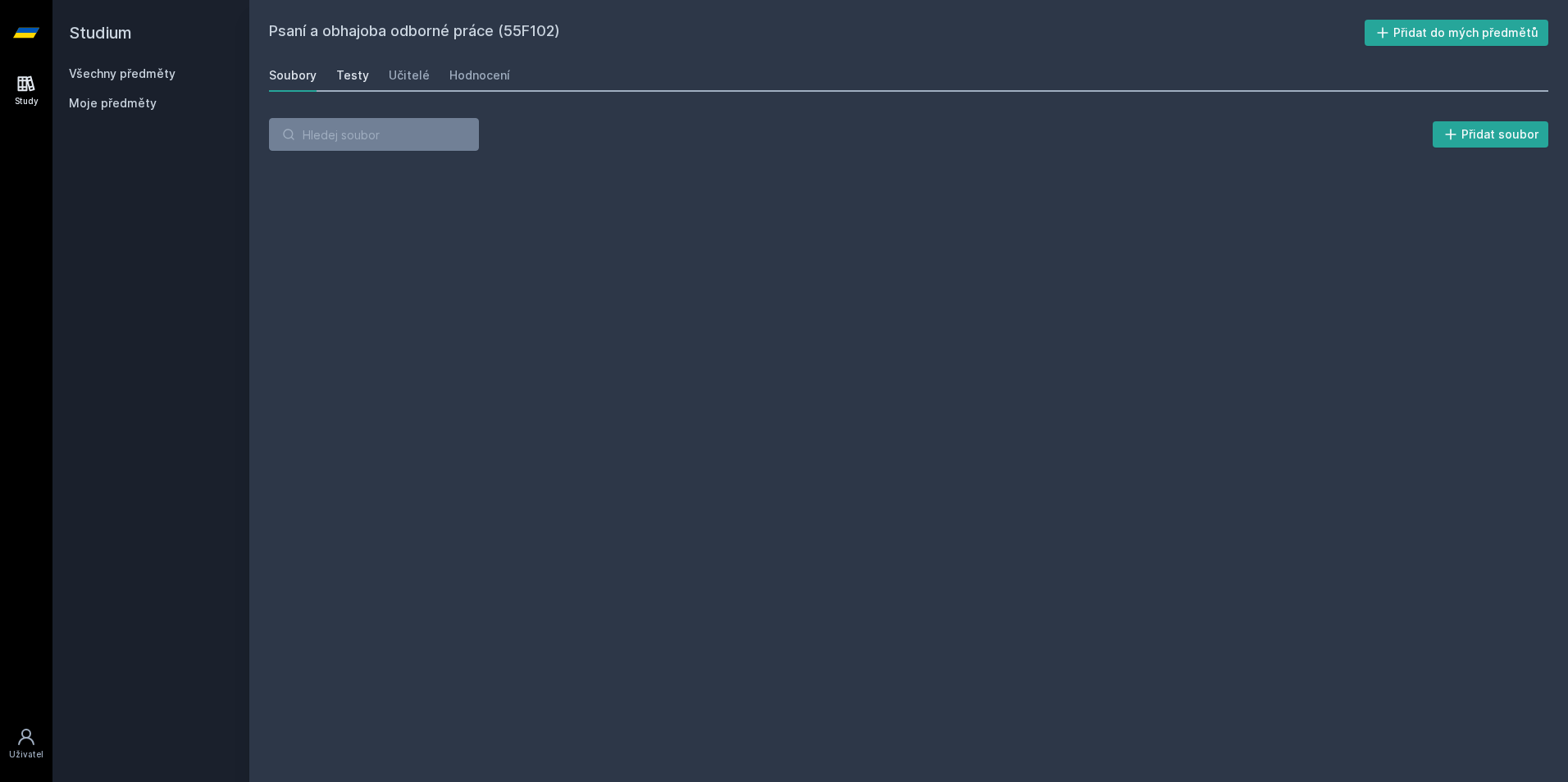
click at [347, 73] on div "Testy" at bounding box center [352, 75] width 33 height 16
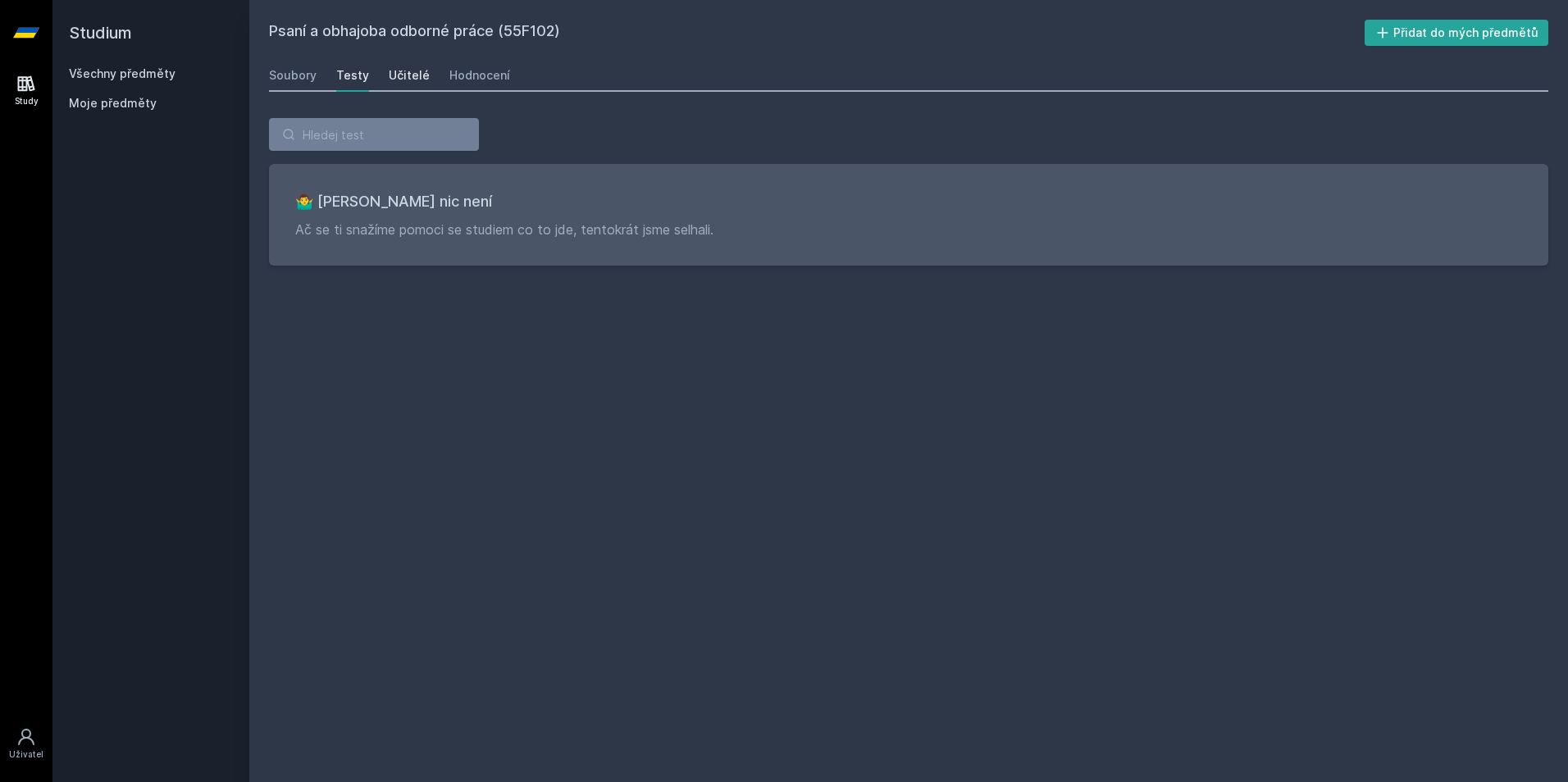
click at [409, 71] on div "Učitelé" at bounding box center [410, 75] width 41 height 16
click at [471, 80] on div "Hodnocení" at bounding box center [480, 75] width 61 height 16
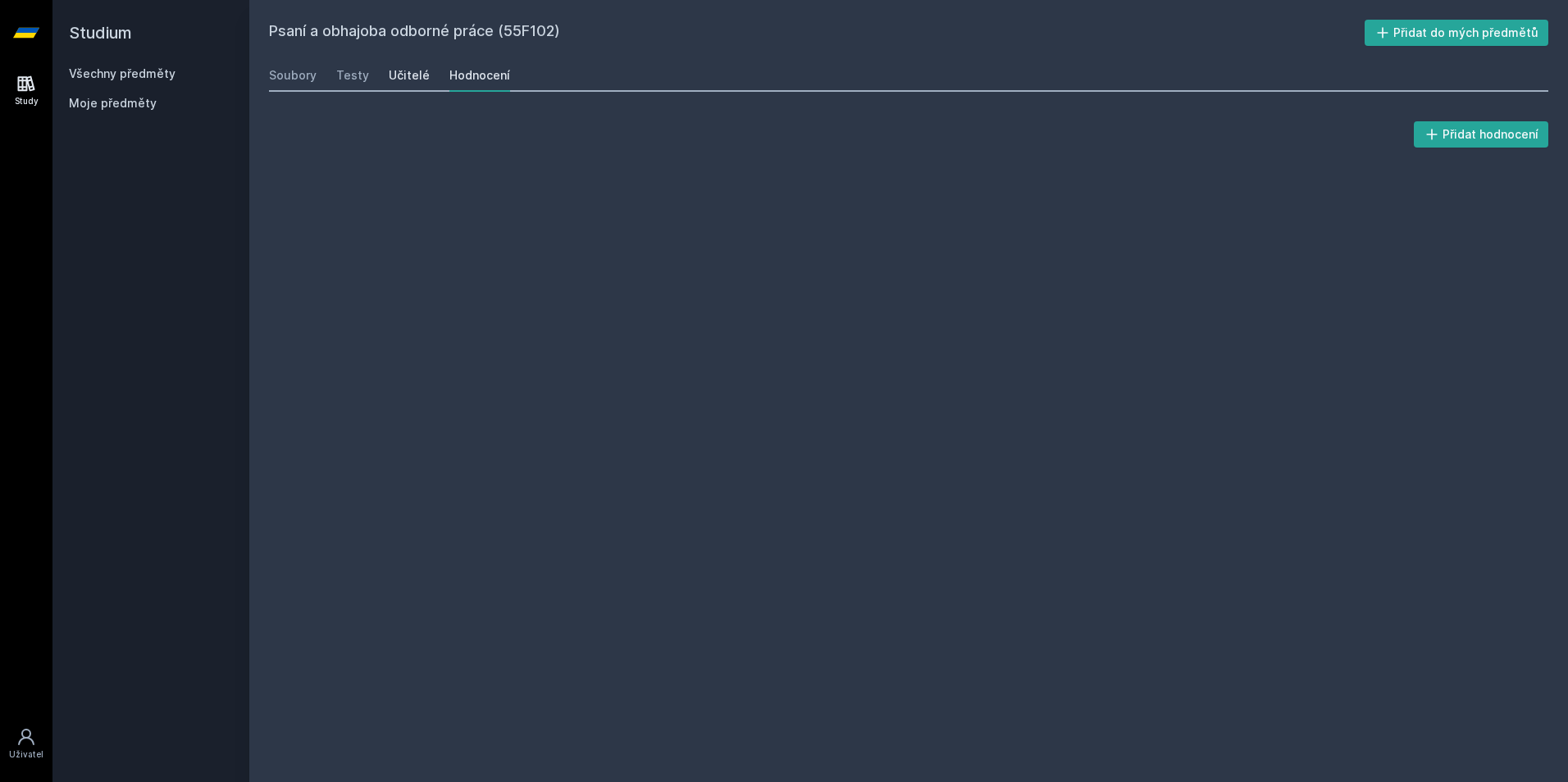
click at [402, 74] on div "Učitelé" at bounding box center [410, 75] width 41 height 16
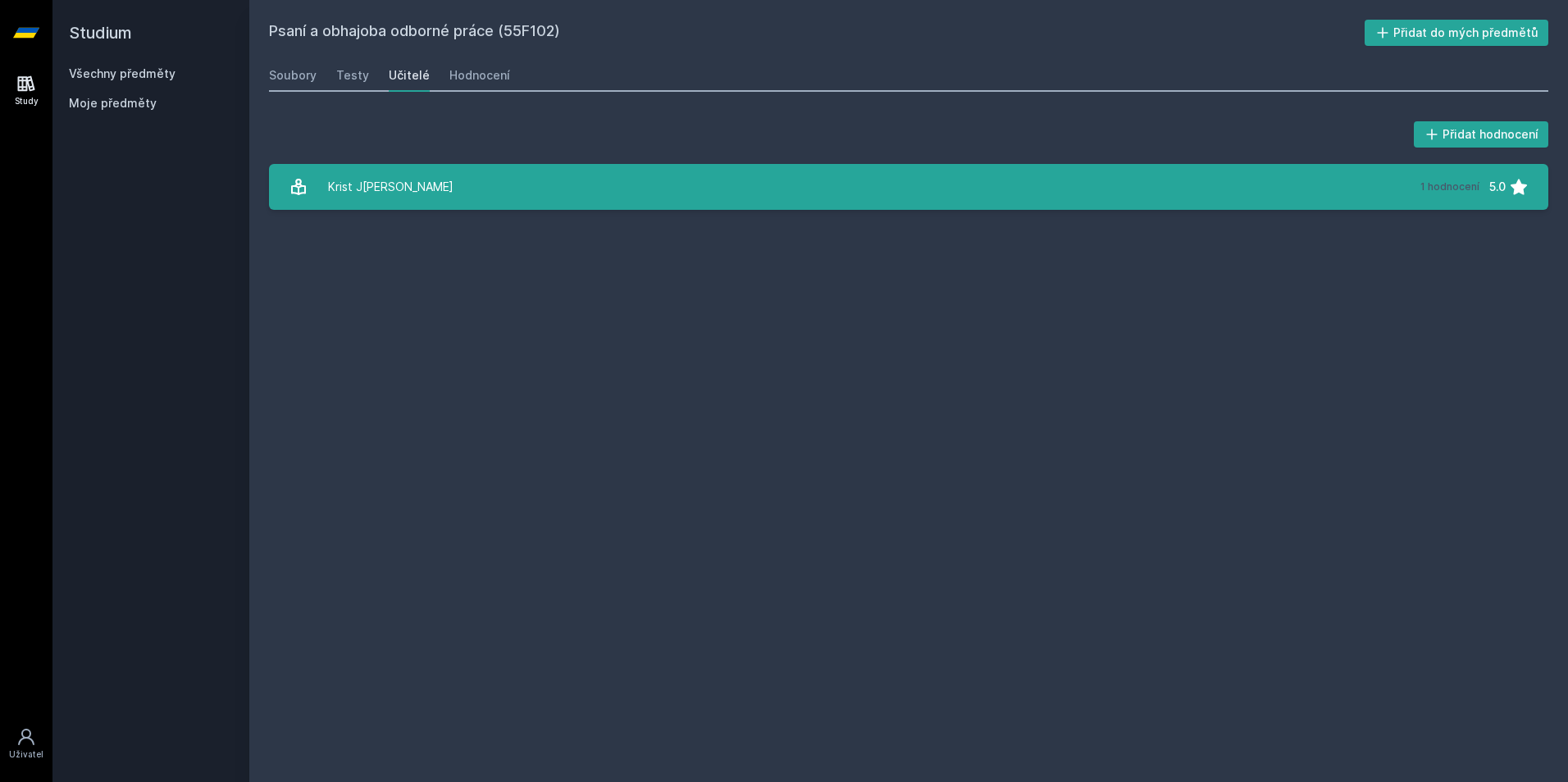
click at [419, 185] on link "K[DATE][PERSON_NAME] 1 hodnocení 5.0" at bounding box center [908, 187] width 1279 height 46
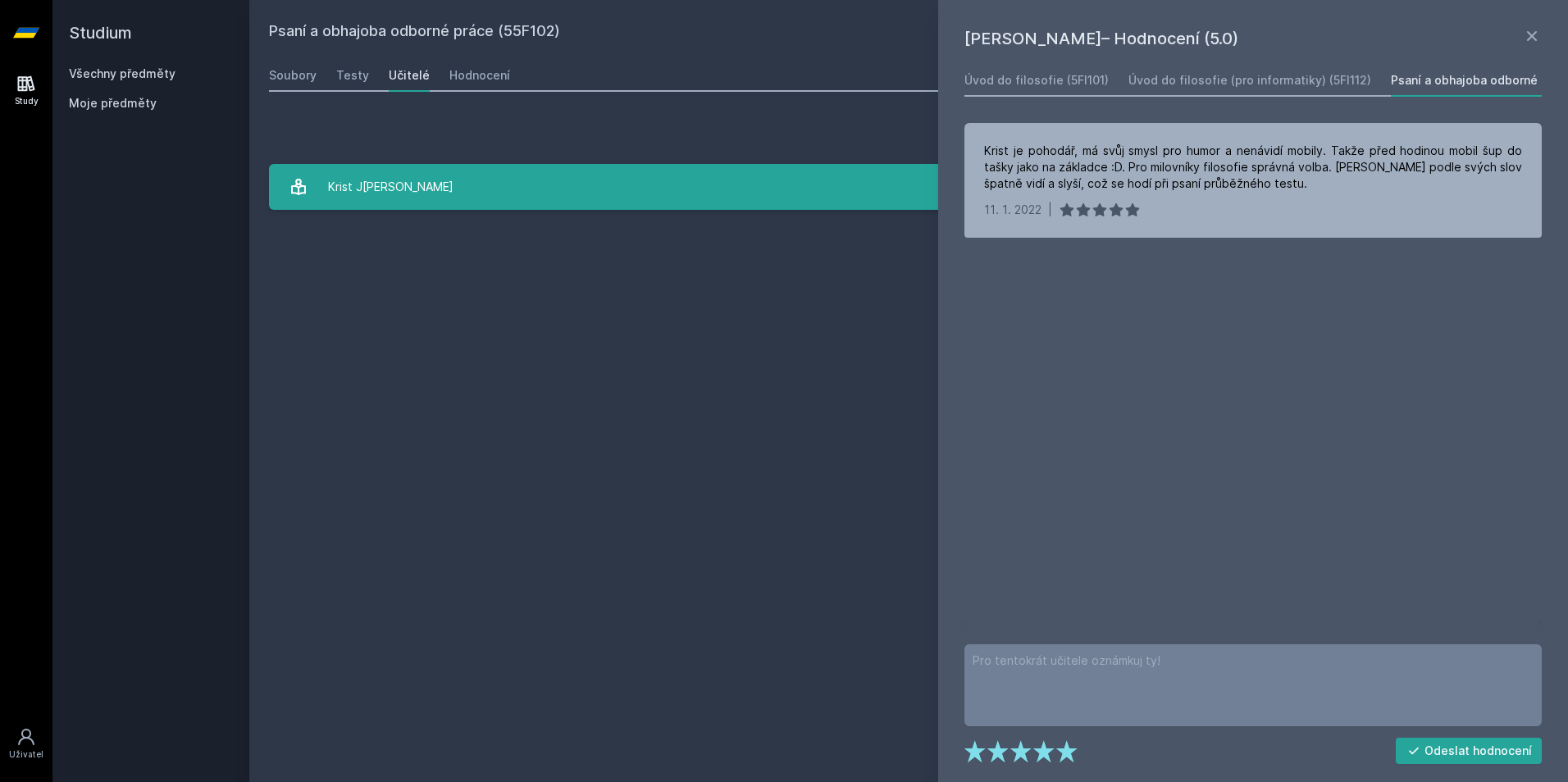
click at [419, 185] on link "K[DATE][PERSON_NAME] 1 hodnocení 5.0" at bounding box center [908, 187] width 1279 height 46
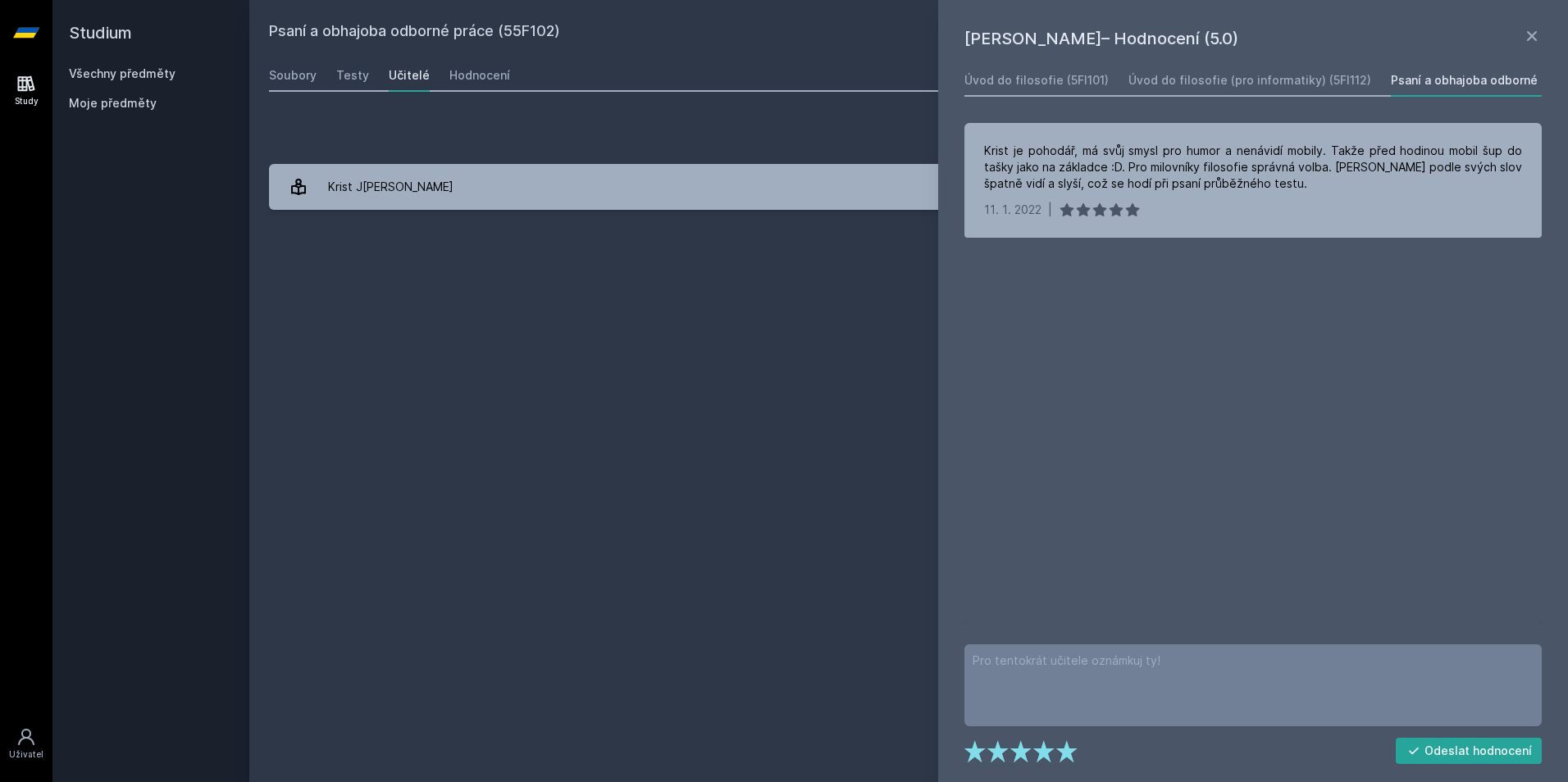
click at [4, 6] on link at bounding box center [26, 32] width 52 height 66
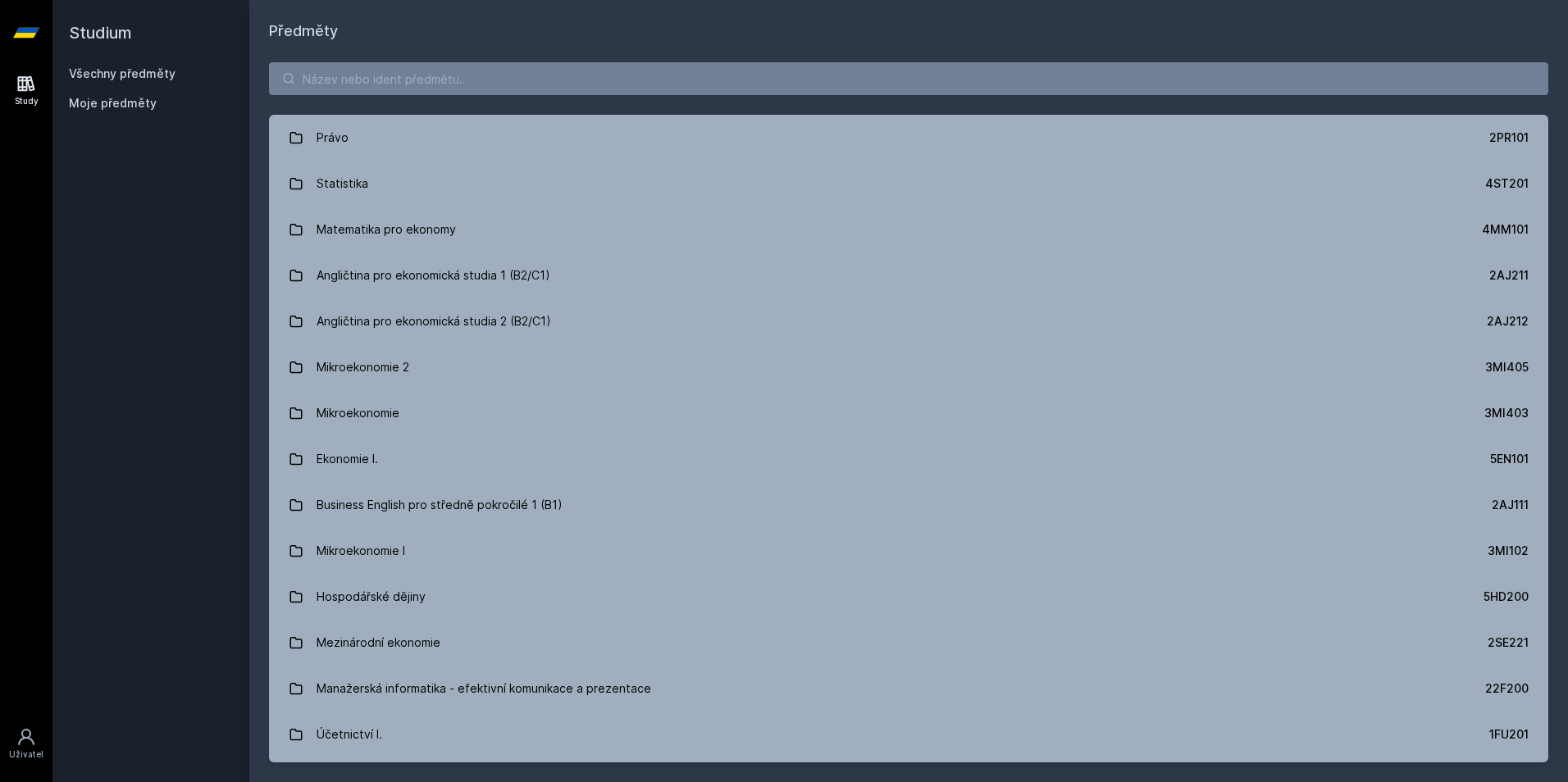
click at [457, 99] on div "Právo 2PR101 Statistika 4ST201 Matematika pro ekonomy 4MM101 Angličtina pro eko…" at bounding box center [909, 412] width 1318 height 740
click at [449, 85] on input "search" at bounding box center [908, 78] width 1279 height 33
paste input "Psaní a obhajoba odborné práce"
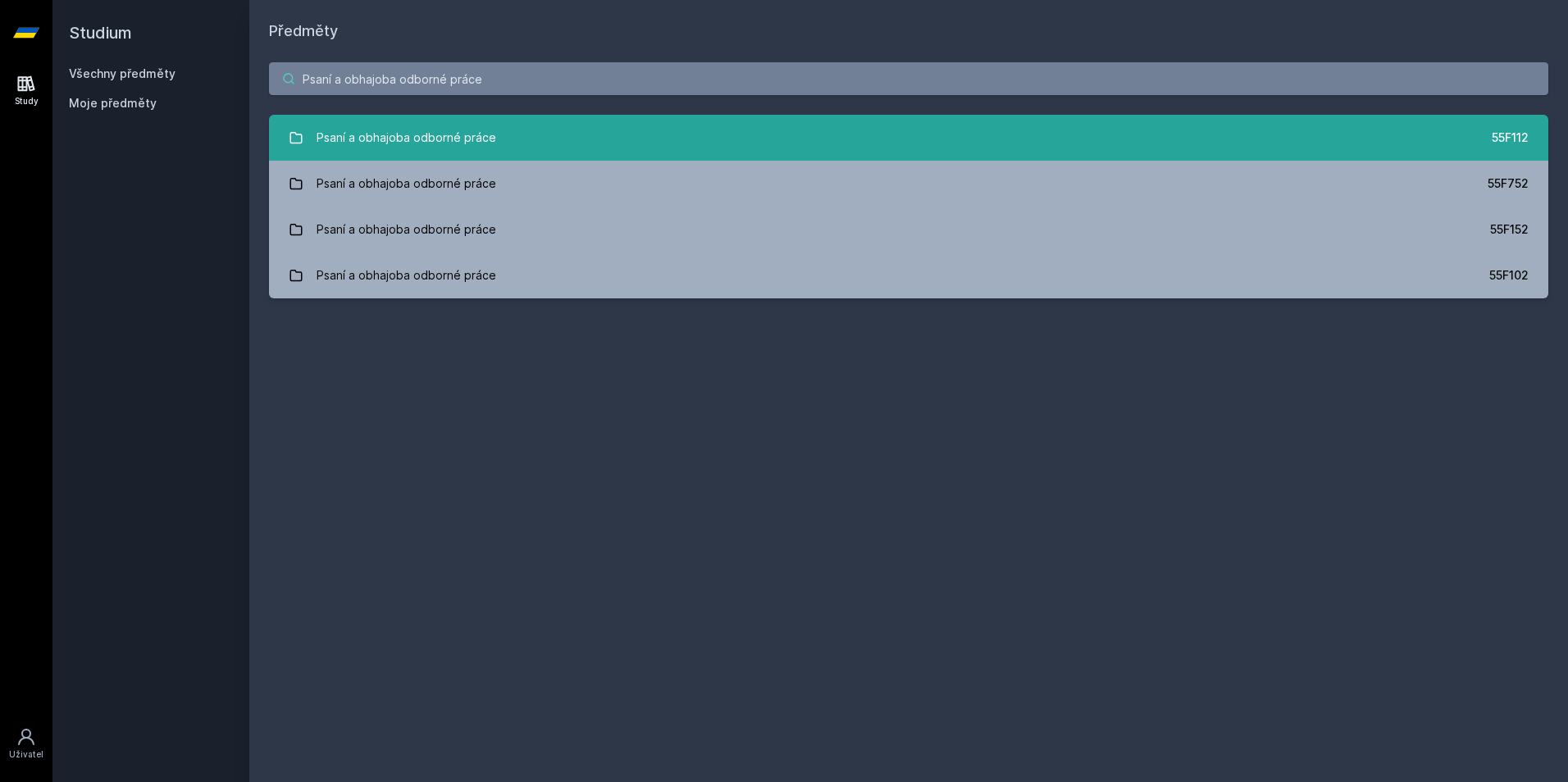
type input "Psaní a obhajoba odborné práce"
click at [455, 145] on div "Psaní a obhajoba odborné práce" at bounding box center [406, 137] width 180 height 33
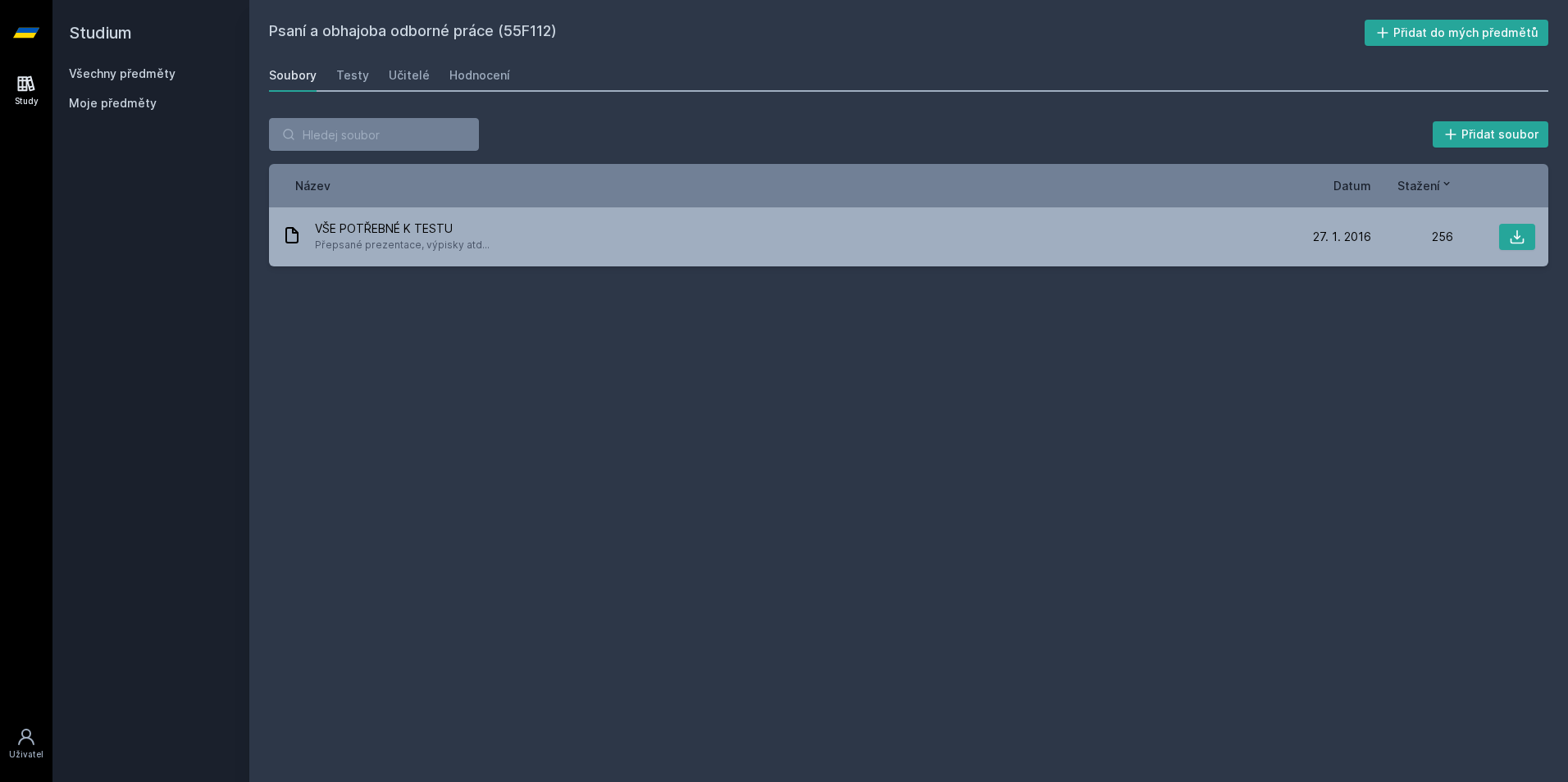
click at [429, 71] on div "Soubory Testy Učitelé Hodnocení" at bounding box center [908, 75] width 1279 height 33
click at [420, 71] on div "Učitelé" at bounding box center [410, 75] width 41 height 16
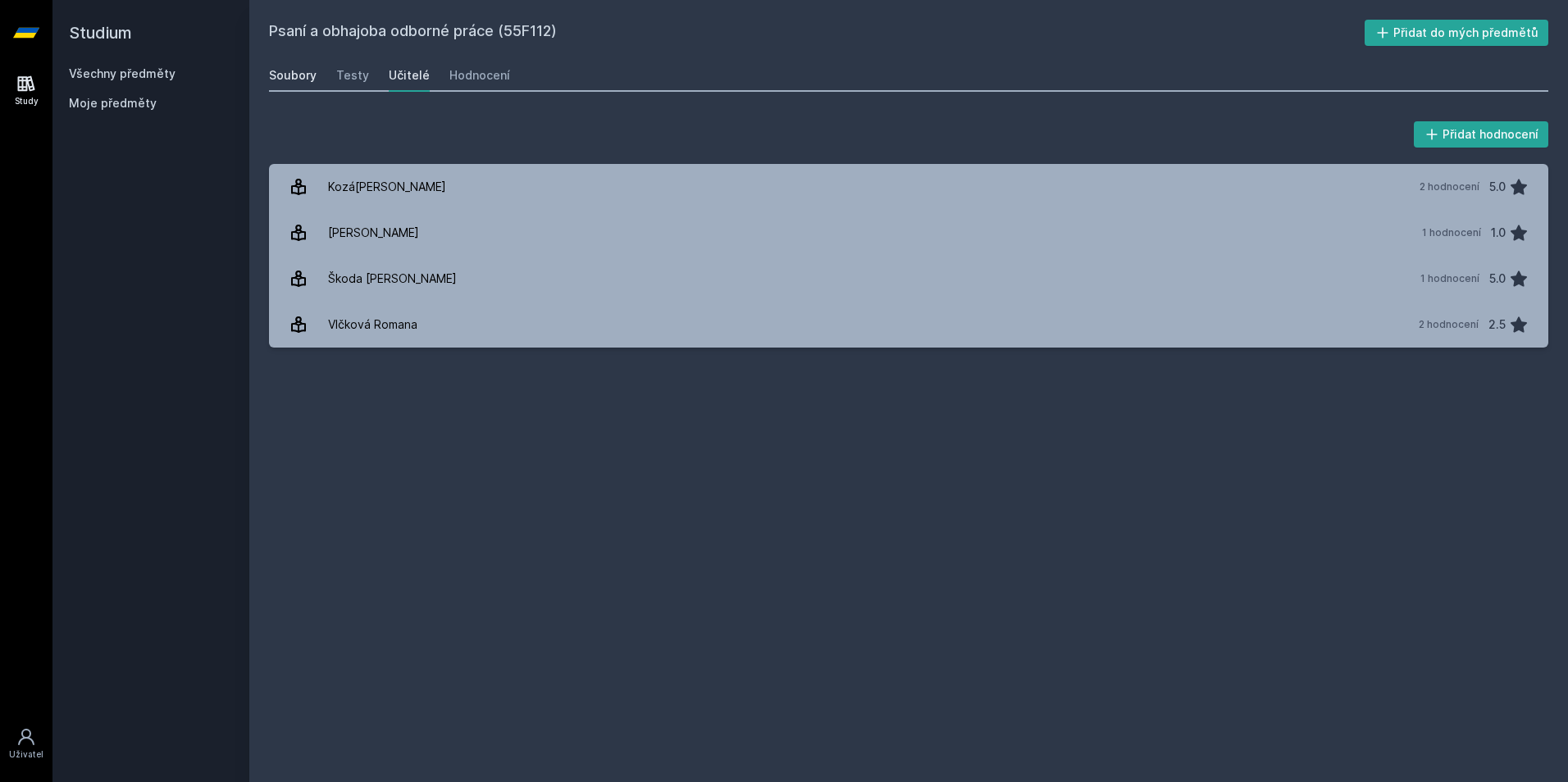
click at [297, 80] on div "Soubory" at bounding box center [292, 75] width 48 height 16
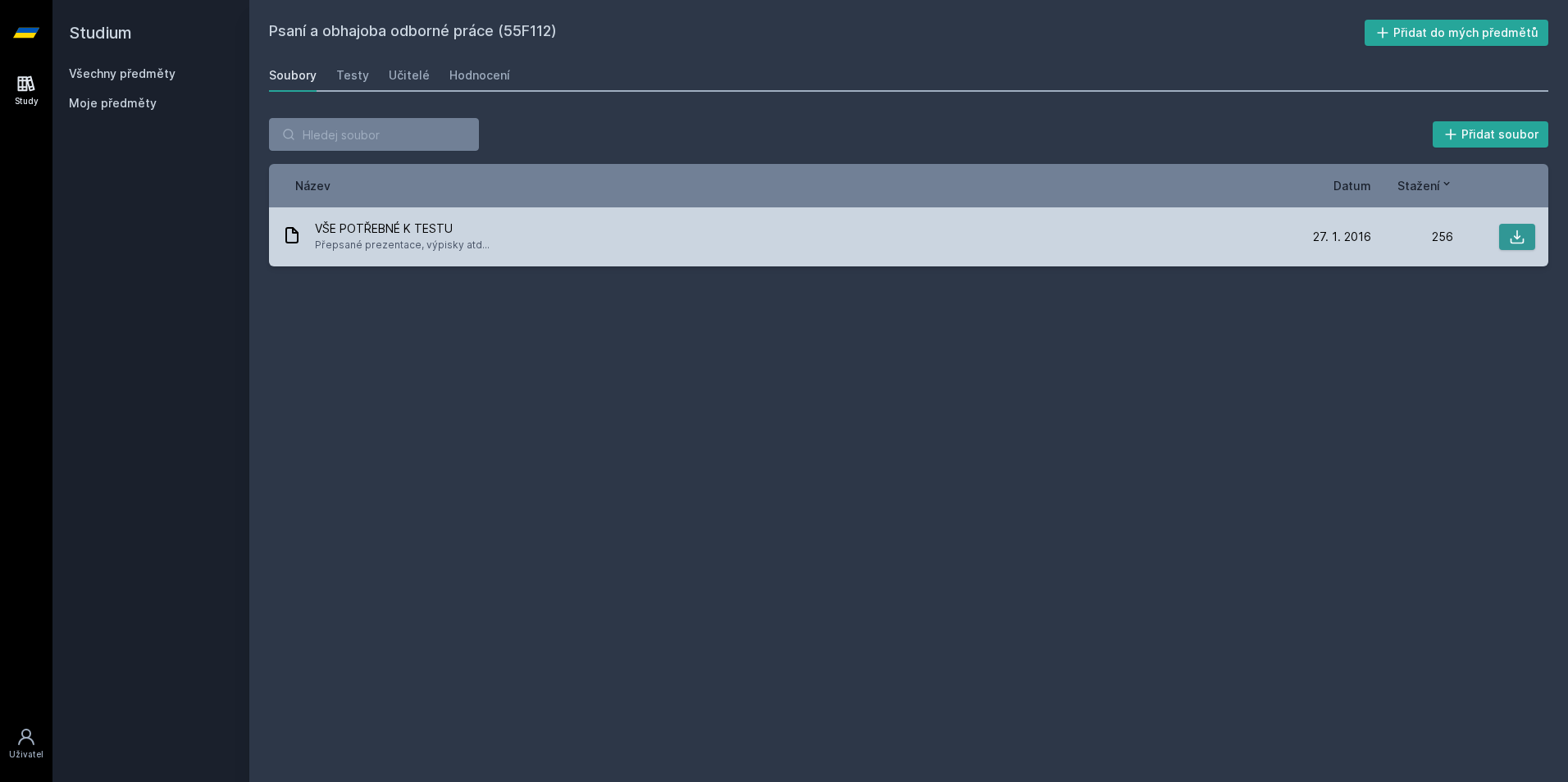
click at [1518, 226] on button at bounding box center [1517, 236] width 36 height 26
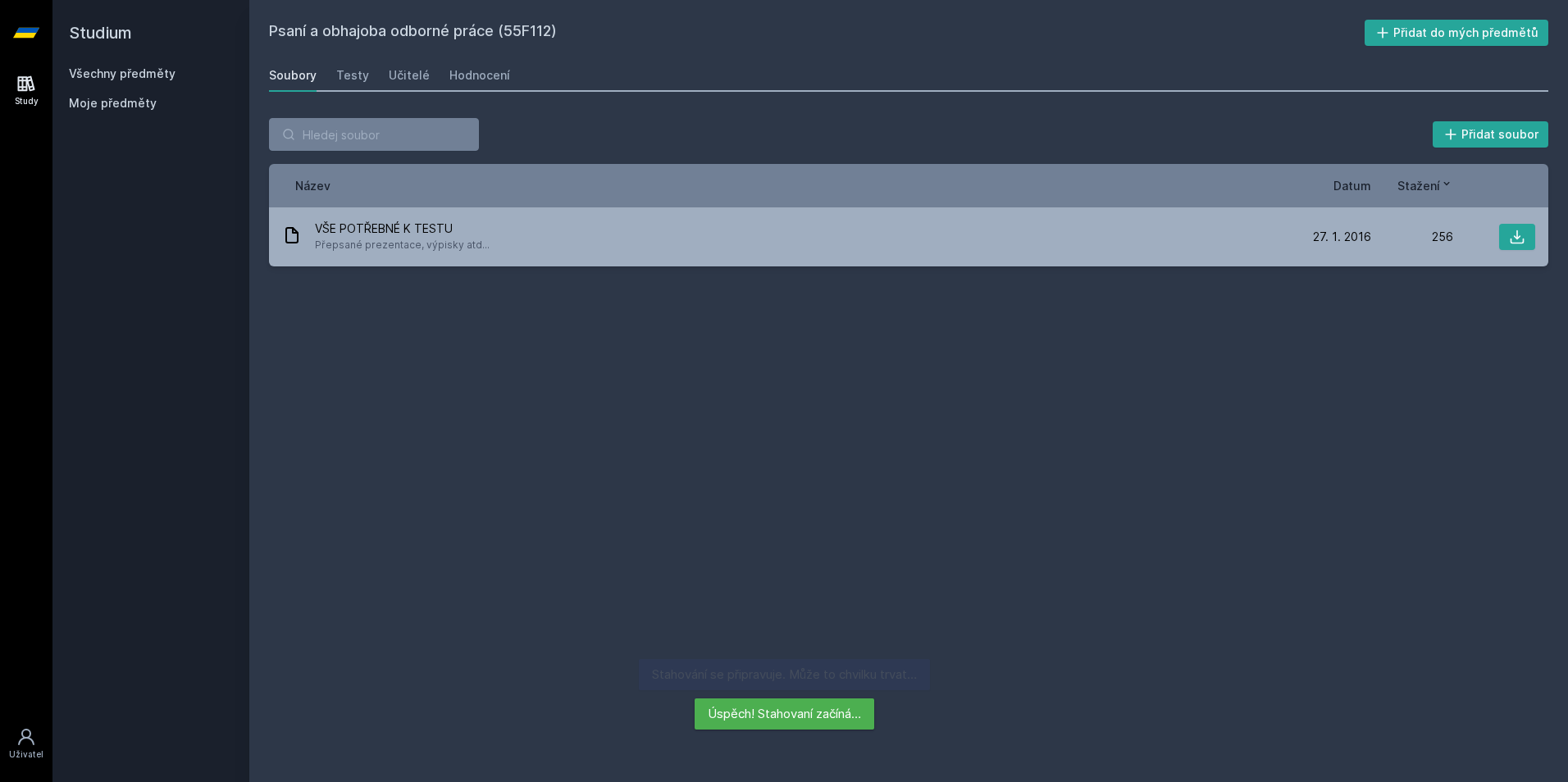
click at [975, 386] on div "Psaní a obhajoba odborné práce (55F112) Přidat do mých předmětů [GEOGRAPHIC_DAT…" at bounding box center [908, 391] width 1279 height 742
